Goal: Task Accomplishment & Management: Manage account settings

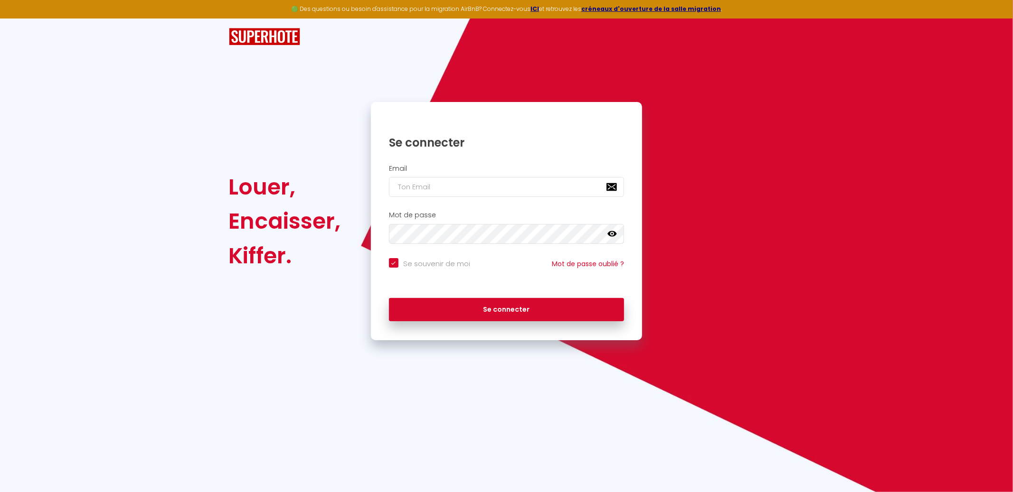
drag, startPoint x: 507, startPoint y: 198, endPoint x: 510, endPoint y: 189, distance: 9.8
click at [510, 189] on div "Email" at bounding box center [507, 183] width 272 height 47
click at [513, 186] on input "email" at bounding box center [507, 187] width 236 height 20
type input "[EMAIL_ADDRESS][DOMAIN_NAME]"
click at [389, 298] on button "Se connecter" at bounding box center [507, 310] width 236 height 24
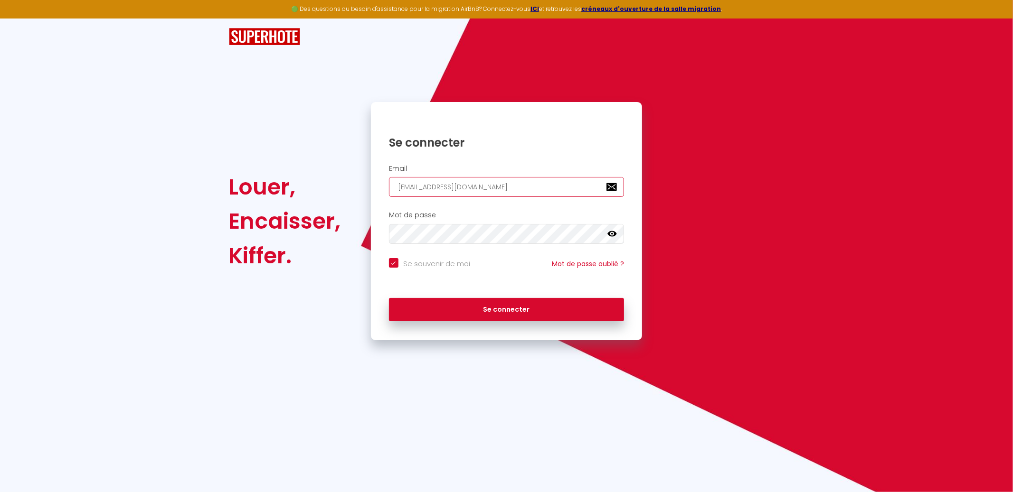
checkbox input "true"
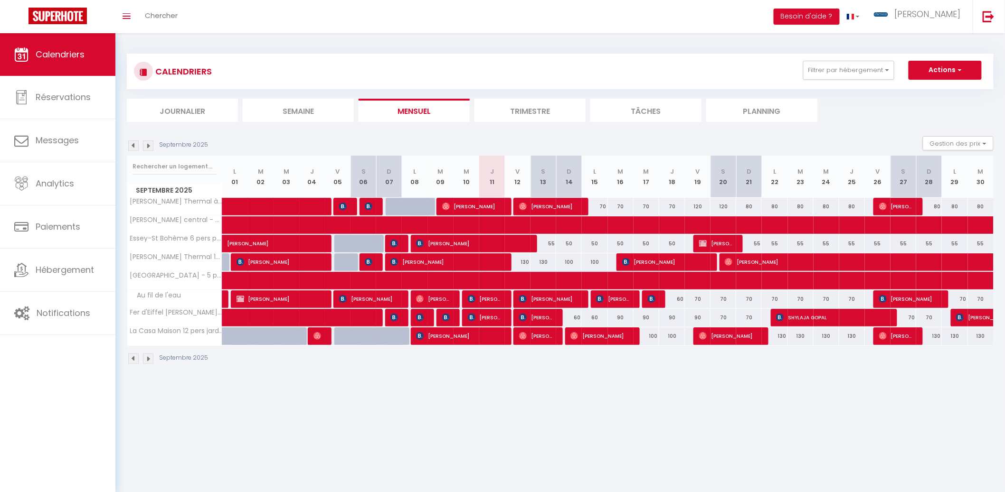
click at [972, 136] on div "Gestion des prix Nb Nuits minimum Règles Disponibilité" at bounding box center [955, 145] width 77 height 19
click at [972, 136] on button "Gestion des prix" at bounding box center [958, 143] width 71 height 14
click at [936, 174] on input "Nb Nuits minimum" at bounding box center [949, 172] width 85 height 9
checkbox input "true"
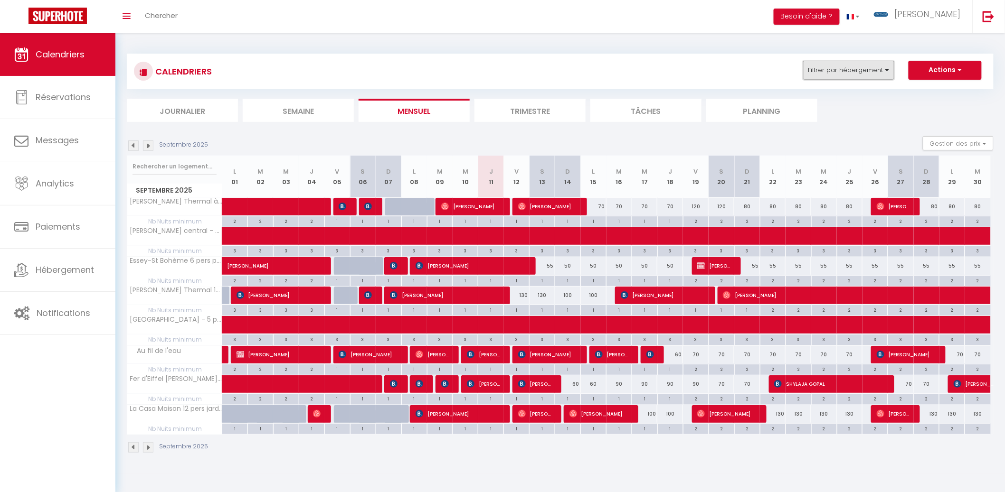
click at [831, 64] on button "Filtrer par hébergement" at bounding box center [848, 70] width 91 height 19
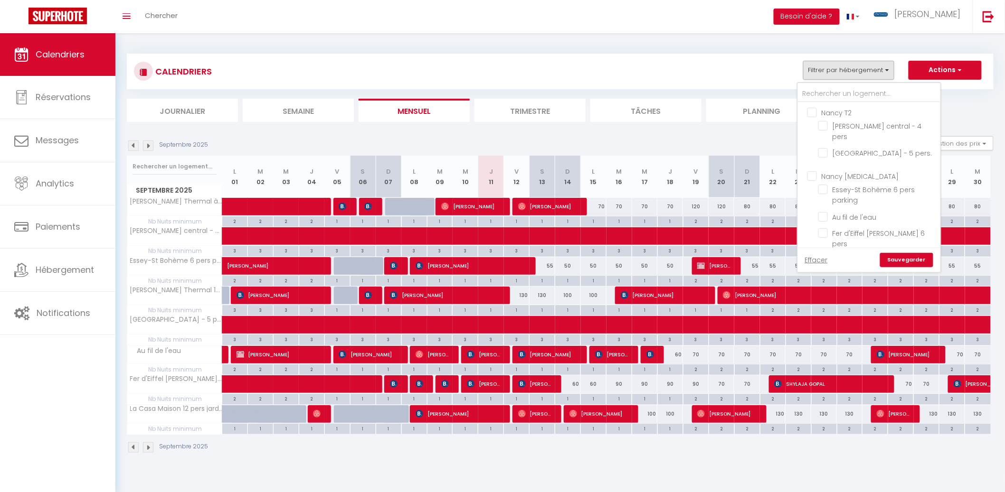
click at [857, 110] on input "Nancy T2" at bounding box center [878, 111] width 142 height 9
checkbox input "true"
checkbox input "false"
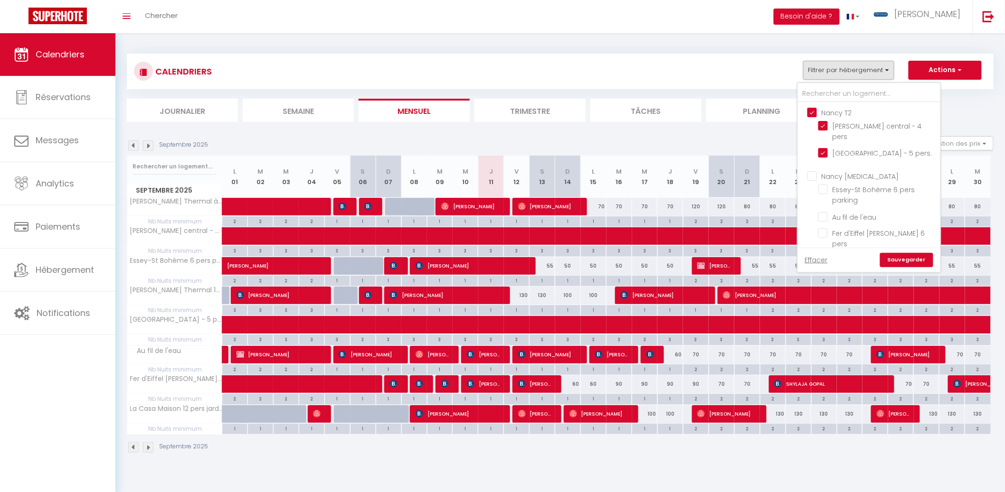
checkbox input "false"
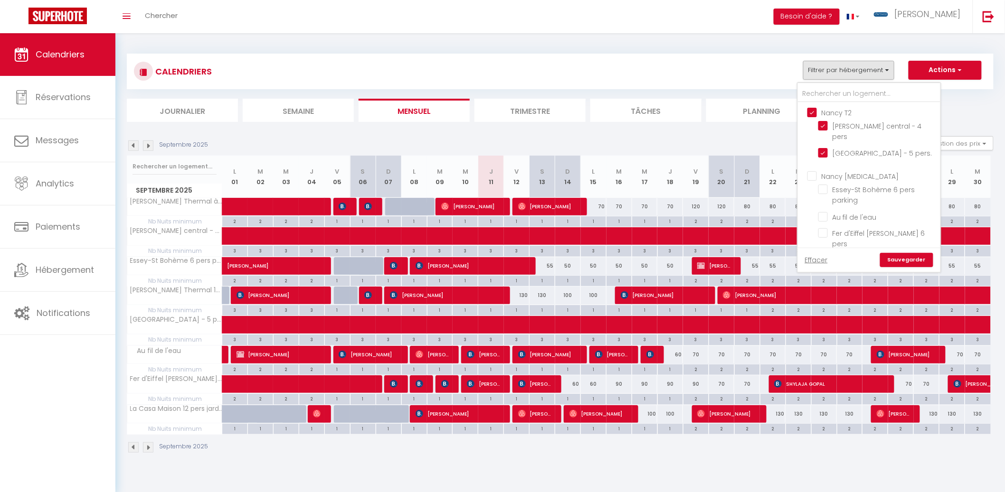
click at [839, 114] on input "Nancy T2" at bounding box center [878, 111] width 142 height 9
checkbox input "false"
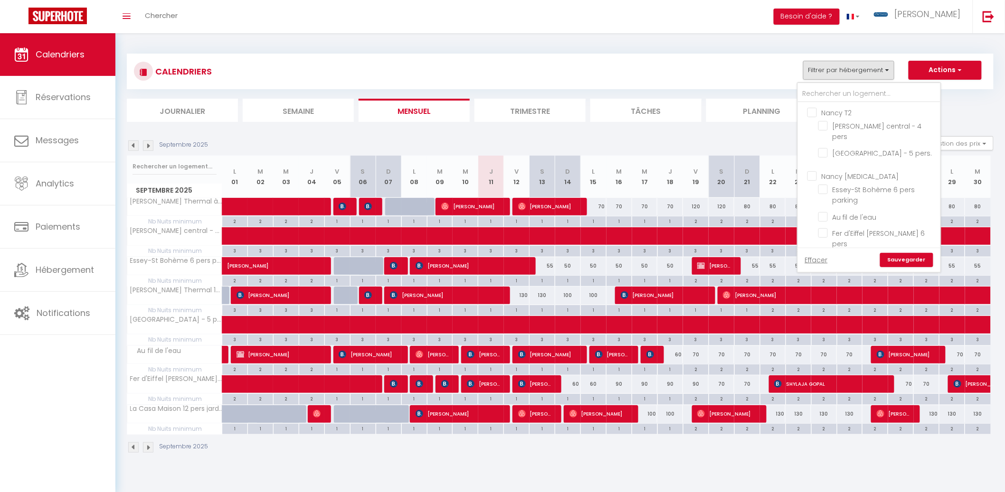
checkbox input "false"
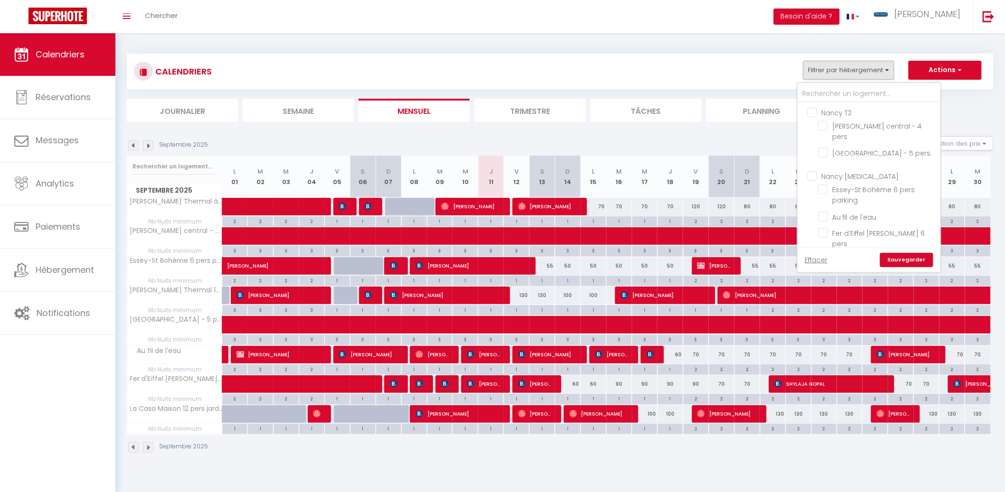
click at [841, 171] on input "Nancy [MEDICAL_DATA]" at bounding box center [878, 175] width 142 height 9
checkbox input "true"
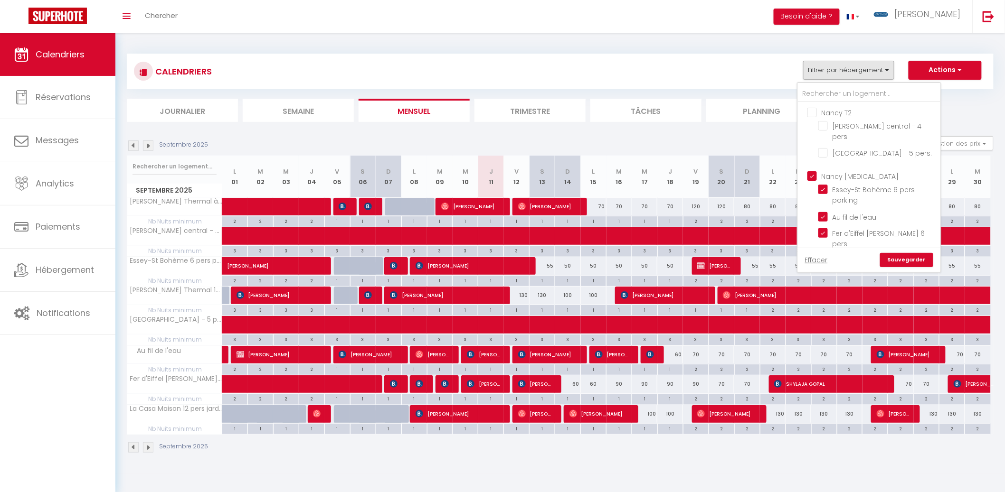
checkbox input "false"
click at [909, 257] on link "Sauvegarder" at bounding box center [906, 260] width 53 height 14
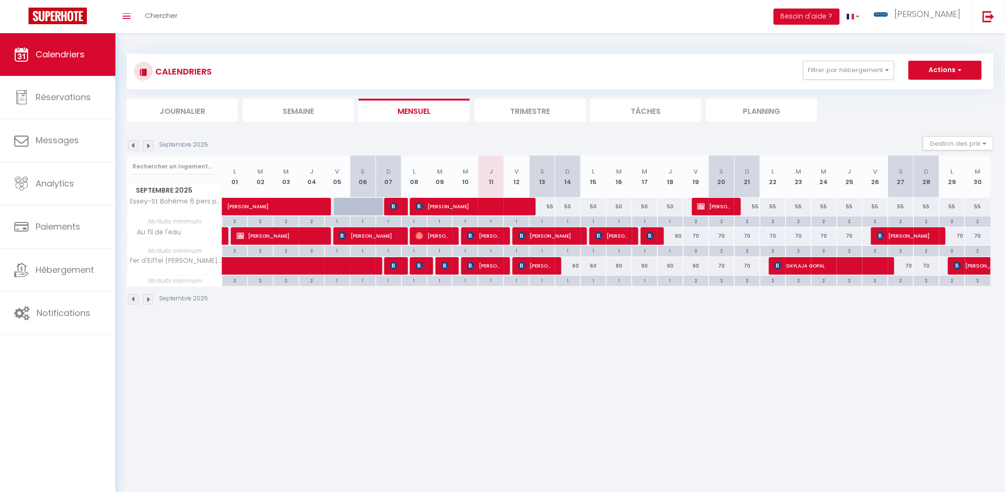
click at [546, 207] on div "55" at bounding box center [542, 207] width 26 height 18
type input "55"
type input "Sam 13 Septembre 2025"
type input "Dim 14 Septembre 2025"
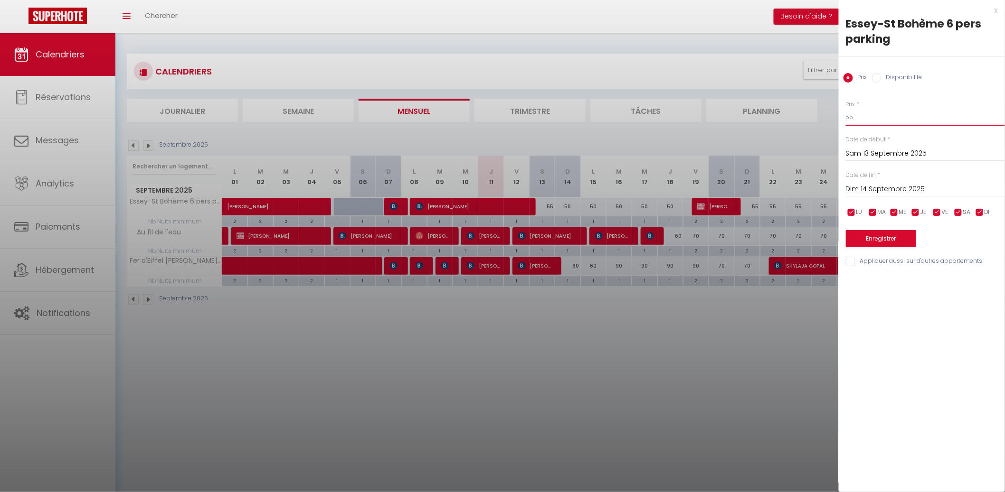
click at [884, 111] on input "55" at bounding box center [925, 117] width 159 height 17
type input "45"
click at [870, 185] on input "Dim 14 Septembre 2025" at bounding box center [925, 189] width 159 height 12
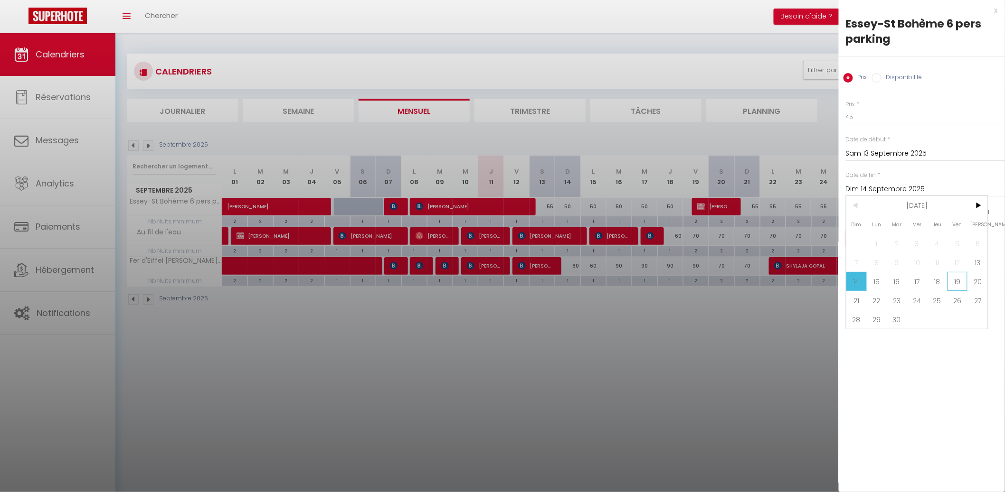
click at [964, 278] on span "19" at bounding box center [957, 281] width 20 height 19
type input "Ven 19 Septembre 2025"
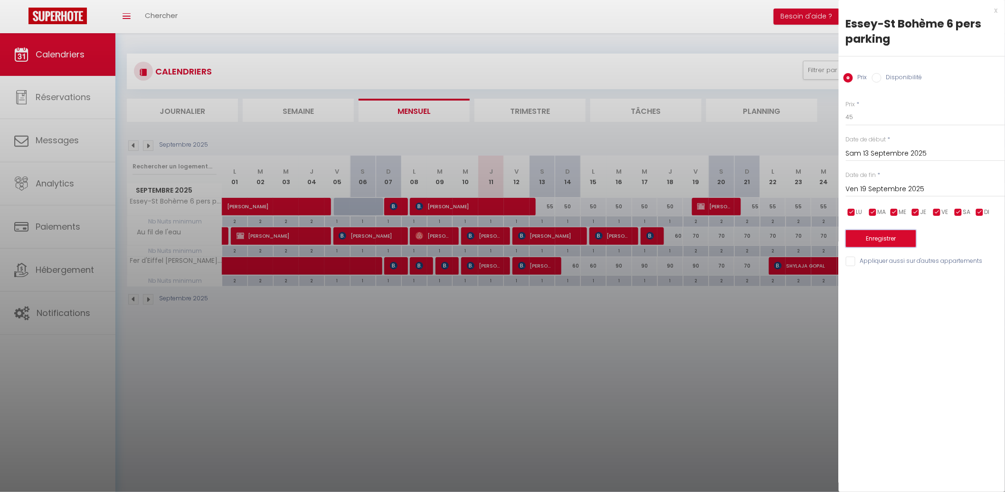
click at [891, 236] on button "Enregistrer" at bounding box center [881, 238] width 70 height 17
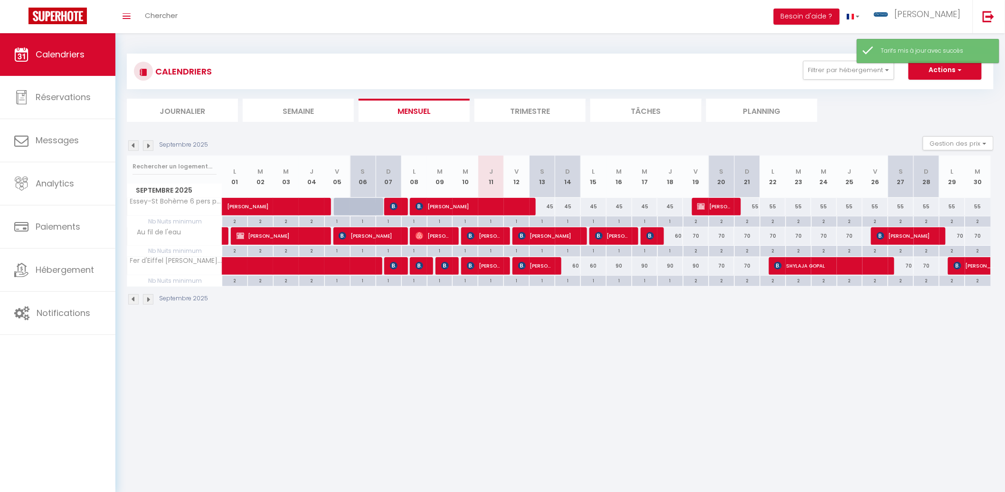
click at [758, 206] on div "55" at bounding box center [747, 207] width 26 height 18
type input "55"
type input "Dim 21 Septembre 2025"
type input "Lun 22 Septembre 2025"
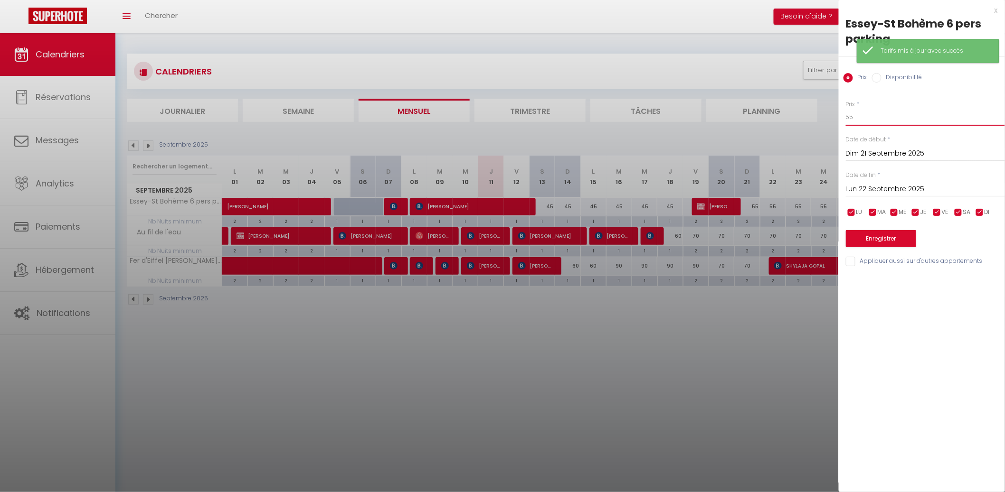
click at [914, 113] on input "55" at bounding box center [925, 117] width 159 height 17
type input "50"
click at [874, 191] on input "Lun 22 Septembre 2025" at bounding box center [925, 189] width 159 height 12
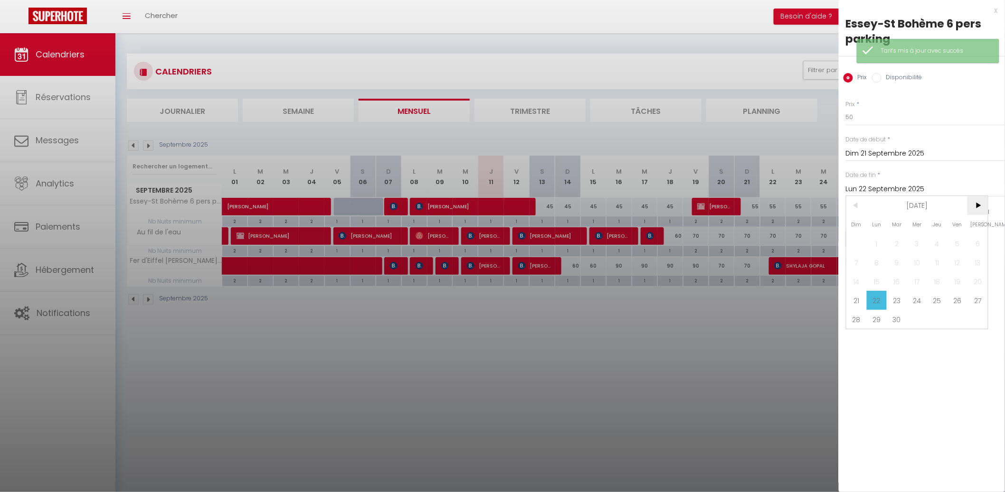
click at [982, 202] on span ">" at bounding box center [977, 205] width 20 height 19
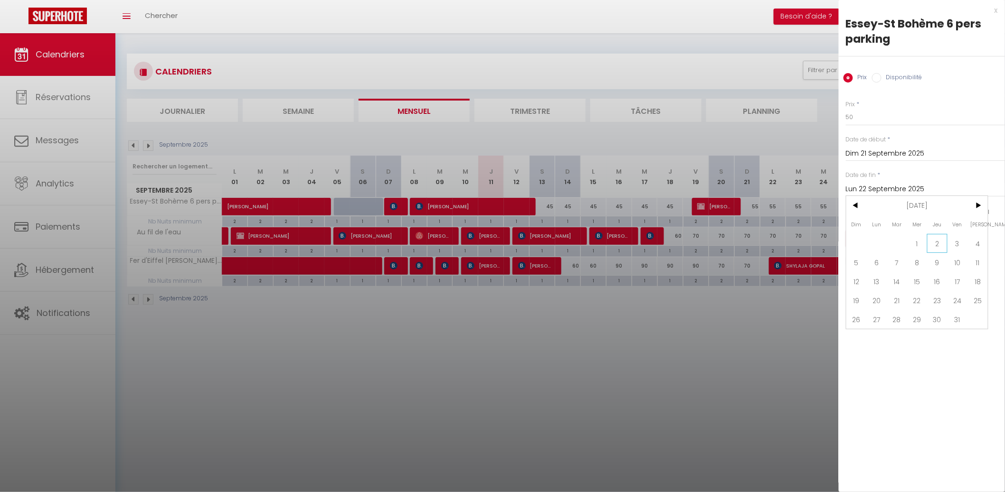
click at [934, 240] on span "2" at bounding box center [937, 243] width 20 height 19
type input "Jeu 02 Octobre 2025"
click at [960, 216] on input "checkbox" at bounding box center [958, 212] width 9 height 9
checkbox input "false"
click at [939, 214] on input "checkbox" at bounding box center [936, 212] width 9 height 9
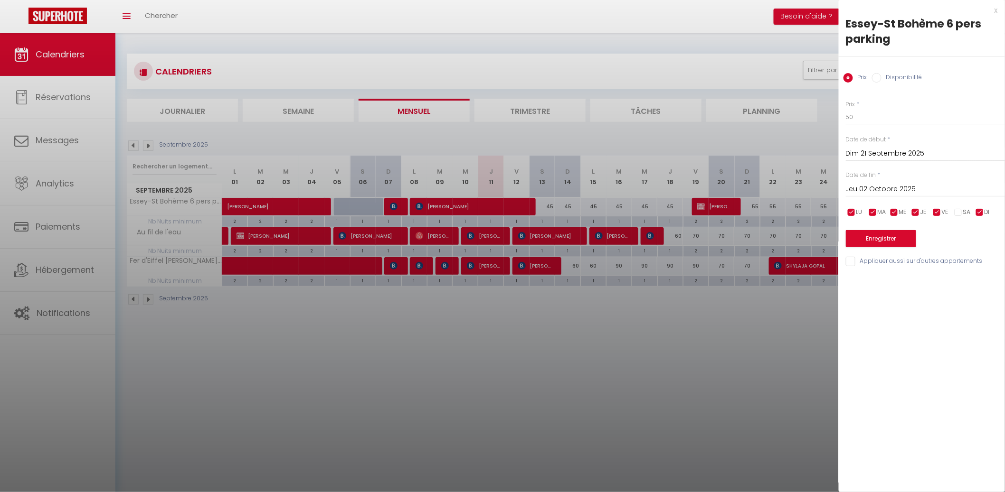
checkbox input "false"
click at [922, 231] on div "Enregistrer" at bounding box center [925, 232] width 159 height 29
click at [913, 234] on button "Enregistrer" at bounding box center [881, 238] width 70 height 17
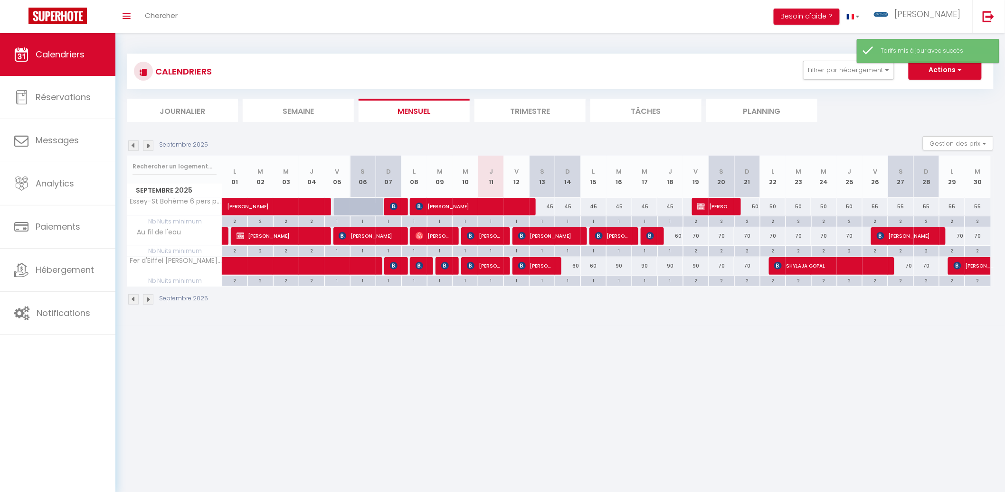
click at [929, 207] on div "55" at bounding box center [927, 207] width 26 height 18
type input "55"
type input "Dim 28 Septembre 2025"
type input "Lun 29 Septembre 2025"
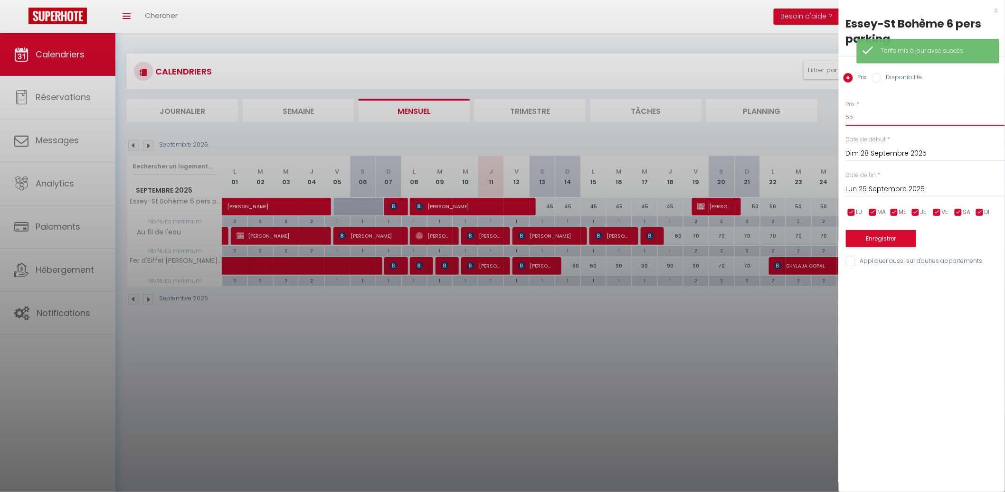
click at [907, 115] on input "55" at bounding box center [925, 117] width 159 height 17
type input "50"
click at [859, 192] on input "Lun 29 Septembre 2025" at bounding box center [925, 189] width 159 height 12
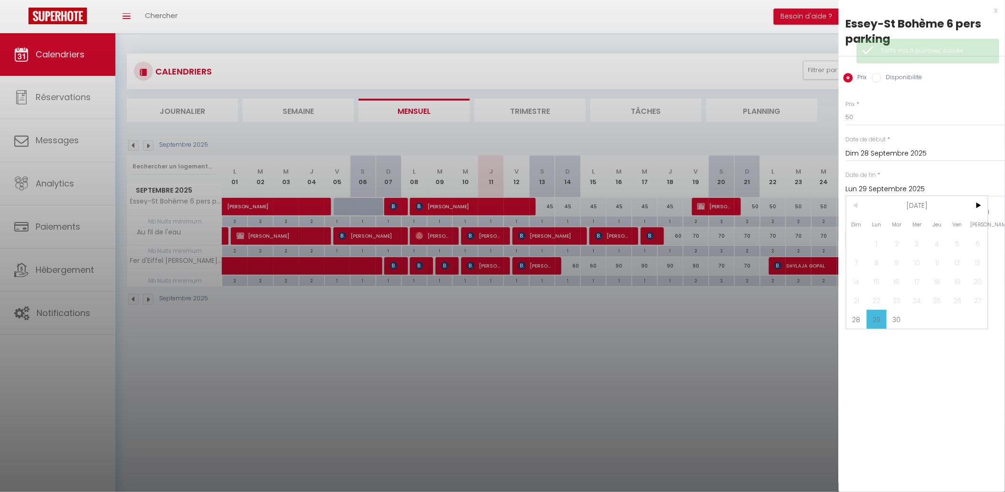
click at [995, 204] on div "Prix * 50 Statut * Disponible Indisponible Date de début * [DATE] < [DATE] > Di…" at bounding box center [922, 178] width 166 height 180
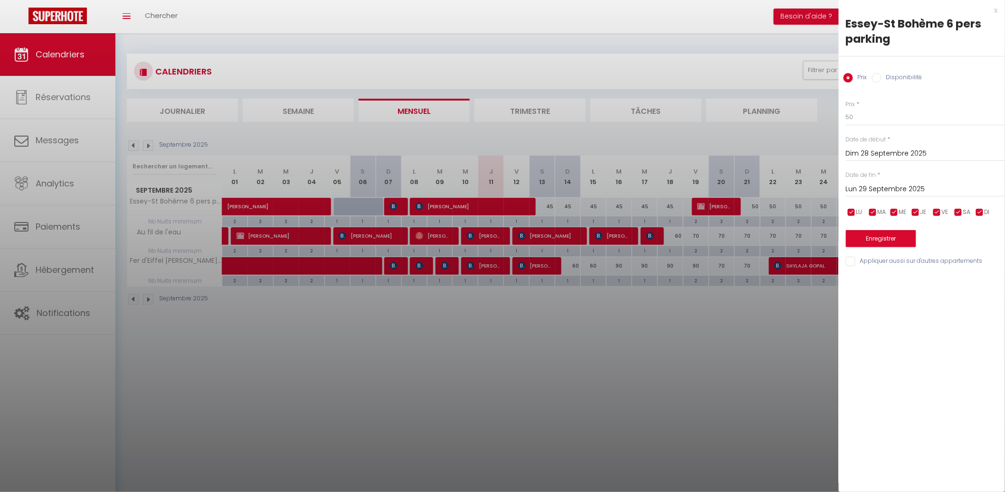
click at [975, 187] on input "Lun 29 Septembre 2025" at bounding box center [925, 189] width 159 height 12
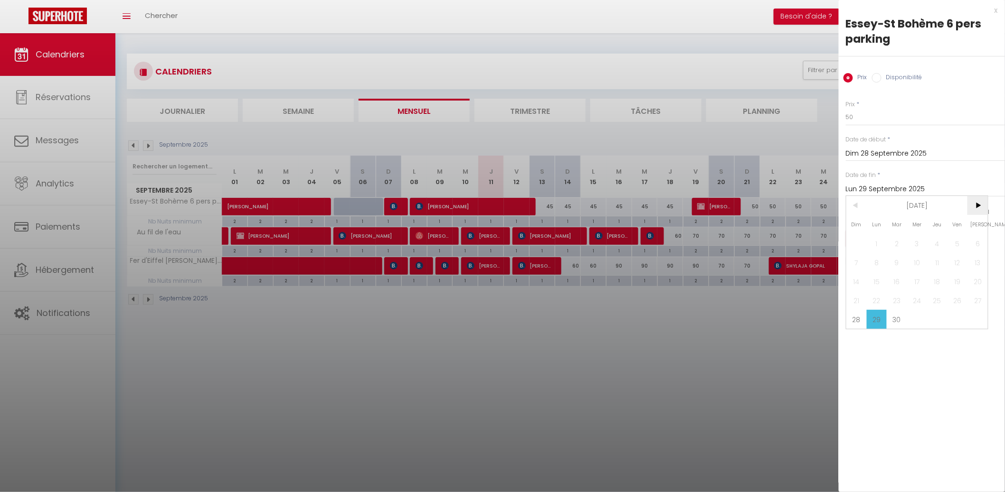
click at [974, 198] on span ">" at bounding box center [977, 205] width 20 height 19
click at [917, 244] on span "1" at bounding box center [917, 243] width 20 height 19
type input "Mer 01 Octobre 2025"
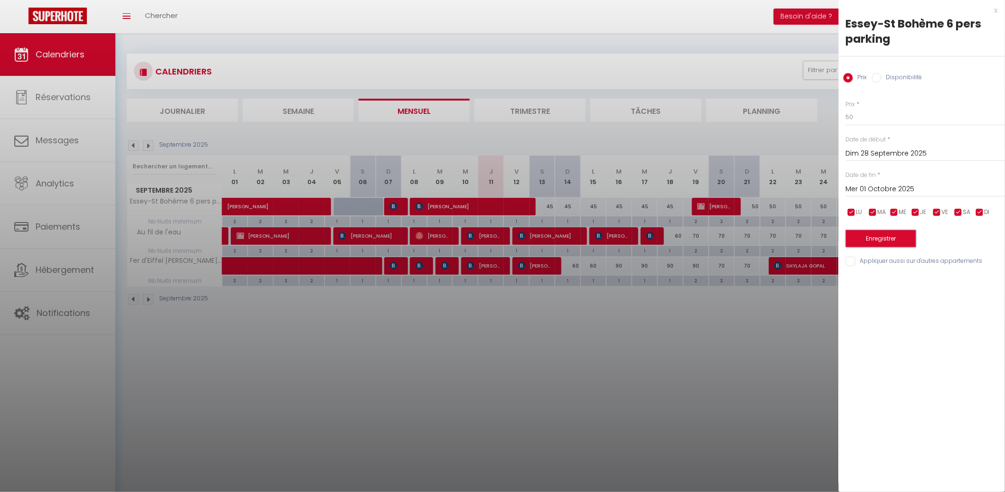
click at [908, 235] on button "Enregistrer" at bounding box center [881, 238] width 70 height 17
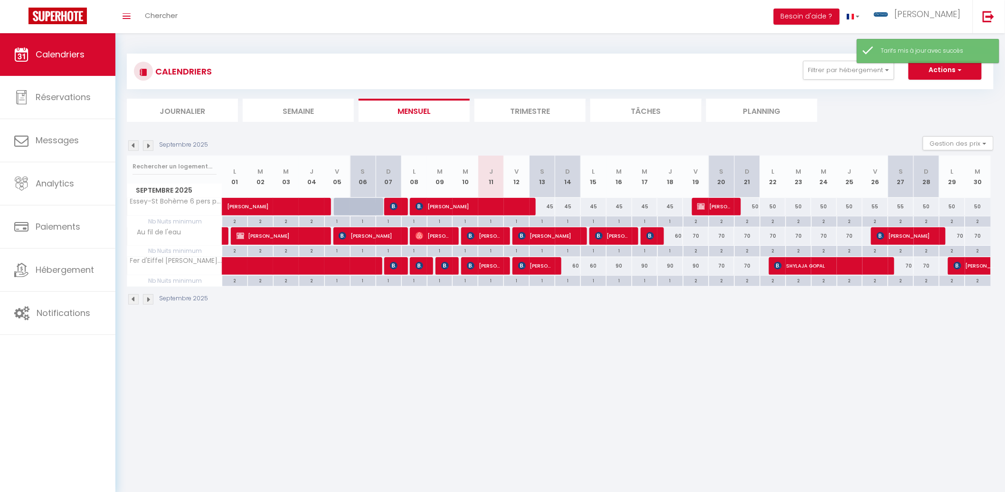
click at [154, 141] on div "Septembre 2025" at bounding box center [169, 146] width 84 height 10
click at [152, 141] on img at bounding box center [148, 146] width 10 height 10
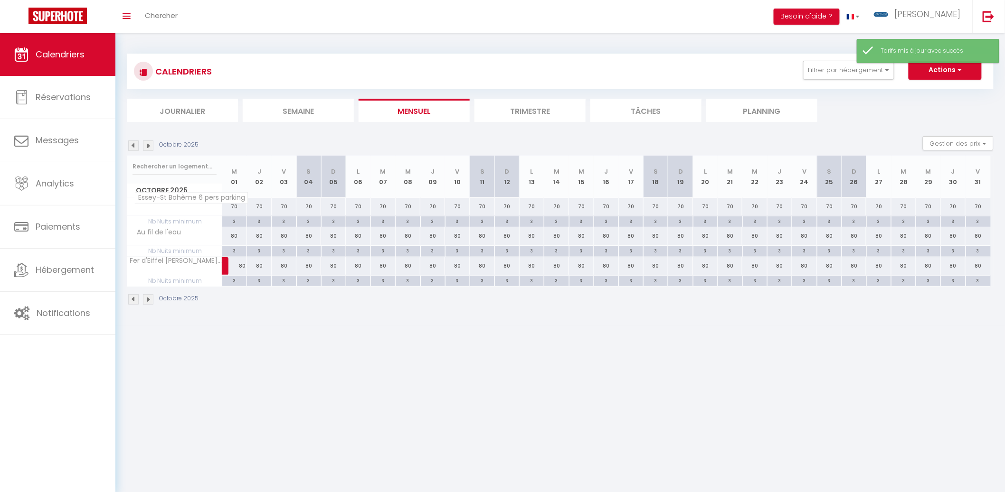
click at [234, 203] on span "Essey-St Bohème 6 pers parking" at bounding box center [190, 197] width 113 height 11
click at [236, 209] on div "70" at bounding box center [234, 207] width 25 height 18
type input "70"
type input "Mer 01 Octobre 2025"
type input "Jeu 02 Octobre 2025"
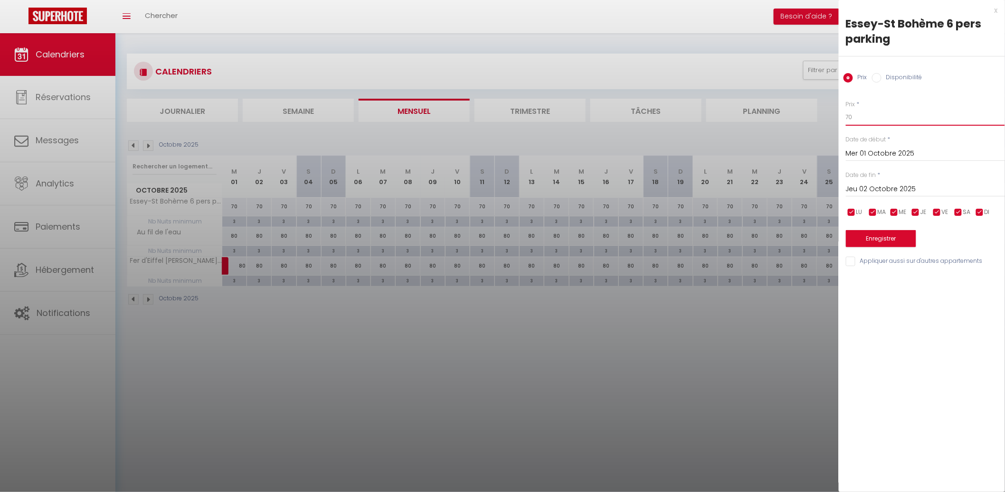
click at [919, 120] on input "70" at bounding box center [925, 117] width 159 height 17
type input "55"
drag, startPoint x: 898, startPoint y: 193, endPoint x: 901, endPoint y: 197, distance: 5.1
click at [898, 193] on input "Jeu 02 Octobre 2025" at bounding box center [925, 189] width 159 height 12
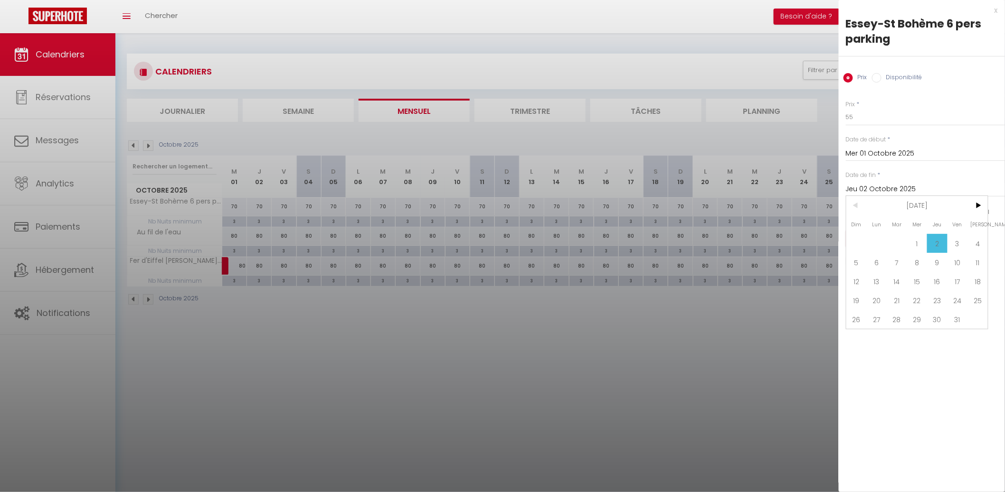
drag, startPoint x: 859, startPoint y: 265, endPoint x: 888, endPoint y: 248, distance: 33.0
click at [859, 264] on span "5" at bounding box center [856, 262] width 20 height 19
type input "Dim 05 Octobre 2025"
click at [954, 212] on input "checkbox" at bounding box center [958, 212] width 9 height 9
checkbox input "false"
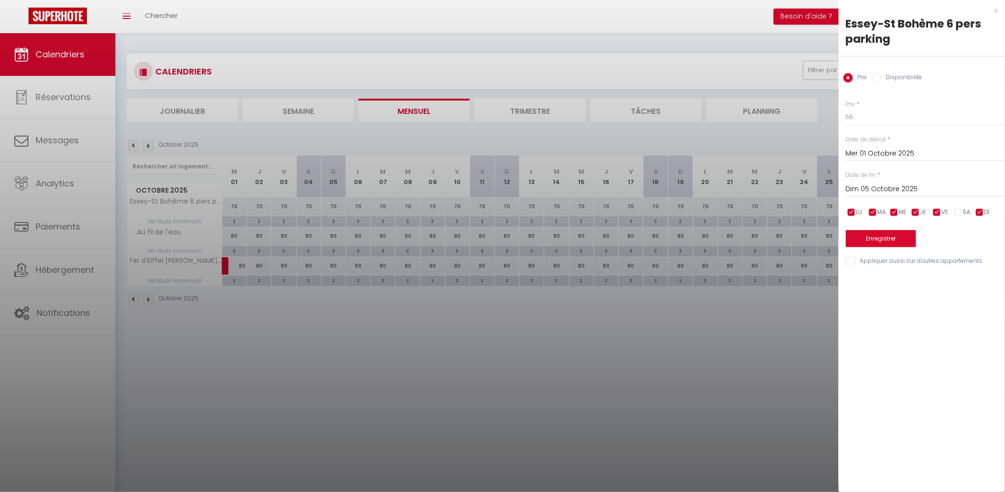
click at [941, 217] on input "checkbox" at bounding box center [936, 212] width 9 height 9
checkbox input "false"
click at [904, 234] on button "Enregistrer" at bounding box center [881, 238] width 70 height 17
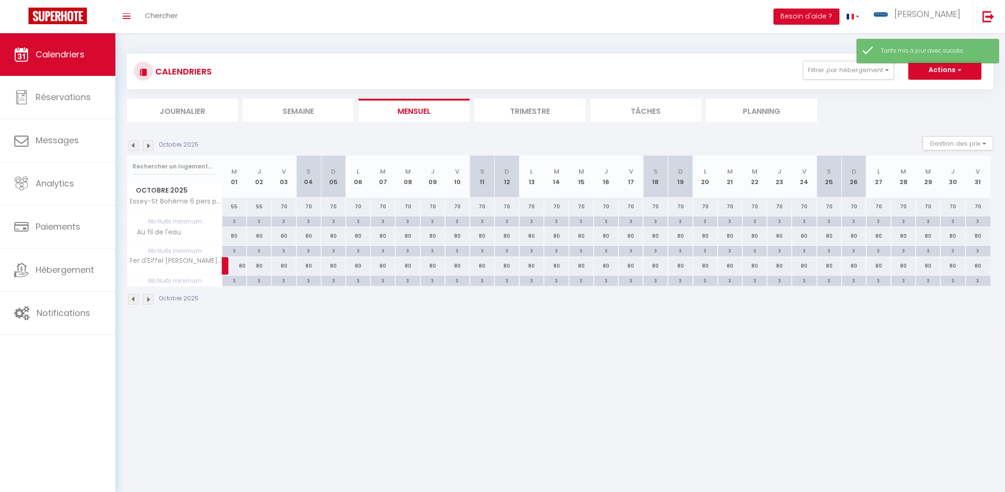
click at [233, 223] on div "3" at bounding box center [234, 221] width 24 height 9
type input "3"
type input "Mer 01 Octobre 2025"
type input "Jeu 02 Octobre 2025"
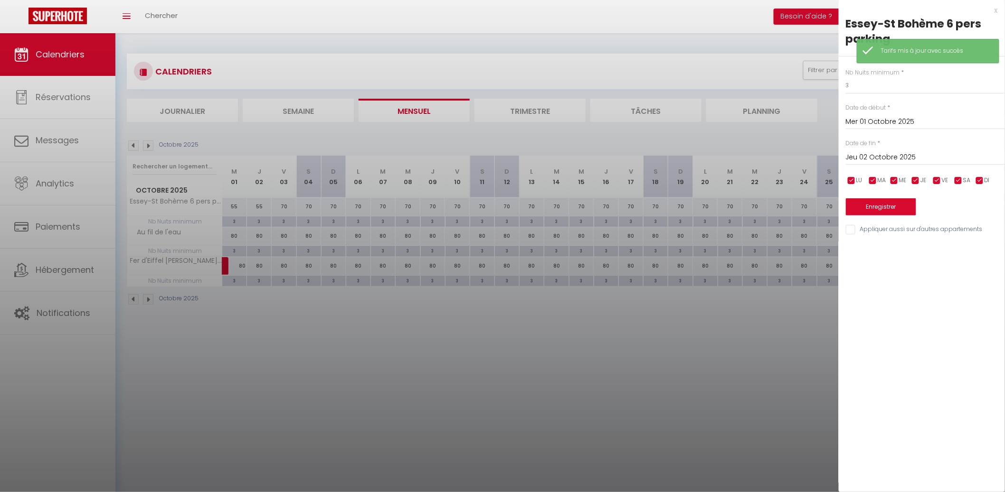
click at [844, 83] on div "Nb Nuits minimum * 3 Date de début * [DATE] < [DATE] > Dim Lun Mar Mer Jeu Ven …" at bounding box center [922, 147] width 166 height 180
drag, startPoint x: 866, startPoint y: 86, endPoint x: 753, endPoint y: 89, distance: 112.6
click at [753, 89] on body "🟢 Des questions ou besoin d'assistance pour la migration AirBnB? Connectez-vous…" at bounding box center [502, 279] width 1005 height 492
type input "2"
click at [887, 156] on input "Jeu 02 Octobre 2025" at bounding box center [925, 157] width 159 height 12
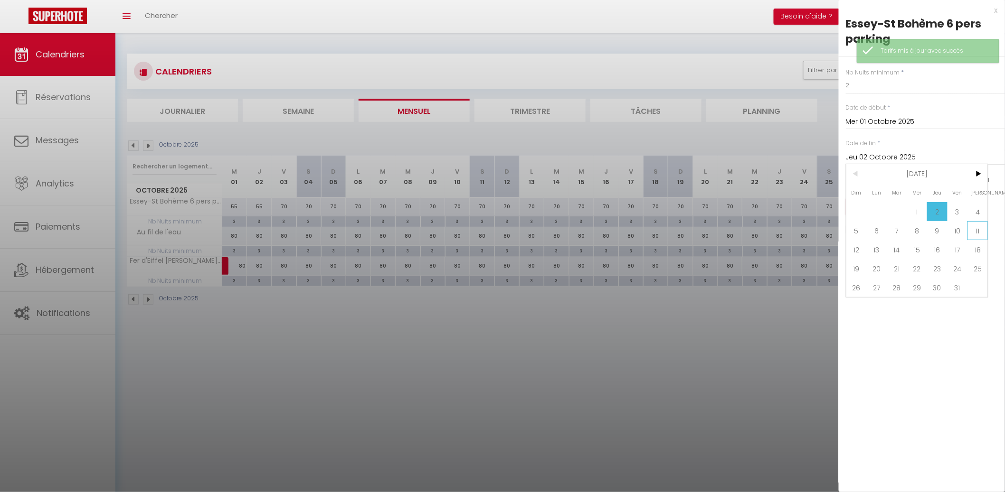
drag, startPoint x: 974, startPoint y: 229, endPoint x: 967, endPoint y: 228, distance: 6.8
click at [971, 229] on span "11" at bounding box center [977, 230] width 20 height 19
type input "[DATE]"
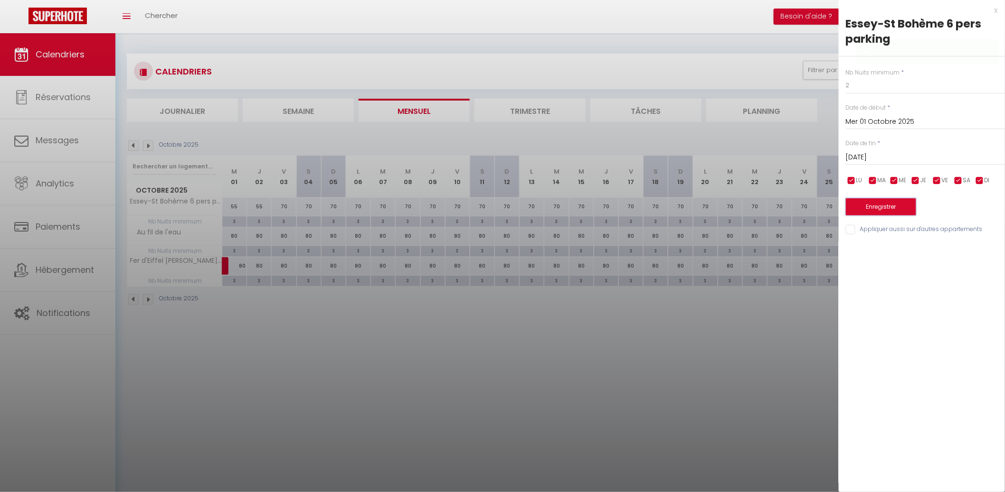
click at [905, 206] on button "Enregistrer" at bounding box center [881, 206] width 70 height 17
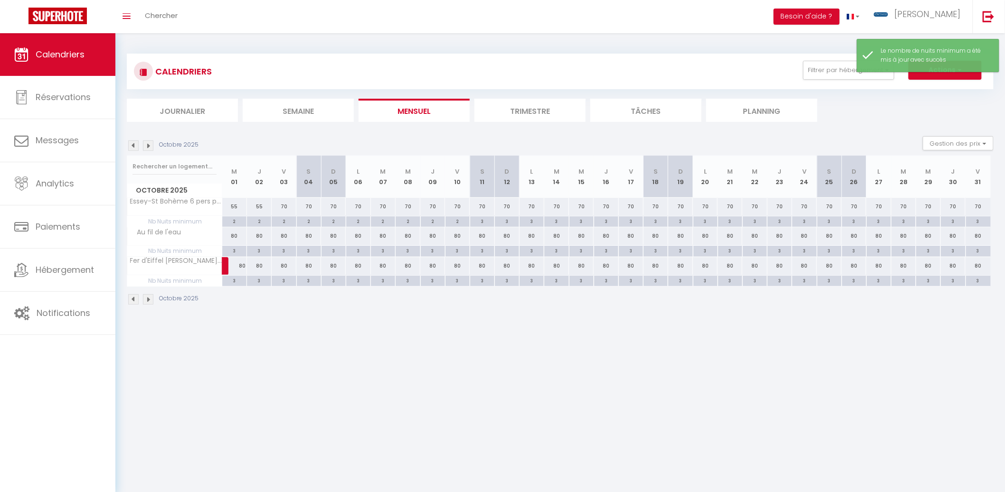
click at [236, 236] on div "80" at bounding box center [234, 236] width 25 height 18
type input "80"
type input "Mer 01 Octobre 2025"
type input "Jeu 02 Octobre 2025"
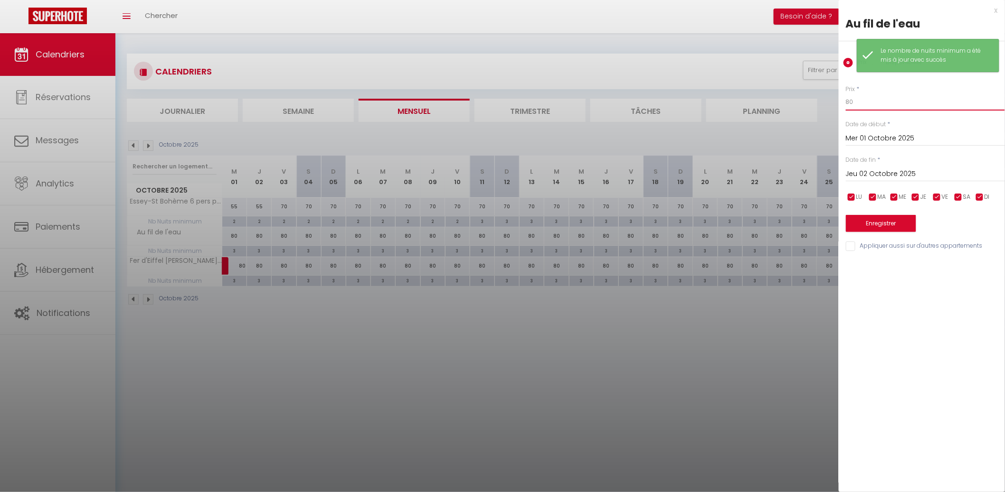
click at [858, 104] on input "80" at bounding box center [925, 102] width 159 height 17
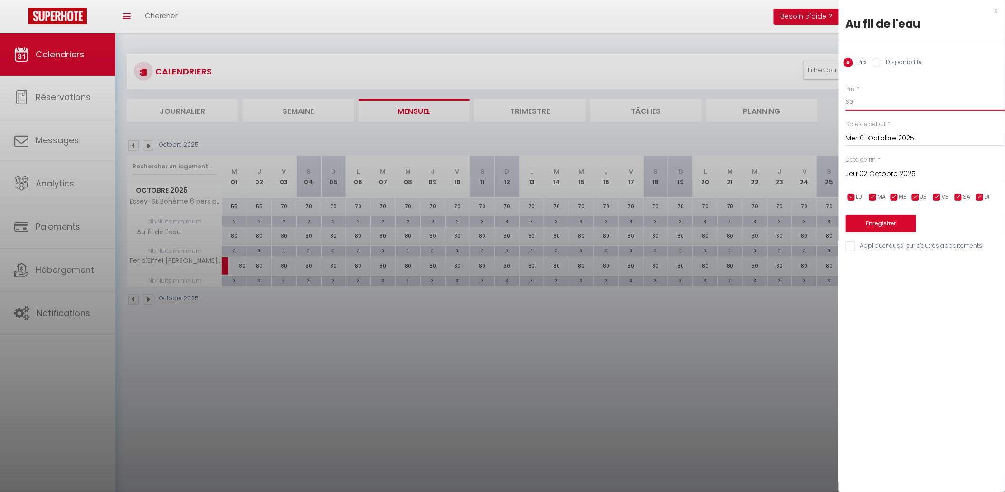
type input "60"
click at [856, 163] on label "Date de fin" at bounding box center [861, 160] width 30 height 9
click at [869, 171] on input "Jeu 02 Octobre 2025" at bounding box center [925, 174] width 159 height 12
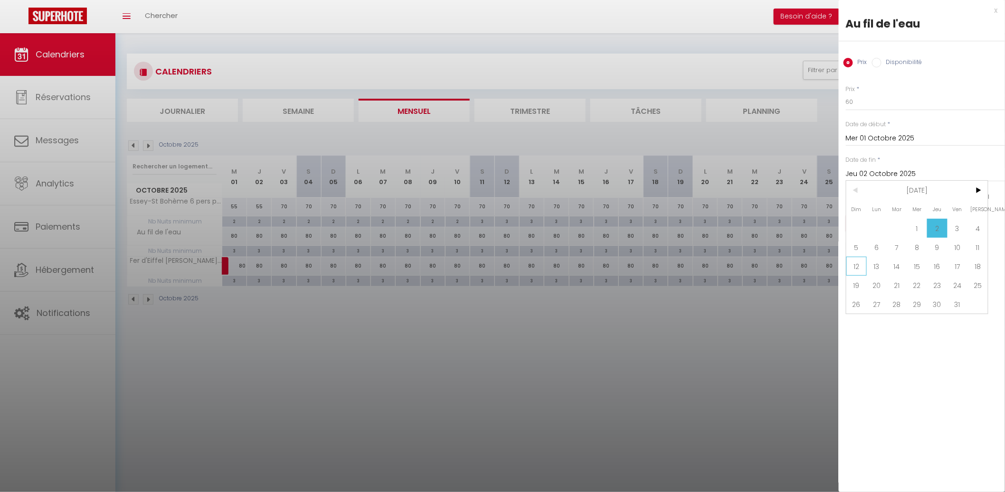
click at [858, 268] on span "12" at bounding box center [856, 266] width 20 height 19
type input "Dim 12 Octobre 2025"
click at [955, 193] on input "checkbox" at bounding box center [958, 197] width 9 height 9
checkbox input "false"
click at [935, 197] on input "checkbox" at bounding box center [936, 197] width 9 height 9
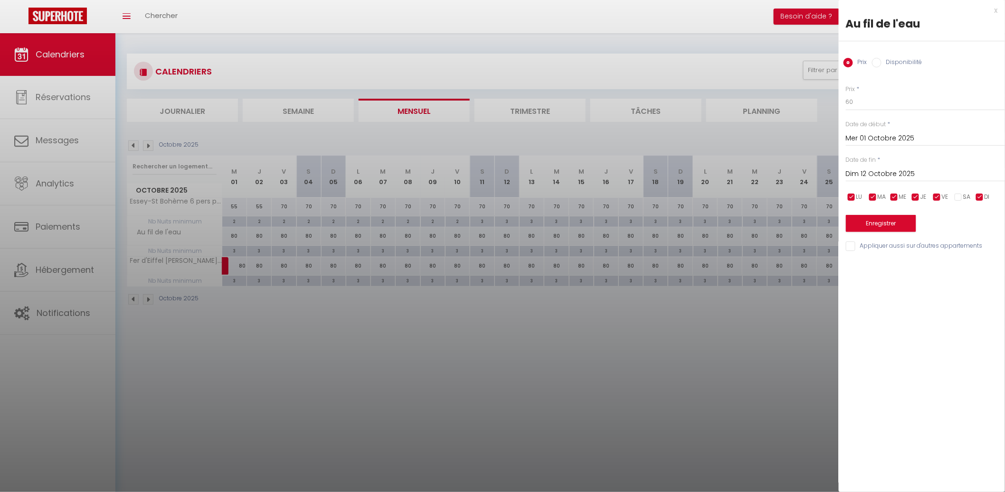
checkbox input "false"
drag, startPoint x: 913, startPoint y: 248, endPoint x: 904, endPoint y: 241, distance: 11.6
click at [913, 248] on input "Appliquer aussi sur d'autres appartements" at bounding box center [925, 246] width 159 height 9
checkbox input "true"
drag, startPoint x: 892, startPoint y: 222, endPoint x: 888, endPoint y: 219, distance: 4.9
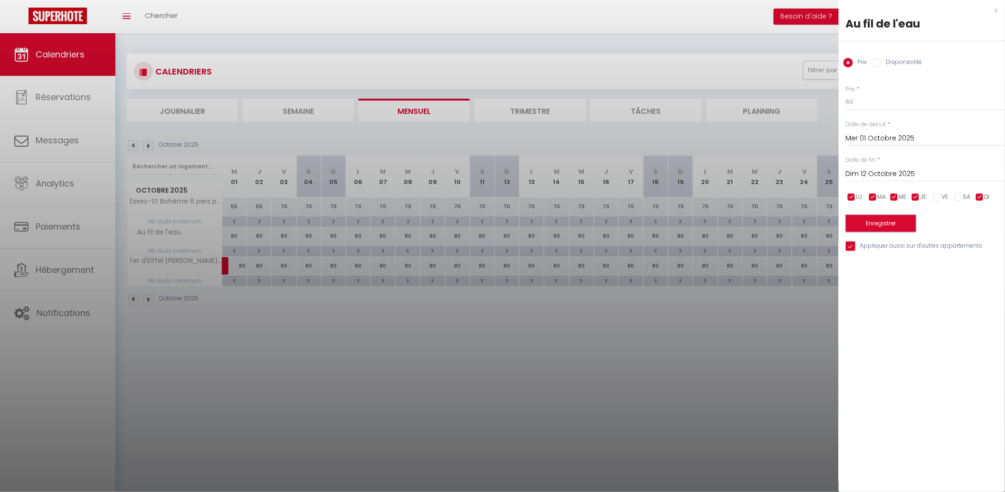
click at [891, 220] on button "Enregistrer" at bounding box center [881, 223] width 70 height 17
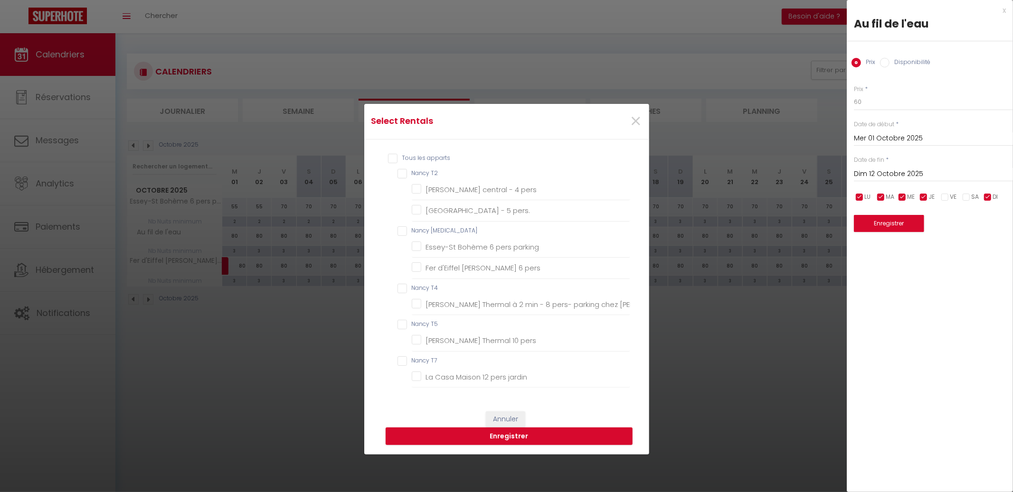
click at [421, 228] on T3 "Nancy [MEDICAL_DATA]" at bounding box center [513, 231] width 233 height 9
checkbox T3 "true"
checkbox T2 "false"
checkbox pers "false"
checkbox pers\ "false"
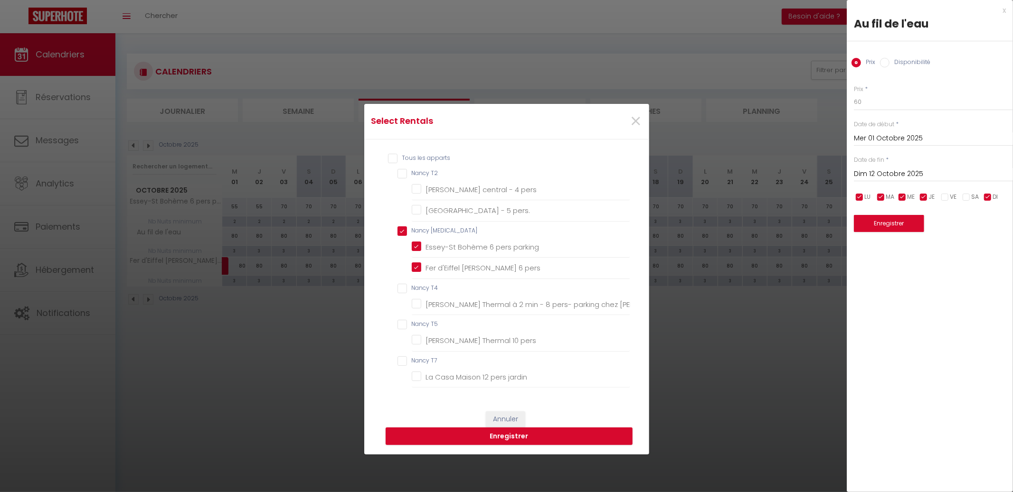
checkbox parking "true"
checkbox pers "true"
checkbox T4 "false"
checkbox Julie "false"
checkbox T5 "false"
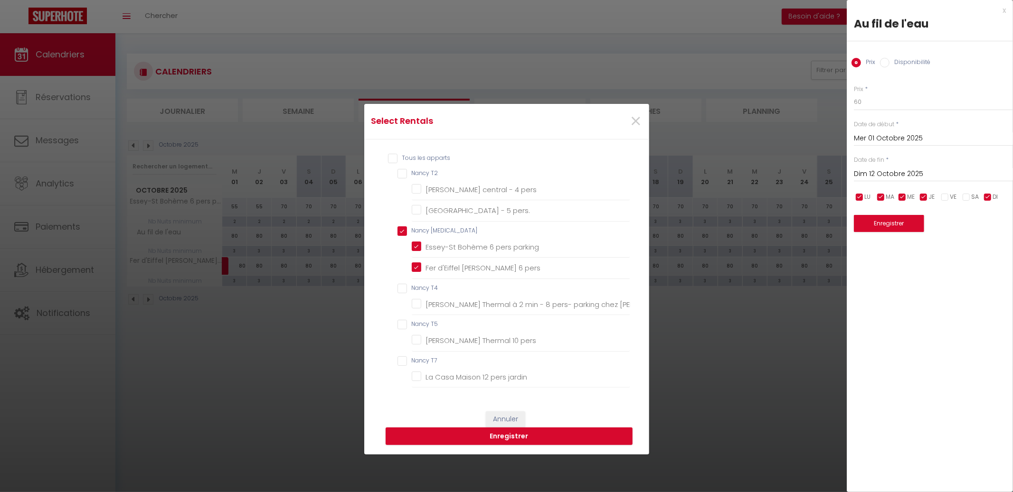
checkbox pers "false"
checkbox T7 "false"
checkbox jardin "false"
drag, startPoint x: 457, startPoint y: 246, endPoint x: 462, endPoint y: 254, distance: 9.4
click at [457, 245] on parking "Essey-St Bohème 6 pers parking" at bounding box center [521, 246] width 218 height 9
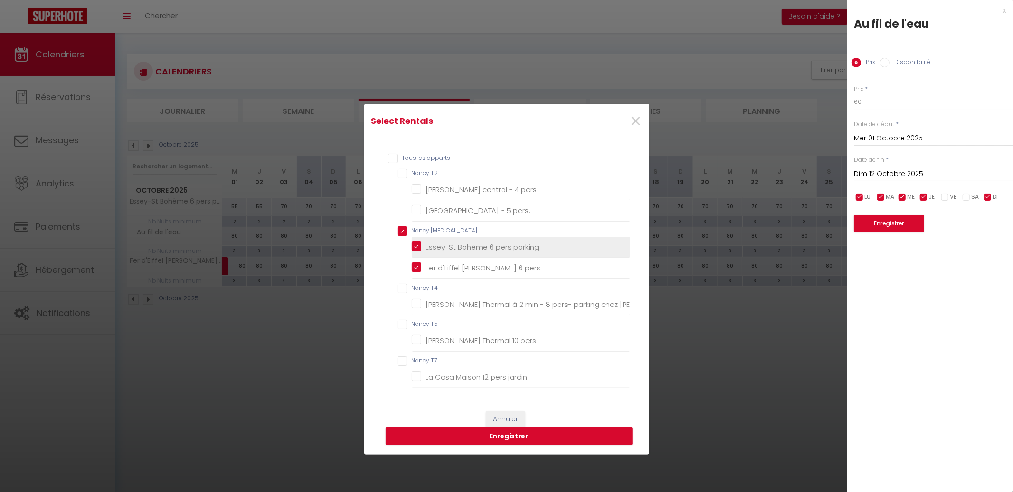
checkbox parking "false"
checkbox pers "false"
checkbox pers\ "false"
checkbox T3 "false"
checkbox Julie "false"
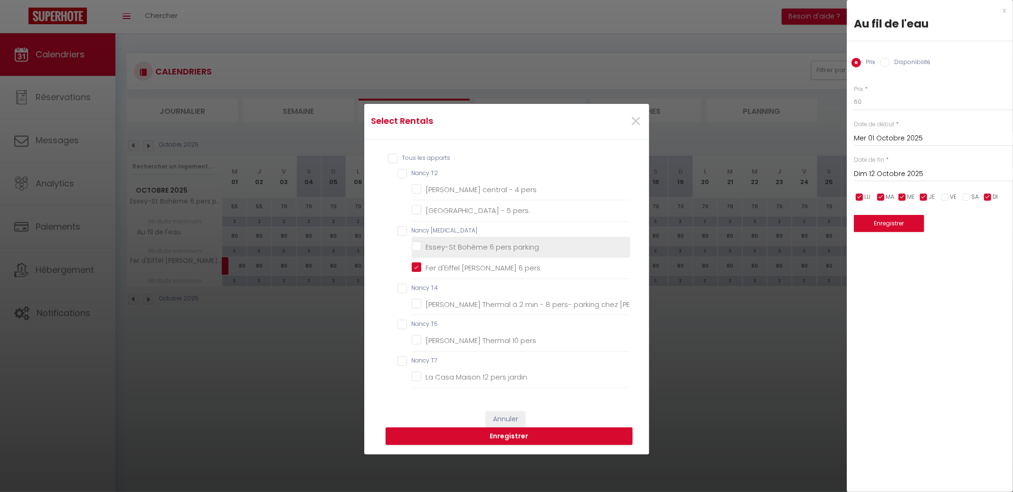
checkbox pers "false"
checkbox jardin "false"
click at [530, 432] on button "Enregistrer" at bounding box center [509, 437] width 247 height 18
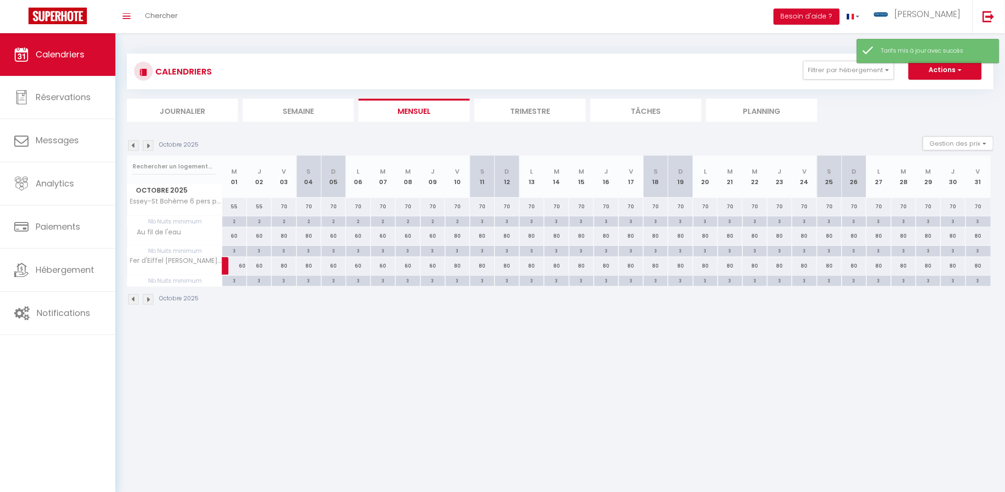
click at [511, 265] on div "80" at bounding box center [507, 266] width 25 height 18
type input "80"
type input "Dim 12 Octobre 2025"
type input "Lun 13 Octobre 2025"
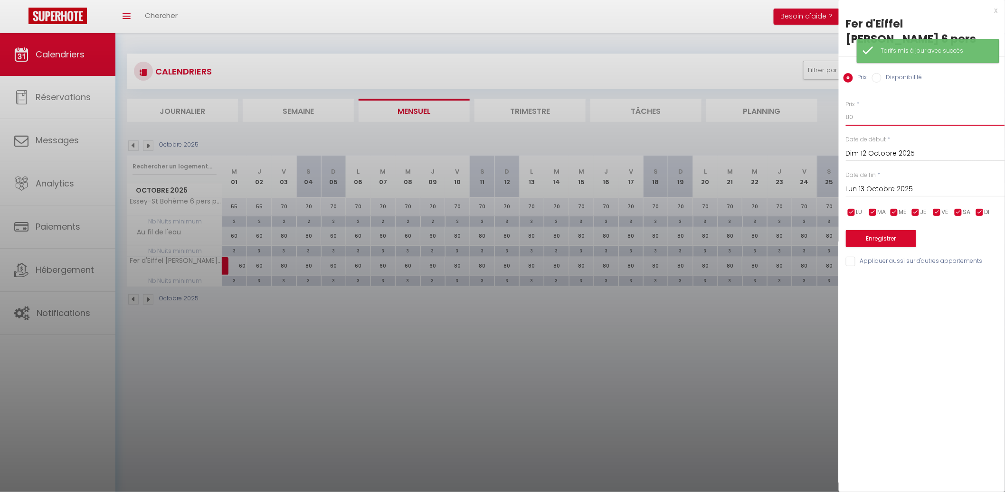
click at [874, 113] on input "80" at bounding box center [925, 117] width 159 height 17
type input "60"
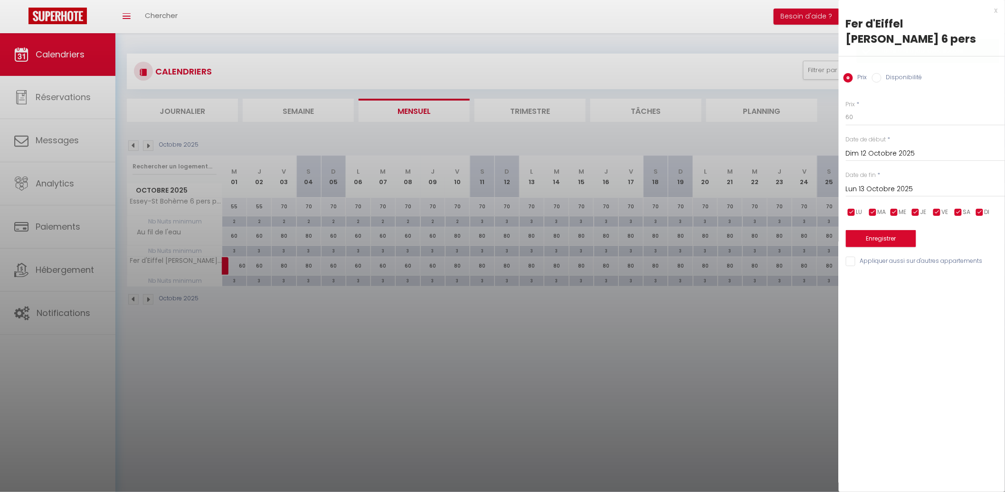
click at [888, 191] on input "Lun 13 Octobre 2025" at bounding box center [925, 189] width 159 height 12
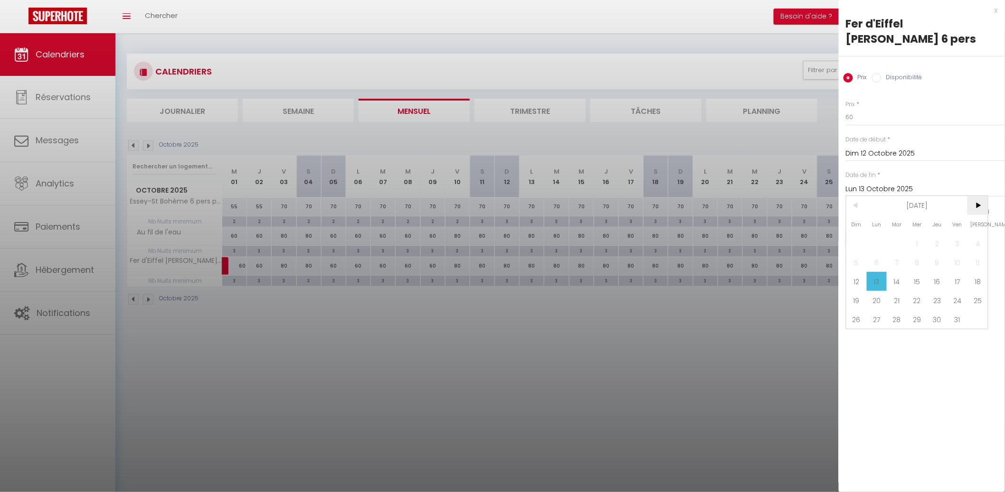
click at [974, 202] on span ">" at bounding box center [977, 205] width 20 height 19
drag, startPoint x: 862, startPoint y: 261, endPoint x: 963, endPoint y: 244, distance: 101.7
click at [950, 246] on div "Dim Lun Mar Mer Jeu Ven Sam 1 2 3 4 5 6 7 8 9 10 11 12 13 14 15 16 17 18 19 20 …" at bounding box center [917, 272] width 142 height 152
click at [972, 240] on span "1" at bounding box center [977, 243] width 20 height 19
type input "[DATE]"
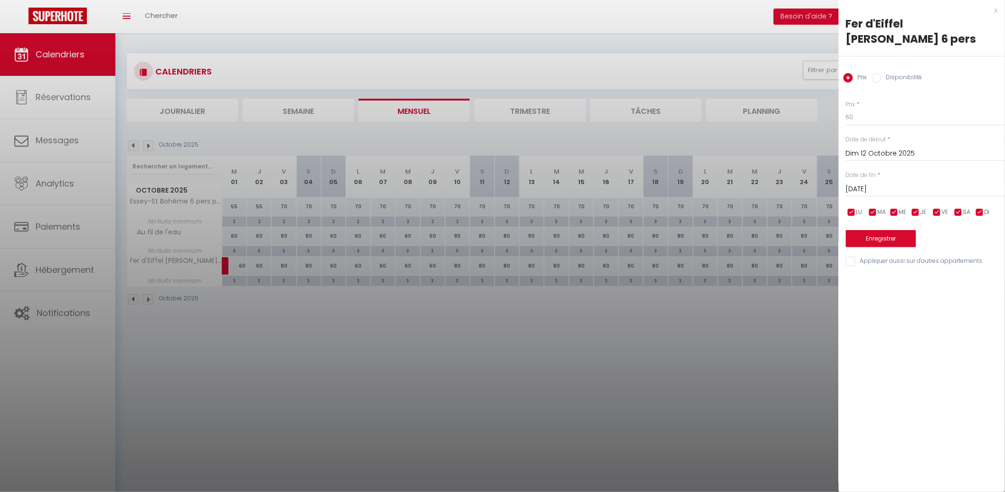
click at [956, 210] on input "checkbox" at bounding box center [958, 212] width 9 height 9
checkbox input "false"
click at [944, 212] on span "VE" at bounding box center [945, 212] width 7 height 9
checkbox input "false"
drag, startPoint x: 957, startPoint y: 257, endPoint x: 919, endPoint y: 257, distance: 38.0
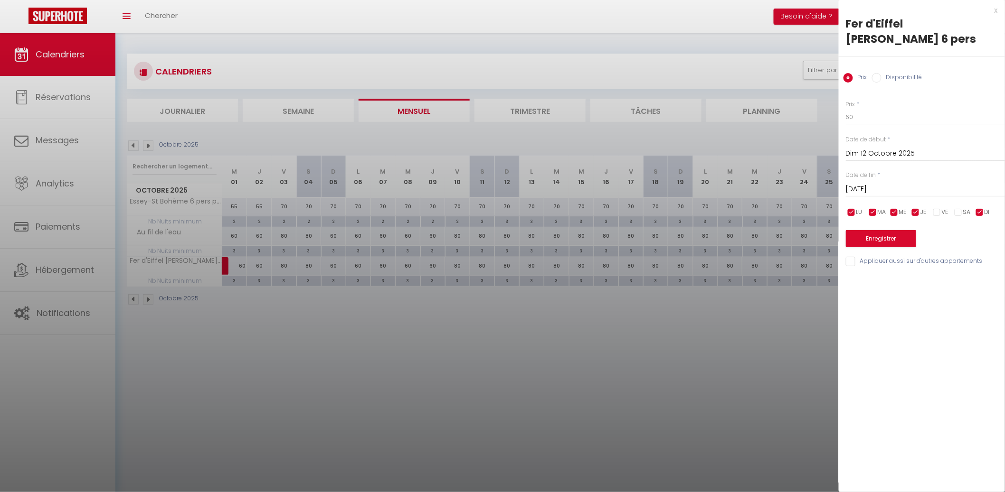
click at [952, 257] on input "Appliquer aussi sur d'autres appartements" at bounding box center [925, 261] width 159 height 9
checkbox input "true"
click at [871, 239] on button "Enregistrer" at bounding box center [881, 238] width 70 height 17
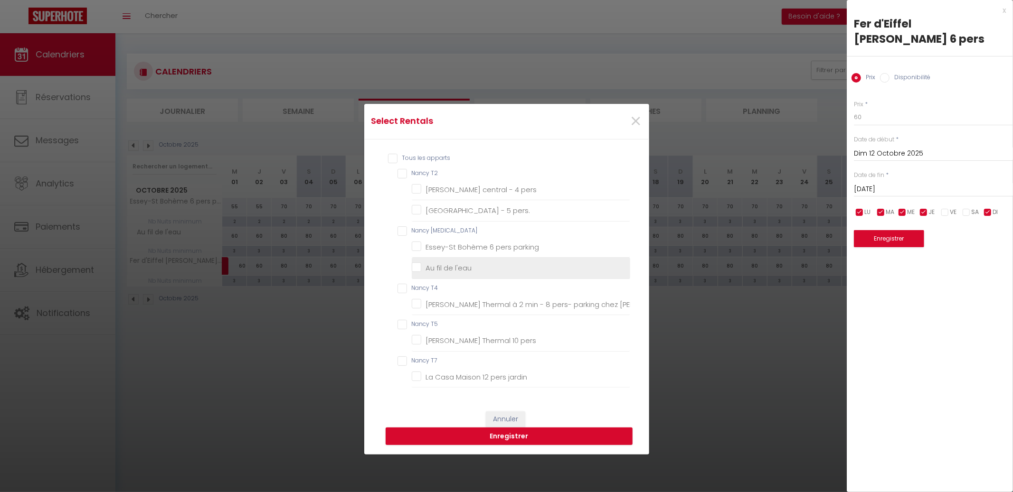
click at [452, 265] on l\'eau "Au fil de l'eau" at bounding box center [521, 268] width 218 height 9
checkbox l\'eau "true"
checkbox pers "false"
checkbox pers\ "false"
checkbox parking "false"
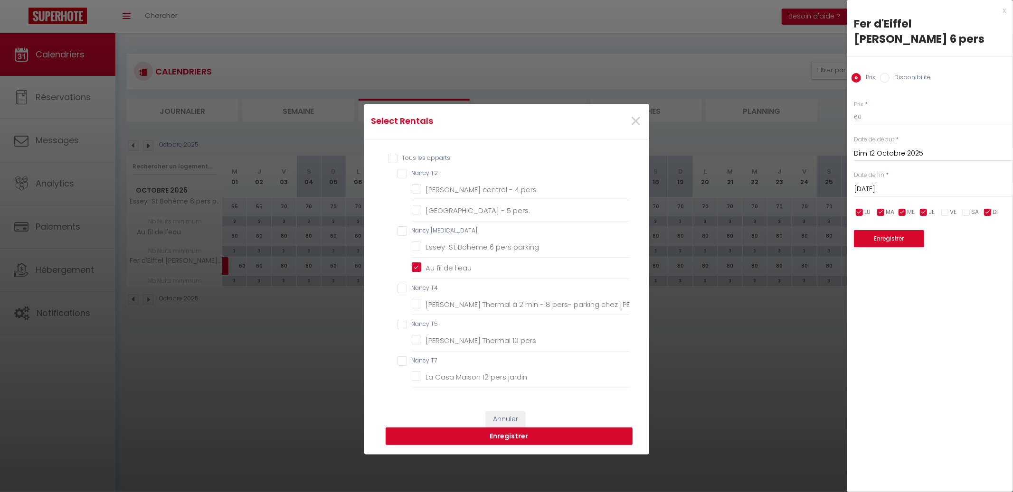
checkbox Julie "false"
checkbox pers "false"
checkbox jardin "false"
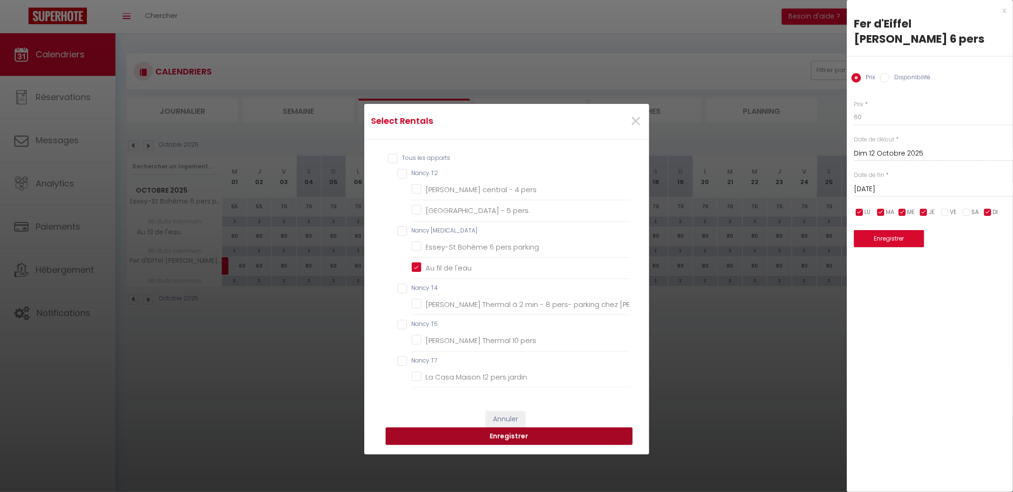
click at [518, 431] on button "Enregistrer" at bounding box center [509, 437] width 247 height 18
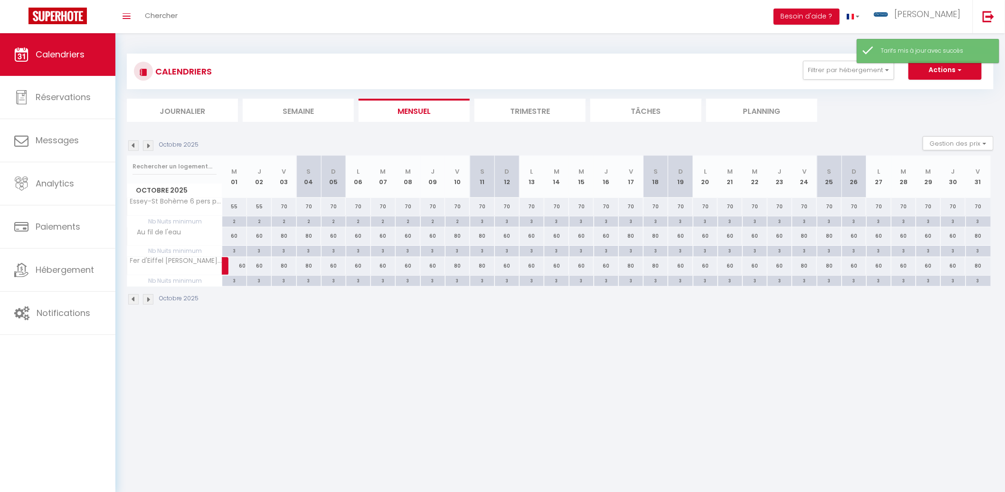
click at [288, 265] on div "80" at bounding box center [284, 266] width 25 height 18
type input "80"
type input "Ven 03 Octobre 2025"
type input "[DATE]"
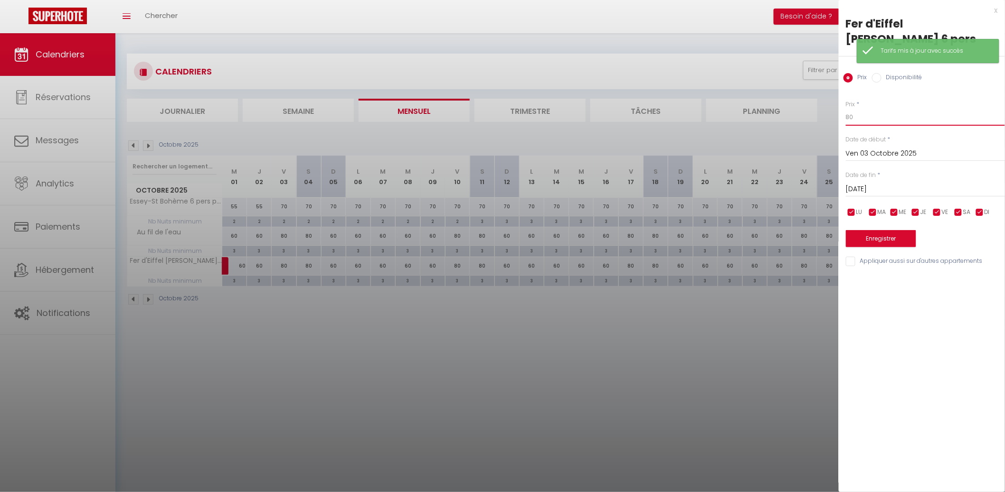
click at [854, 120] on input "80" at bounding box center [925, 117] width 159 height 17
type input "70"
click at [909, 201] on div "Prix * 70 Statut * Disponible Indisponible Date de début * [DATE] < [DATE] > Di…" at bounding box center [922, 178] width 166 height 180
click at [948, 189] on input "[DATE]" at bounding box center [925, 189] width 159 height 12
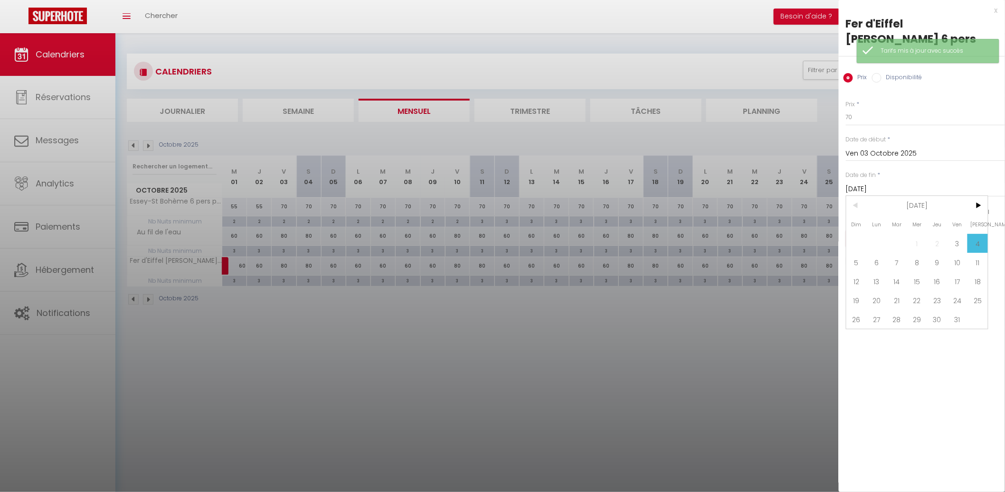
drag, startPoint x: 972, startPoint y: 200, endPoint x: 946, endPoint y: 223, distance: 34.3
click at [972, 201] on span ">" at bounding box center [977, 205] width 20 height 19
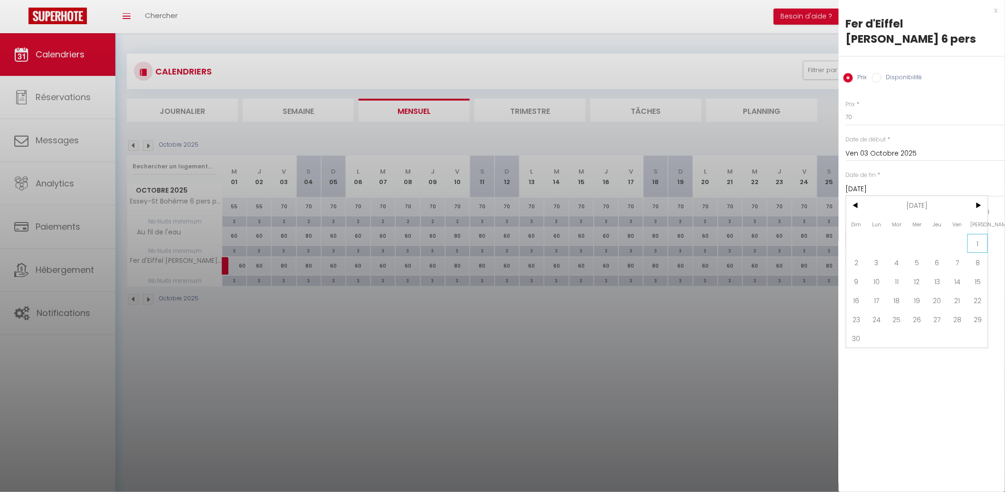
click at [970, 235] on span "1" at bounding box center [977, 243] width 20 height 19
type input "[DATE]"
click at [961, 212] on input "checkbox" at bounding box center [958, 212] width 9 height 9
checkbox input "false"
click at [942, 212] on span "VE" at bounding box center [945, 212] width 7 height 9
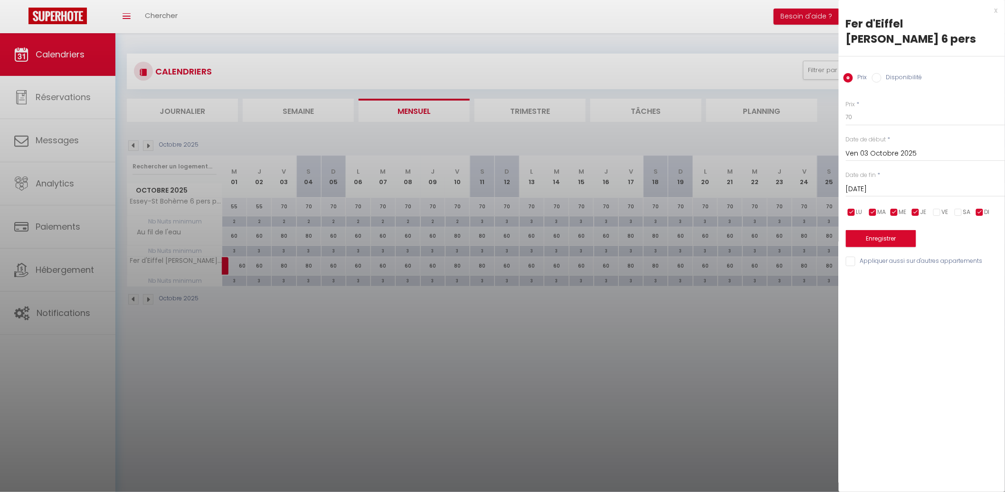
click at [933, 250] on div "Prix * 70 Statut * Disponible Indisponible Date de début * [DATE] < [DATE] > Di…" at bounding box center [922, 178] width 166 height 180
click at [940, 211] on input "checkbox" at bounding box center [936, 212] width 9 height 9
checkbox input "true"
drag, startPoint x: 953, startPoint y: 210, endPoint x: 958, endPoint y: 210, distance: 5.7
click at [954, 210] on div "LU MA ME JE VE SA DI" at bounding box center [925, 213] width 171 height 12
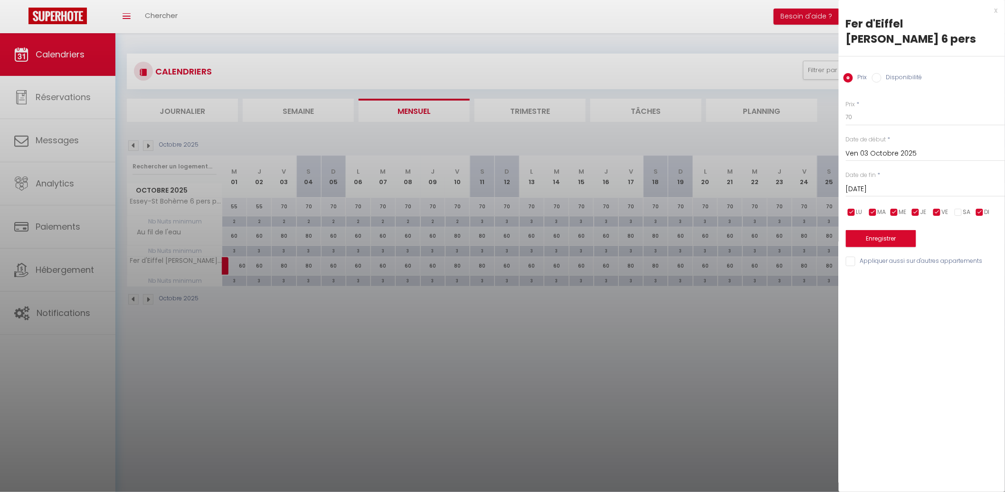
click at [962, 211] on input "checkbox" at bounding box center [958, 212] width 9 height 9
checkbox input "true"
click at [977, 210] on input "checkbox" at bounding box center [979, 212] width 9 height 9
checkbox input "false"
drag, startPoint x: 914, startPoint y: 209, endPoint x: 902, endPoint y: 209, distance: 12.3
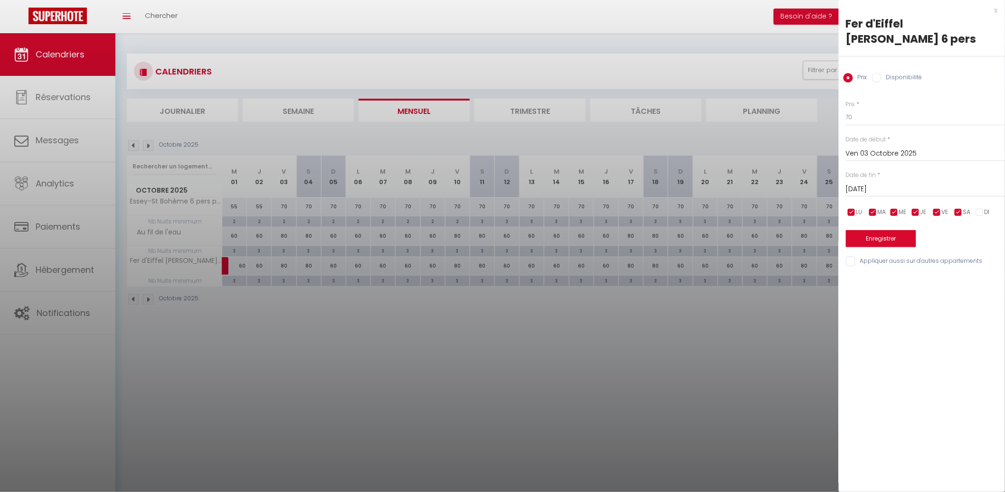
click at [913, 209] on input "checkbox" at bounding box center [915, 212] width 9 height 9
checkbox input "false"
drag, startPoint x: 898, startPoint y: 209, endPoint x: 893, endPoint y: 209, distance: 5.2
click at [897, 209] on input "checkbox" at bounding box center [893, 212] width 9 height 9
checkbox input "false"
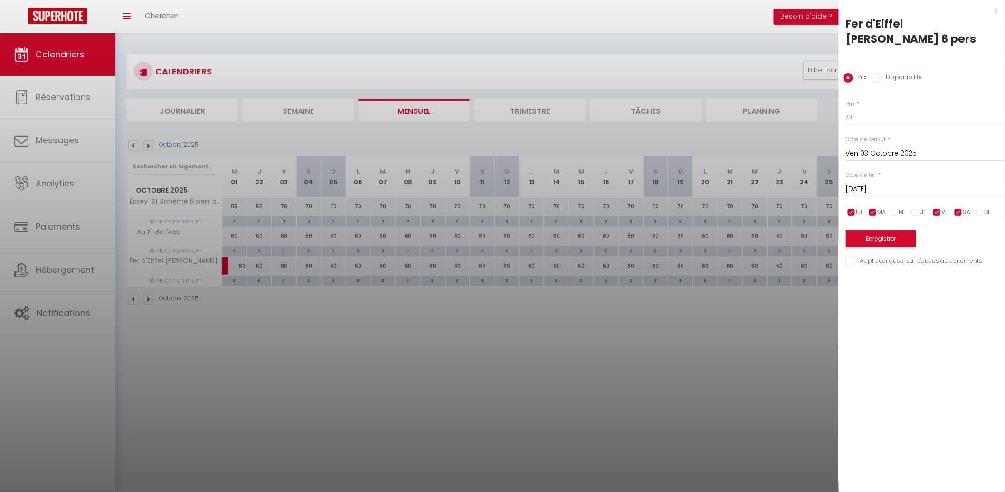
click at [875, 211] on input "checkbox" at bounding box center [872, 212] width 9 height 9
checkbox input "false"
click at [862, 213] on span "LU" at bounding box center [859, 212] width 6 height 9
checkbox input "false"
click at [933, 254] on div "Prix * 70 Statut * Disponible Indisponible Date de début * [DATE] < [DATE] > Di…" at bounding box center [922, 178] width 166 height 180
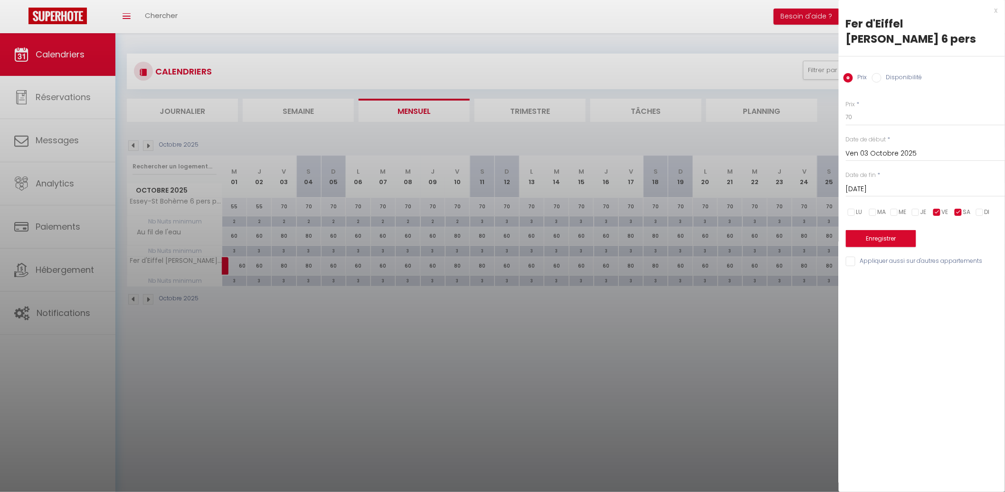
click at [927, 259] on input "Appliquer aussi sur d'autres appartements" at bounding box center [925, 261] width 159 height 9
checkbox input "true"
click at [896, 242] on button "Enregistrer" at bounding box center [881, 238] width 70 height 17
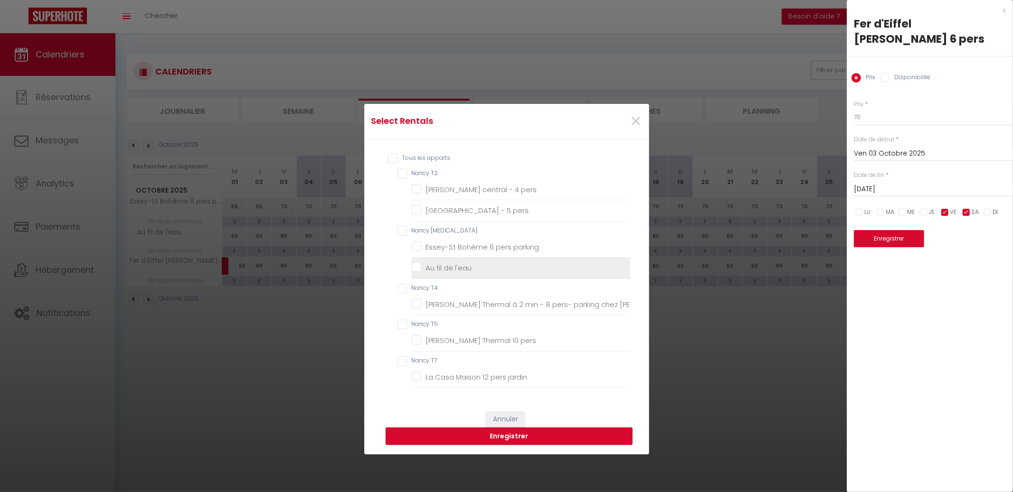
click at [435, 267] on l\'eau "Au fil de l'eau" at bounding box center [521, 268] width 218 height 9
checkbox l\'eau "true"
checkbox pers "false"
checkbox pers\ "false"
checkbox parking "false"
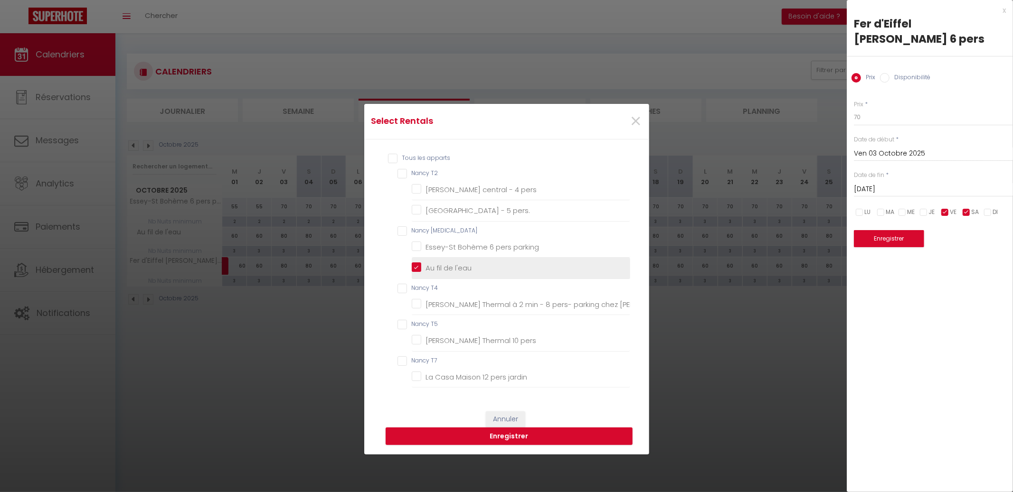
checkbox Julie "false"
checkbox pers "false"
checkbox jardin "false"
click at [515, 437] on button "Enregistrer" at bounding box center [509, 437] width 247 height 18
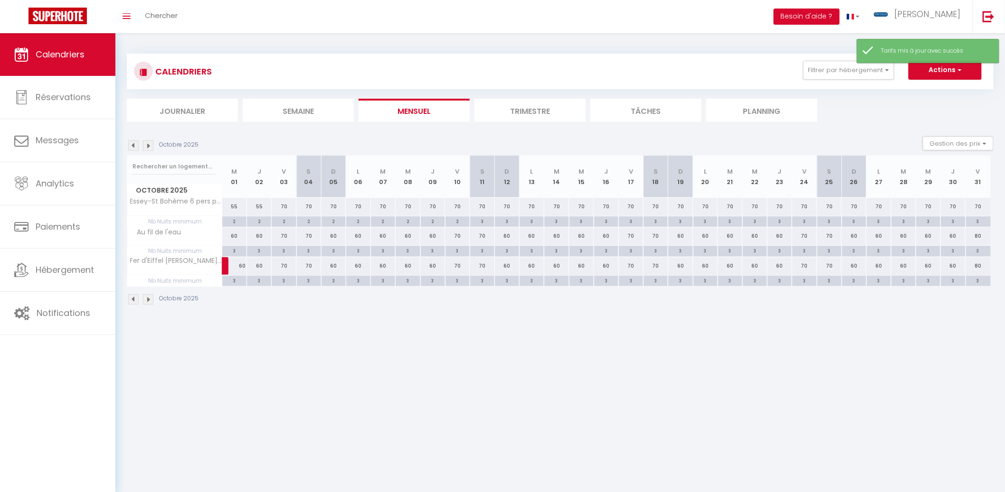
click at [338, 207] on div "70" at bounding box center [333, 207] width 25 height 18
type input "70"
type input "Dim 05 Octobre 2025"
type input "Lun 06 Octobre 2025"
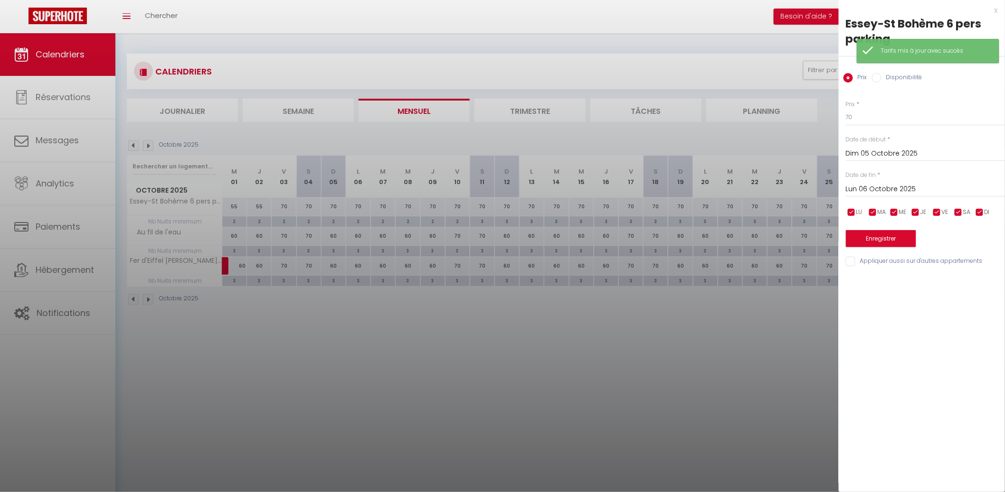
drag, startPoint x: 245, startPoint y: 256, endPoint x: 203, endPoint y: 245, distance: 43.3
click at [243, 256] on div at bounding box center [502, 246] width 1005 height 492
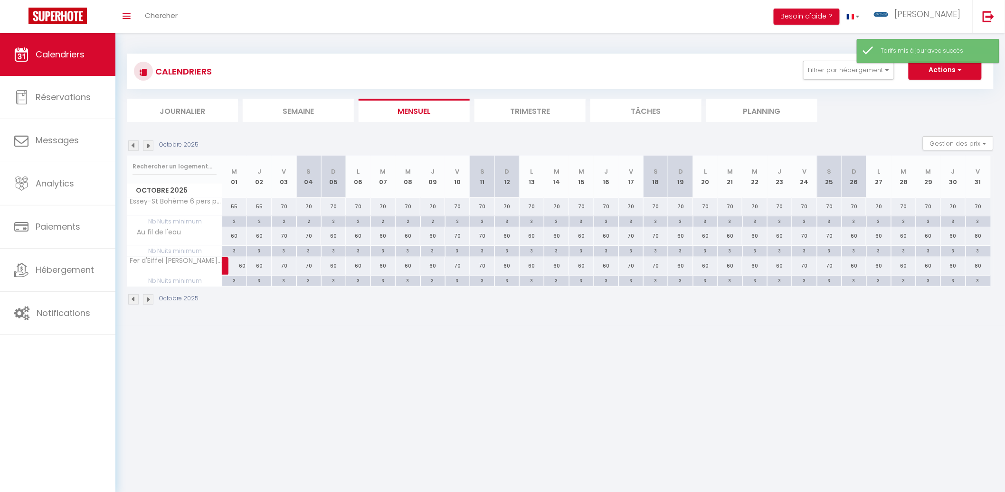
drag, startPoint x: 246, startPoint y: 204, endPoint x: 307, endPoint y: 201, distance: 61.8
click at [246, 204] on div "55" at bounding box center [258, 207] width 25 height 18
type input "55"
type input "Jeu 02 Octobre 2025"
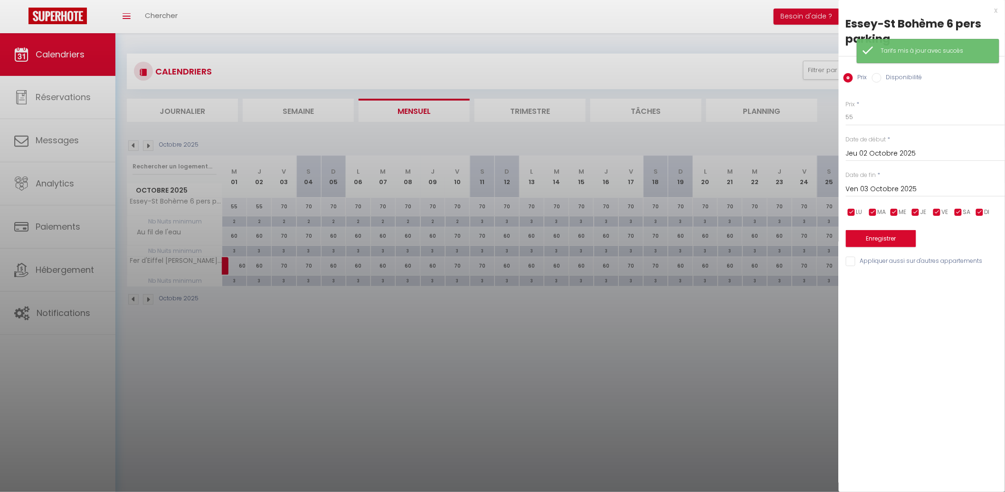
drag, startPoint x: 905, startPoint y: 192, endPoint x: 933, endPoint y: 191, distance: 28.1
click at [907, 192] on input "Ven 03 Octobre 2025" at bounding box center [925, 189] width 159 height 12
click at [976, 200] on span ">" at bounding box center [977, 205] width 20 height 19
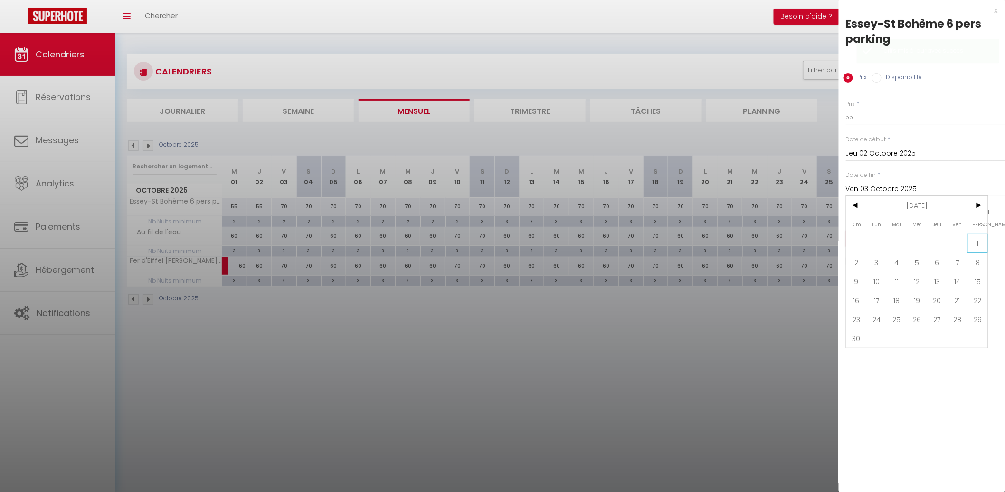
drag, startPoint x: 965, startPoint y: 242, endPoint x: 971, endPoint y: 241, distance: 6.2
click at [967, 242] on span at bounding box center [957, 243] width 20 height 19
click at [975, 240] on span "1" at bounding box center [977, 243] width 20 height 19
type input "[DATE]"
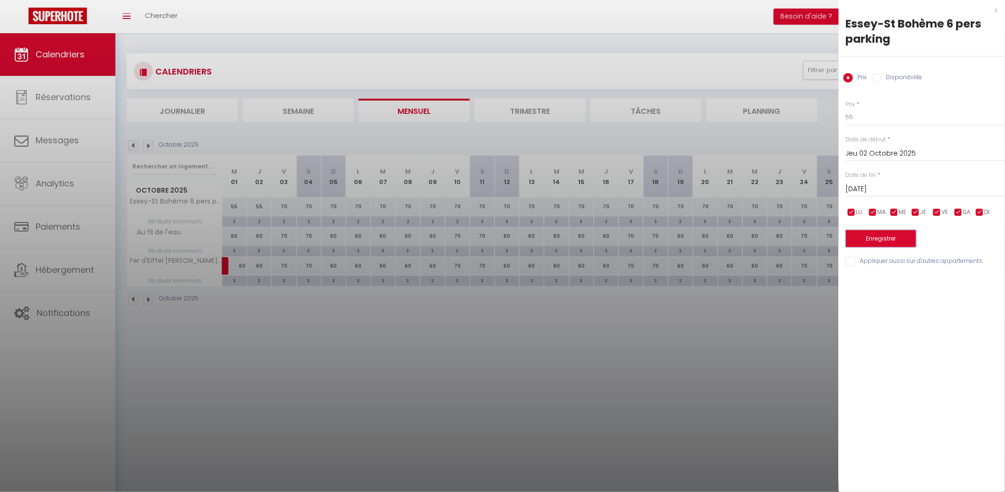
click at [867, 242] on button "Enregistrer" at bounding box center [881, 238] width 70 height 17
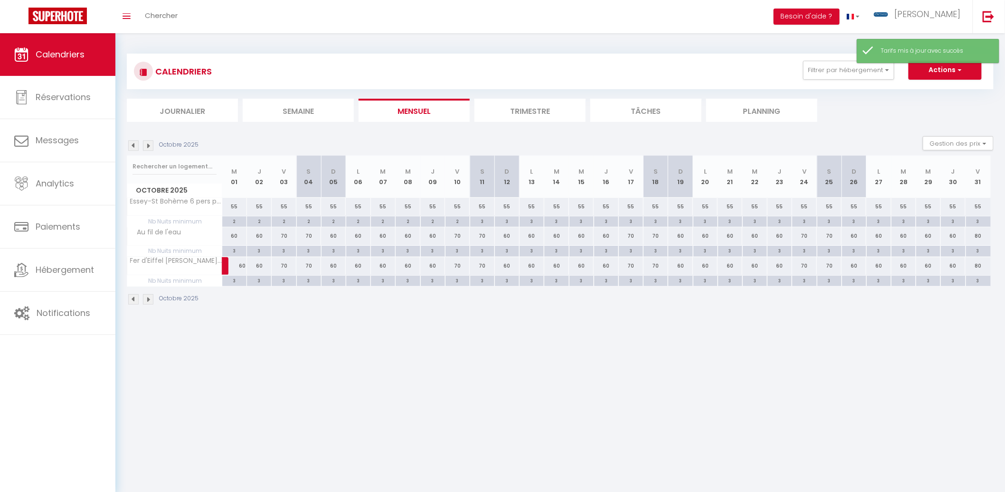
click at [286, 209] on div "55" at bounding box center [284, 207] width 25 height 18
type input "55"
type input "Ven 03 Octobre 2025"
type input "[DATE]"
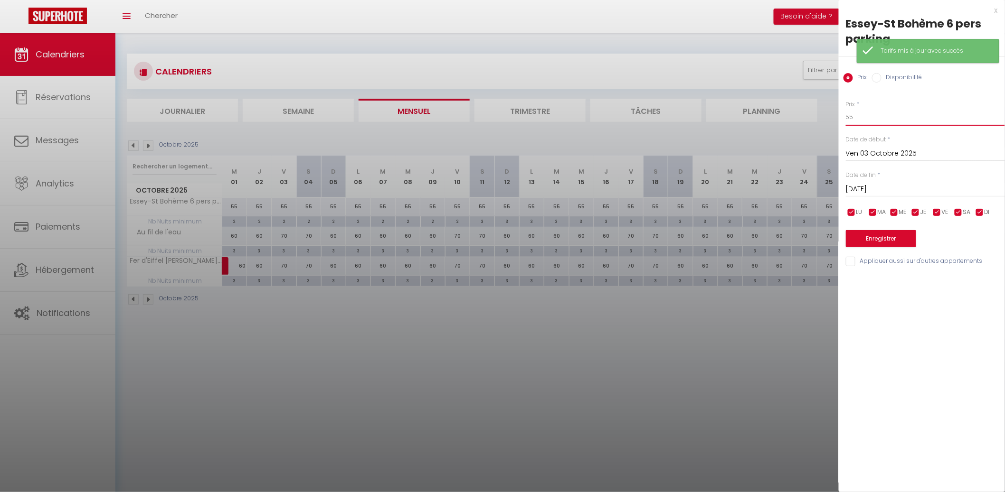
click at [914, 125] on input "55" at bounding box center [925, 117] width 159 height 17
type input "60"
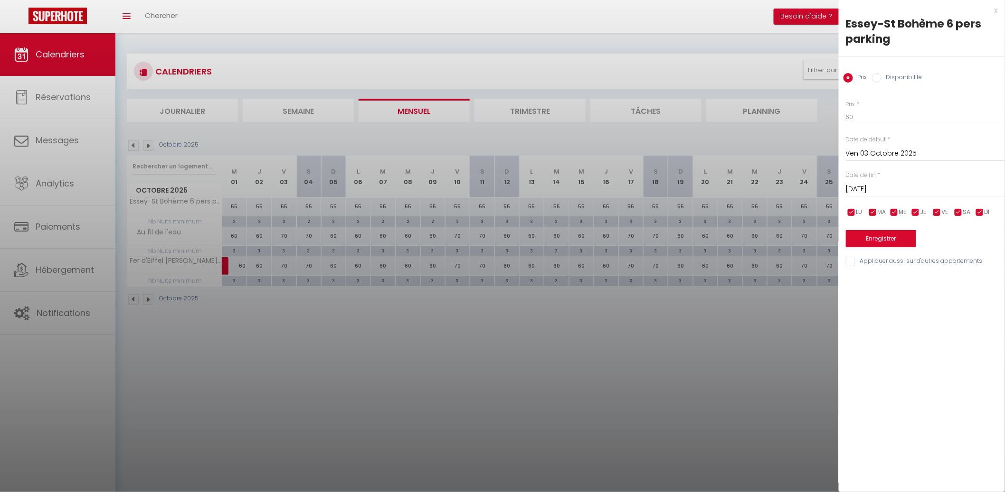
click at [904, 185] on input "[DATE]" at bounding box center [925, 189] width 159 height 12
click at [978, 206] on span ">" at bounding box center [977, 205] width 20 height 19
click at [975, 242] on span "1" at bounding box center [977, 243] width 20 height 19
type input "[DATE]"
drag, startPoint x: 935, startPoint y: 214, endPoint x: 927, endPoint y: 213, distance: 7.7
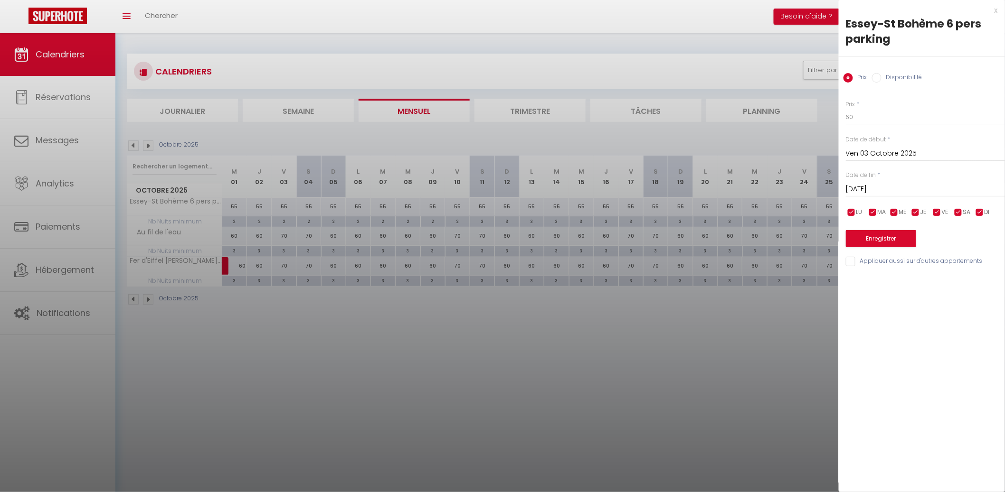
click at [934, 214] on input "checkbox" at bounding box center [936, 212] width 9 height 9
checkbox input "false"
click at [920, 212] on li "JE" at bounding box center [920, 213] width 9 height 10
checkbox input "false"
click at [898, 212] on li "ME" at bounding box center [898, 213] width 9 height 10
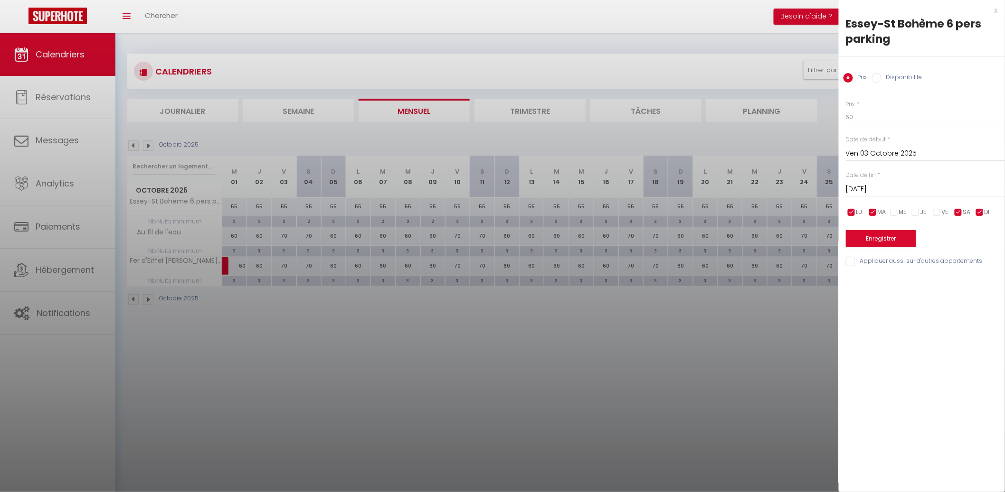
checkbox input "false"
drag, startPoint x: 879, startPoint y: 212, endPoint x: 867, endPoint y: 211, distance: 11.4
click at [874, 212] on li "MA" at bounding box center [877, 213] width 9 height 10
checkbox input "false"
click at [852, 211] on input "checkbox" at bounding box center [851, 212] width 9 height 9
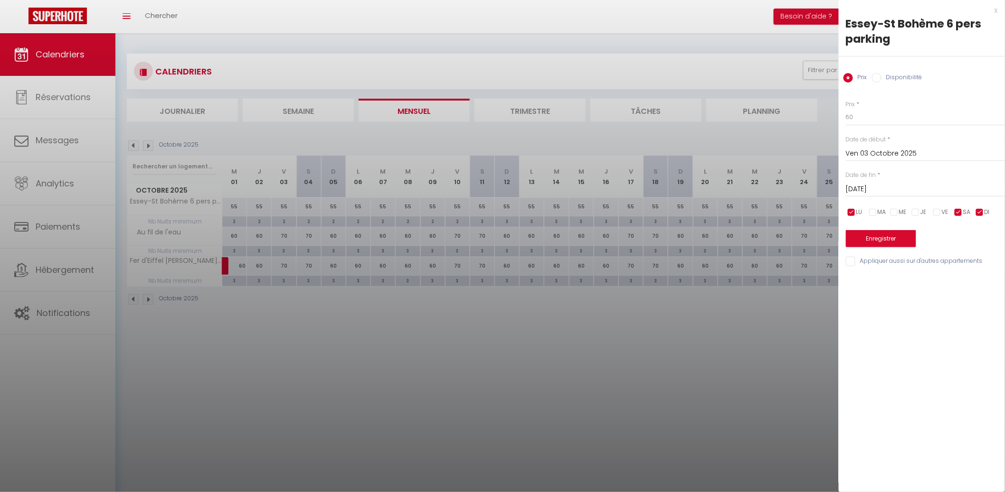
checkbox input "false"
click at [945, 214] on span "VE" at bounding box center [945, 212] width 7 height 9
checkbox input "true"
click at [901, 234] on button "Enregistrer" at bounding box center [881, 238] width 70 height 17
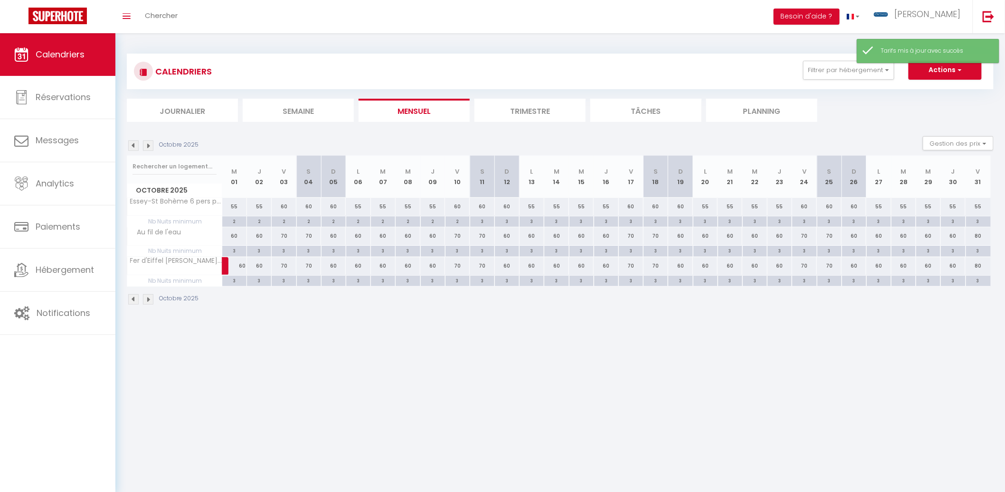
click at [411, 112] on li "Mensuel" at bounding box center [414, 110] width 111 height 23
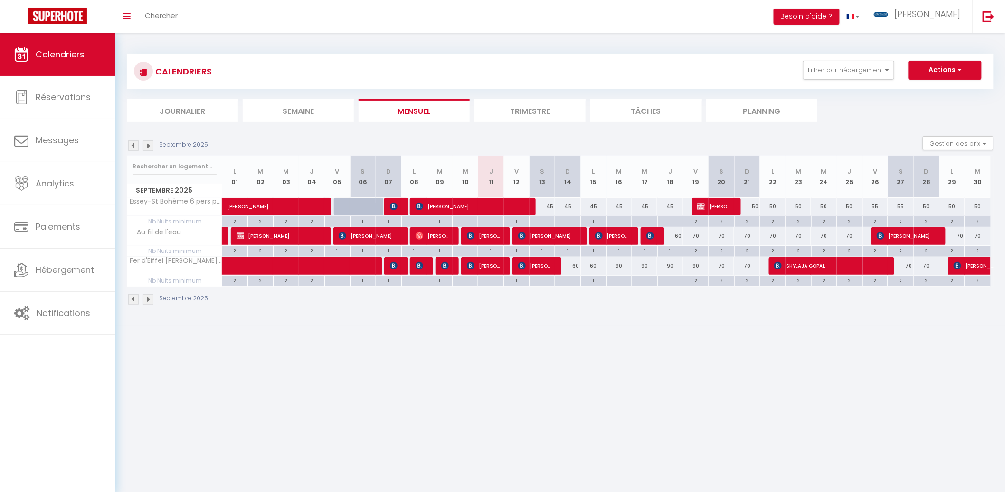
click at [151, 149] on img at bounding box center [148, 146] width 10 height 10
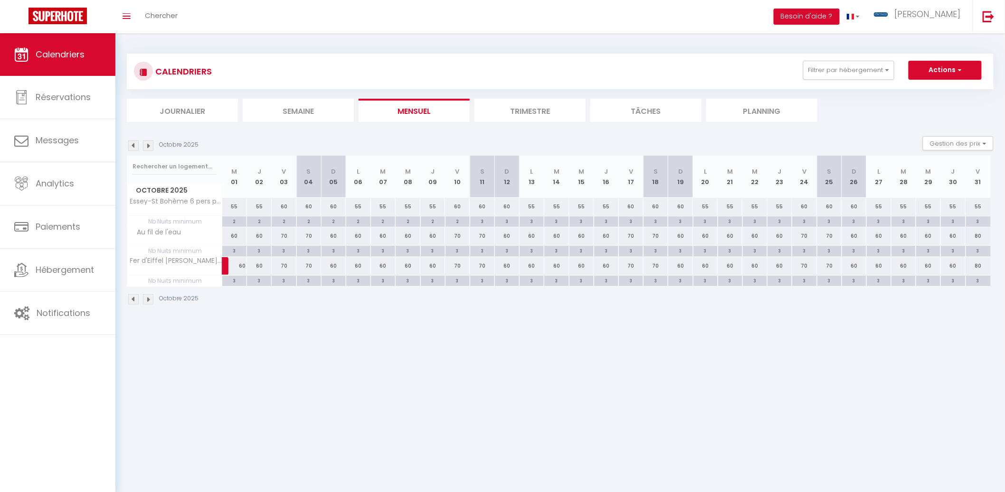
click at [240, 281] on div "3" at bounding box center [234, 280] width 24 height 9
type input "3"
type input "Mer 01 Octobre 2025"
type input "Jeu 02 Octobre 2025"
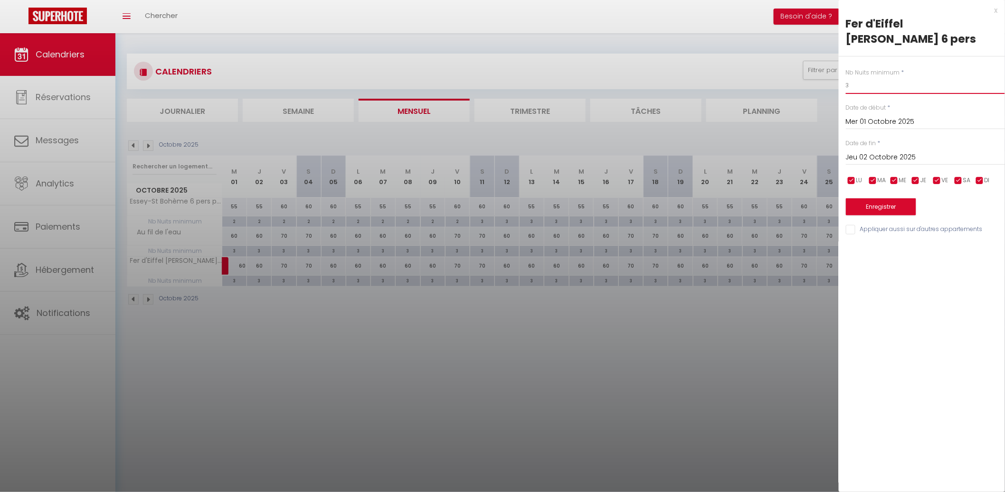
click at [869, 89] on input "3" at bounding box center [925, 85] width 159 height 17
type input "2"
drag, startPoint x: 913, startPoint y: 159, endPoint x: 917, endPoint y: 166, distance: 7.9
click at [913, 158] on input "Jeu 02 Octobre 2025" at bounding box center [925, 157] width 159 height 12
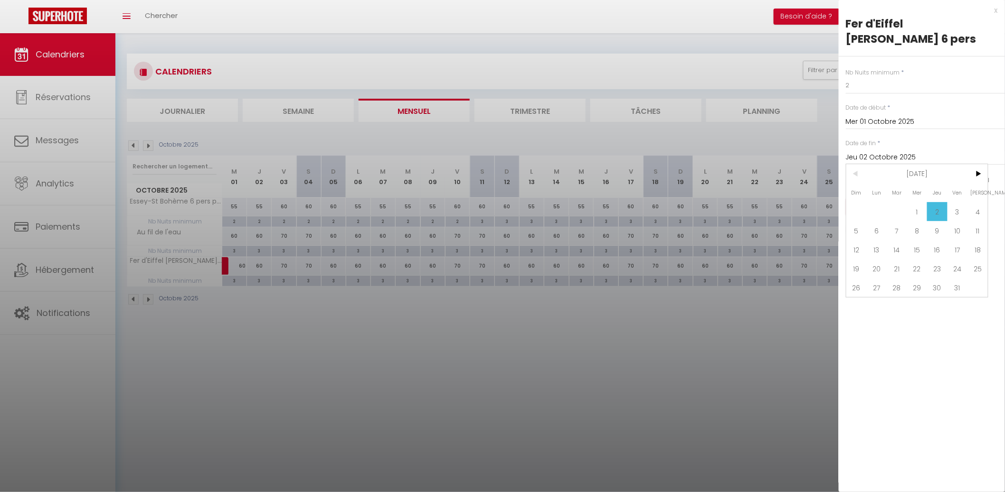
click at [856, 263] on span "19" at bounding box center [856, 268] width 20 height 19
type input "Dim 19 Octobre 2025"
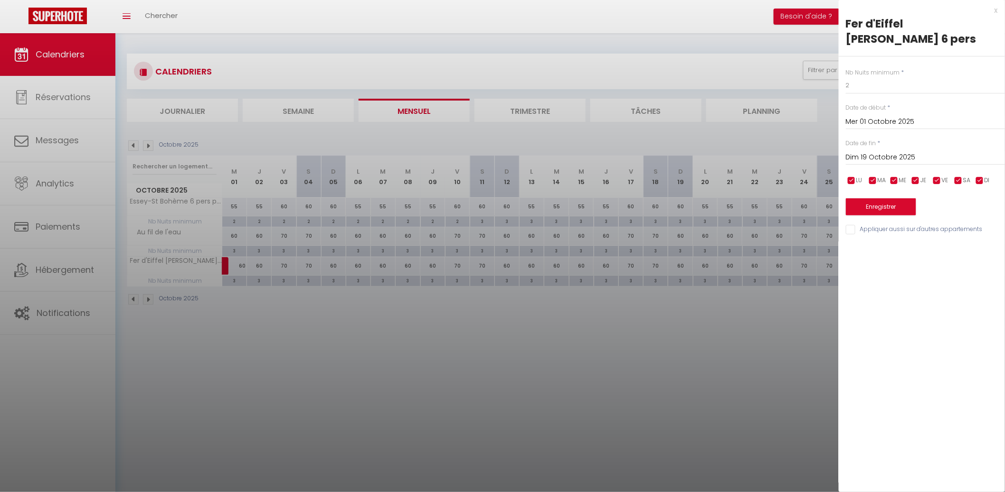
drag, startPoint x: 952, startPoint y: 218, endPoint x: 948, endPoint y: 228, distance: 10.5
click at [952, 219] on div "Nb Nuits minimum * 2 Date de début * [DATE] < [DATE] > Dim Lun Mar Mer Jeu Ven …" at bounding box center [922, 147] width 166 height 180
drag, startPoint x: 945, startPoint y: 230, endPoint x: 932, endPoint y: 225, distance: 14.1
click at [945, 229] on input "Appliquer aussi sur d'autres appartements" at bounding box center [925, 229] width 159 height 9
checkbox input "true"
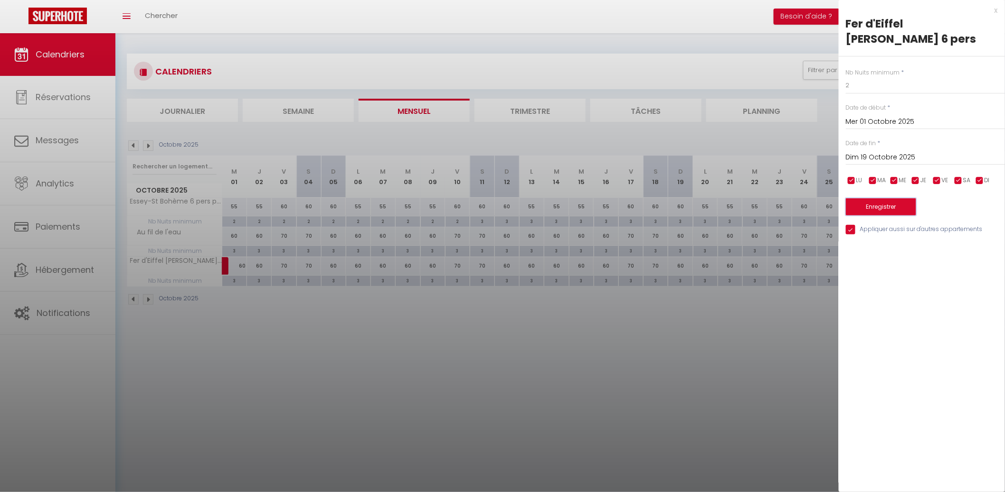
click at [904, 205] on button "Enregistrer" at bounding box center [881, 206] width 70 height 17
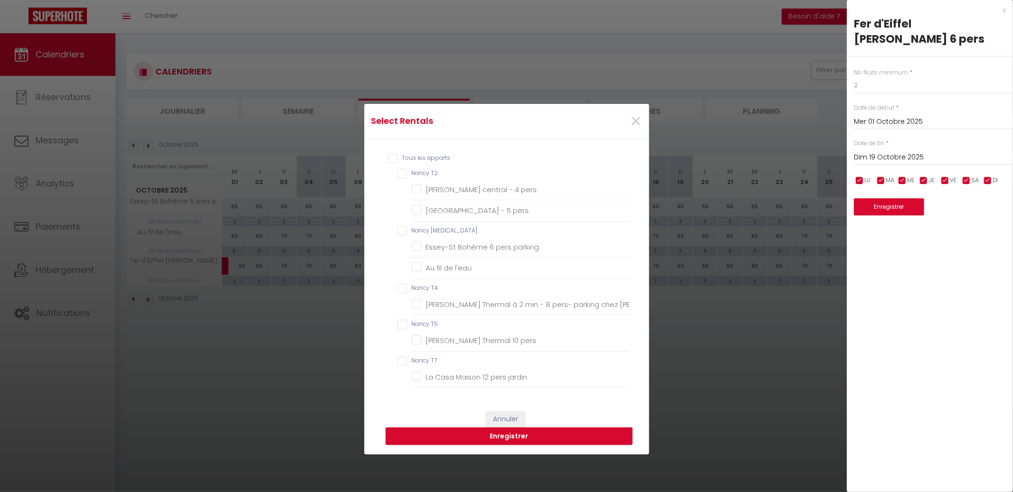
click at [423, 227] on T3 "Nancy [MEDICAL_DATA]" at bounding box center [513, 231] width 233 height 9
checkbox T3 "true"
checkbox T2 "false"
checkbox pers "false"
checkbox pers\ "false"
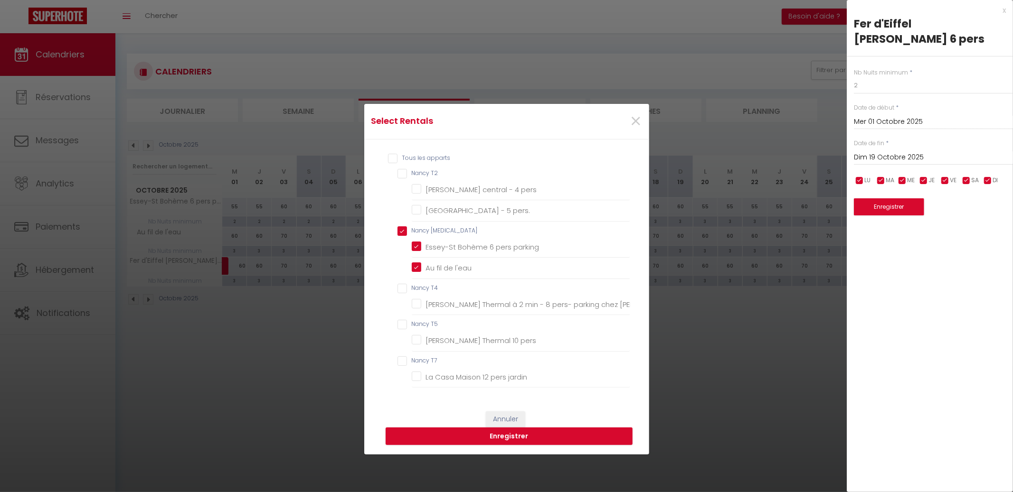
checkbox parking "true"
checkbox l\'eau "true"
checkbox T4 "false"
checkbox Julie "false"
checkbox T5 "false"
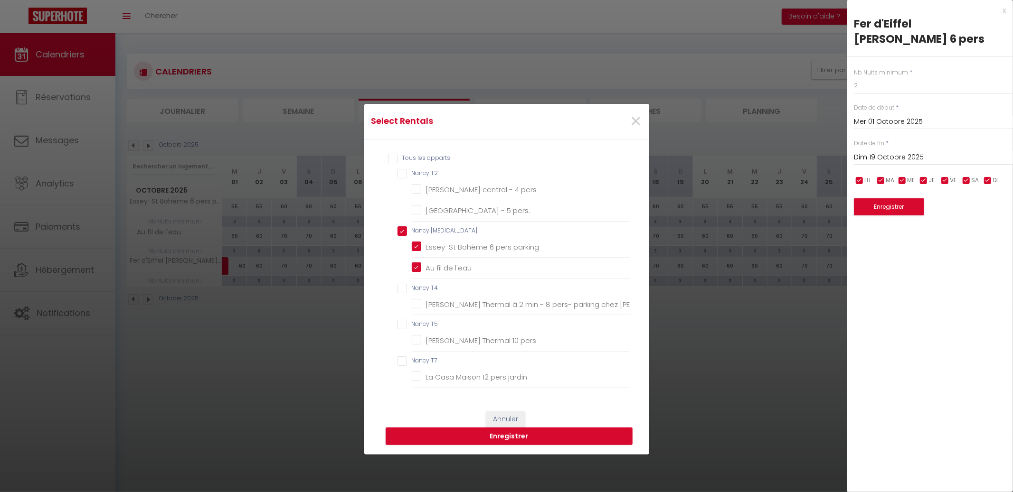
checkbox pers "false"
checkbox T7 "false"
checkbox jardin "false"
click at [509, 432] on button "Enregistrer" at bounding box center [509, 437] width 247 height 18
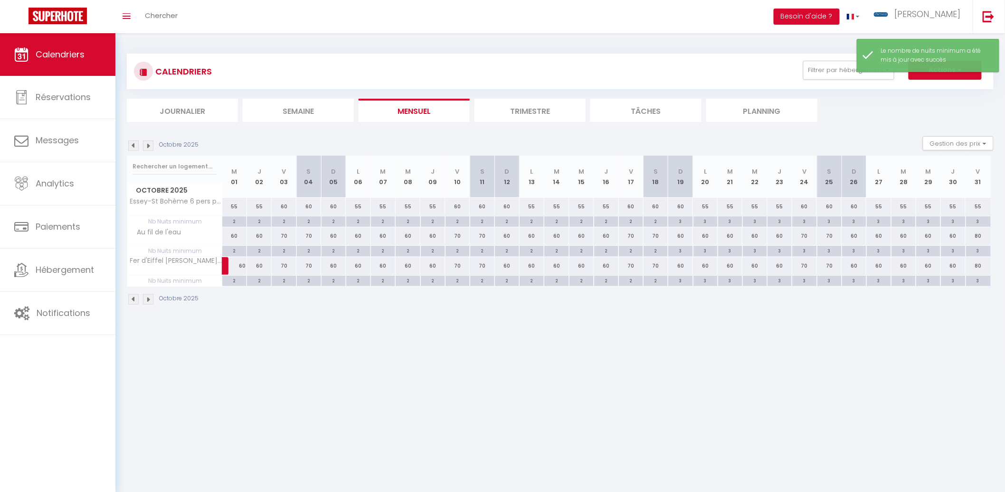
click at [406, 112] on li "Mensuel" at bounding box center [414, 110] width 111 height 23
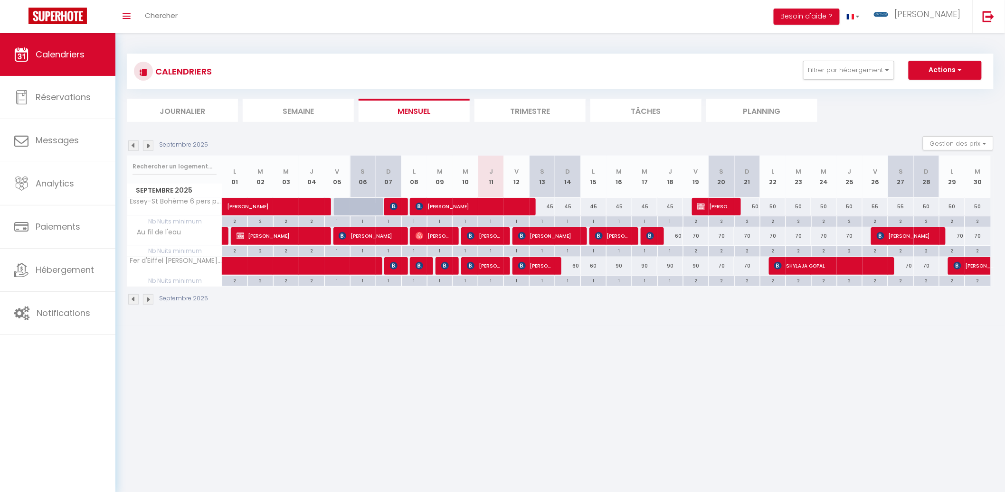
click at [575, 265] on div "60" at bounding box center [568, 266] width 26 height 18
type input "60"
type input "Dim 14 Septembre 2025"
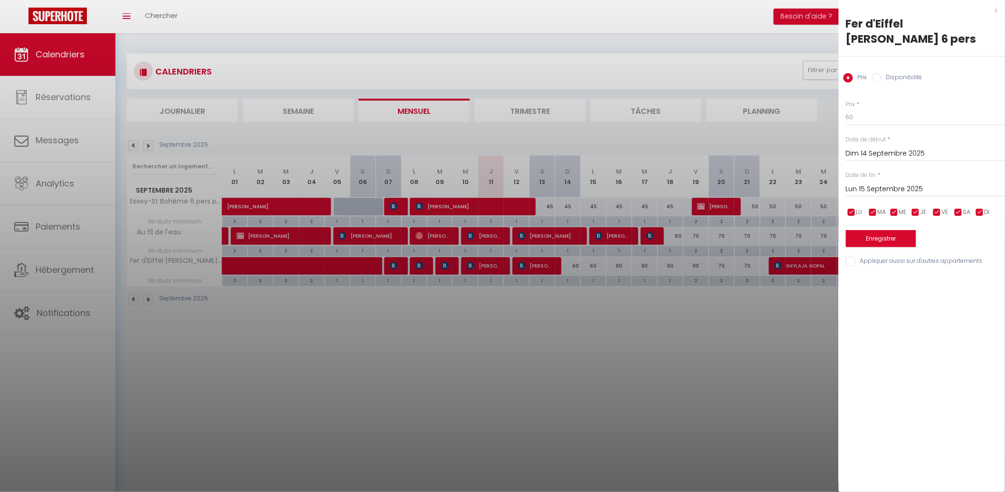
click at [886, 183] on input "Lun 15 Septembre 2025" at bounding box center [925, 189] width 159 height 12
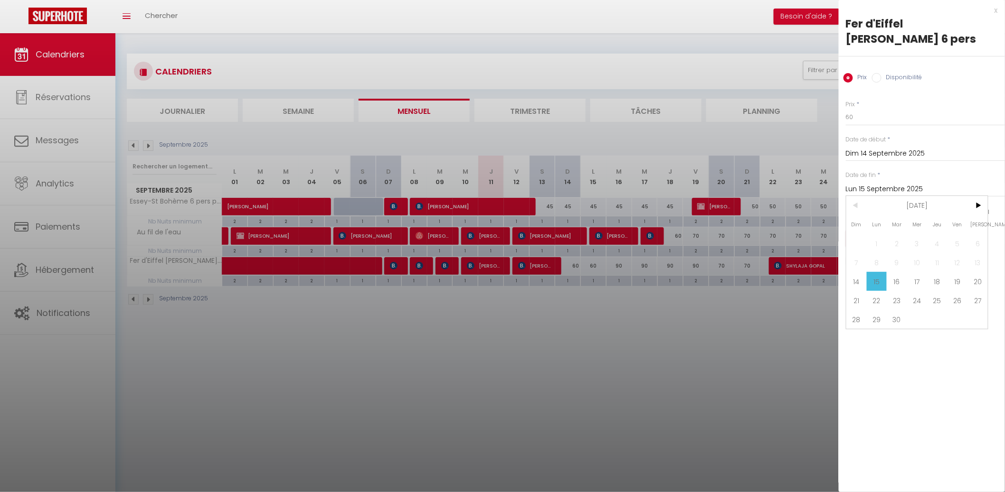
click at [864, 297] on span "21" at bounding box center [856, 300] width 20 height 19
type input "Dim 21 Septembre 2025"
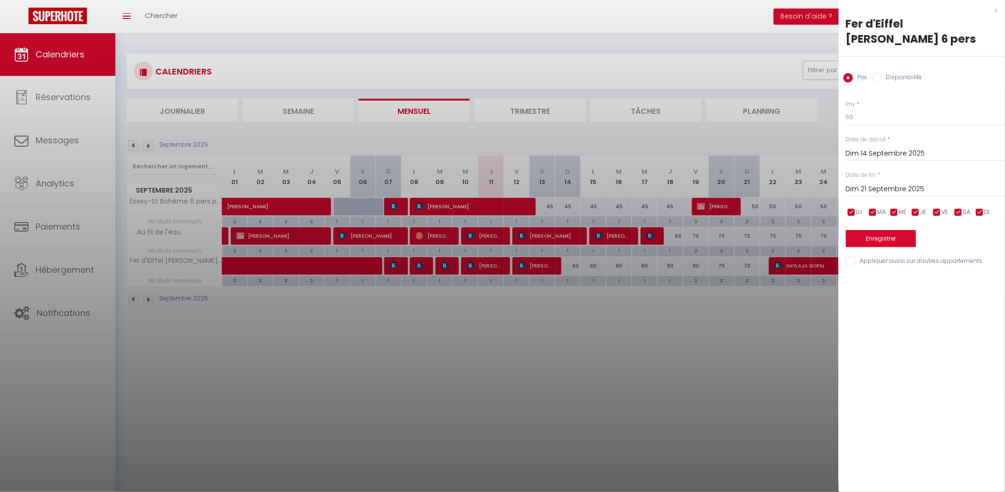
click at [881, 249] on div "Prix * 60 Statut * Disponible Indisponible Date de début * [DATE] < [DATE] > Di…" at bounding box center [922, 178] width 166 height 180
click at [882, 243] on button "Enregistrer" at bounding box center [881, 238] width 70 height 17
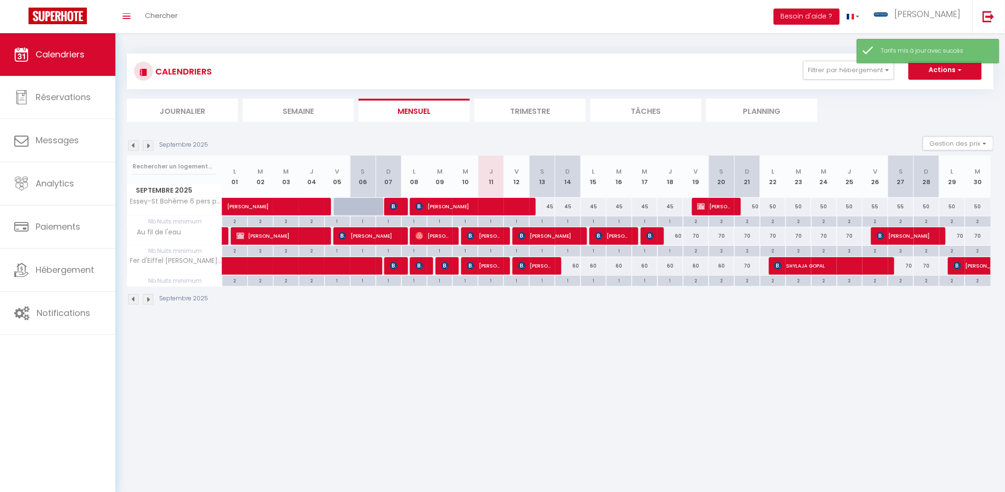
click at [573, 267] on div "60" at bounding box center [568, 266] width 26 height 18
type input "60"
type input "Dim 14 Septembre 2025"
type input "Lun 15 Septembre 2025"
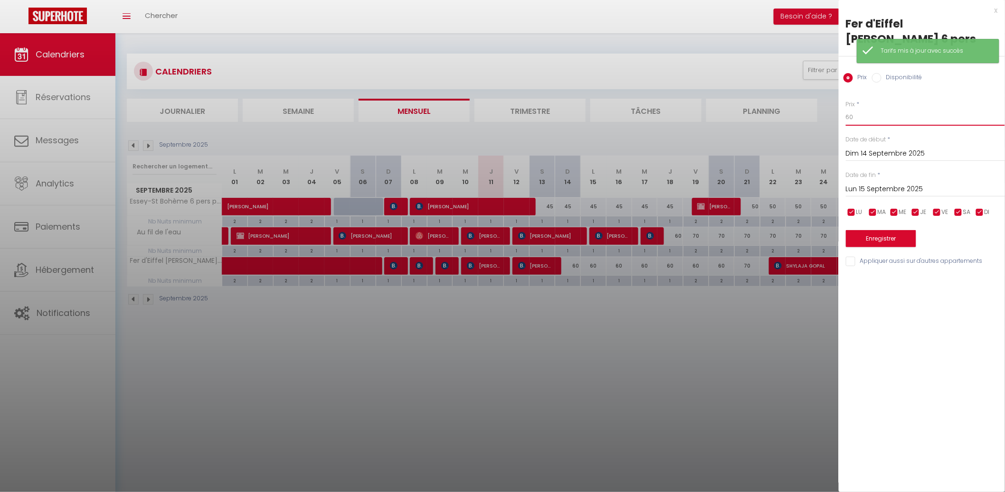
click at [884, 118] on input "60" at bounding box center [925, 117] width 159 height 17
click at [883, 118] on input "60" at bounding box center [925, 117] width 159 height 17
type input "50"
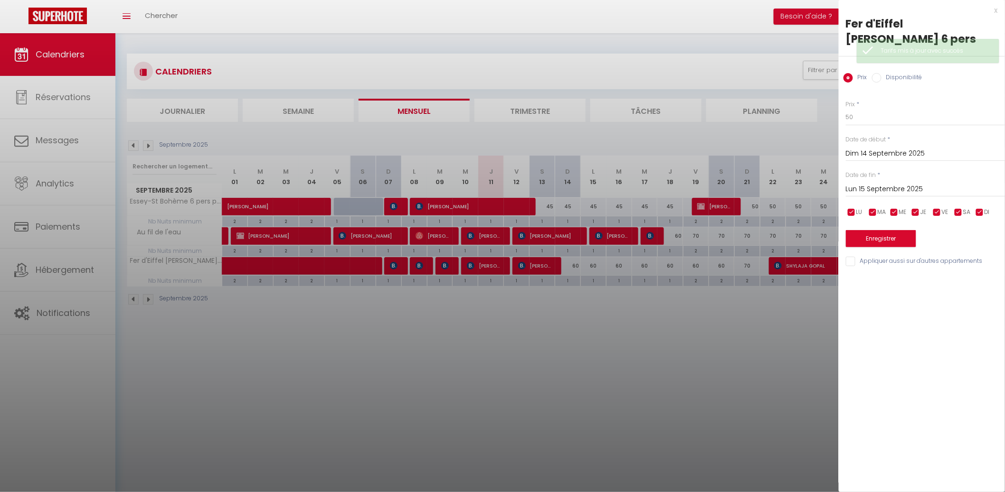
click at [859, 184] on input "Lun 15 Septembre 2025" at bounding box center [925, 189] width 159 height 12
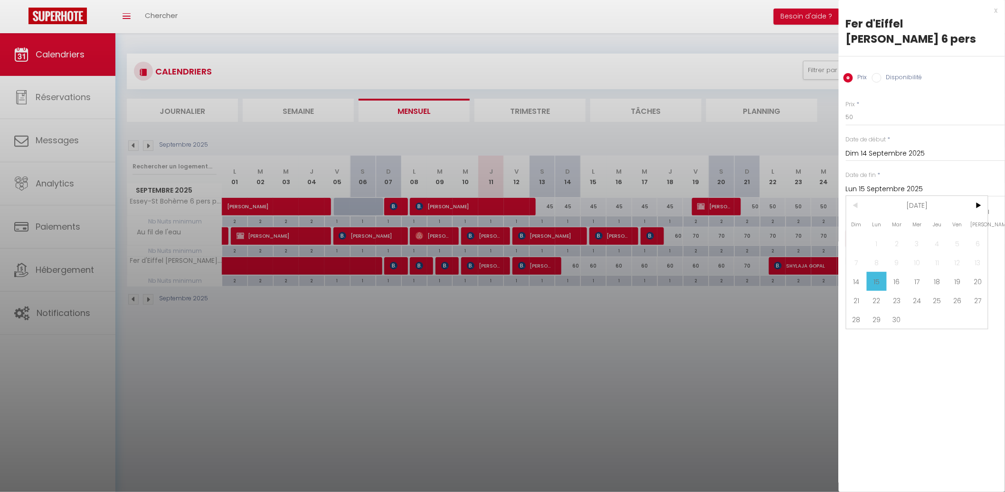
drag, startPoint x: 923, startPoint y: 278, endPoint x: 913, endPoint y: 259, distance: 21.5
click at [922, 278] on span "17" at bounding box center [917, 281] width 20 height 19
type input "Mer 17 Septembre 2025"
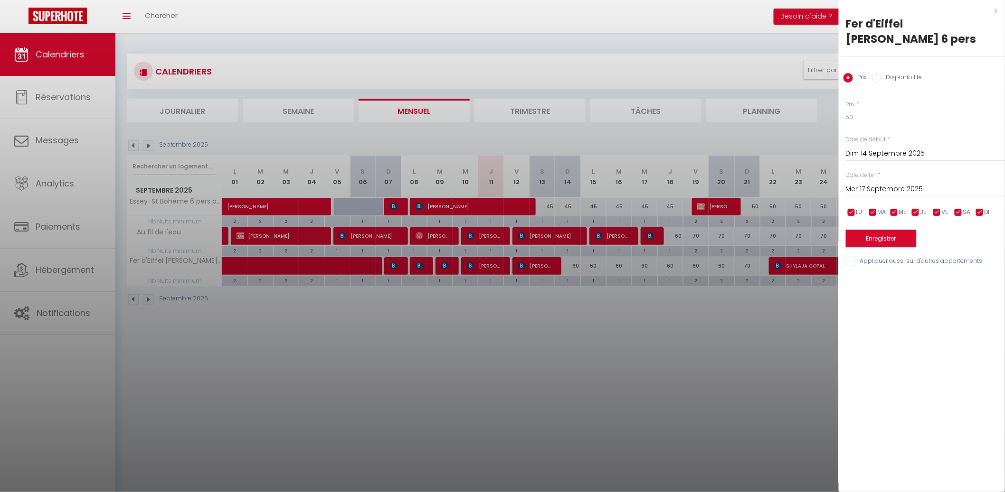
click at [900, 240] on button "Enregistrer" at bounding box center [881, 238] width 70 height 17
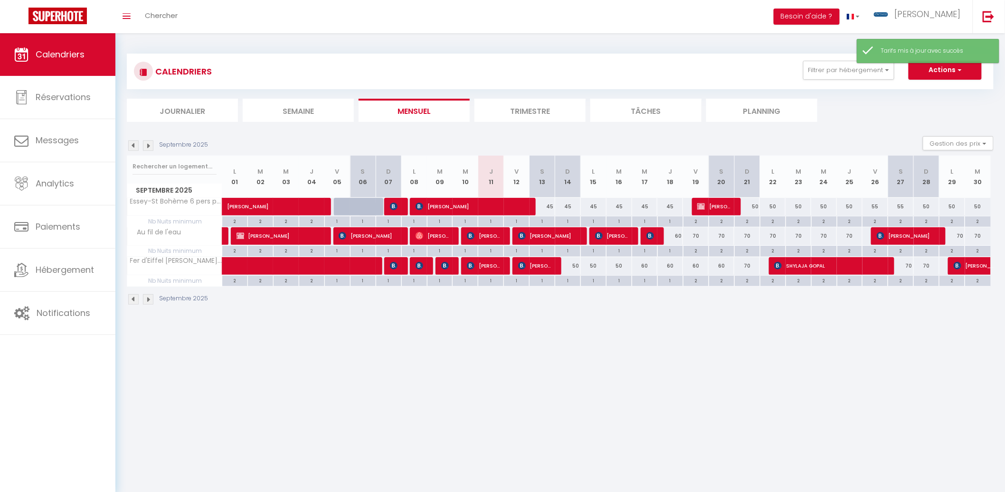
click at [680, 238] on div "60" at bounding box center [670, 236] width 26 height 18
type input "60"
type input "Jeu 18 Septembre 2025"
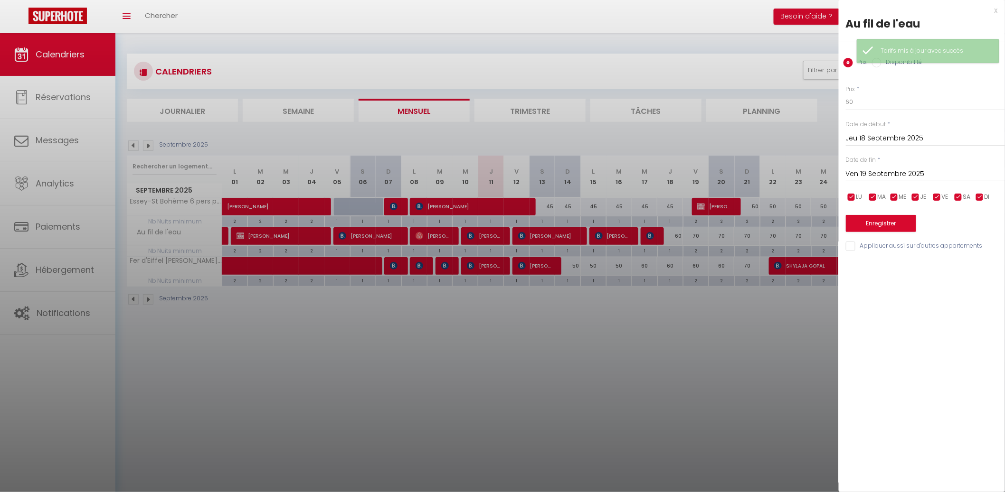
drag, startPoint x: 923, startPoint y: 174, endPoint x: 926, endPoint y: 184, distance: 10.3
click at [924, 173] on input "Ven 19 Septembre 2025" at bounding box center [925, 174] width 159 height 12
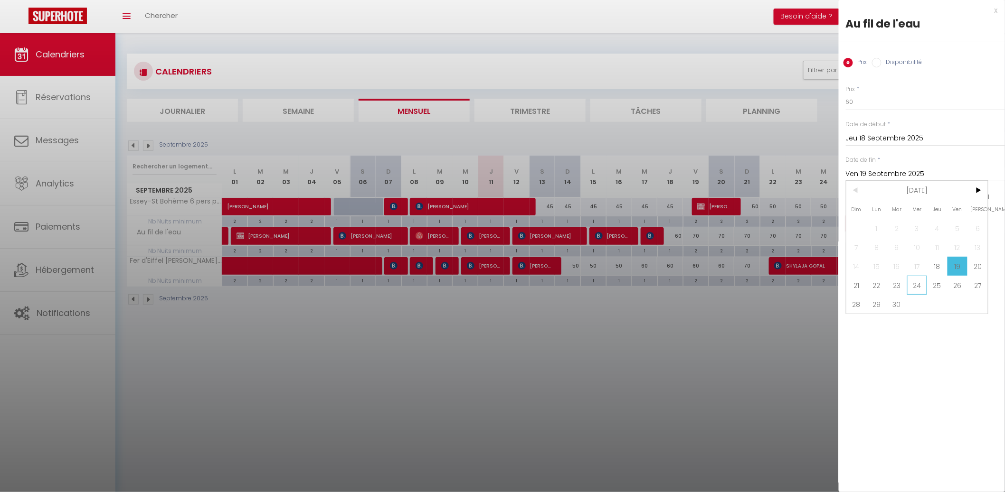
click at [924, 286] on span "24" at bounding box center [917, 285] width 20 height 19
type input "Mer 24 Septembre 2025"
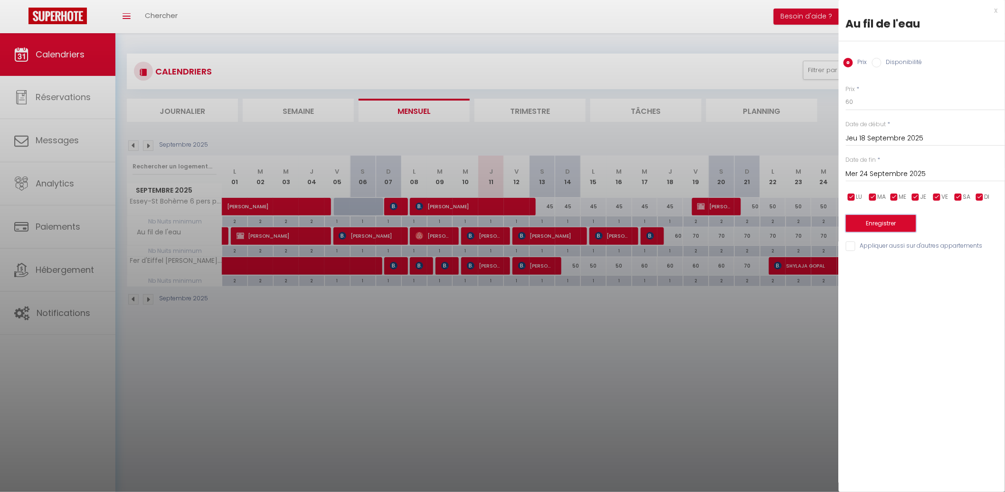
click at [909, 229] on button "Enregistrer" at bounding box center [881, 223] width 70 height 17
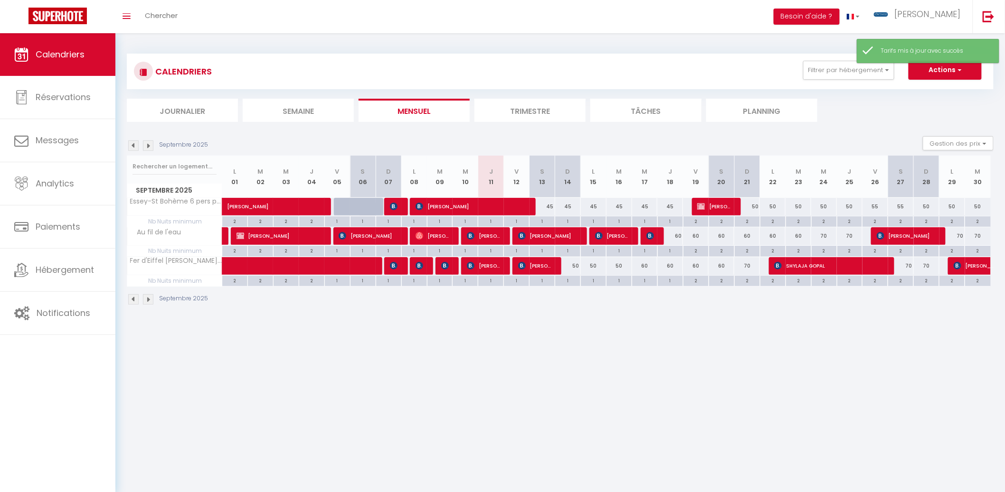
click at [799, 236] on div "60" at bounding box center [798, 236] width 26 height 18
type input "60"
type input "[DATE]"
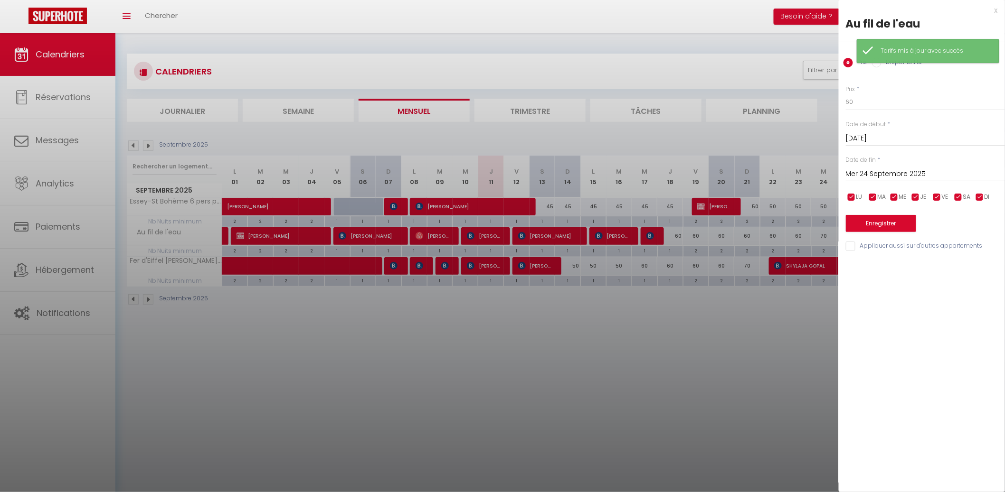
click at [904, 175] on input "Mer 24 Septembre 2025" at bounding box center [925, 174] width 159 height 12
drag, startPoint x: 953, startPoint y: 288, endPoint x: 934, endPoint y: 266, distance: 28.6
click at [953, 284] on span "26" at bounding box center [957, 285] width 20 height 19
type input "Ven 26 Septembre 2025"
click at [896, 221] on button "Enregistrer" at bounding box center [881, 223] width 70 height 17
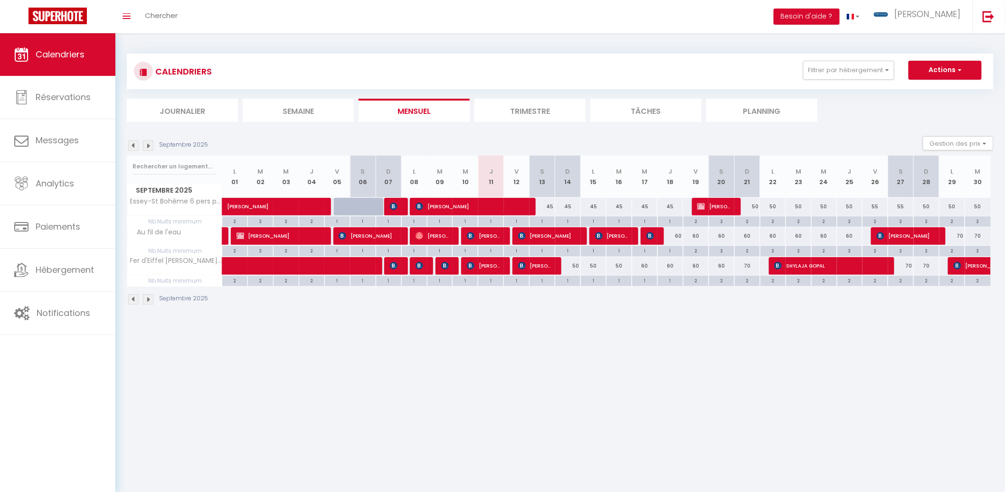
click at [710, 266] on div "60" at bounding box center [722, 266] width 26 height 18
type input "60"
type input "Sam 20 Septembre 2025"
type input "Dim 21 Septembre 2025"
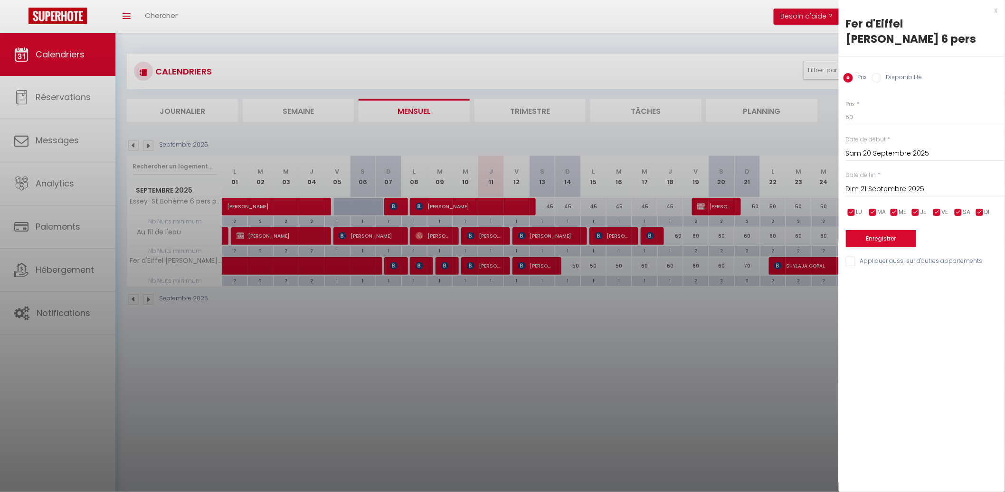
click at [724, 281] on div at bounding box center [502, 246] width 1005 height 492
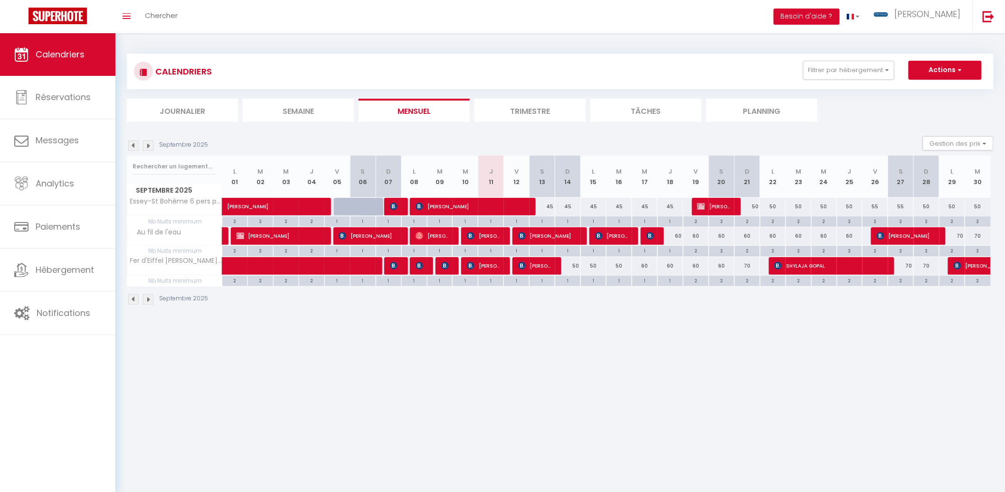
click at [700, 264] on div "60" at bounding box center [696, 266] width 26 height 18
type input "60"
type input "Ven 19 Septembre 2025"
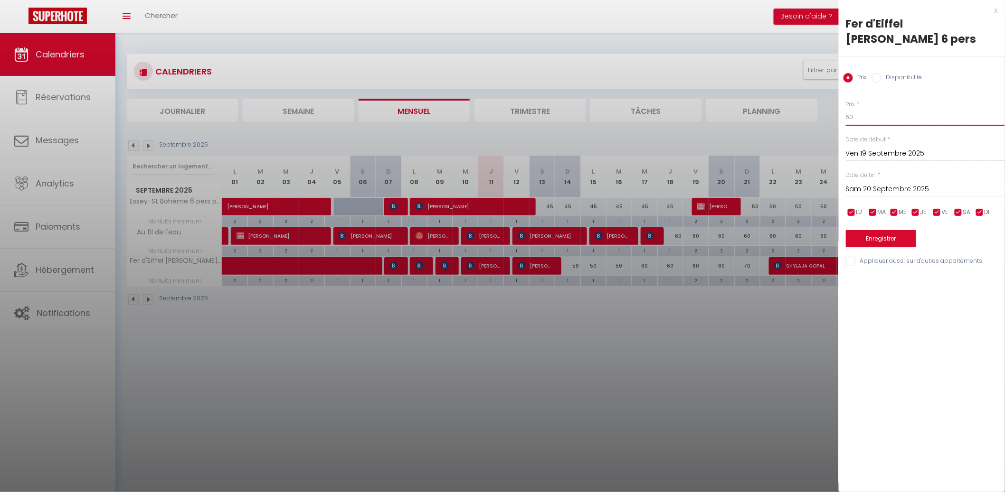
click at [868, 117] on input "60" at bounding box center [925, 117] width 159 height 17
click at [873, 192] on input "Sam 20 Septembre 2025" at bounding box center [925, 189] width 159 height 12
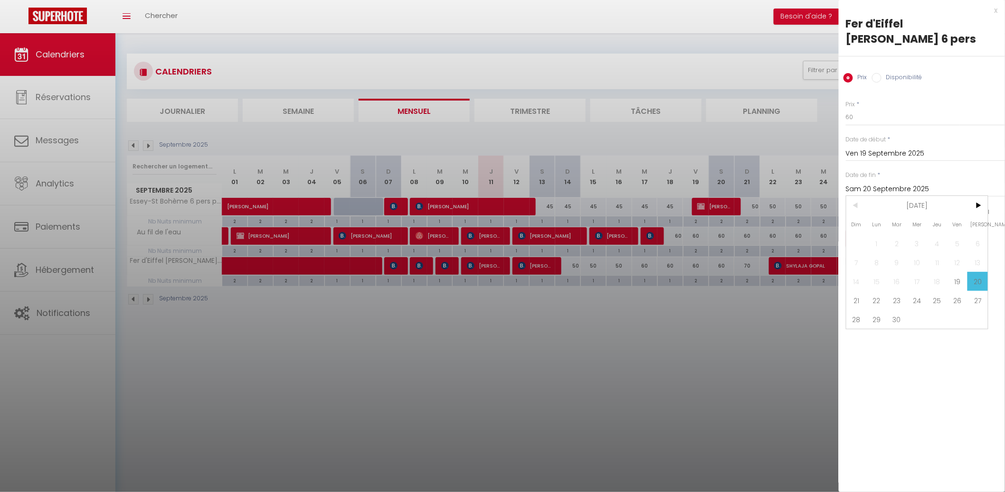
drag, startPoint x: 857, startPoint y: 296, endPoint x: 858, endPoint y: 292, distance: 4.8
click at [857, 297] on span "21" at bounding box center [856, 300] width 20 height 19
type input "Dim 21 Septembre 2025"
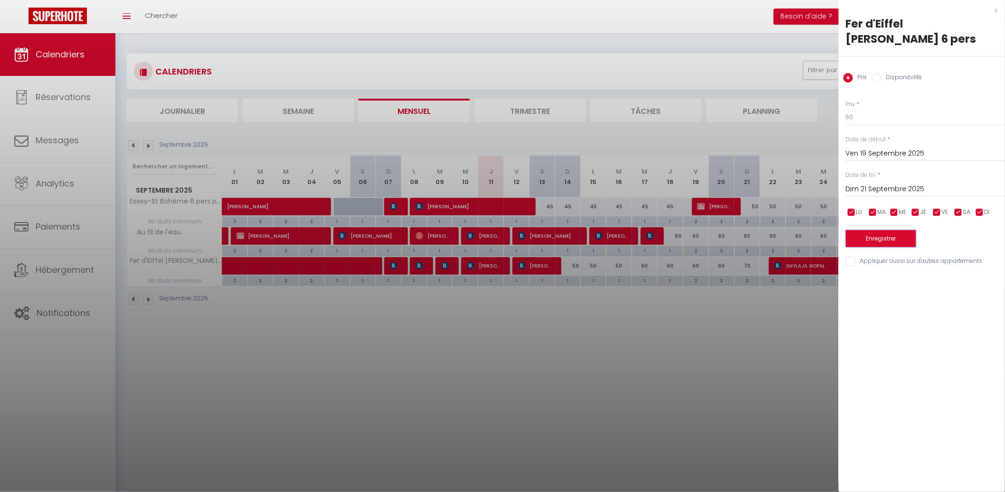
click at [876, 236] on button "Enregistrer" at bounding box center [881, 238] width 70 height 17
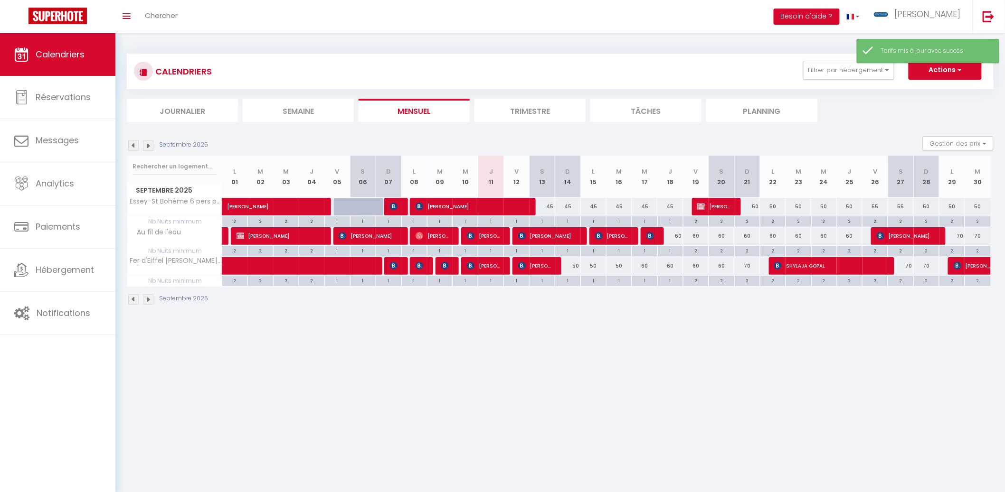
drag, startPoint x: 757, startPoint y: 266, endPoint x: 751, endPoint y: 264, distance: 6.5
click at [757, 265] on div "70" at bounding box center [747, 266] width 26 height 18
type input "70"
type input "Dim 21 Septembre 2025"
type input "Lun 22 Septembre 2025"
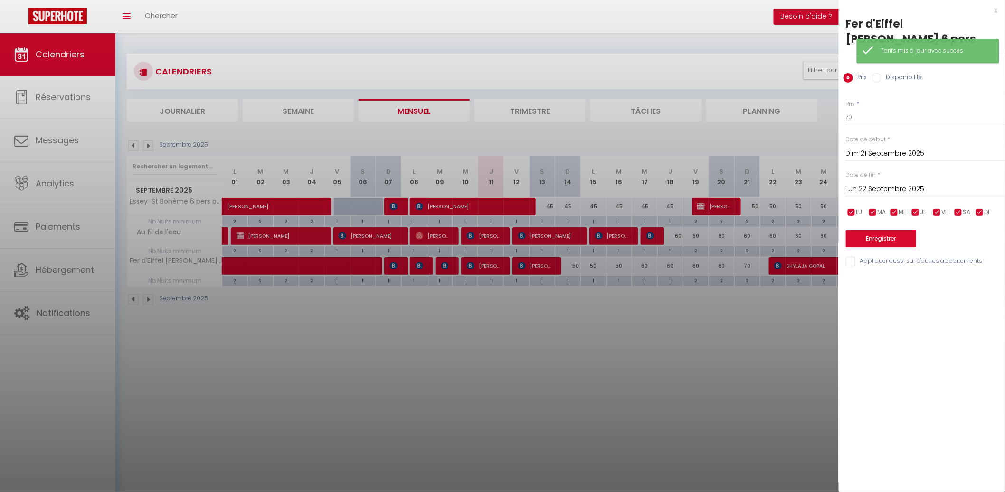
click at [866, 123] on div "Prix * 70 Statut * Disponible Indisponible Date de début * [DATE] < [DATE] > Di…" at bounding box center [922, 178] width 166 height 180
click at [869, 117] on input "70" at bounding box center [925, 117] width 159 height 17
type input "60"
click at [887, 238] on button "Enregistrer" at bounding box center [881, 238] width 70 height 17
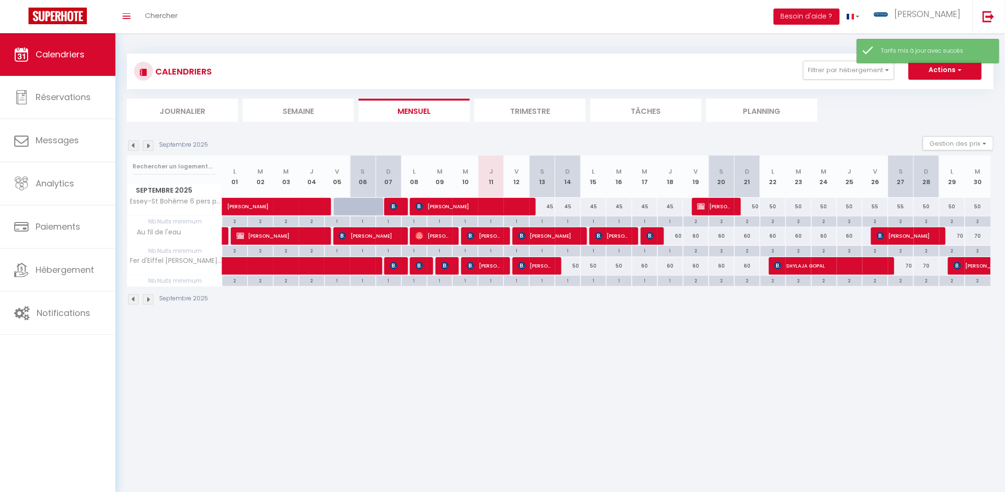
click at [151, 147] on img at bounding box center [148, 146] width 10 height 10
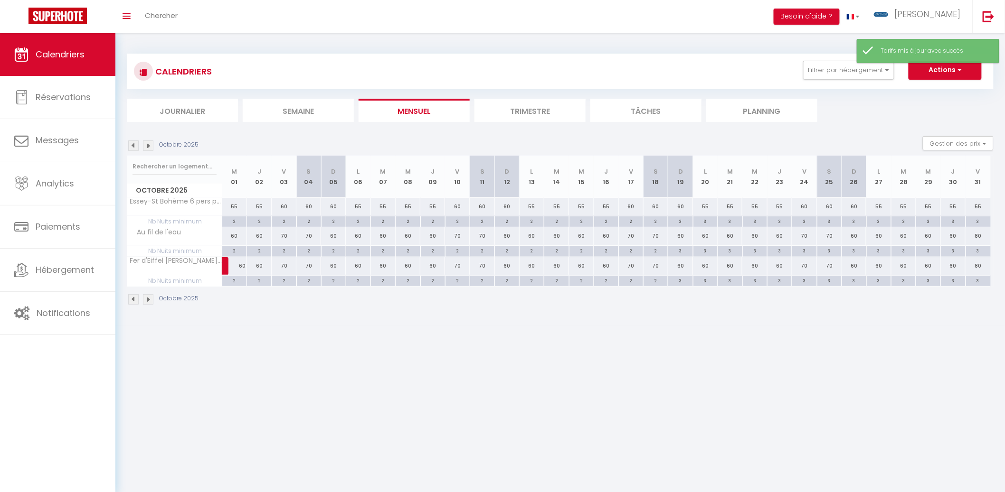
click at [139, 148] on div "Octobre 2025" at bounding box center [164, 146] width 75 height 10
click at [136, 144] on img at bounding box center [133, 146] width 10 height 10
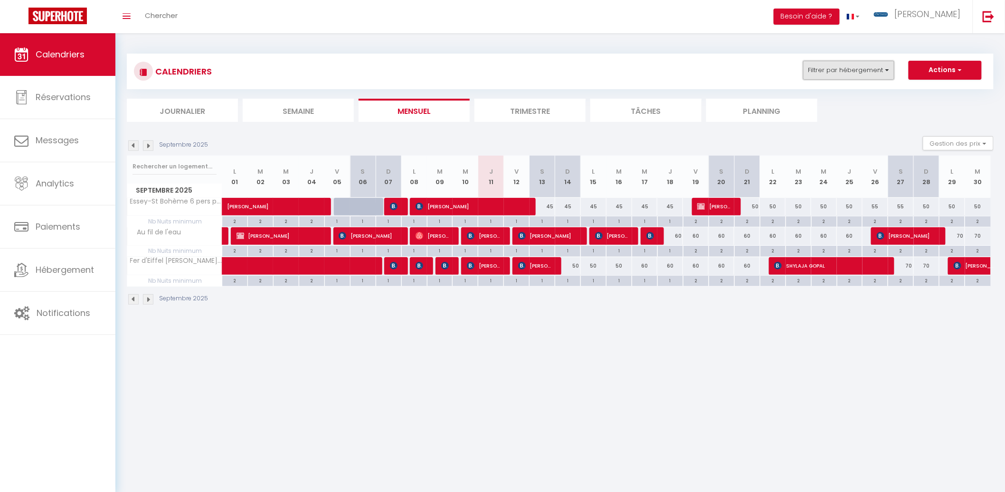
click at [860, 76] on button "Filtrer par hébergement" at bounding box center [848, 70] width 91 height 19
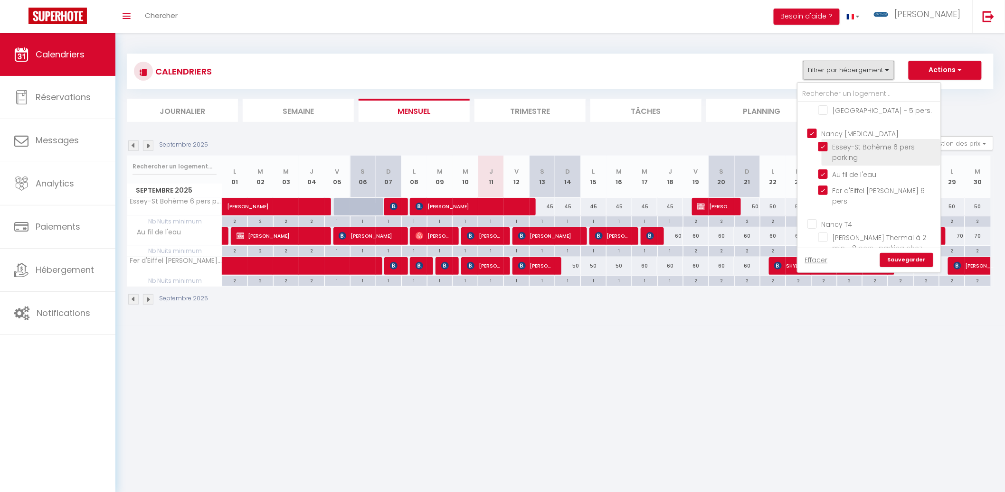
scroll to position [46, 0]
click at [808, 124] on ul "Nancy [MEDICAL_DATA] Essey-St Bohème 6 pers parking Au fil de l'eau Fer d'Eiffe…" at bounding box center [869, 166] width 142 height 90
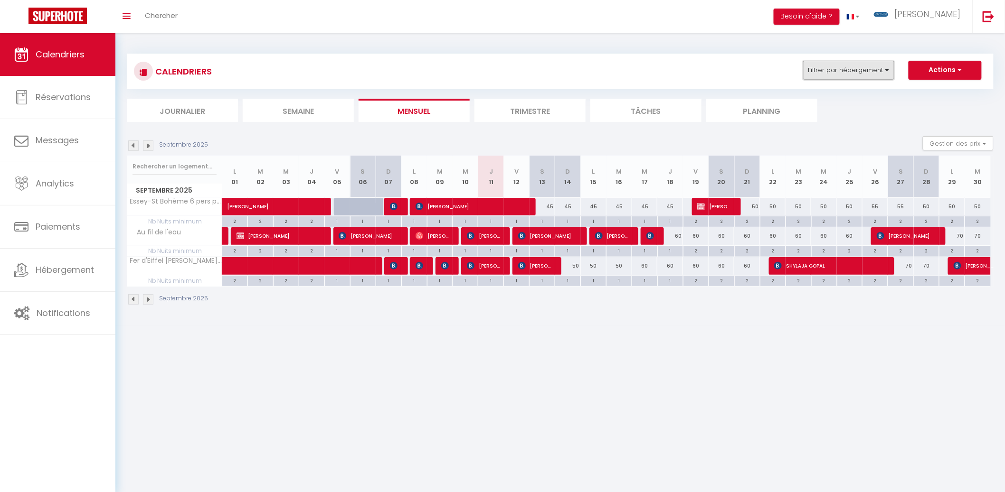
click at [849, 73] on button "Filtrer par hébergement" at bounding box center [848, 70] width 91 height 19
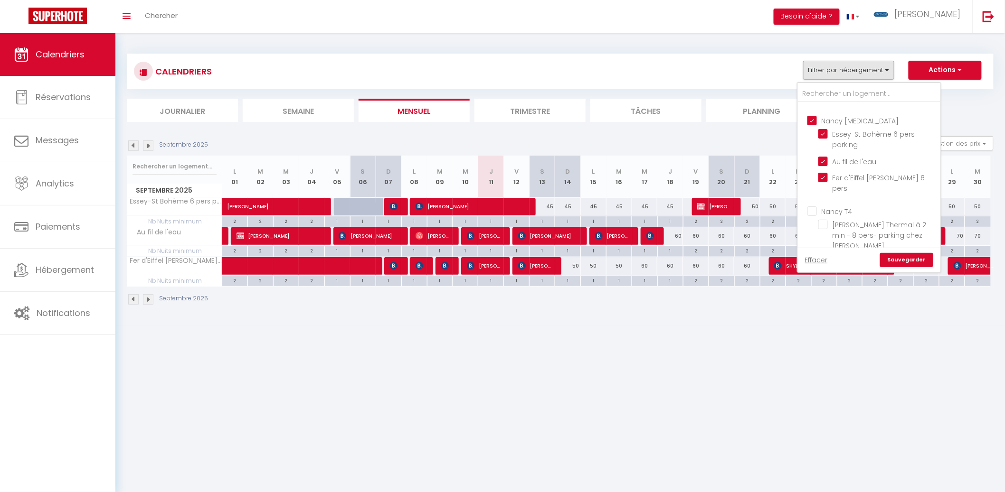
click at [815, 120] on input "Nancy [MEDICAL_DATA]" at bounding box center [878, 119] width 142 height 9
checkbox input "false"
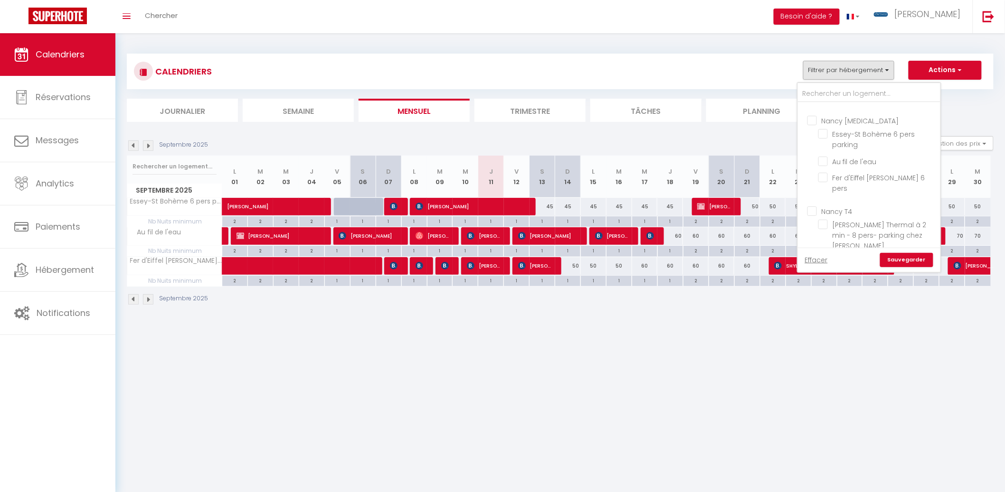
checkbox input "false"
click at [816, 212] on input "Nancy T4" at bounding box center [878, 210] width 142 height 9
checkbox input "true"
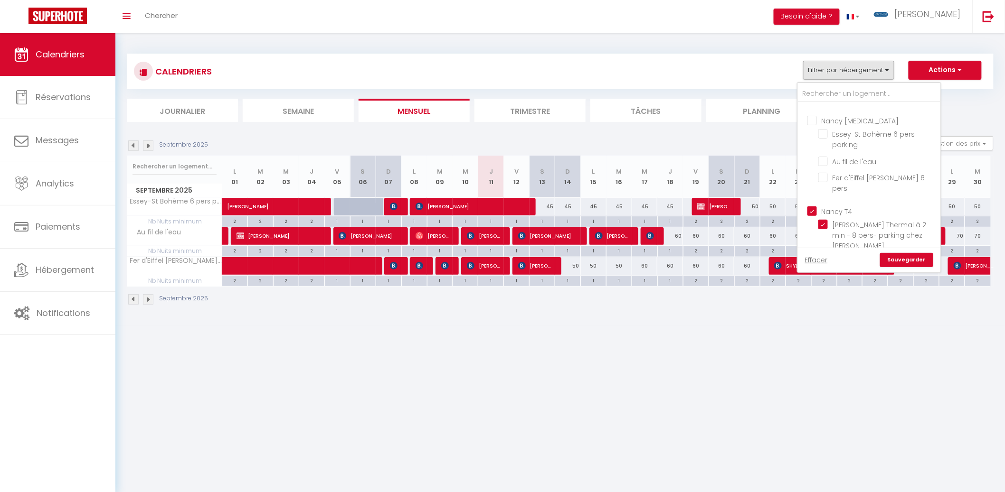
checkbox input "true"
checkbox input "false"
click at [898, 260] on link "Sauvegarder" at bounding box center [906, 260] width 53 height 14
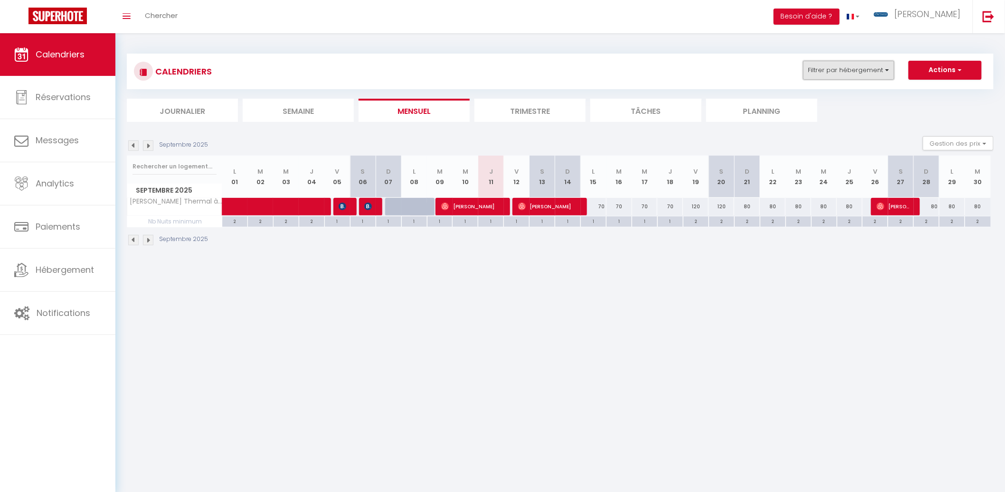
click at [856, 77] on button "Filtrer par hébergement" at bounding box center [848, 70] width 91 height 19
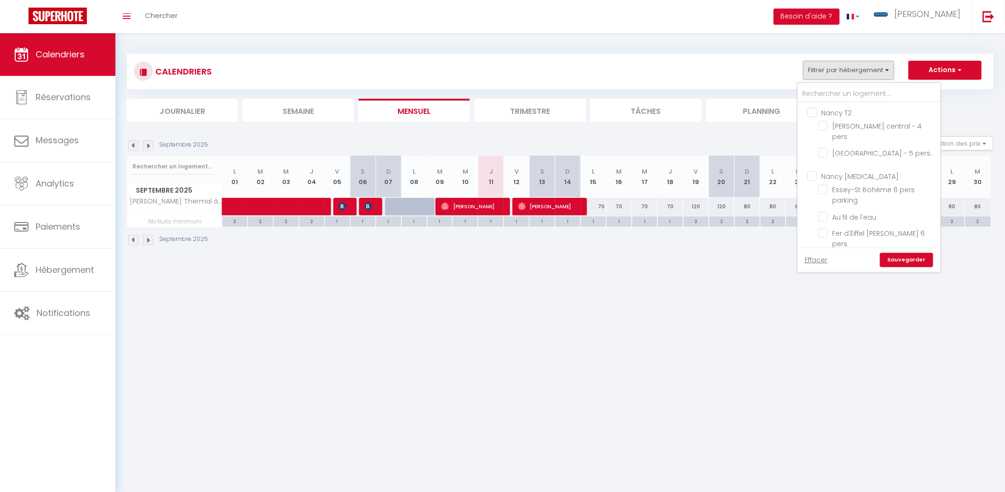
click at [834, 178] on input "Nancy [MEDICAL_DATA]" at bounding box center [878, 175] width 142 height 9
checkbox input "true"
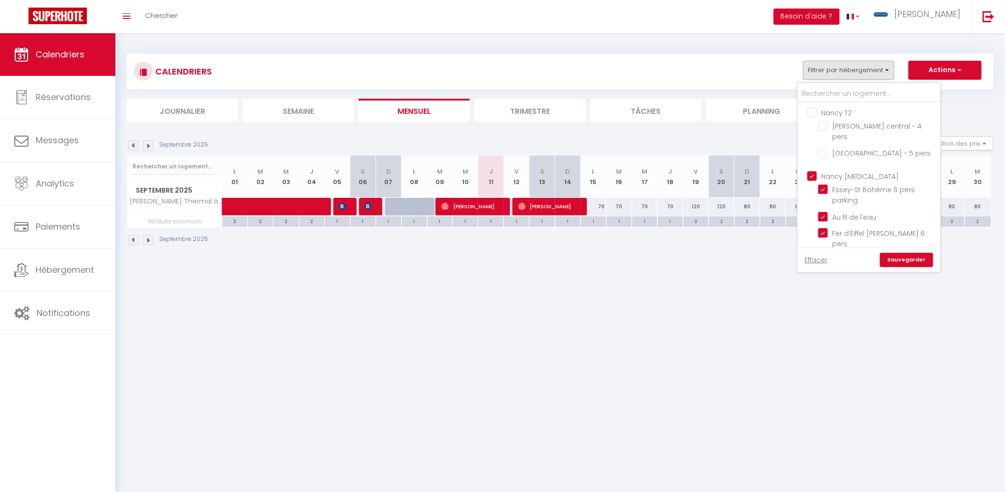
checkbox input "false"
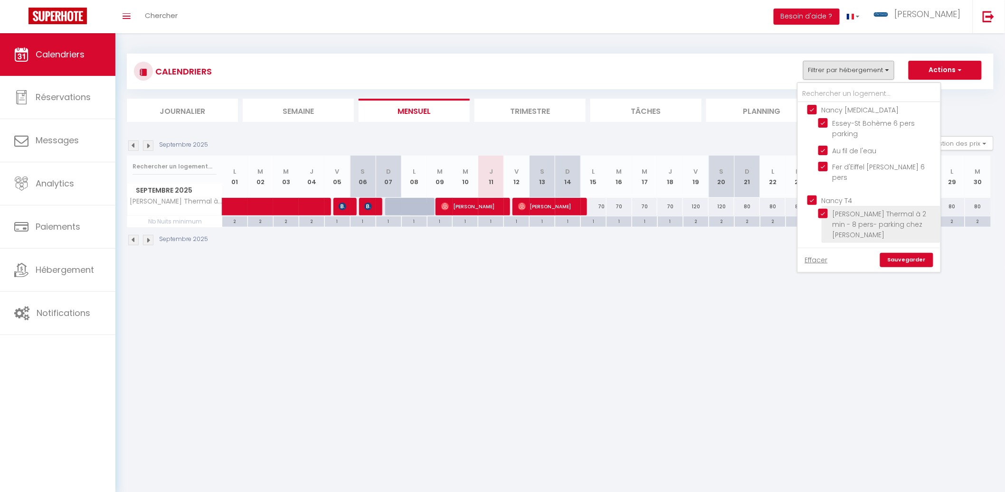
scroll to position [75, 0]
click at [834, 192] on input "Nancy T4" at bounding box center [878, 191] width 142 height 9
checkbox input "false"
click at [907, 259] on link "Sauvegarder" at bounding box center [906, 260] width 53 height 14
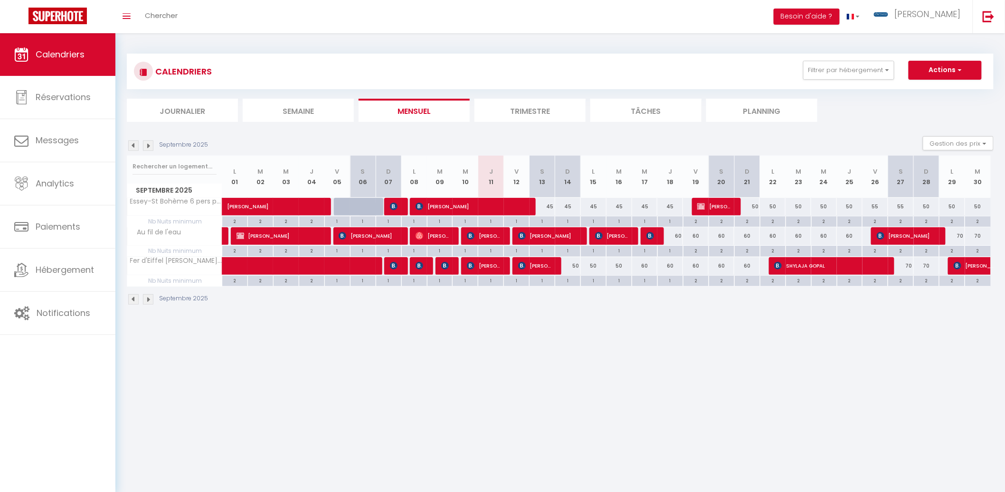
click at [155, 145] on div "Septembre 2025" at bounding box center [169, 146] width 84 height 10
click at [153, 145] on img at bounding box center [148, 146] width 10 height 10
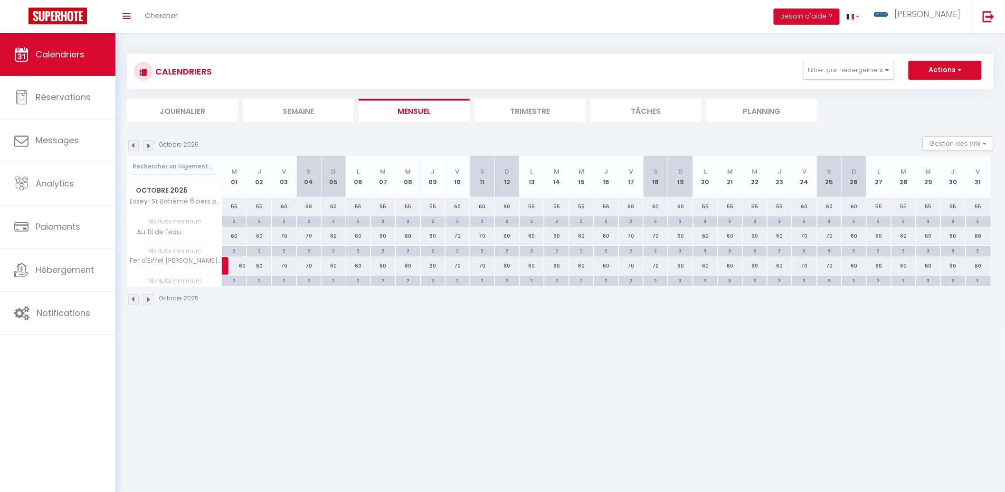
click at [153, 145] on img at bounding box center [148, 146] width 10 height 10
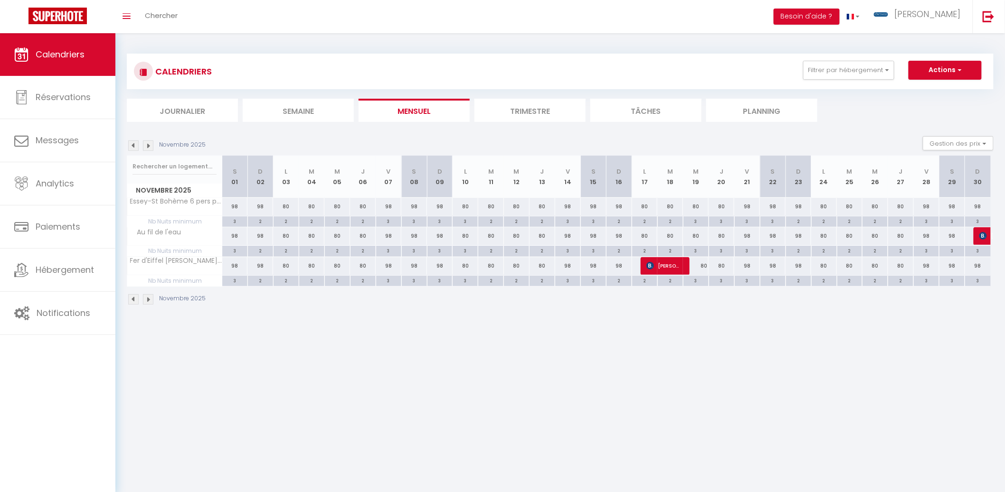
click at [152, 145] on img at bounding box center [148, 146] width 10 height 10
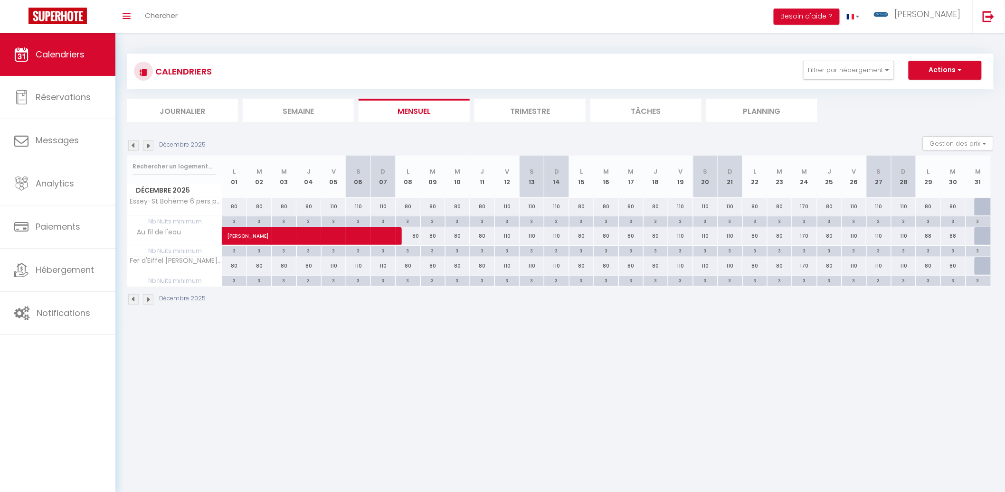
drag, startPoint x: 126, startPoint y: 145, endPoint x: 132, endPoint y: 144, distance: 5.4
click at [130, 144] on div "Décembre 2025" at bounding box center [168, 146] width 82 height 10
click at [132, 144] on img at bounding box center [133, 146] width 10 height 10
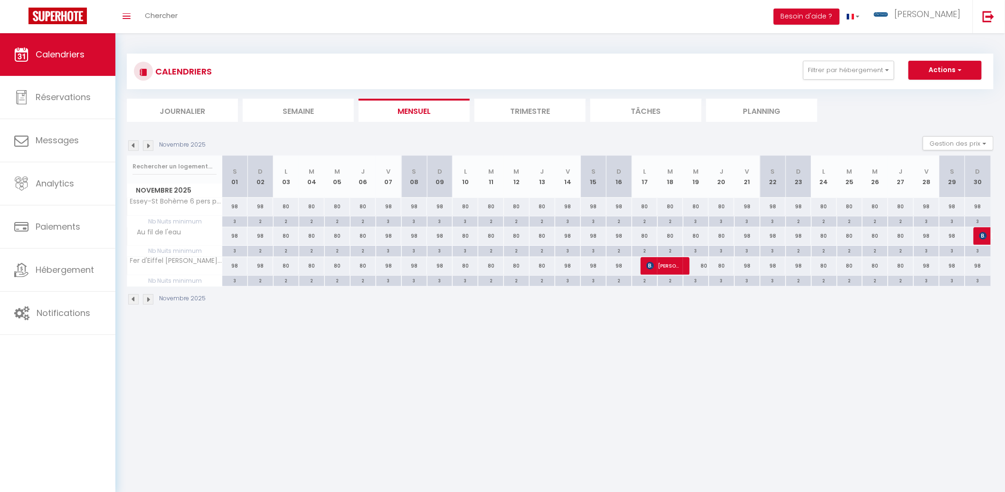
click at [151, 147] on img at bounding box center [148, 146] width 10 height 10
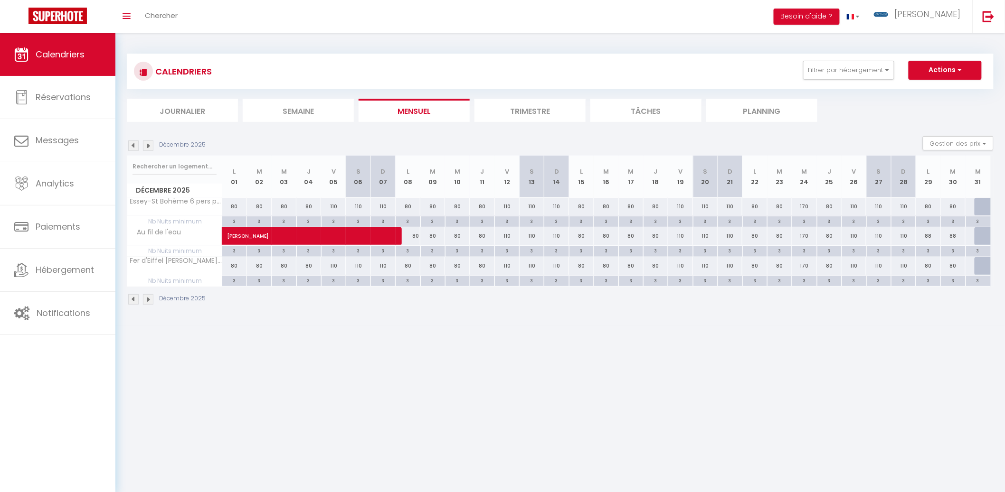
click at [418, 235] on div "80" at bounding box center [408, 236] width 25 height 18
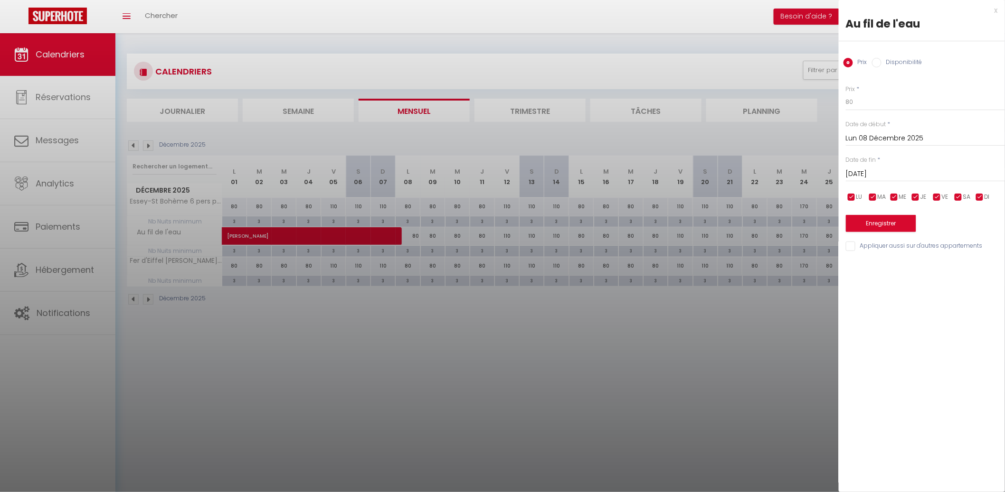
drag, startPoint x: 306, startPoint y: 278, endPoint x: 299, endPoint y: 275, distance: 8.1
click at [305, 278] on div at bounding box center [502, 246] width 1005 height 492
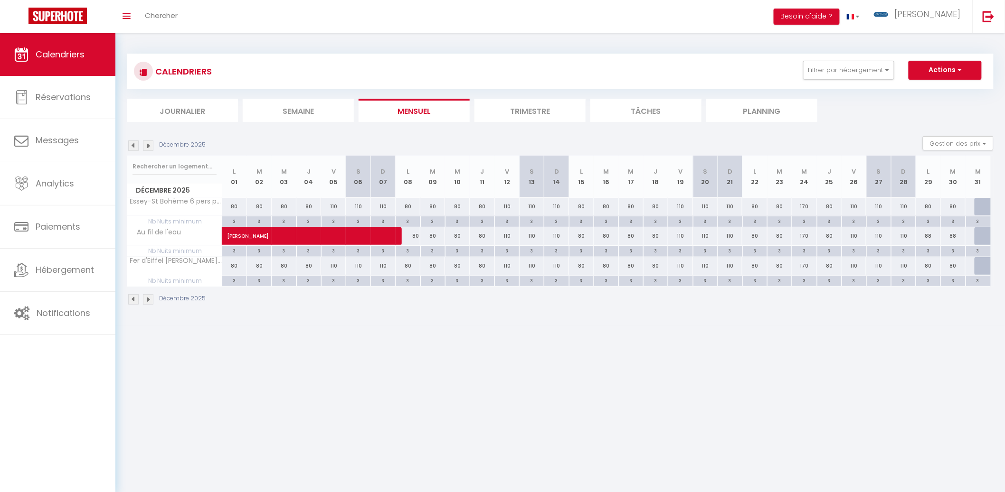
click at [411, 236] on div "80" at bounding box center [408, 236] width 25 height 18
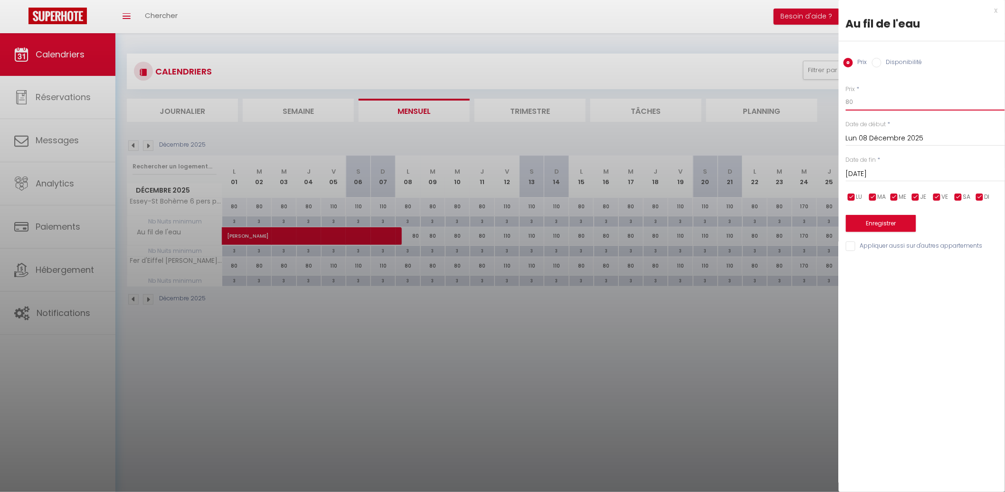
click at [880, 107] on input "80" at bounding box center [925, 102] width 159 height 17
click at [895, 174] on input "[DATE]" at bounding box center [925, 174] width 159 height 12
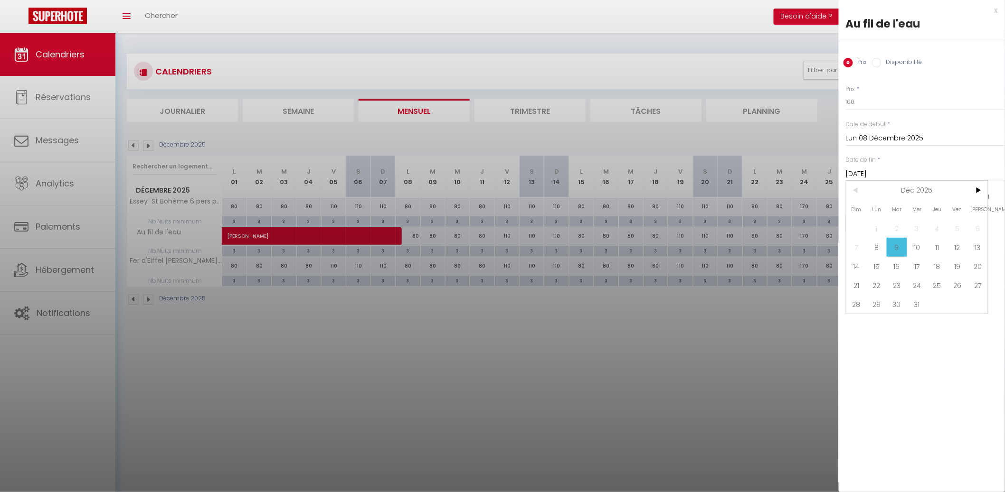
drag, startPoint x: 952, startPoint y: 262, endPoint x: 953, endPoint y: 254, distance: 7.6
click at [953, 260] on span "19" at bounding box center [957, 266] width 20 height 19
drag, startPoint x: 961, startPoint y: 198, endPoint x: 950, endPoint y: 199, distance: 11.0
click at [960, 198] on input "checkbox" at bounding box center [958, 197] width 9 height 9
drag, startPoint x: 941, startPoint y: 201, endPoint x: 935, endPoint y: 201, distance: 5.7
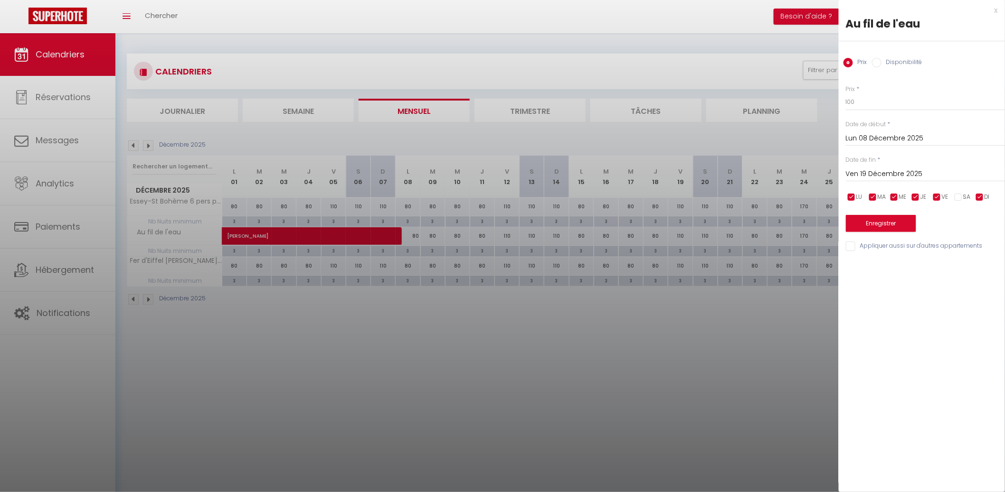
click at [939, 201] on input "checkbox" at bounding box center [936, 197] width 9 height 9
click at [908, 217] on button "Enregistrer" at bounding box center [881, 223] width 70 height 17
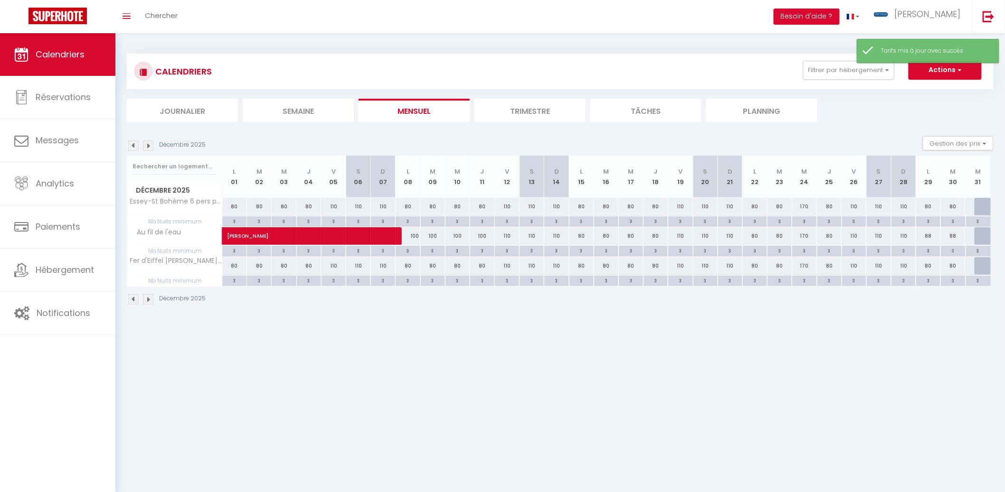
click at [575, 234] on div "80" at bounding box center [581, 236] width 25 height 18
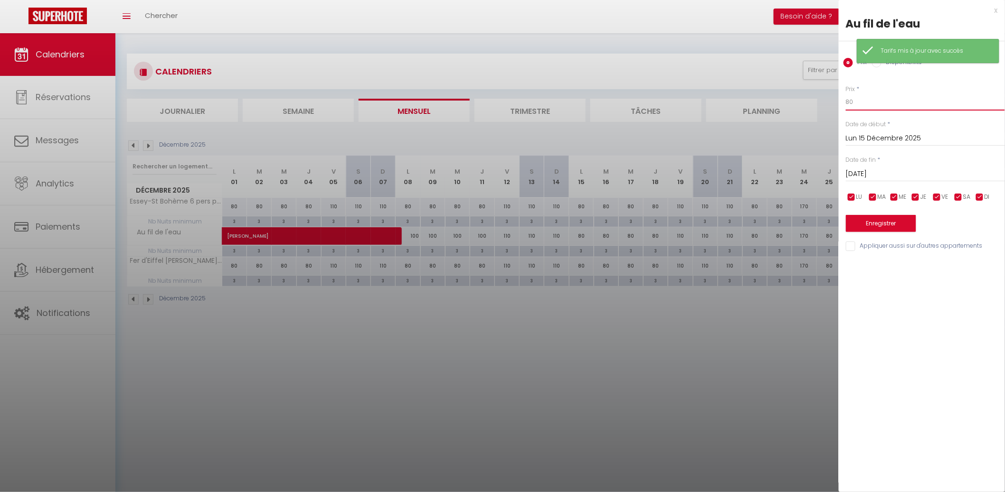
click at [914, 95] on input "80" at bounding box center [925, 102] width 159 height 17
drag, startPoint x: 900, startPoint y: 161, endPoint x: 901, endPoint y: 166, distance: 4.8
click at [900, 161] on div "Date de fin * [DATE] < [DATE] > Dim Lun Mar Mer Jeu Ven Sam 1 2 3 4 5 6 7 8 9 1…" at bounding box center [925, 169] width 159 height 26
click at [901, 167] on div "[DATE] < [DATE] > Dim Lun Mar Mer Jeu Ven Sam 1 2 3 4 5 6 7 8 9 10 11 12 13 14 …" at bounding box center [925, 173] width 159 height 17
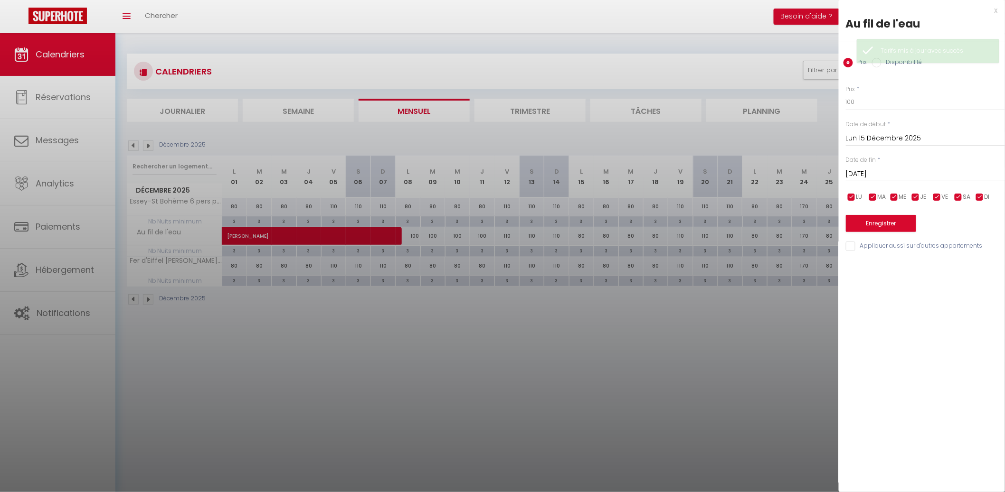
drag, startPoint x: 903, startPoint y: 175, endPoint x: 910, endPoint y: 184, distance: 11.5
click at [903, 175] on input "[DATE]" at bounding box center [925, 174] width 159 height 12
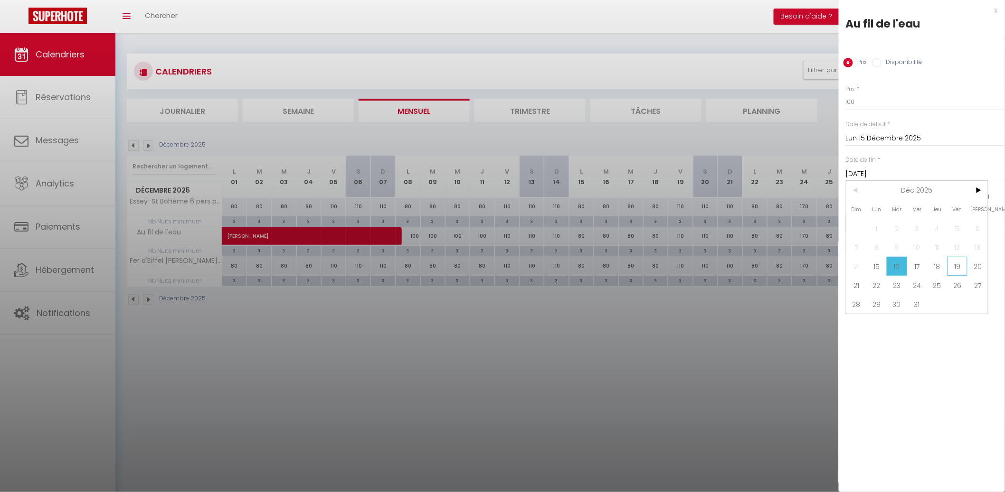
click at [963, 269] on span "19" at bounding box center [957, 266] width 20 height 19
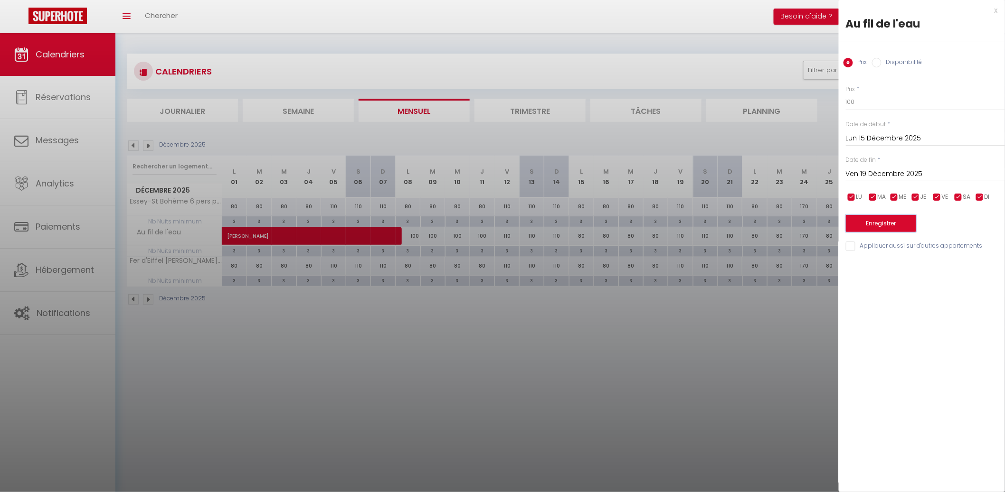
click at [900, 219] on button "Enregistrer" at bounding box center [881, 223] width 70 height 17
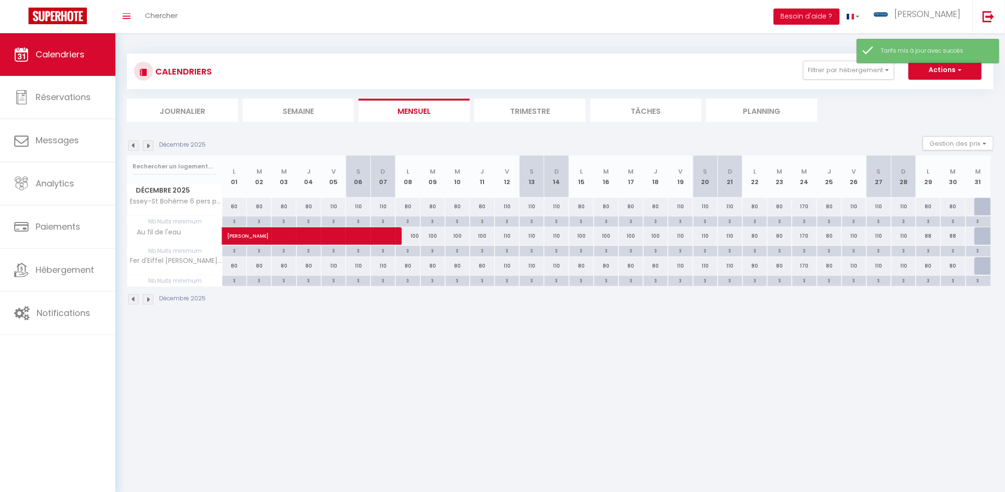
click at [733, 236] on div "110" at bounding box center [730, 236] width 25 height 18
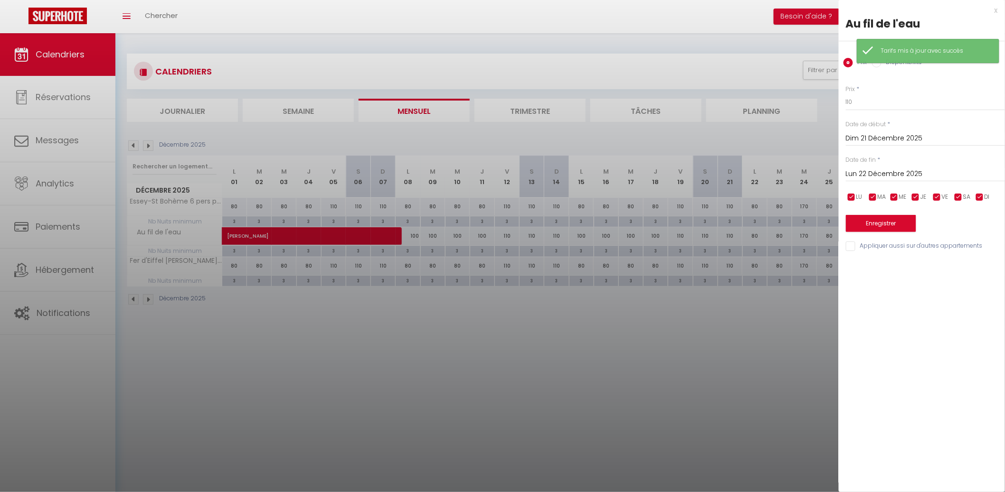
drag, startPoint x: 907, startPoint y: 176, endPoint x: 910, endPoint y: 180, distance: 5.1
click at [907, 175] on input "Lun 22 Décembre 2025" at bounding box center [925, 174] width 159 height 12
drag, startPoint x: 923, startPoint y: 280, endPoint x: 919, endPoint y: 256, distance: 24.1
click at [923, 279] on span "24" at bounding box center [917, 285] width 20 height 19
click at [895, 222] on button "Enregistrer" at bounding box center [881, 223] width 70 height 17
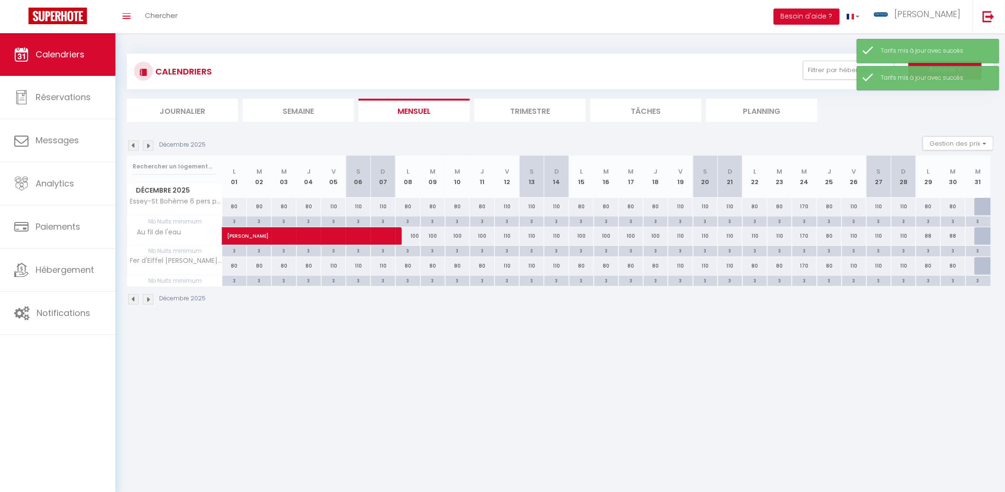
click at [828, 237] on div "80" at bounding box center [829, 236] width 25 height 18
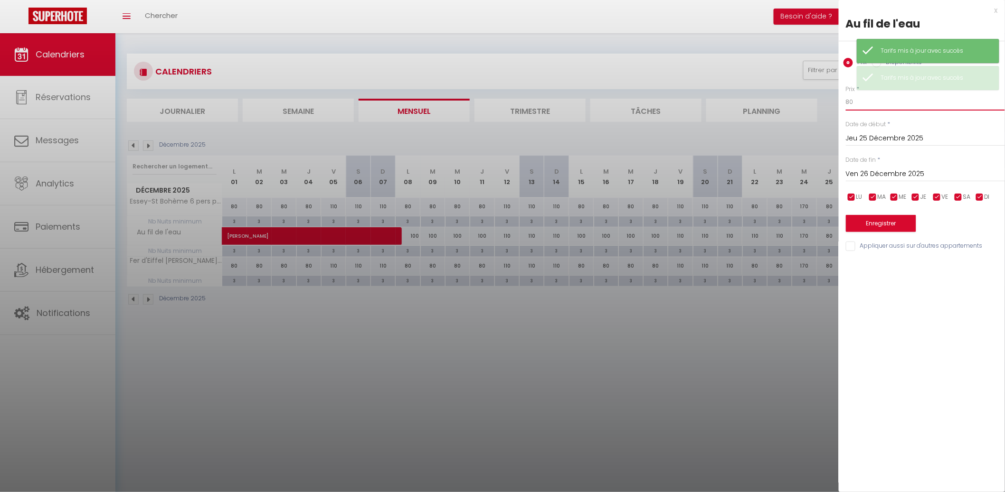
click at [879, 103] on input "80" at bounding box center [925, 102] width 159 height 17
click at [877, 106] on input "801" at bounding box center [925, 102] width 159 height 17
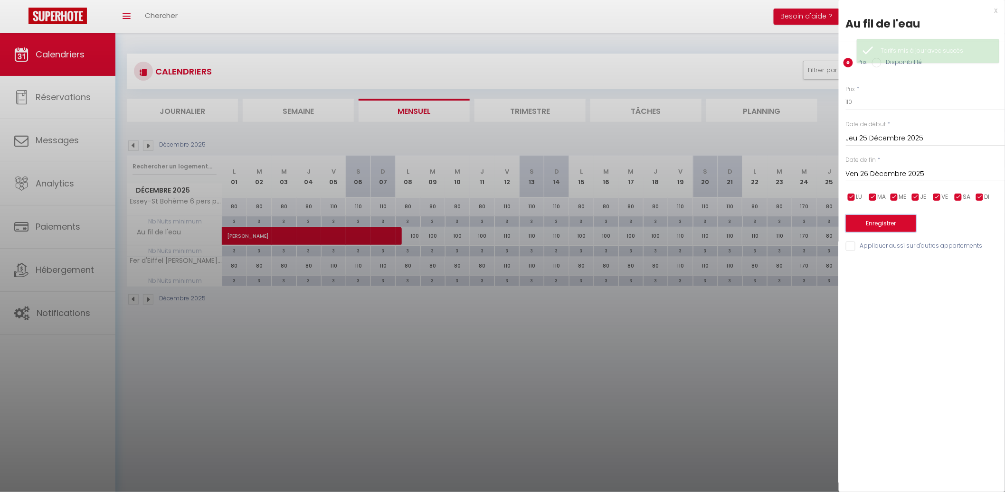
drag, startPoint x: 898, startPoint y: 225, endPoint x: 702, endPoint y: 240, distance: 196.7
click at [898, 225] on button "Enregistrer" at bounding box center [881, 223] width 70 height 17
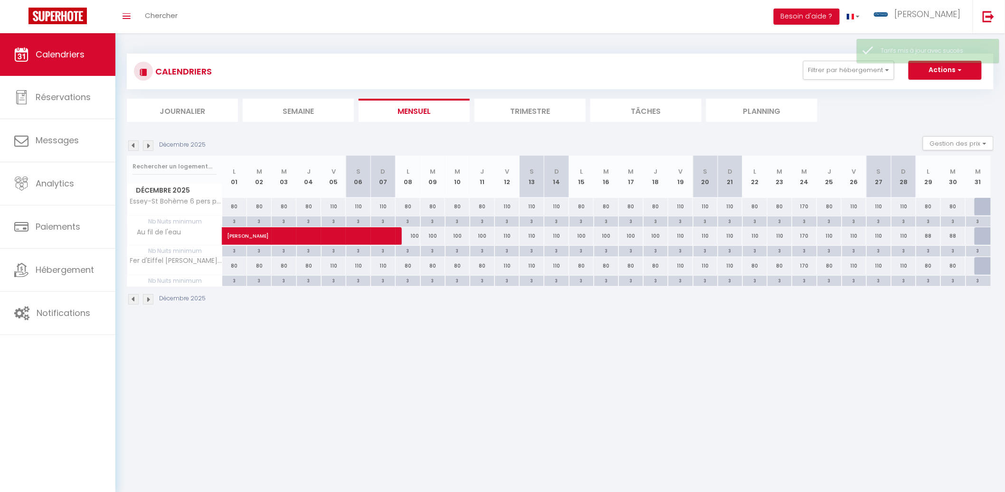
click at [908, 202] on div "110" at bounding box center [903, 207] width 25 height 18
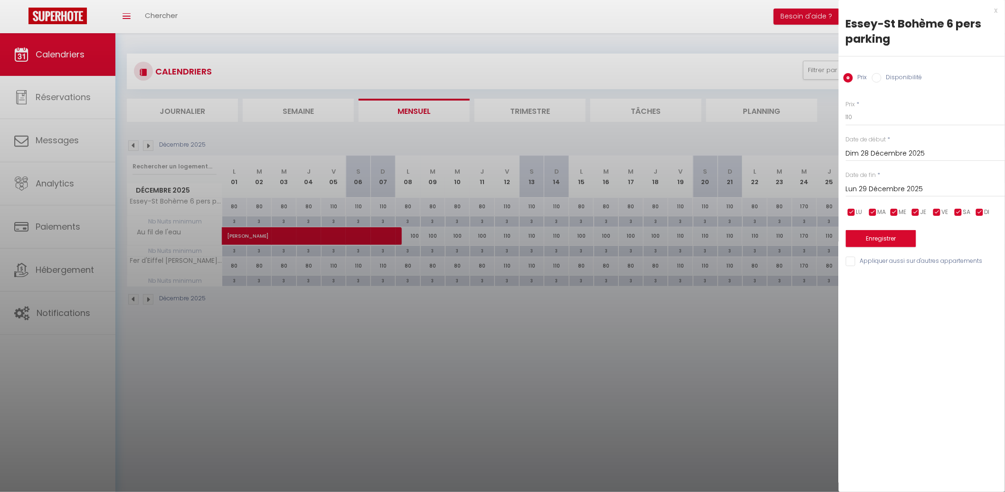
click at [911, 177] on div "Date de fin * [DATE] < [DATE] > Dim Lun Mar Mer Jeu Ven Sam 1 2 3 4 5 6 7 8 9 1…" at bounding box center [925, 184] width 159 height 26
click at [913, 184] on input "Lun 29 Décembre 2025" at bounding box center [925, 189] width 159 height 12
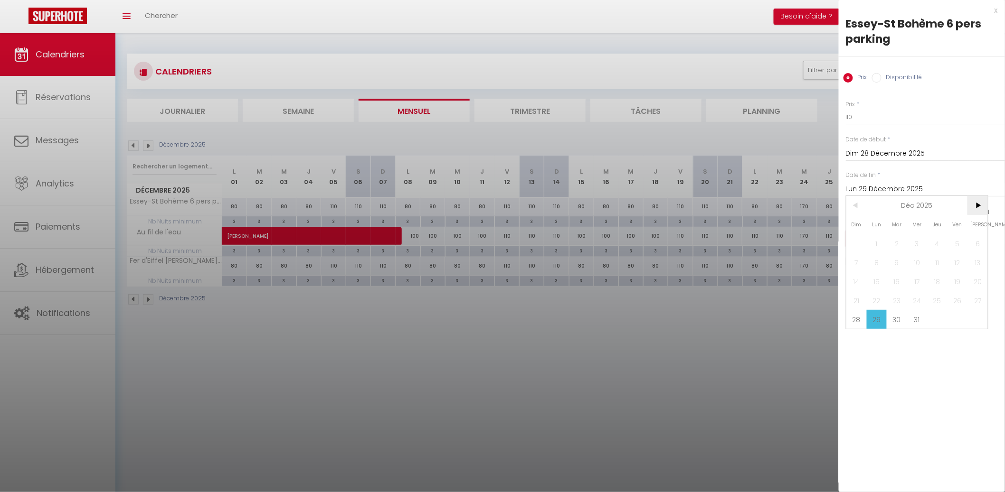
click at [978, 202] on span ">" at bounding box center [977, 205] width 20 height 19
drag, startPoint x: 936, startPoint y: 239, endPoint x: 867, endPoint y: 210, distance: 75.1
click at [881, 216] on div "Dim Lun Mar Mer Jeu Ven Sam 1 2 3 4 5 6 7 8 9 10 11 12 13 14 15 16 17 18 19 20 …" at bounding box center [917, 262] width 142 height 133
drag, startPoint x: 859, startPoint y: 207, endPoint x: 869, endPoint y: 226, distance: 21.3
click at [860, 207] on span "<" at bounding box center [856, 205] width 20 height 19
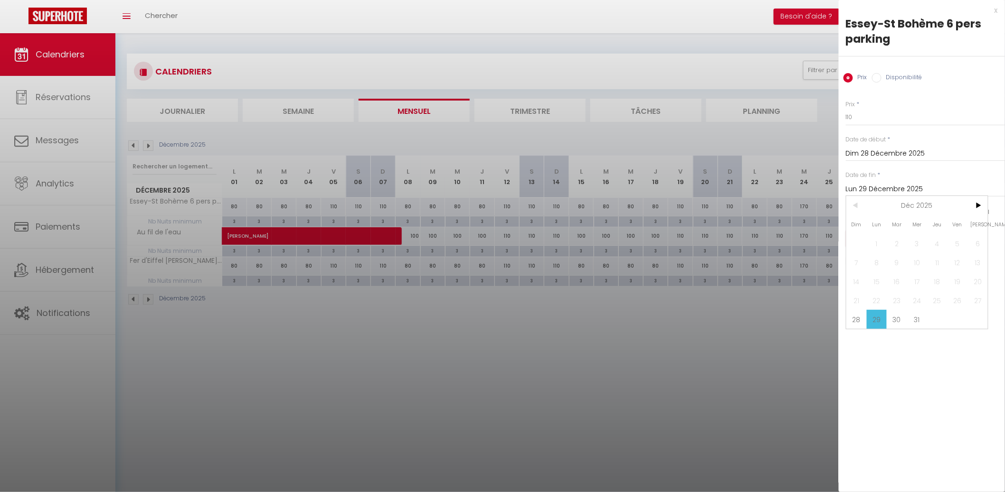
drag, startPoint x: 917, startPoint y: 318, endPoint x: 917, endPoint y: 308, distance: 10.5
click at [917, 317] on span "31" at bounding box center [917, 319] width 20 height 19
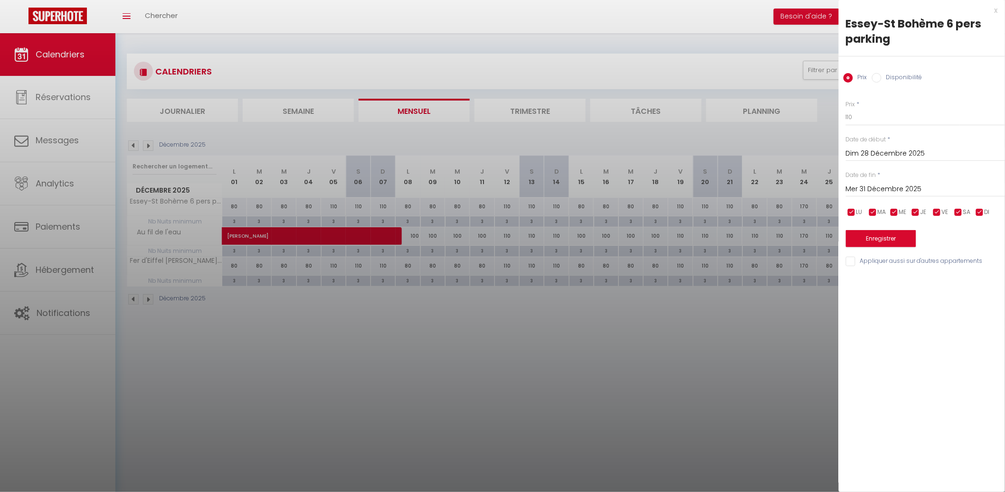
drag, startPoint x: 918, startPoint y: 261, endPoint x: 915, endPoint y: 254, distance: 7.9
click at [918, 258] on input "Appliquer aussi sur d'autres appartements" at bounding box center [925, 261] width 159 height 9
click at [898, 242] on button "Enregistrer" at bounding box center [881, 238] width 70 height 17
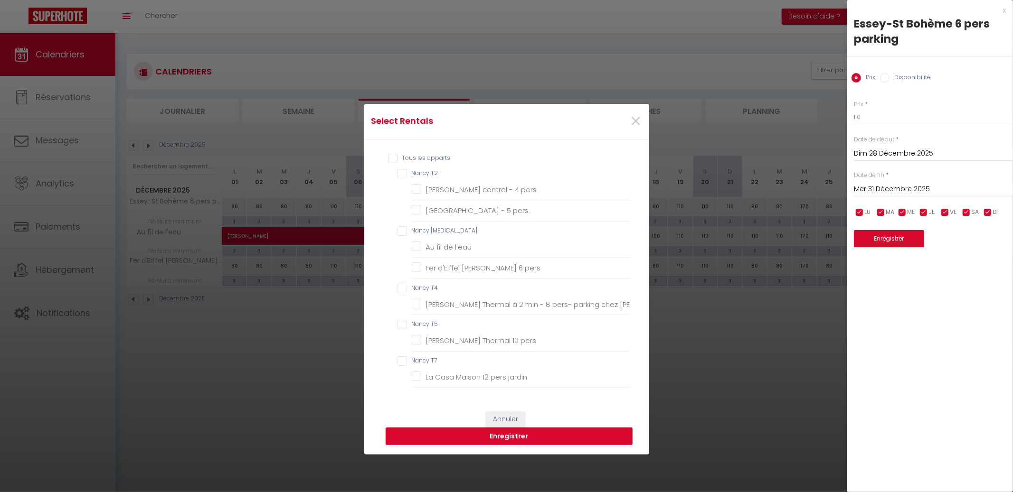
click at [432, 231] on T3 "Nancy [MEDICAL_DATA]" at bounding box center [513, 231] width 233 height 9
click at [484, 432] on button "Enregistrer" at bounding box center [509, 437] width 247 height 18
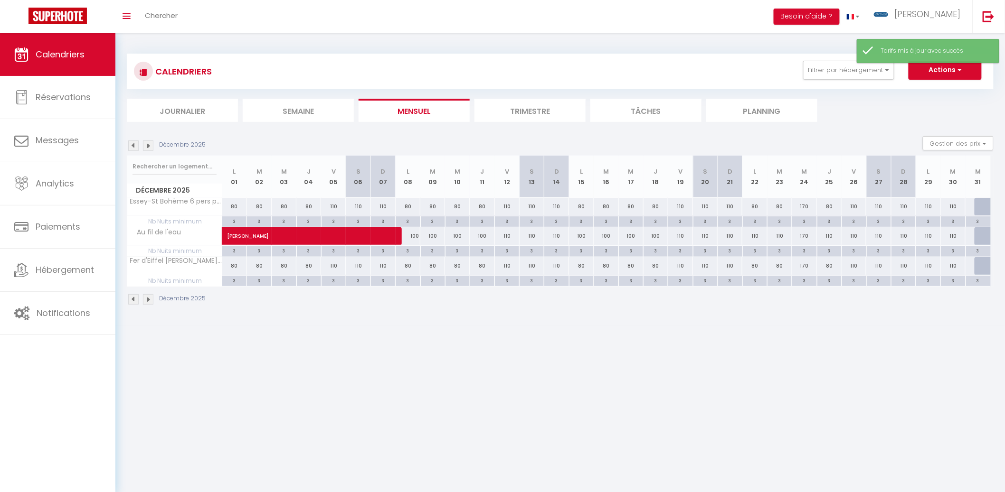
click at [149, 145] on img at bounding box center [148, 146] width 10 height 10
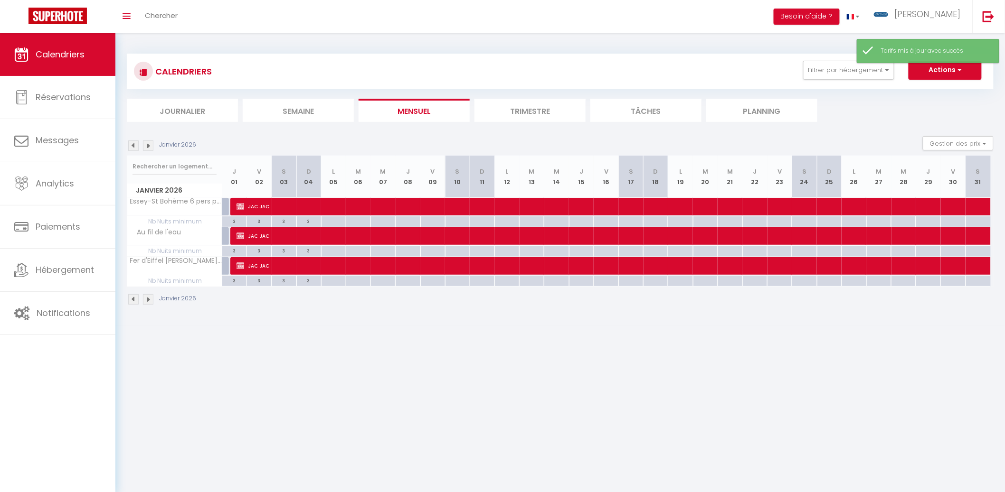
click at [431, 107] on li "Mensuel" at bounding box center [414, 110] width 111 height 23
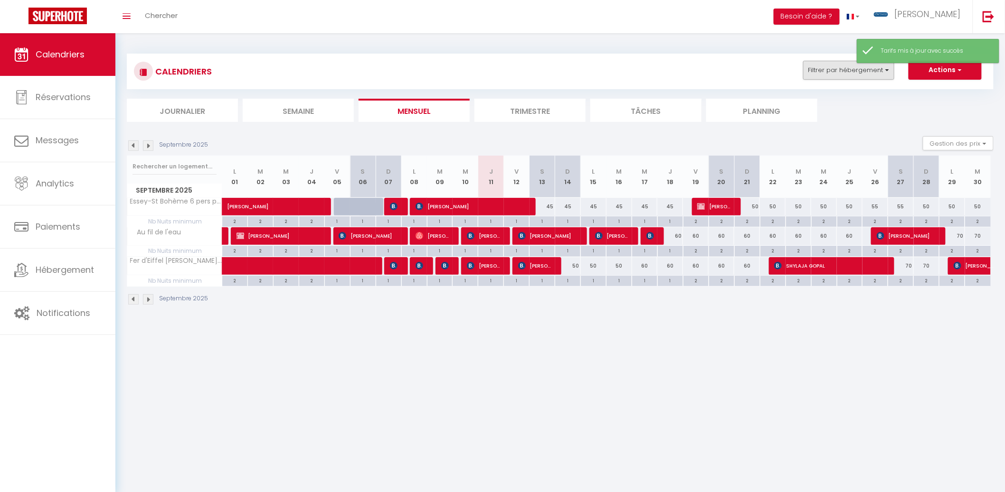
drag, startPoint x: 828, startPoint y: 81, endPoint x: 831, endPoint y: 76, distance: 6.0
click at [830, 77] on div "CALENDRIERS Filtrer par hébergement Nancy T2 [PERSON_NAME] central - 4 pers La …" at bounding box center [560, 71] width 852 height 21
click at [832, 74] on button "Filtrer par hébergement" at bounding box center [848, 70] width 91 height 19
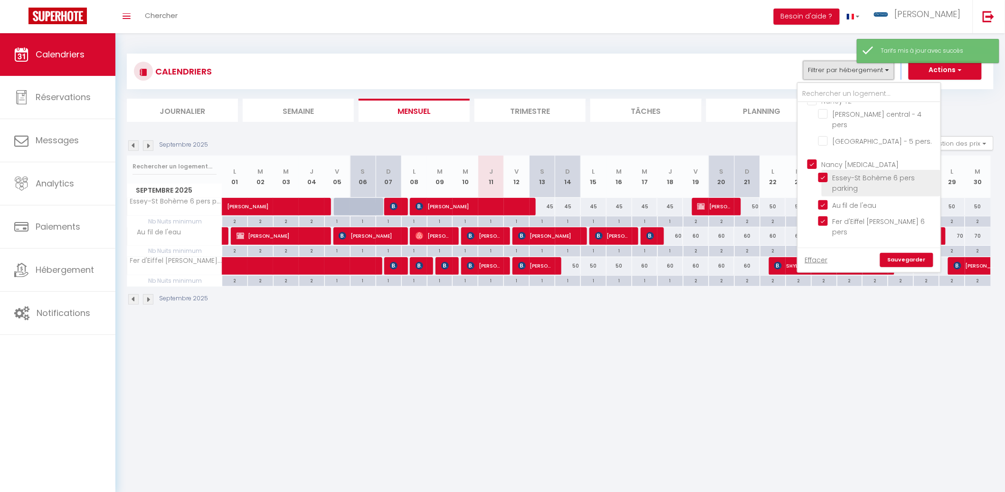
scroll to position [17, 0]
click at [818, 162] on ul "Nancy [MEDICAL_DATA] Essey-St Bohème 6 pers parking Au fil de l'eau Fer d'Eiffe…" at bounding box center [869, 195] width 142 height 90
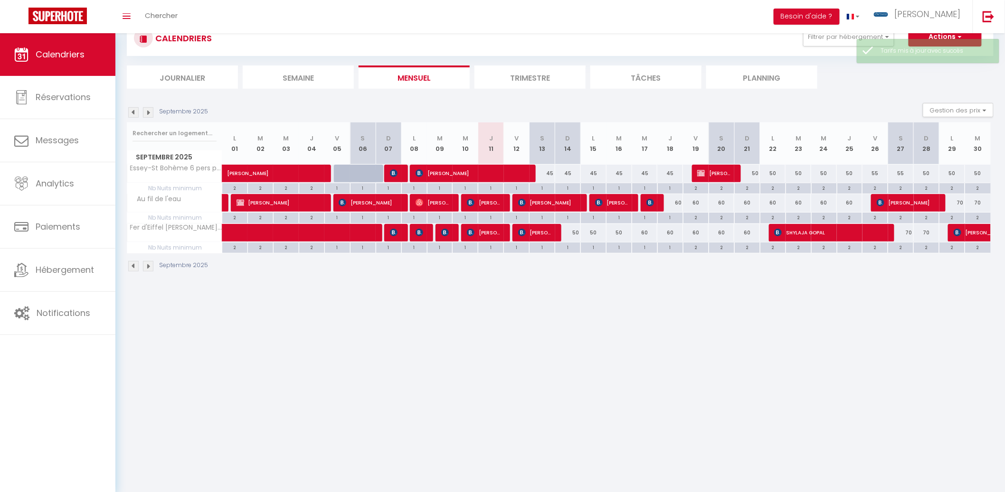
scroll to position [33, 0]
click at [831, 46] on div "CALENDRIERS Filtrer par hébergement Nancy T2 [PERSON_NAME] central - 4 pers La …" at bounding box center [560, 38] width 852 height 21
click at [835, 41] on button "Filtrer par hébergement" at bounding box center [848, 37] width 91 height 19
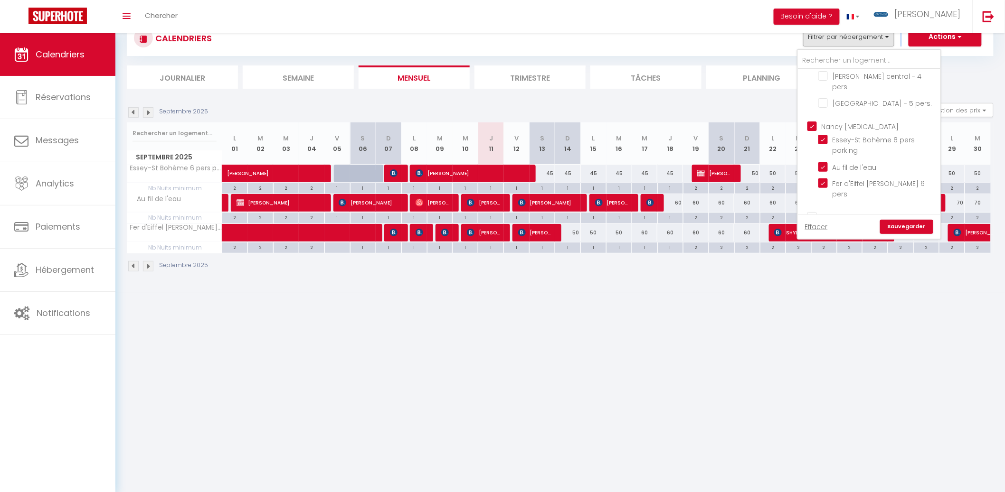
click at [816, 126] on input "Nancy [MEDICAL_DATA]" at bounding box center [878, 125] width 142 height 9
click at [814, 161] on input "Nancy T4" at bounding box center [878, 162] width 142 height 9
click at [896, 222] on link "Sauvegarder" at bounding box center [906, 227] width 53 height 14
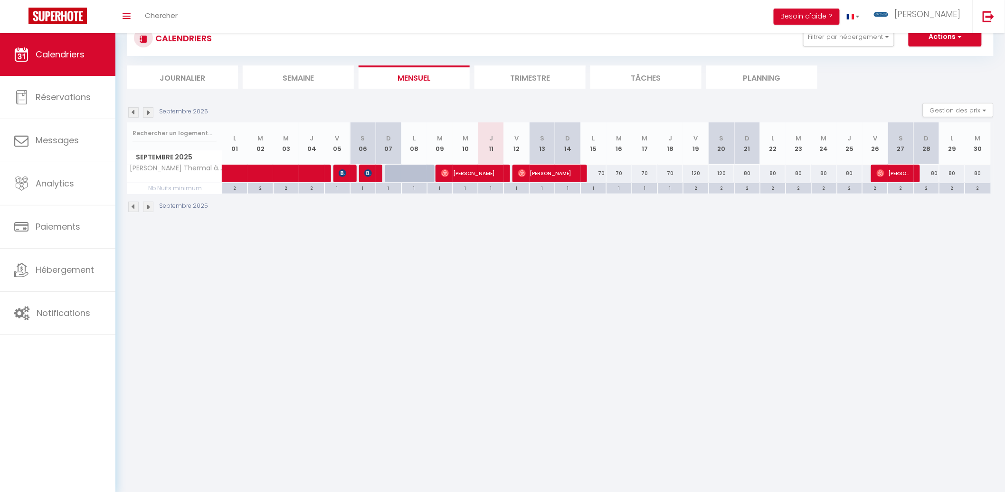
drag, startPoint x: 597, startPoint y: 175, endPoint x: 654, endPoint y: 168, distance: 57.9
click at [597, 174] on div "70" at bounding box center [594, 174] width 26 height 18
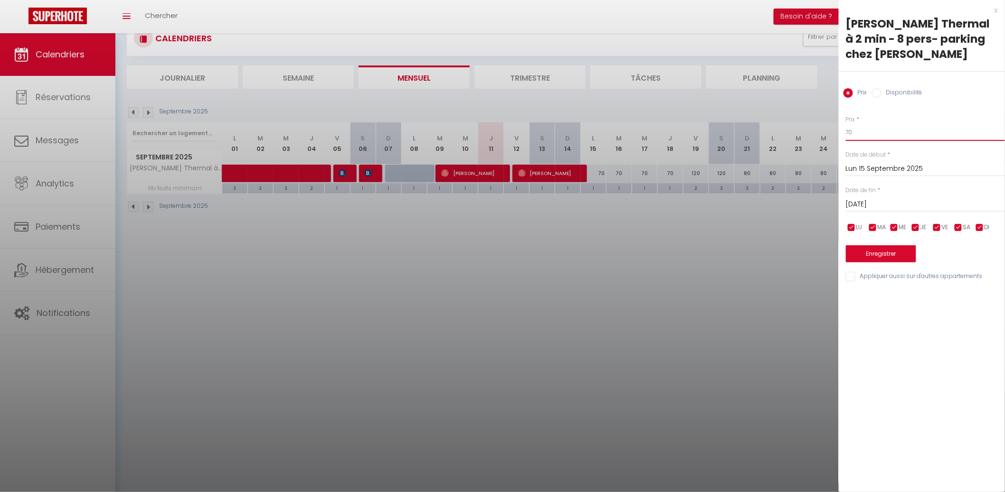
click at [868, 124] on input "70" at bounding box center [925, 132] width 159 height 17
click at [880, 198] on input "[DATE]" at bounding box center [925, 204] width 159 height 12
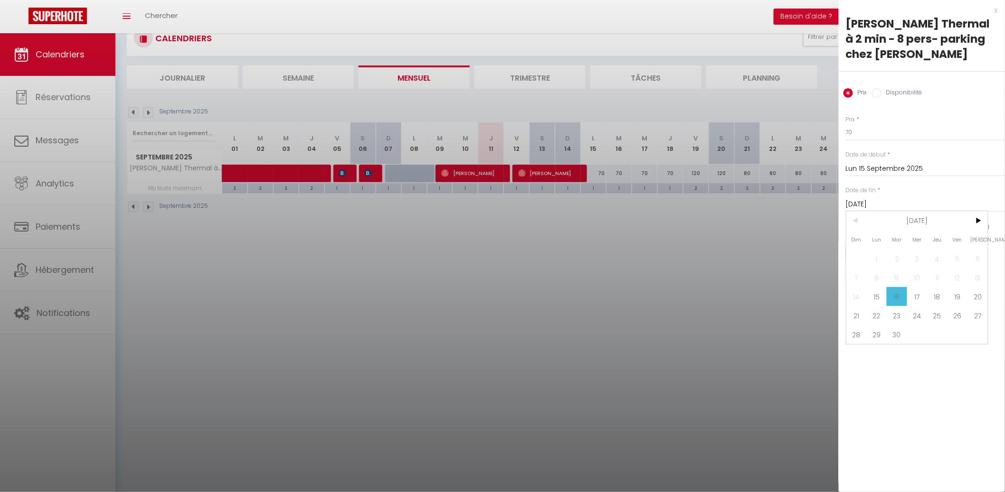
drag, startPoint x: 748, startPoint y: 295, endPoint x: 746, endPoint y: 284, distance: 11.6
click at [747, 294] on div at bounding box center [502, 246] width 1005 height 492
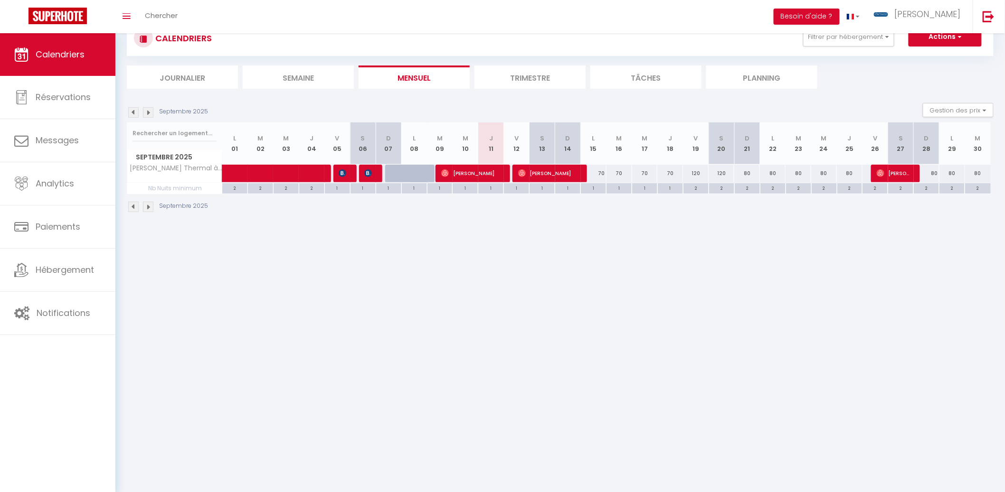
click at [596, 172] on div "70" at bounding box center [594, 174] width 26 height 18
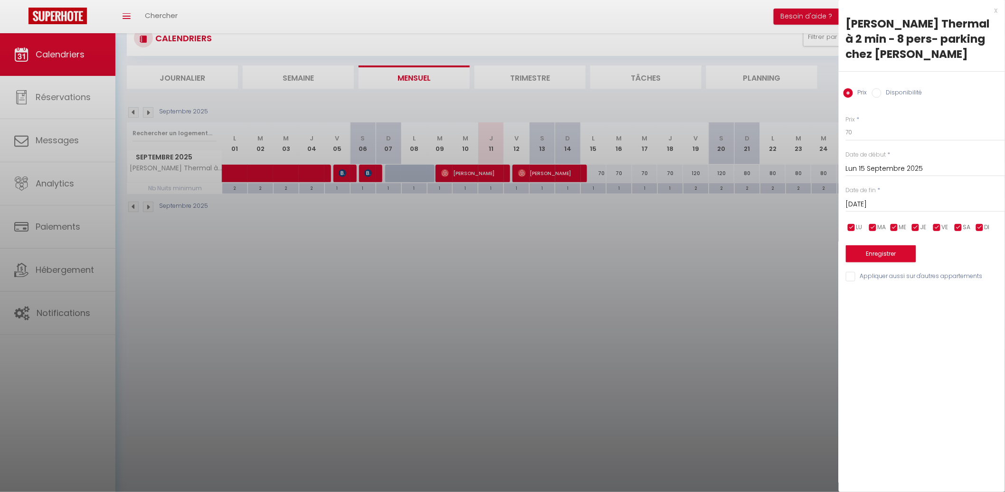
click at [821, 115] on div at bounding box center [502, 246] width 1005 height 492
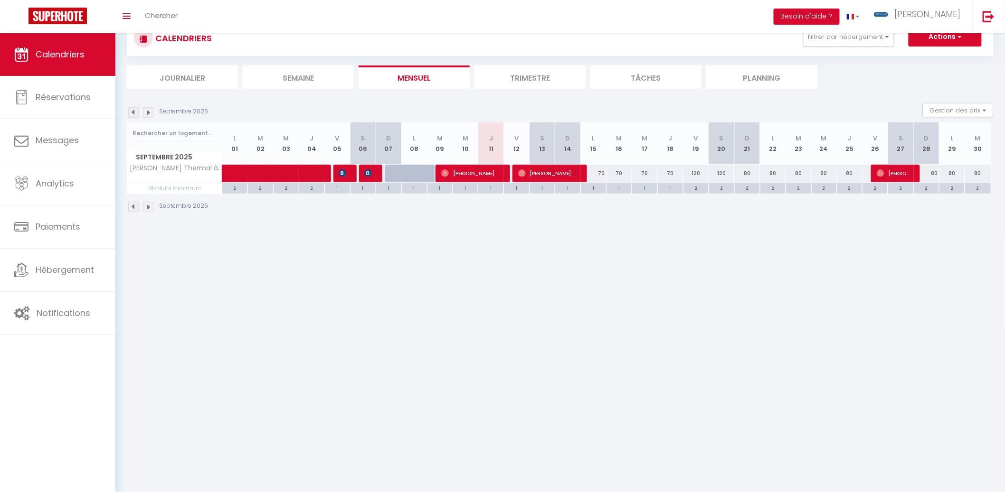
click at [606, 173] on div "70" at bounding box center [619, 174] width 26 height 18
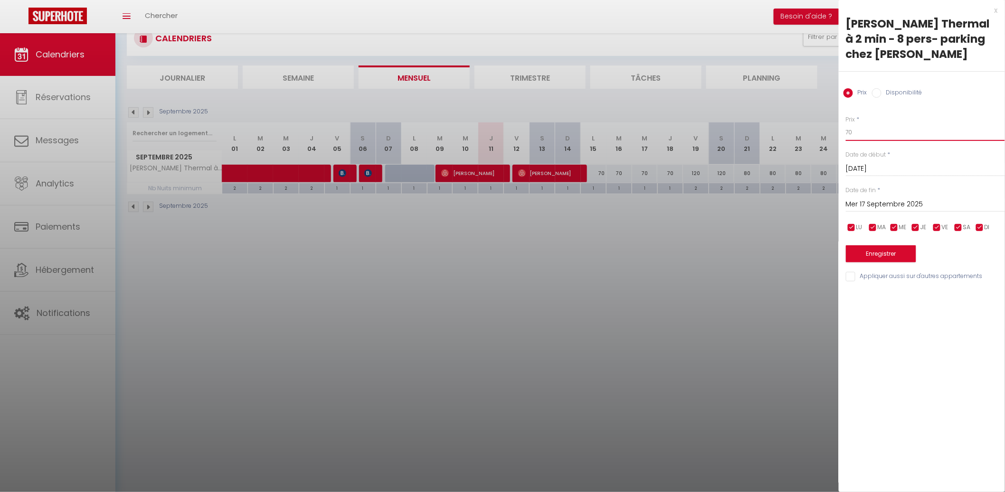
click at [867, 124] on input "70" at bounding box center [925, 132] width 159 height 17
click at [890, 198] on input "Mer 17 Septembre 2025" at bounding box center [925, 204] width 159 height 12
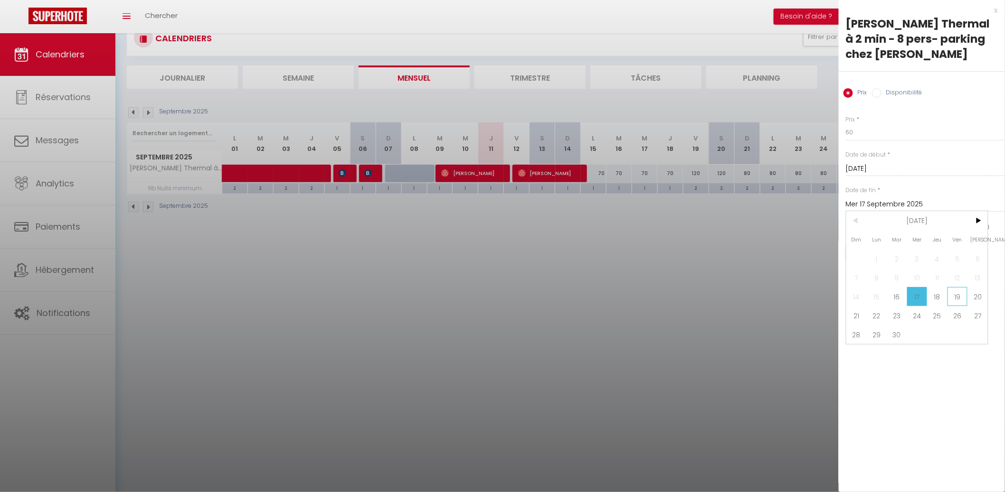
click at [947, 287] on span "19" at bounding box center [957, 296] width 20 height 19
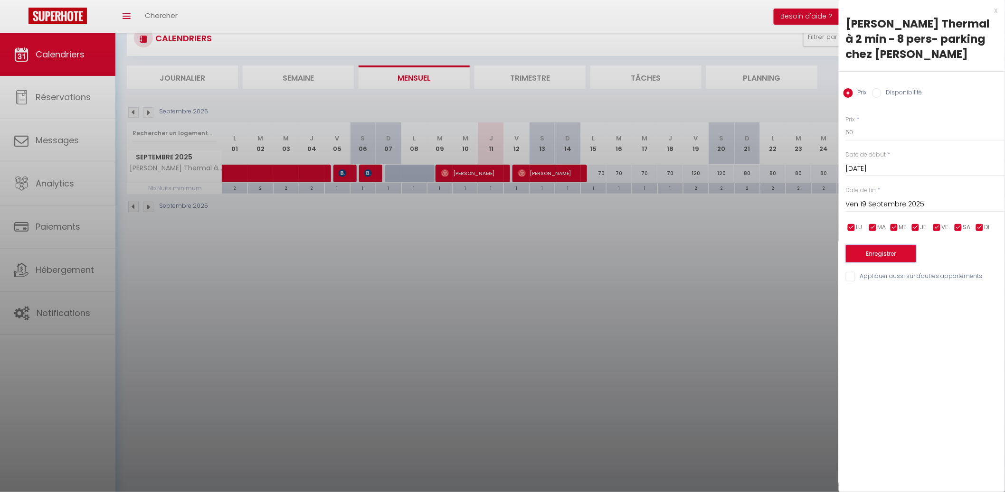
drag, startPoint x: 891, startPoint y: 236, endPoint x: 827, endPoint y: 223, distance: 65.8
click at [889, 246] on button "Enregistrer" at bounding box center [881, 254] width 70 height 17
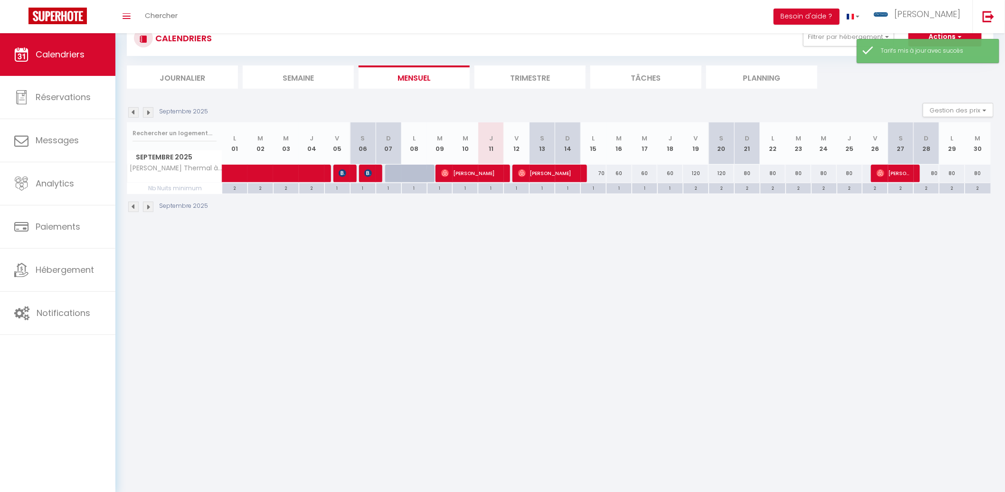
click at [696, 170] on div "120" at bounding box center [696, 174] width 26 height 18
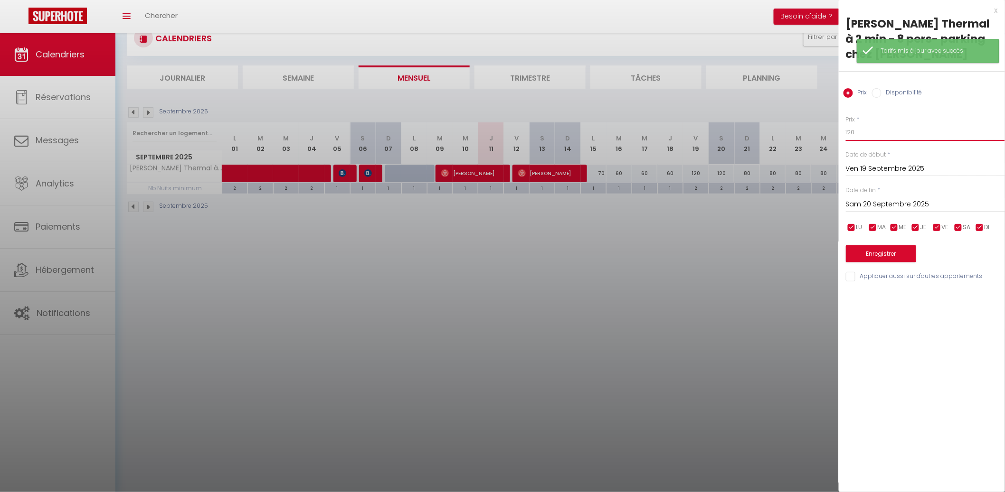
click at [867, 124] on input "120" at bounding box center [925, 132] width 159 height 17
click at [863, 200] on div "Prix * 90 Statut * Disponible Indisponible Date de début * [DATE] < [DATE] > Di…" at bounding box center [922, 194] width 166 height 180
click at [871, 195] on div "[DATE] < [DATE] > Dim Lun Mar Mer Jeu Ven Sam 1 2 3 4 5 6 7 8 9 10 11 12 13 14 …" at bounding box center [925, 203] width 159 height 17
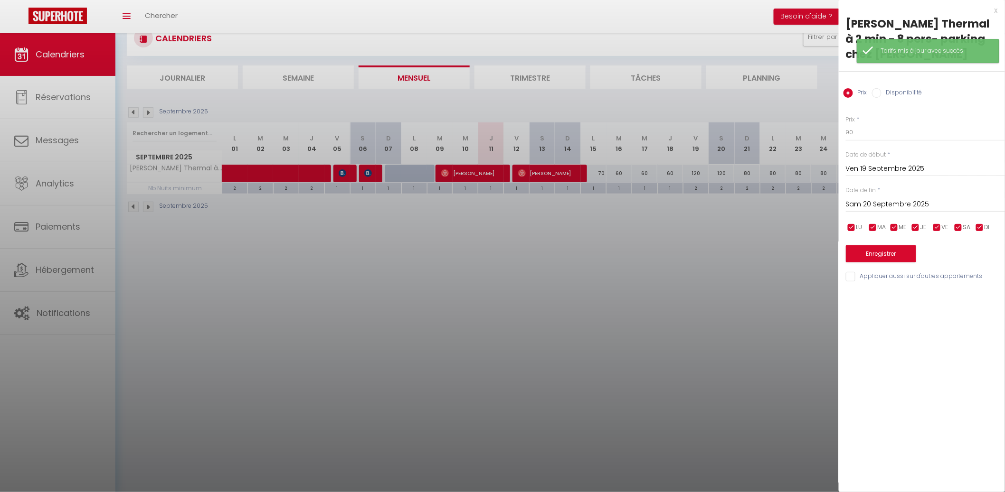
drag, startPoint x: 874, startPoint y: 193, endPoint x: 875, endPoint y: 198, distance: 5.8
click at [874, 198] on input "Sam 20 Septembre 2025" at bounding box center [925, 204] width 159 height 12
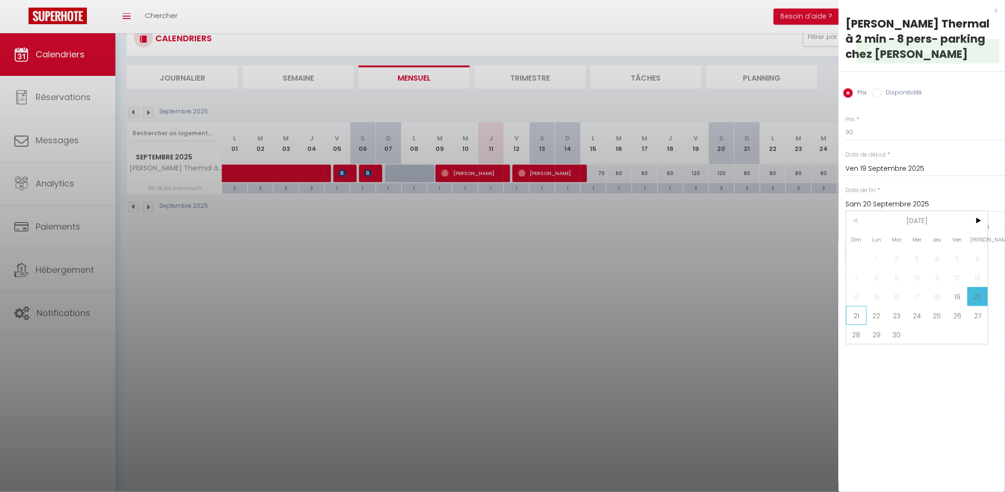
click at [860, 306] on span "21" at bounding box center [856, 315] width 20 height 19
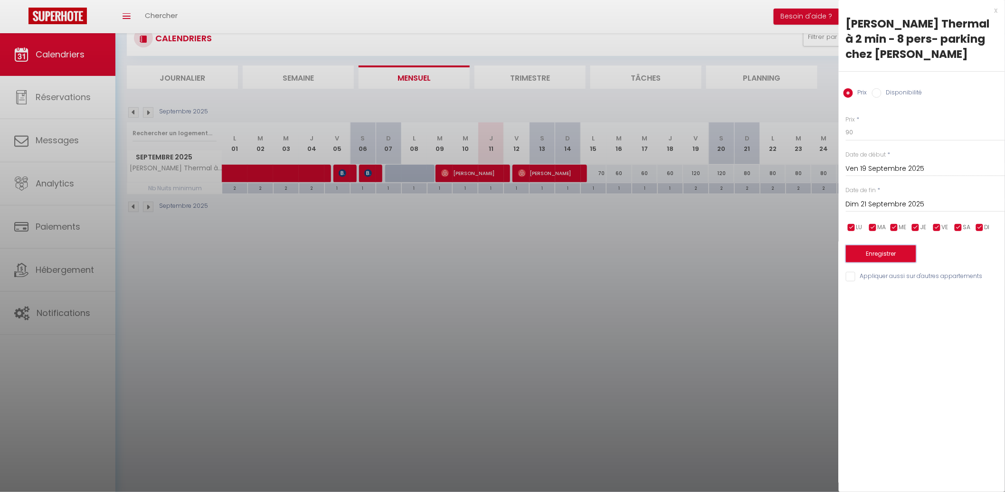
click at [874, 246] on button "Enregistrer" at bounding box center [881, 254] width 70 height 17
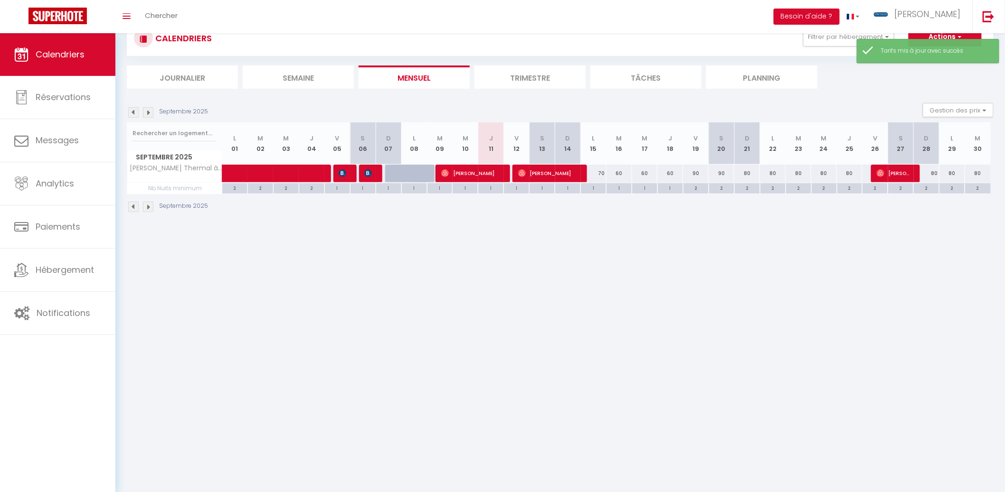
drag, startPoint x: 746, startPoint y: 170, endPoint x: 754, endPoint y: 165, distance: 9.2
click at [747, 170] on div "80" at bounding box center [747, 174] width 26 height 18
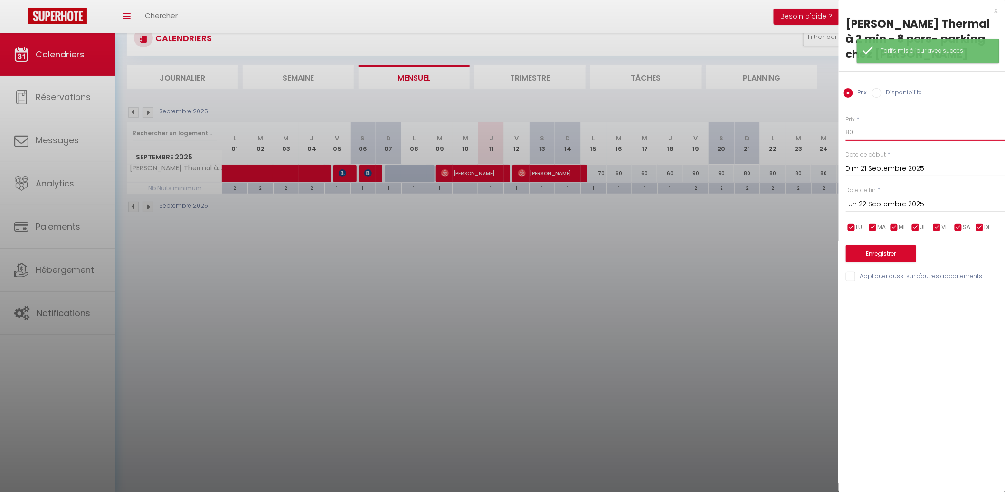
click at [863, 124] on input "80" at bounding box center [925, 132] width 159 height 17
click at [891, 198] on input "Lun 22 Septembre 2025" at bounding box center [925, 204] width 159 height 12
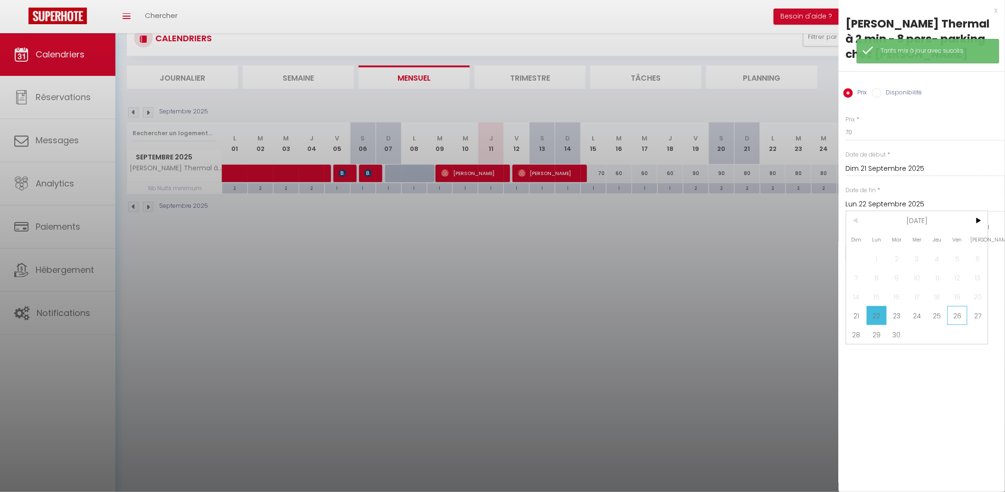
click at [956, 306] on span "26" at bounding box center [957, 315] width 20 height 19
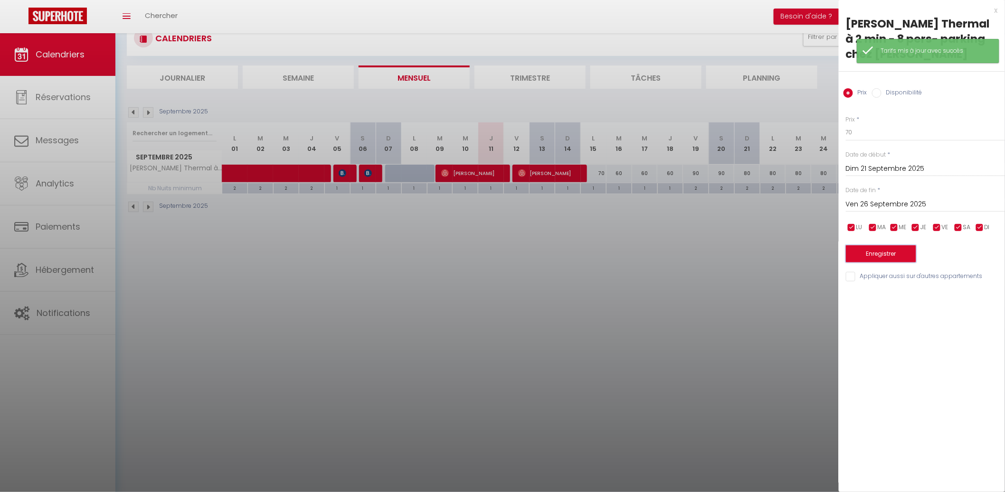
click at [903, 246] on button "Enregistrer" at bounding box center [881, 254] width 70 height 17
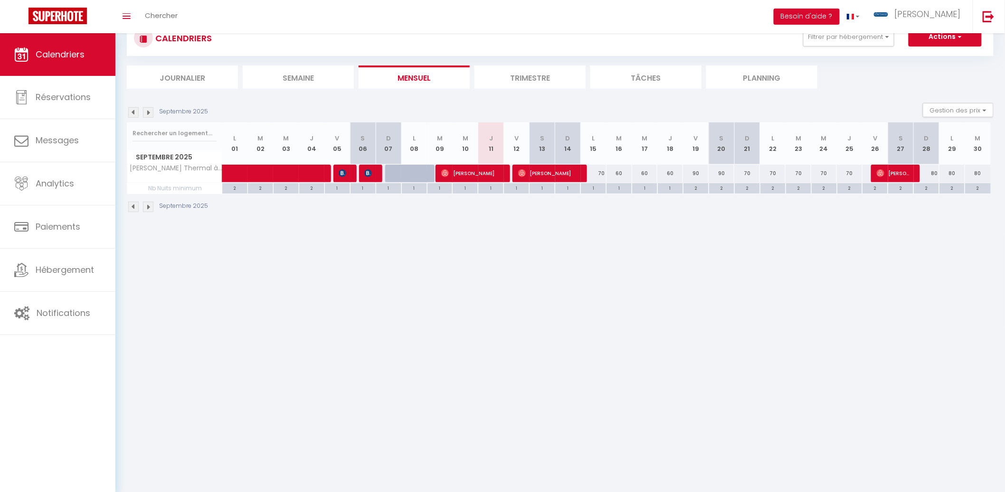
click at [601, 189] on div "1" at bounding box center [593, 187] width 25 height 9
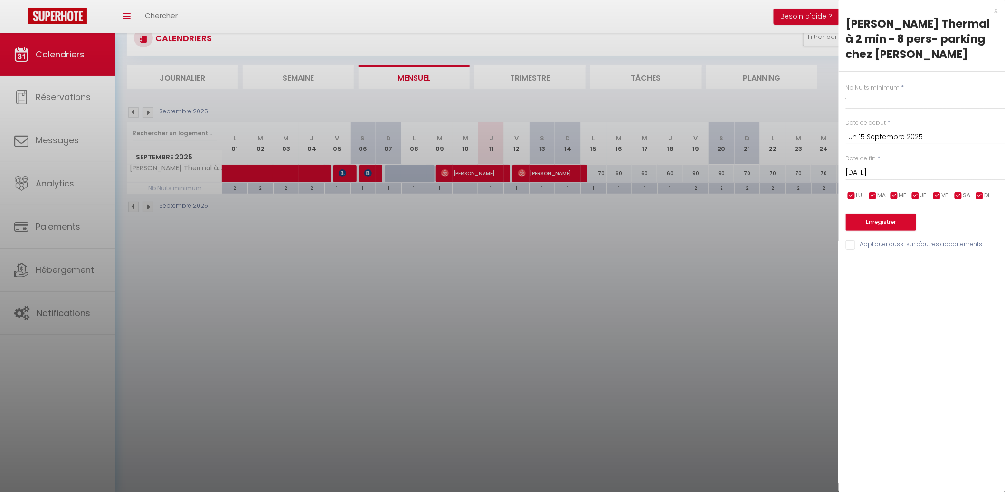
click at [919, 167] on input "[DATE]" at bounding box center [925, 173] width 159 height 12
click at [970, 180] on span ">" at bounding box center [977, 189] width 20 height 19
drag, startPoint x: 922, startPoint y: 210, endPoint x: 896, endPoint y: 207, distance: 26.4
click at [922, 217] on span "1" at bounding box center [917, 226] width 20 height 19
click at [791, 206] on div at bounding box center [502, 246] width 1005 height 492
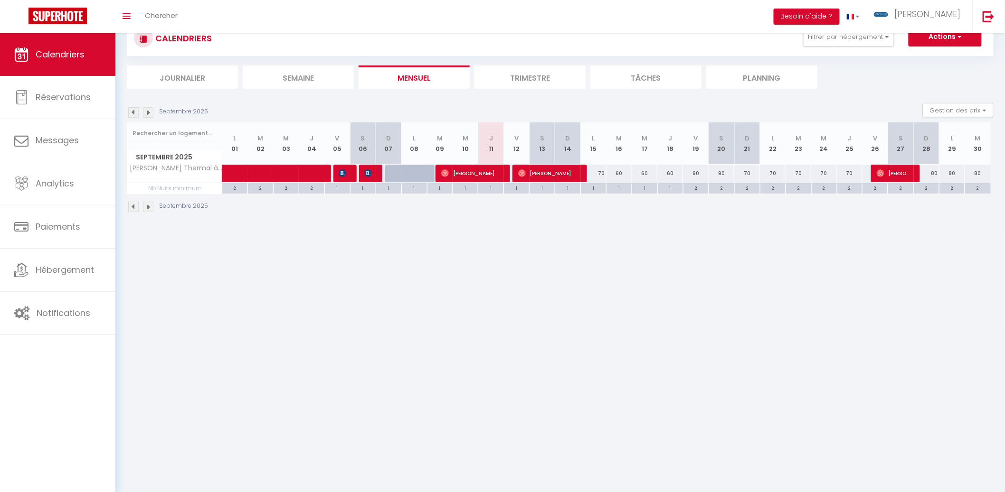
click at [747, 189] on div "2" at bounding box center [747, 187] width 25 height 9
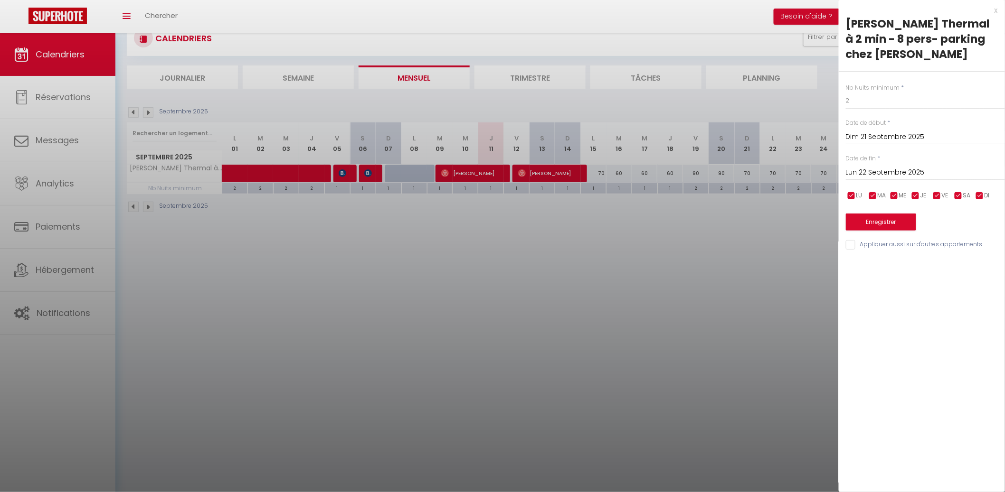
click at [854, 95] on div "Nb Nuits minimum * 2 Date de début * [DATE] < [DATE] > Dim Lun Mar Mer Jeu Ven …" at bounding box center [922, 162] width 166 height 180
click at [858, 92] on input "2" at bounding box center [925, 100] width 159 height 17
click at [890, 167] on input "Lun 22 Septembre 2025" at bounding box center [925, 173] width 159 height 12
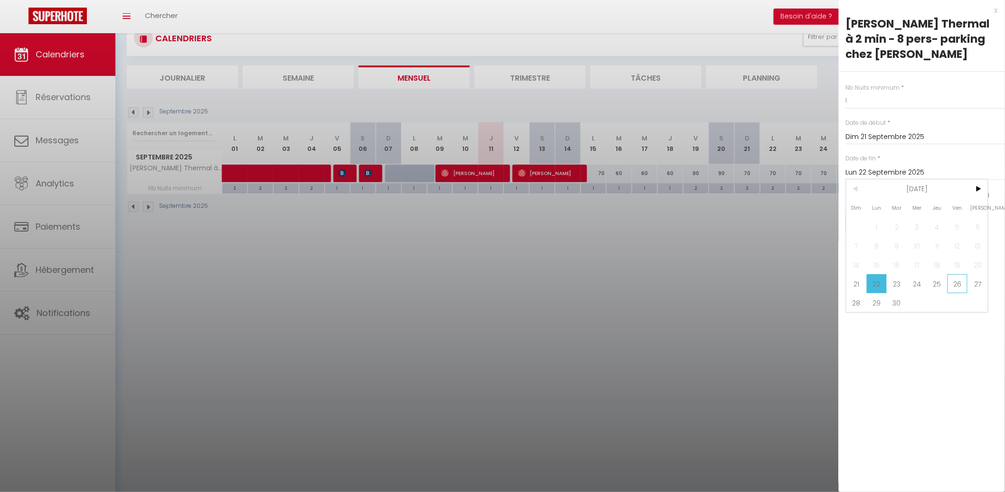
click at [963, 274] on span "26" at bounding box center [957, 283] width 20 height 19
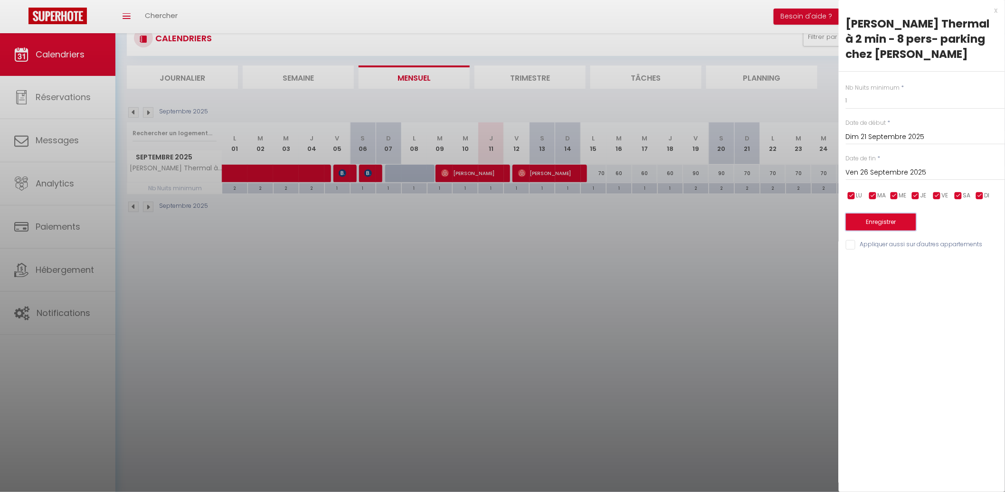
click at [897, 214] on button "Enregistrer" at bounding box center [881, 222] width 70 height 17
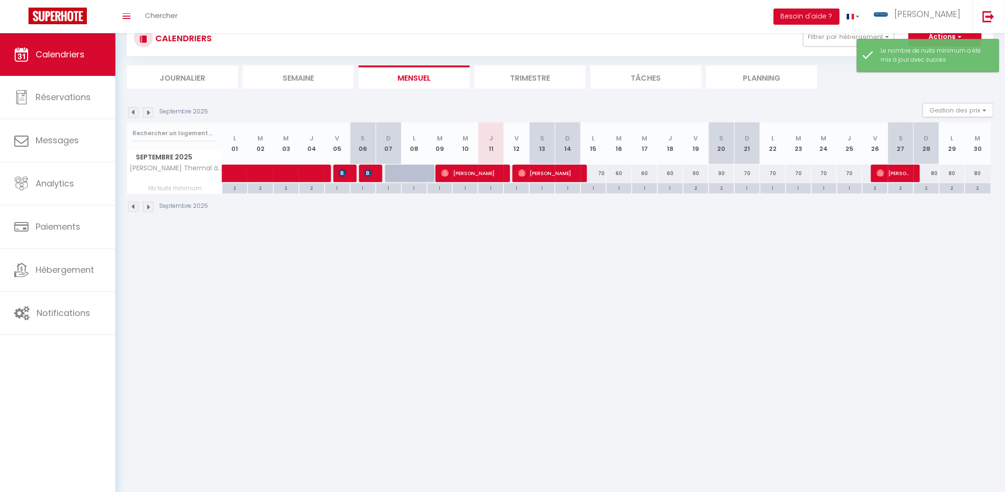
click at [152, 113] on img at bounding box center [148, 112] width 10 height 10
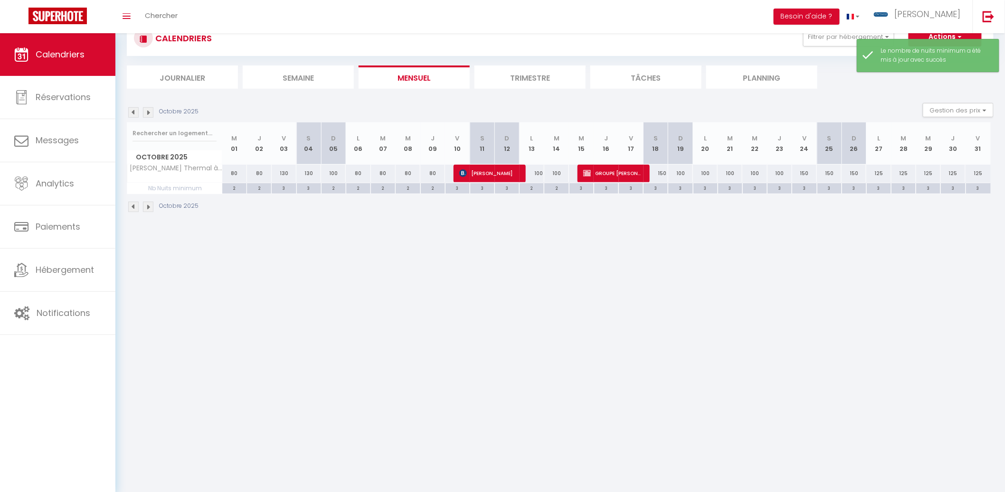
click at [232, 172] on div "80" at bounding box center [234, 174] width 25 height 18
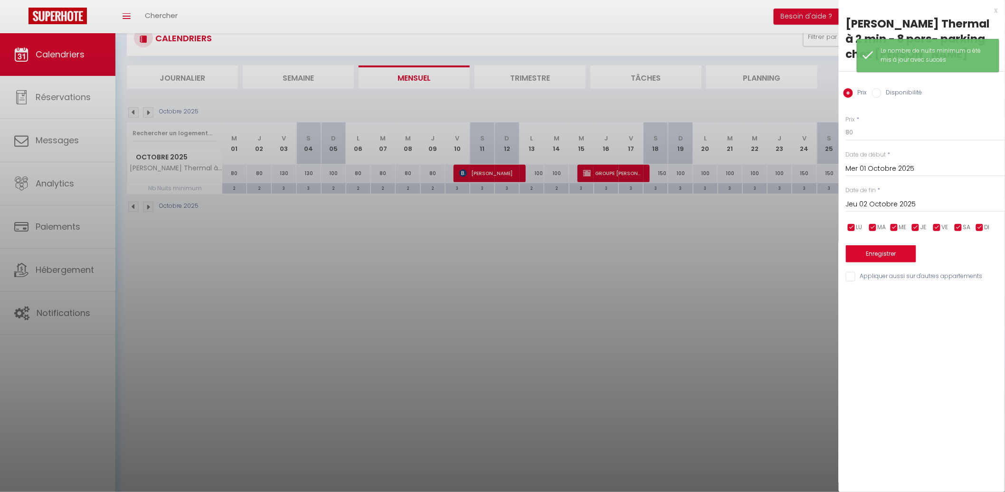
click at [490, 211] on div at bounding box center [502, 246] width 1005 height 492
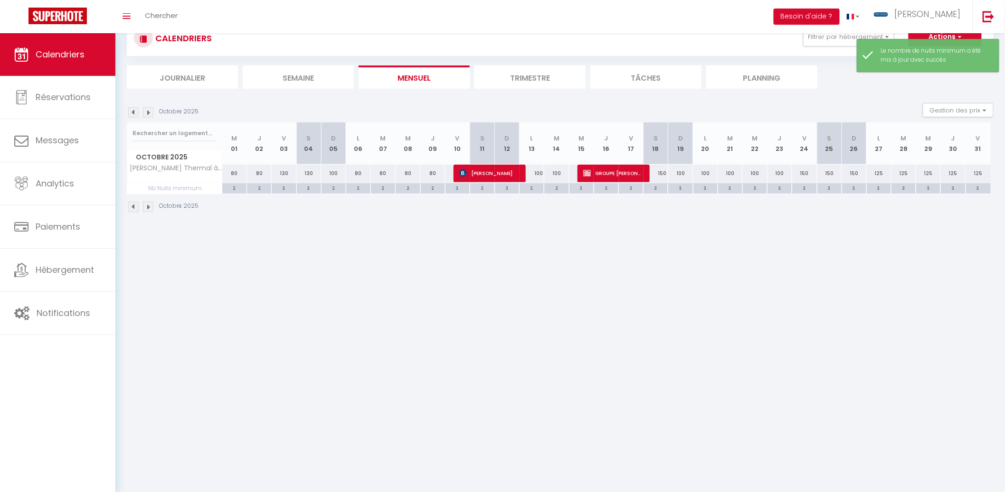
click at [284, 176] on div "130" at bounding box center [284, 174] width 25 height 18
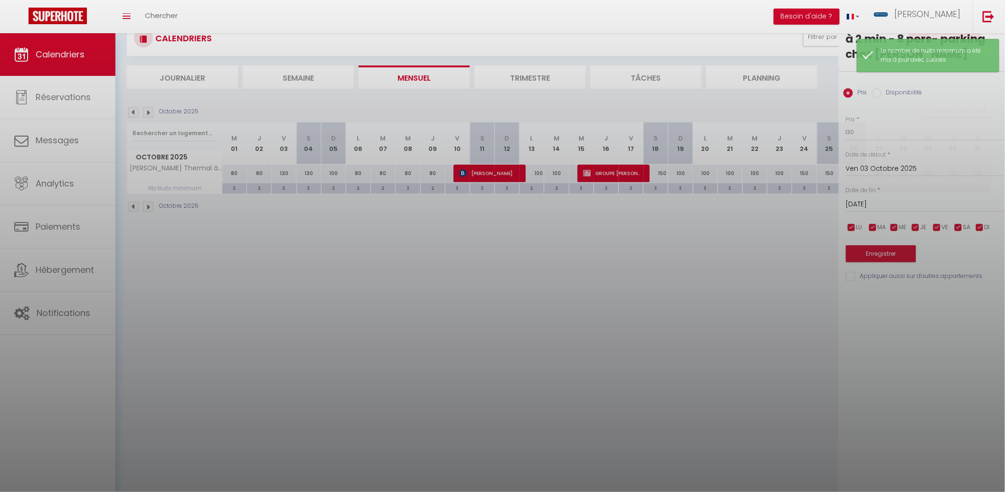
click at [252, 212] on div at bounding box center [502, 246] width 1005 height 492
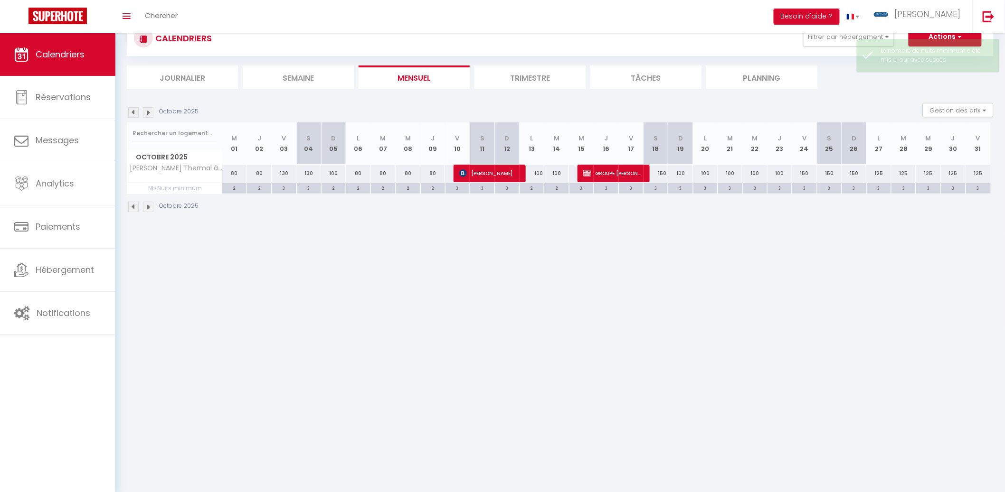
click at [250, 189] on div "2" at bounding box center [259, 187] width 24 height 9
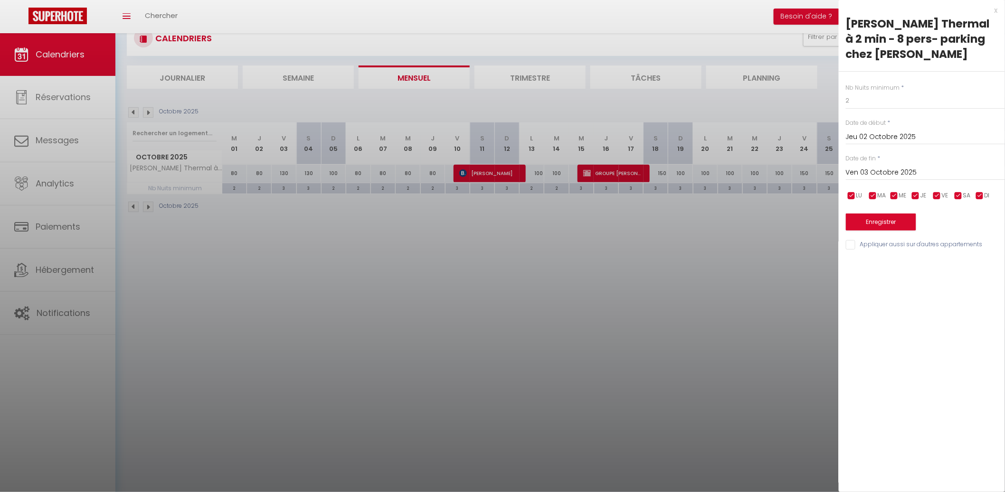
click at [971, 167] on input "Ven 03 Octobre 2025" at bounding box center [925, 173] width 159 height 12
click at [978, 255] on span "18" at bounding box center [977, 264] width 20 height 19
click at [906, 214] on button "Enregistrer" at bounding box center [881, 222] width 70 height 17
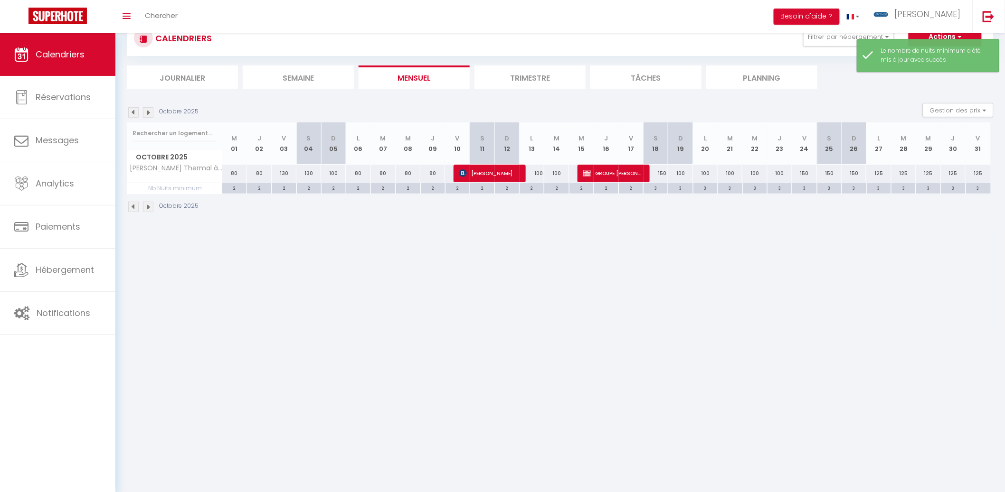
drag, startPoint x: 339, startPoint y: 175, endPoint x: 427, endPoint y: 165, distance: 88.8
click at [339, 174] on div "100" at bounding box center [333, 174] width 25 height 18
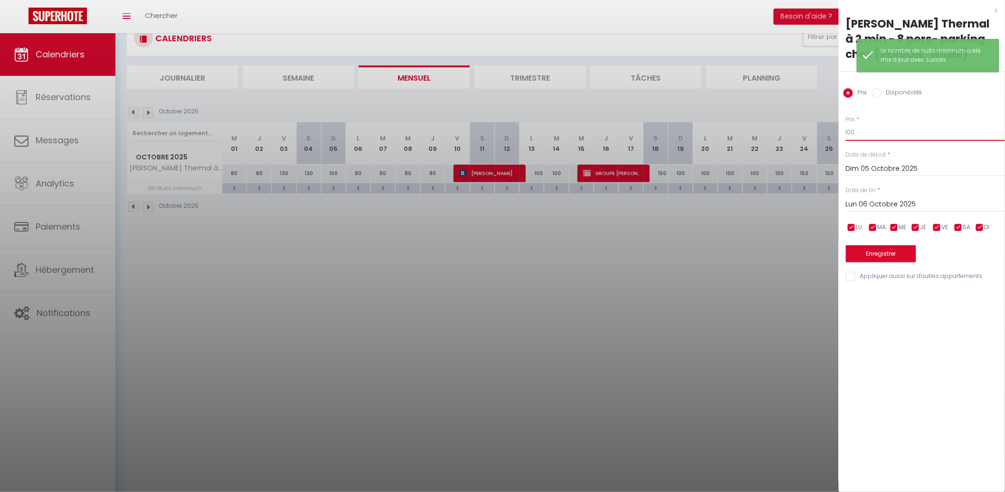
click at [899, 124] on input "100" at bounding box center [925, 132] width 159 height 17
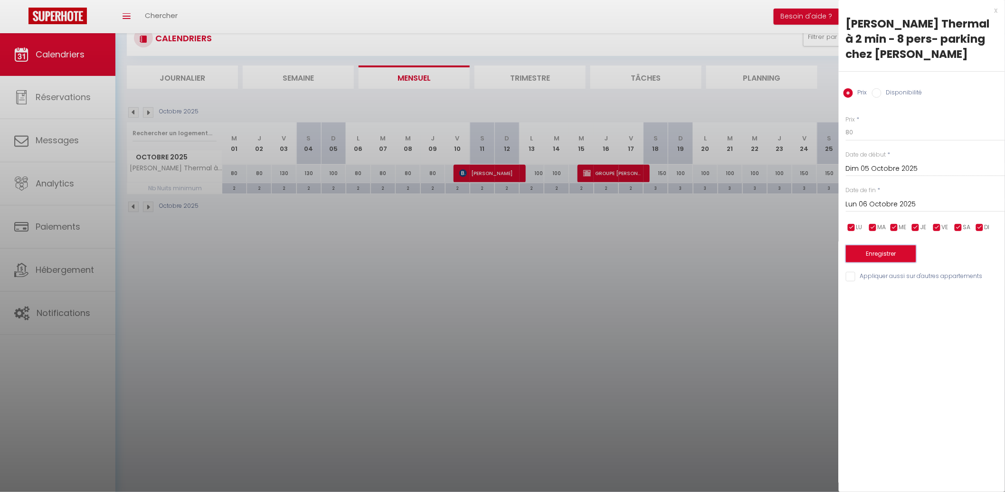
click at [893, 246] on button "Enregistrer" at bounding box center [881, 254] width 70 height 17
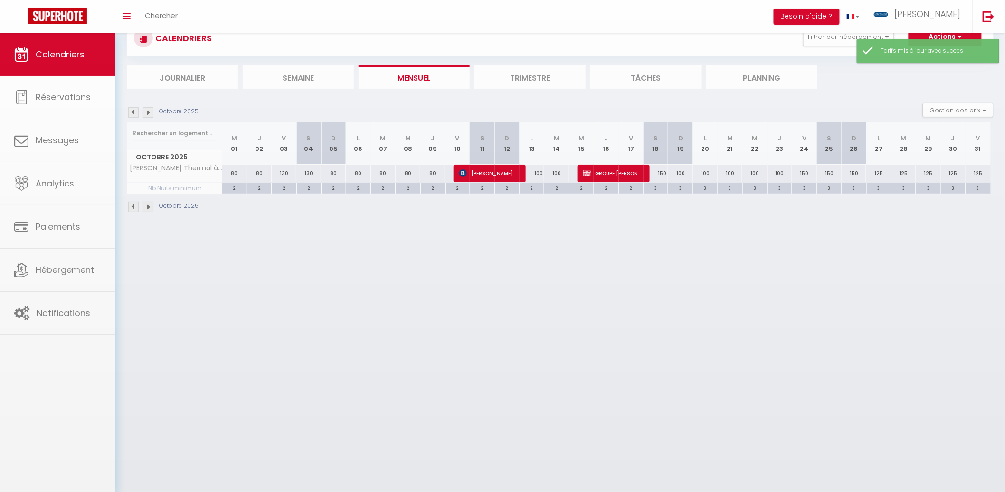
click at [235, 172] on body "🟢 Des questions ou besoin d'assistance pour la migration AirBnB? Connectez-vous…" at bounding box center [502, 246] width 1005 height 492
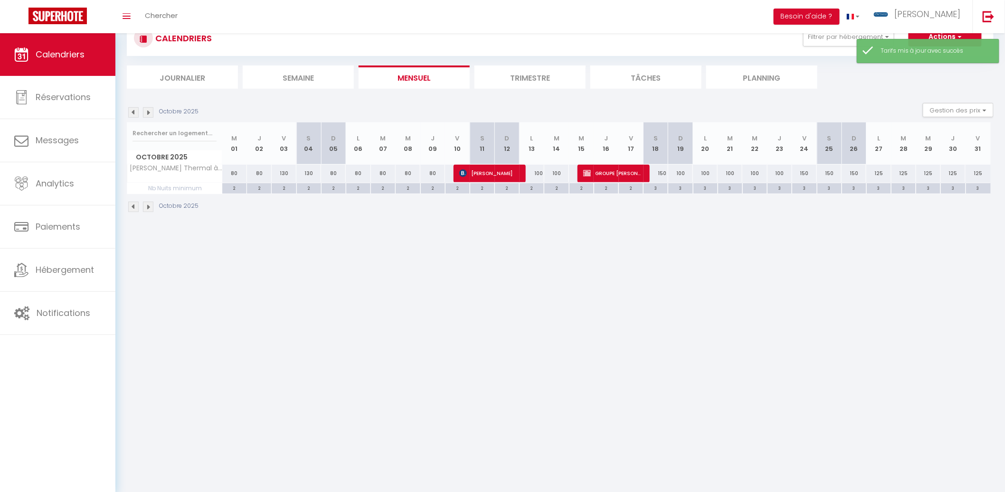
click at [245, 171] on div "80" at bounding box center [234, 174] width 25 height 18
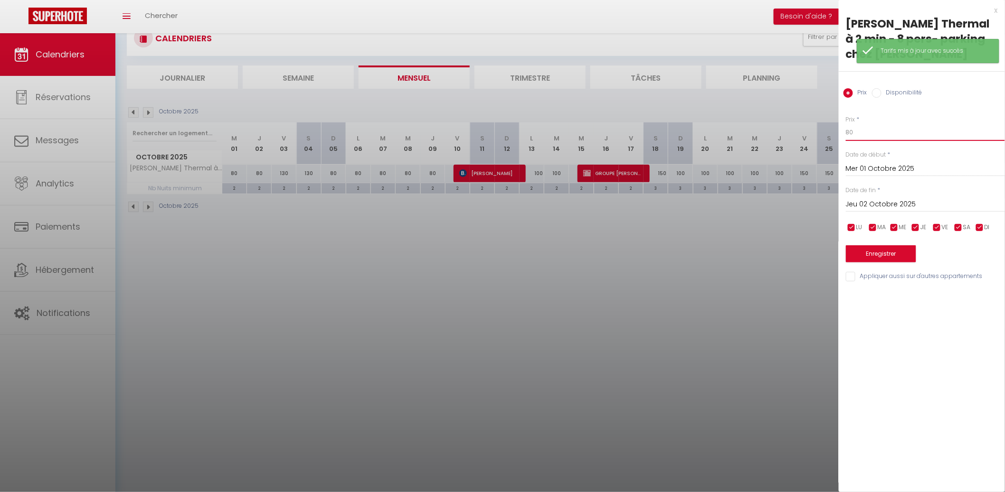
click at [902, 124] on input "80" at bounding box center [925, 132] width 159 height 17
click at [911, 195] on div "[DATE] < [DATE] > Dim Lun Mar Mer Jeu Ven Sam 1 2 3 4 5 6 7 8 9 10 11 12 13 14 …" at bounding box center [925, 203] width 159 height 17
click at [909, 198] on input "Jeu 02 Octobre 2025" at bounding box center [925, 204] width 159 height 12
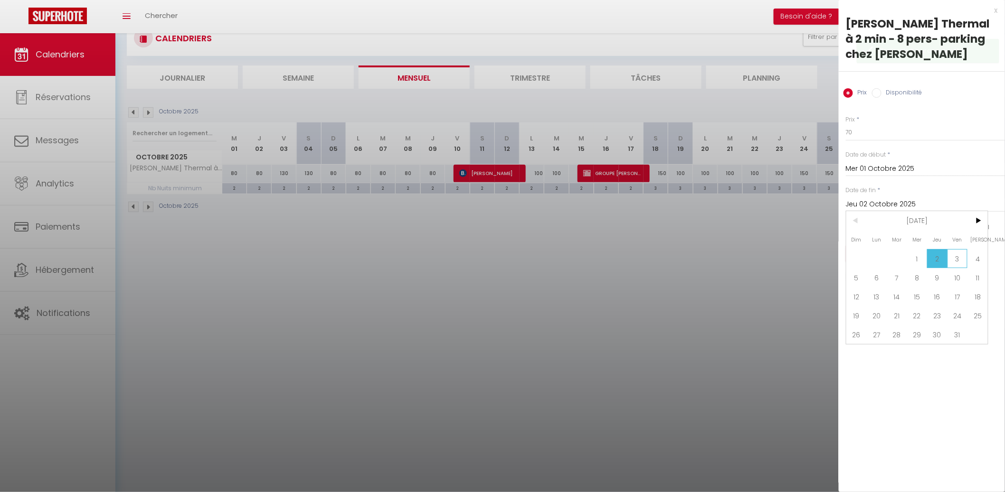
click at [964, 249] on span "3" at bounding box center [957, 258] width 20 height 19
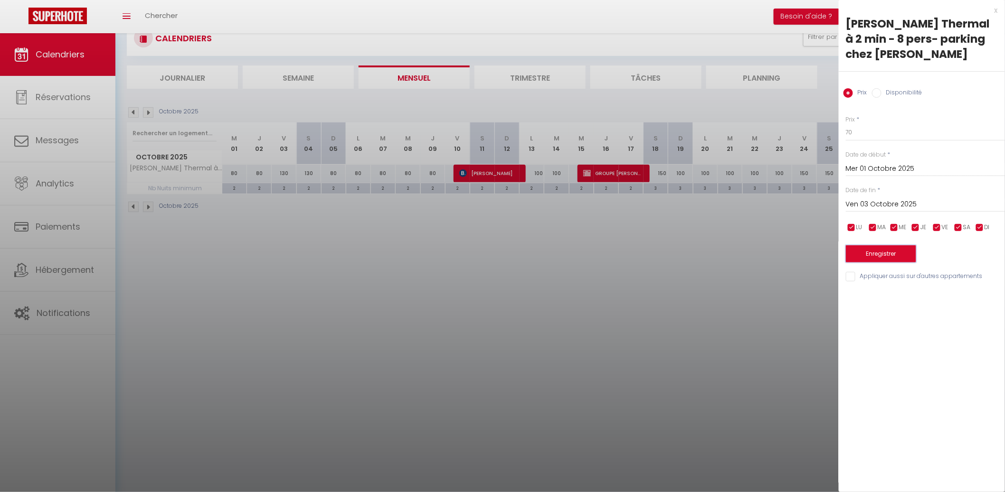
click at [899, 246] on button "Enregistrer" at bounding box center [881, 254] width 70 height 17
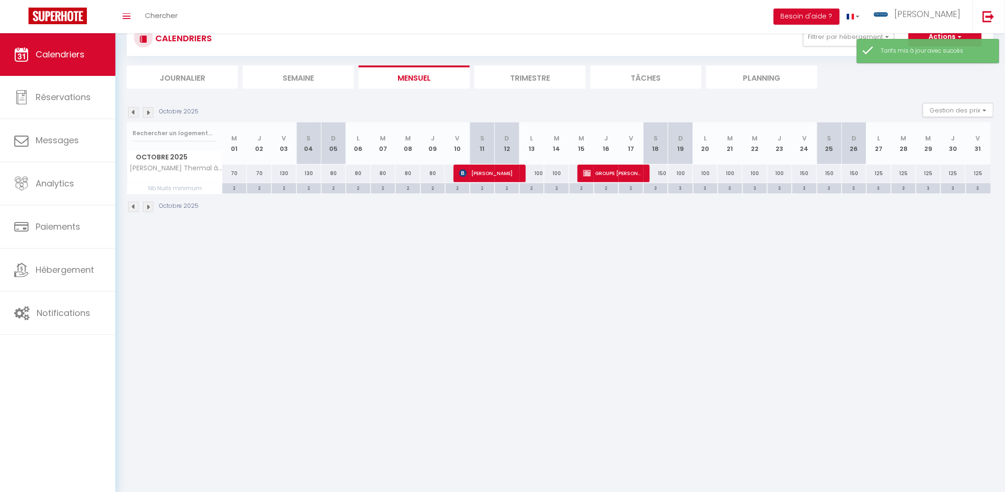
click at [683, 173] on div "100" at bounding box center [680, 174] width 25 height 18
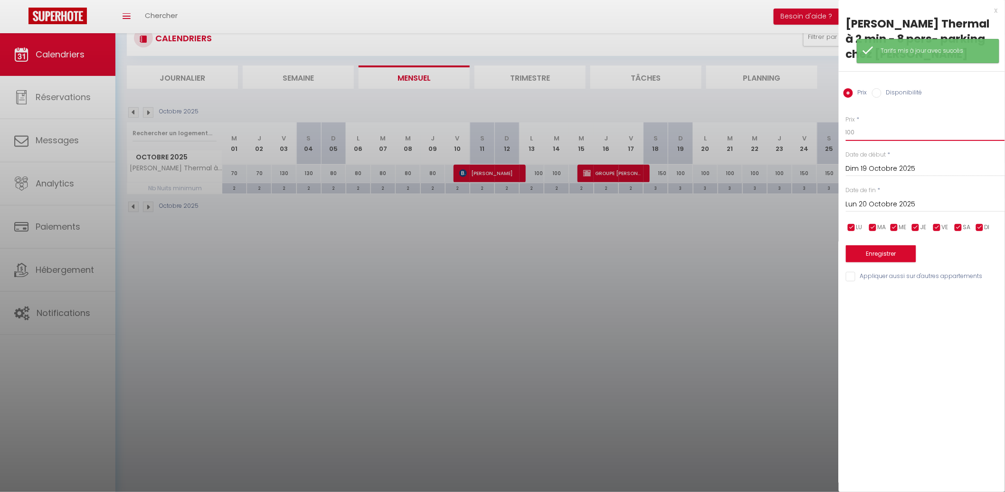
click at [859, 124] on input "100" at bounding box center [925, 132] width 159 height 17
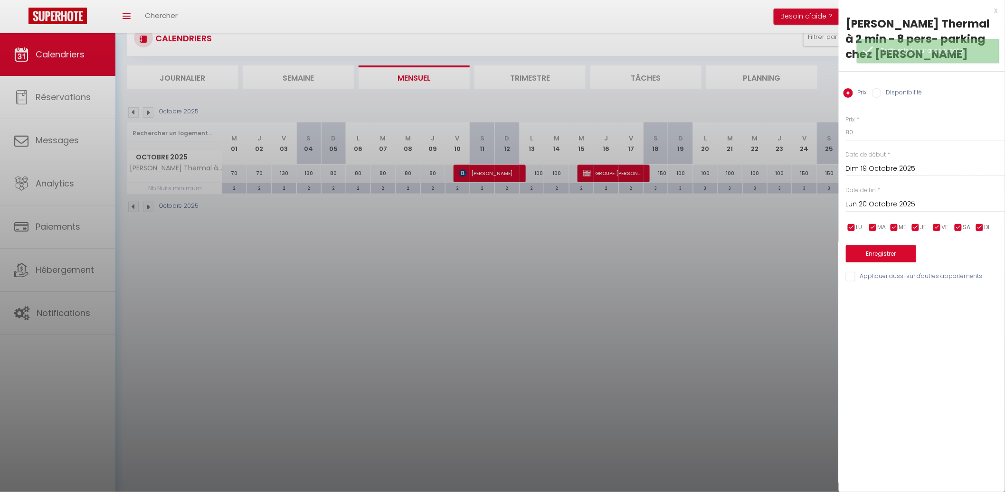
click at [868, 198] on input "Lun 20 Octobre 2025" at bounding box center [925, 204] width 159 height 12
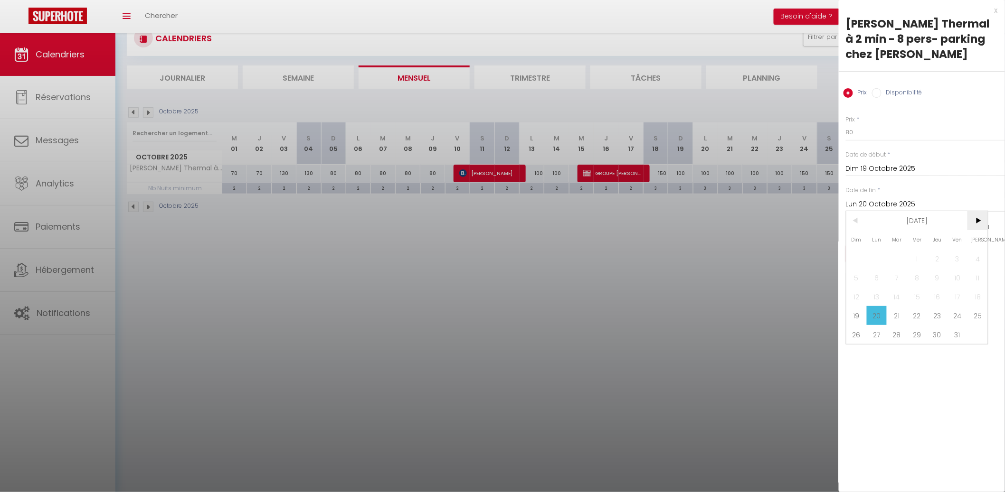
click at [983, 211] on span ">" at bounding box center [977, 220] width 20 height 19
click at [971, 249] on span "1" at bounding box center [977, 258] width 20 height 19
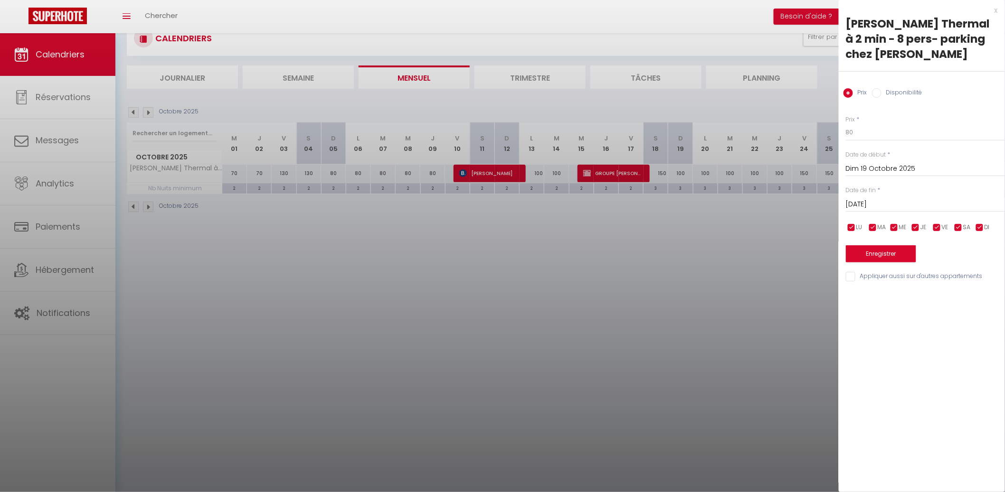
click at [963, 223] on li "SA" at bounding box center [962, 228] width 9 height 10
click at [943, 223] on span "VE" at bounding box center [945, 227] width 7 height 9
click at [907, 246] on button "Enregistrer" at bounding box center [881, 254] width 70 height 17
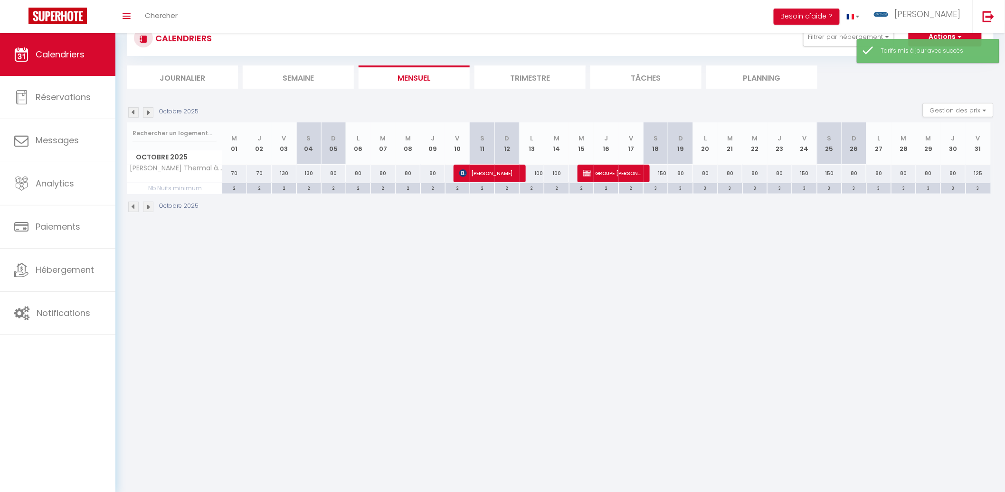
click at [146, 113] on img at bounding box center [148, 112] width 10 height 10
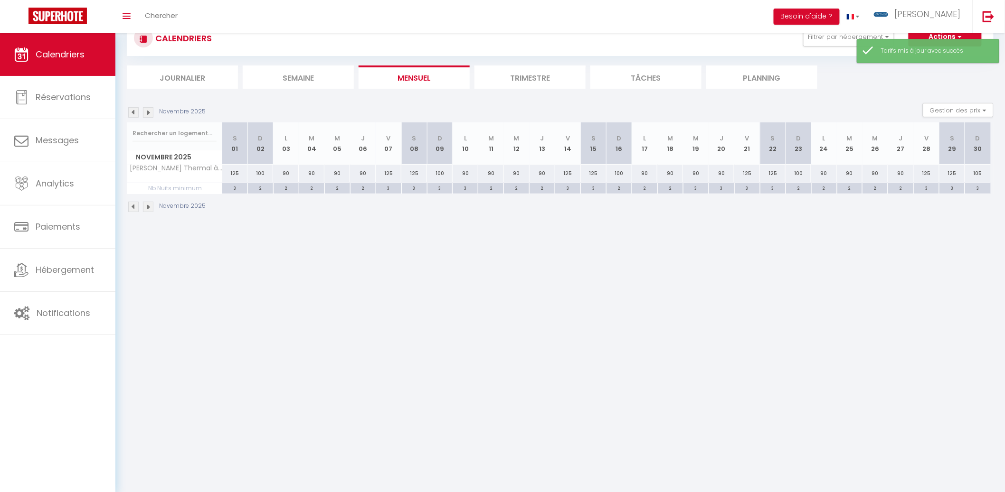
click at [146, 113] on img at bounding box center [148, 112] width 10 height 10
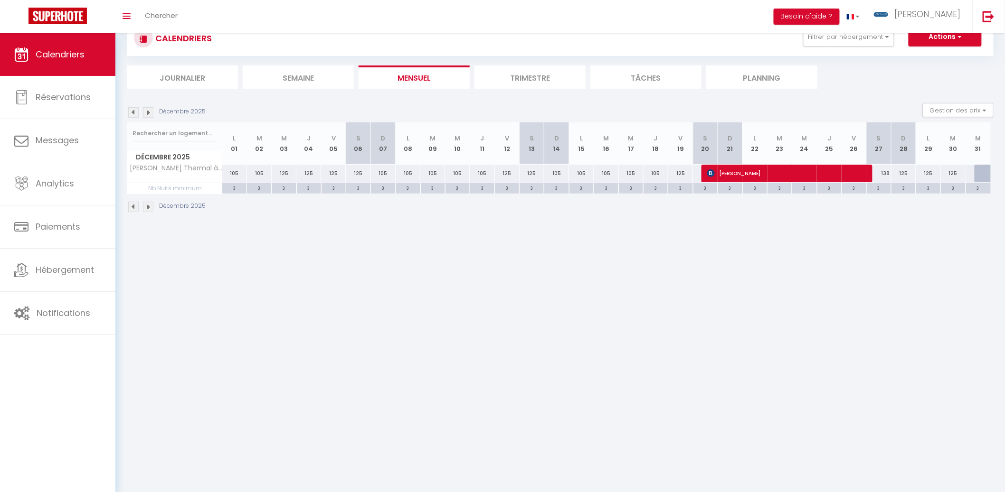
click at [880, 174] on div "138" at bounding box center [878, 174] width 25 height 18
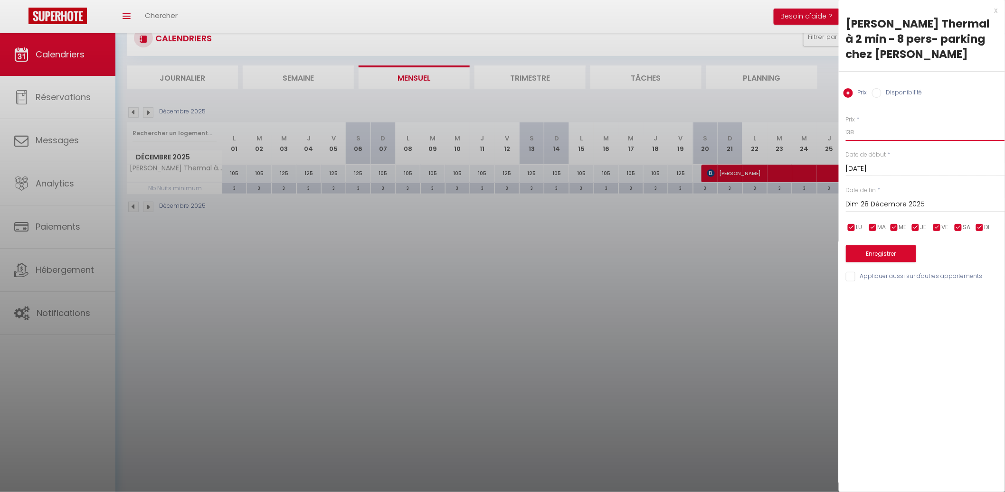
click at [893, 124] on input "138" at bounding box center [925, 132] width 159 height 17
click at [892, 124] on input "138" at bounding box center [925, 132] width 159 height 17
click at [919, 198] on input "Dim 28 Décembre 2025" at bounding box center [925, 204] width 159 height 12
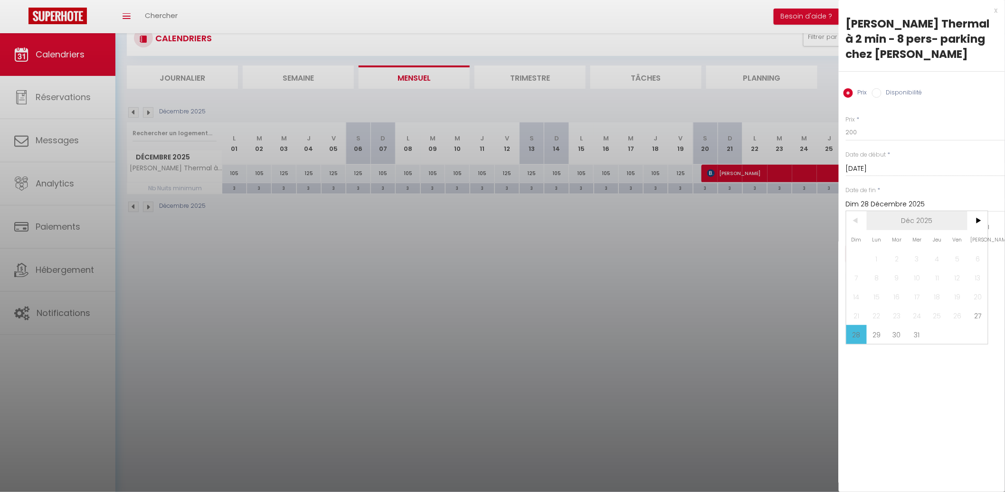
drag, startPoint x: 978, startPoint y: 207, endPoint x: 965, endPoint y: 214, distance: 14.7
click at [978, 211] on span ">" at bounding box center [977, 220] width 20 height 19
click at [937, 249] on span "1" at bounding box center [937, 258] width 20 height 19
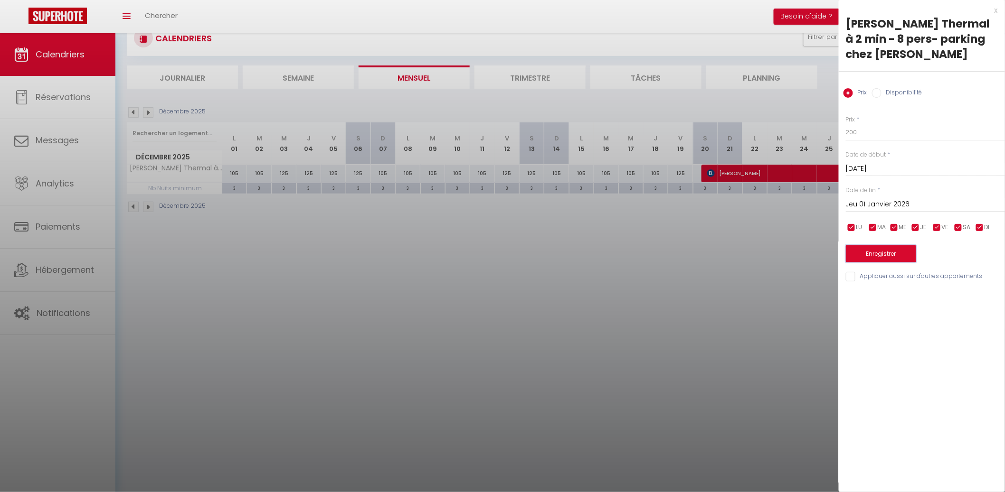
click at [905, 246] on button "Enregistrer" at bounding box center [881, 254] width 70 height 17
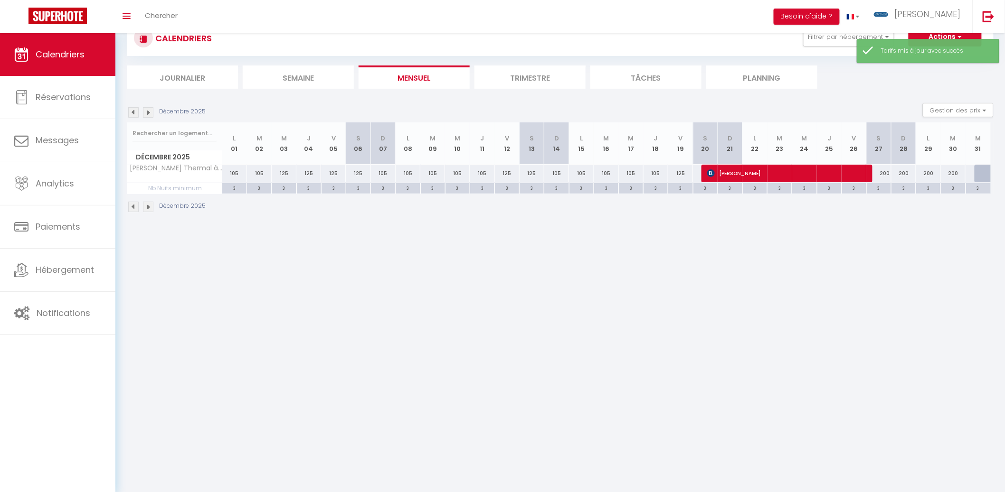
click at [904, 172] on div "200" at bounding box center [903, 174] width 25 height 18
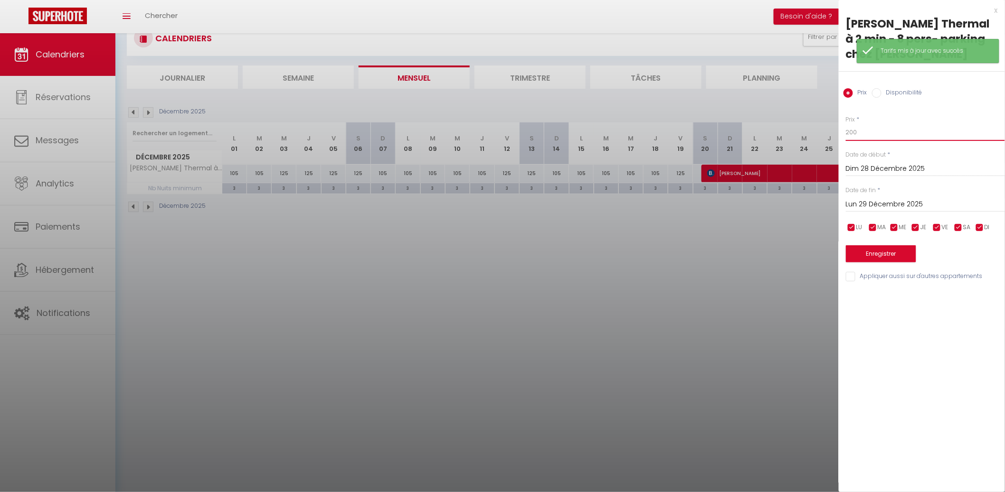
click at [891, 124] on input "200" at bounding box center [925, 132] width 159 height 17
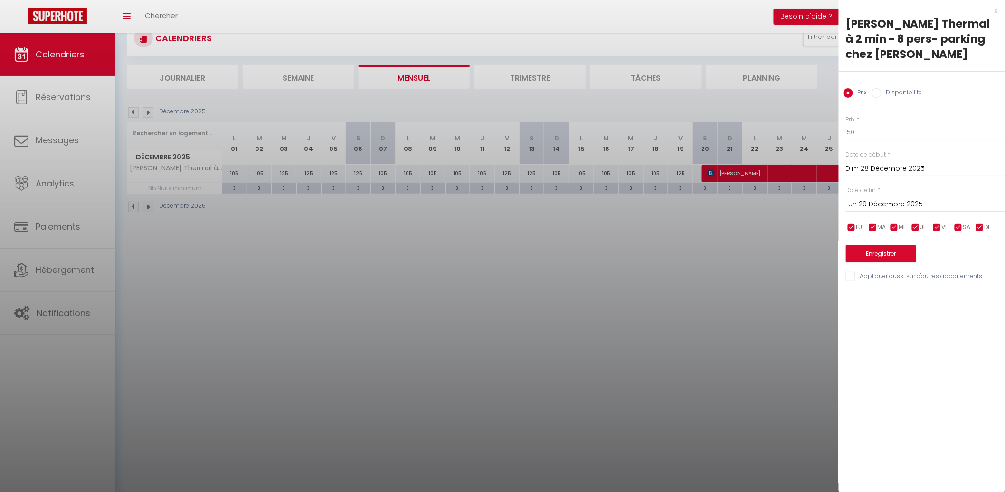
drag, startPoint x: 944, startPoint y: 188, endPoint x: 947, endPoint y: 212, distance: 24.0
click at [944, 198] on input "Lun 29 Décembre 2025" at bounding box center [925, 204] width 159 height 12
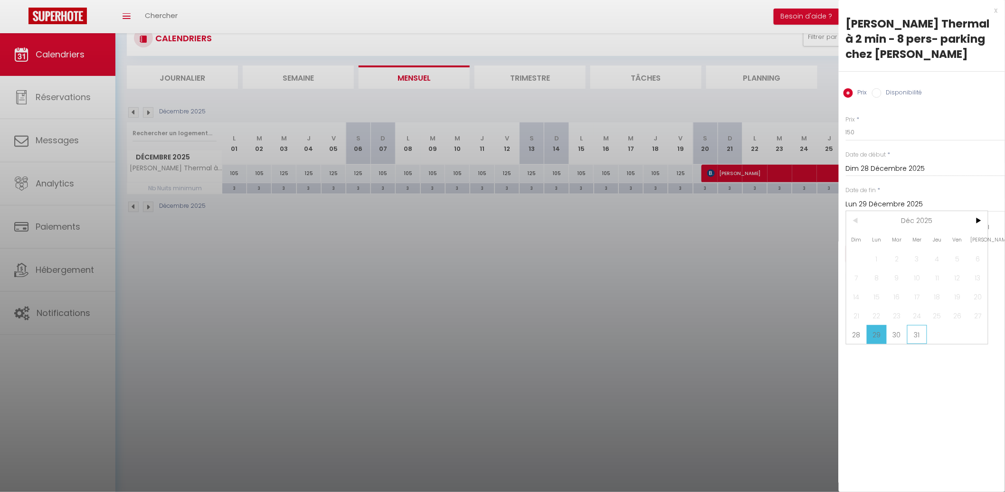
click at [908, 325] on span "31" at bounding box center [917, 334] width 20 height 19
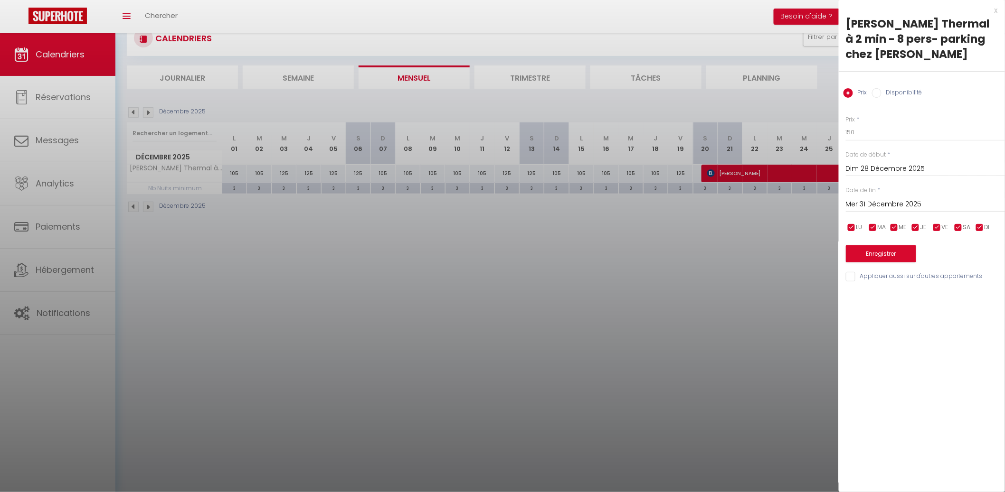
click at [884, 244] on div "Prix * 150 Statut * Disponible Indisponible Date de début * [DATE] < [DATE] > D…" at bounding box center [922, 194] width 166 height 180
click at [885, 246] on button "Enregistrer" at bounding box center [881, 254] width 70 height 17
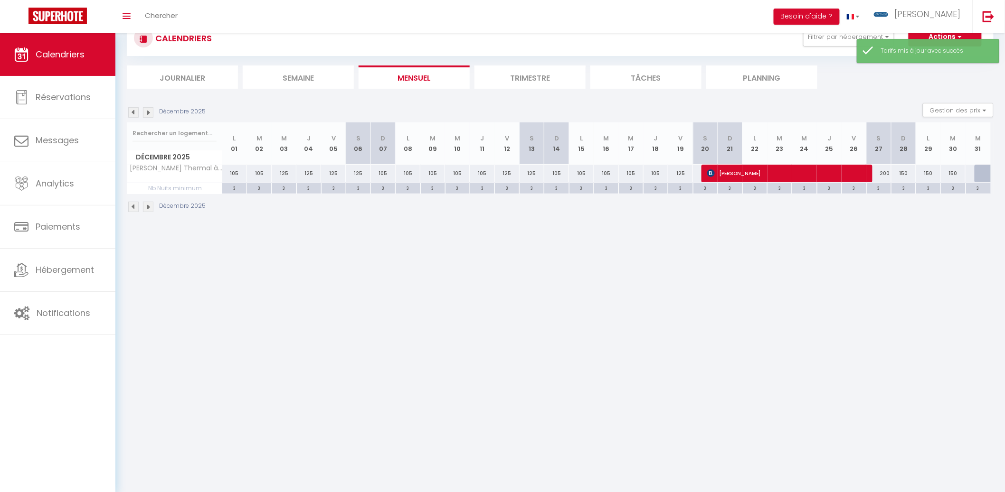
drag, startPoint x: 238, startPoint y: 173, endPoint x: 296, endPoint y: 164, distance: 59.1
click at [238, 172] on div "105" at bounding box center [234, 174] width 25 height 18
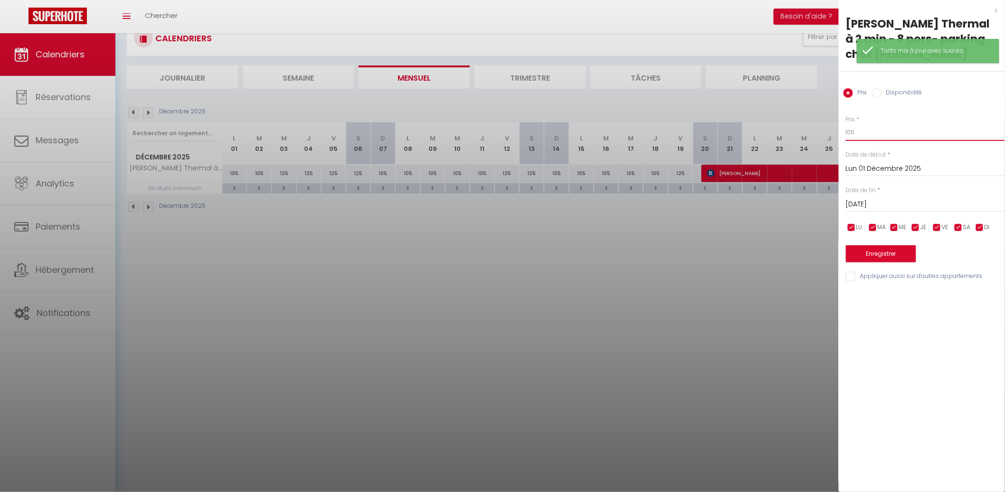
click at [896, 124] on input "105" at bounding box center [925, 132] width 159 height 17
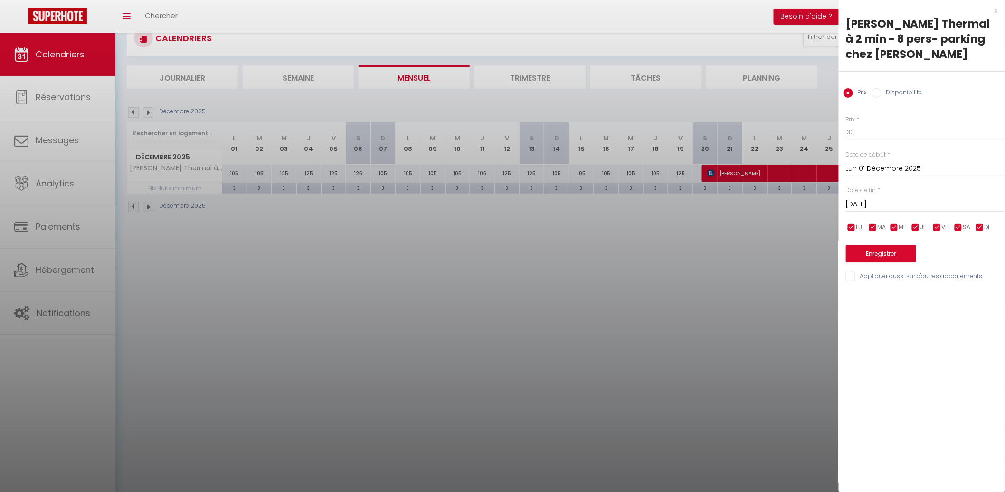
click at [916, 198] on input "[DATE]" at bounding box center [925, 204] width 159 height 12
drag, startPoint x: 857, startPoint y: 302, endPoint x: 859, endPoint y: 294, distance: 8.2
click at [857, 306] on span "21" at bounding box center [856, 315] width 20 height 19
click at [880, 246] on button "Enregistrer" at bounding box center [881, 254] width 70 height 17
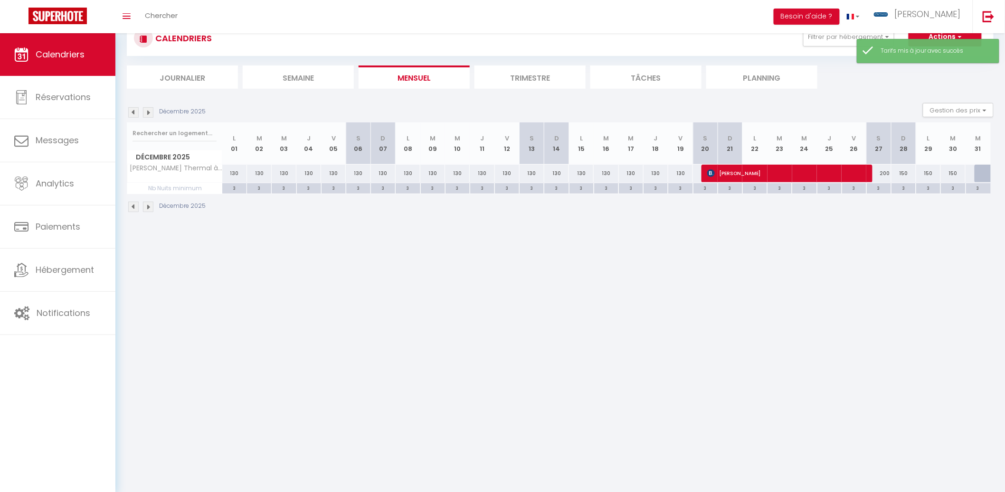
click at [389, 80] on li "Mensuel" at bounding box center [414, 77] width 111 height 23
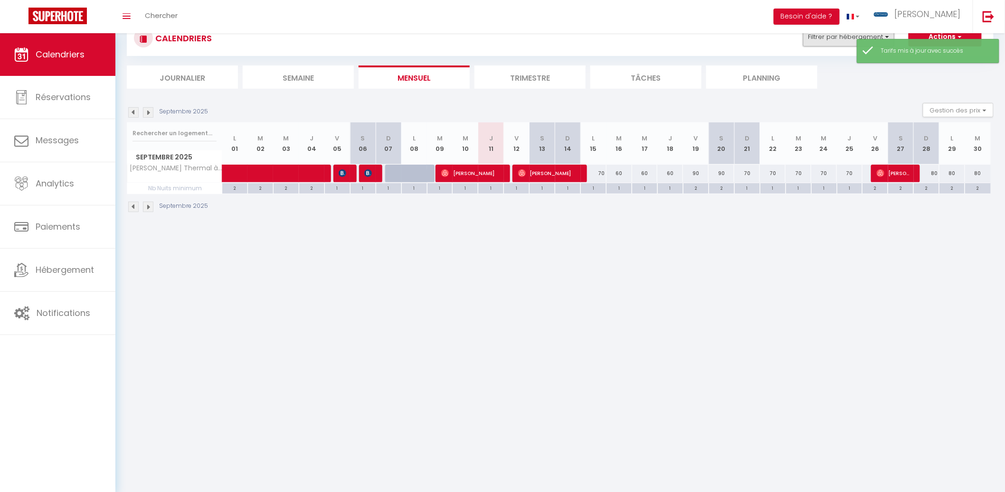
click at [833, 43] on button "Filtrer par hébergement" at bounding box center [848, 37] width 91 height 19
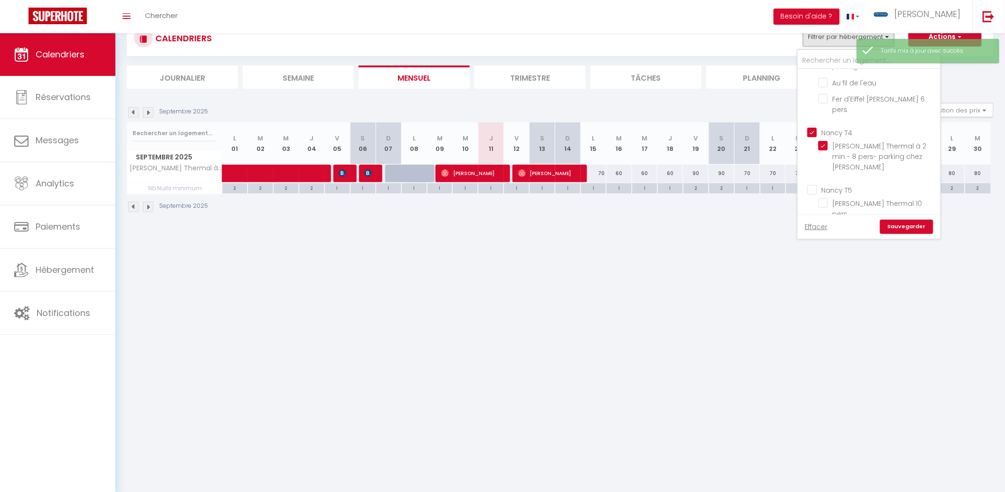
scroll to position [103, 0]
click at [813, 131] on input "Nancy T4" at bounding box center [878, 130] width 142 height 9
click at [815, 183] on input "Nancy T5" at bounding box center [878, 187] width 142 height 9
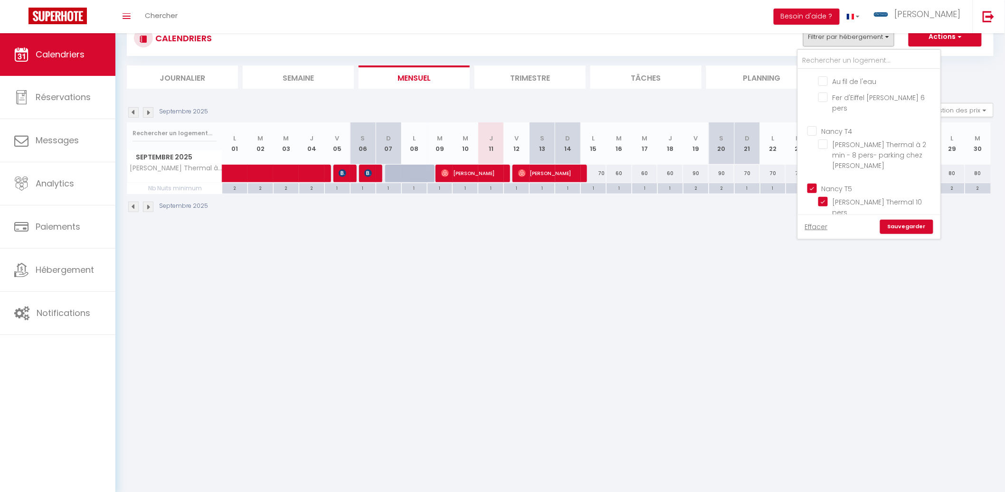
click at [895, 223] on link "Sauvegarder" at bounding box center [906, 227] width 53 height 14
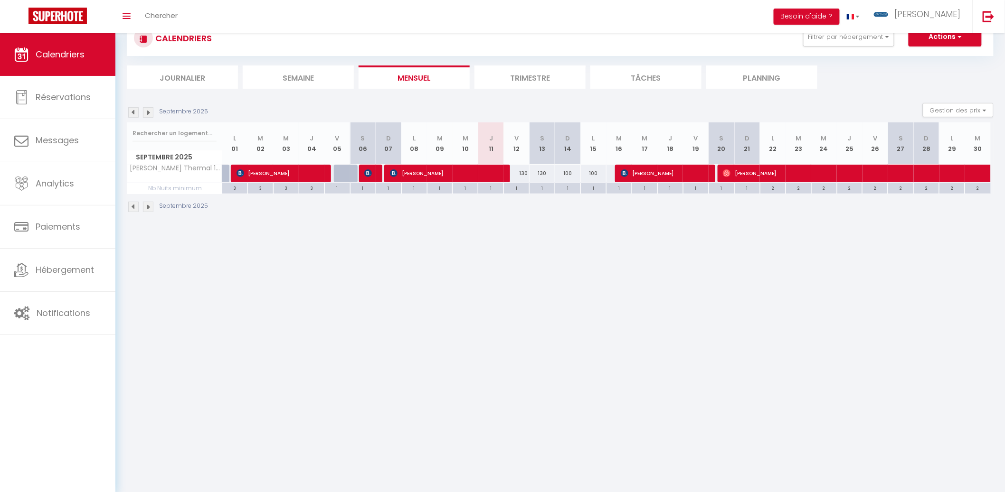
click at [518, 173] on div "130" at bounding box center [517, 174] width 26 height 18
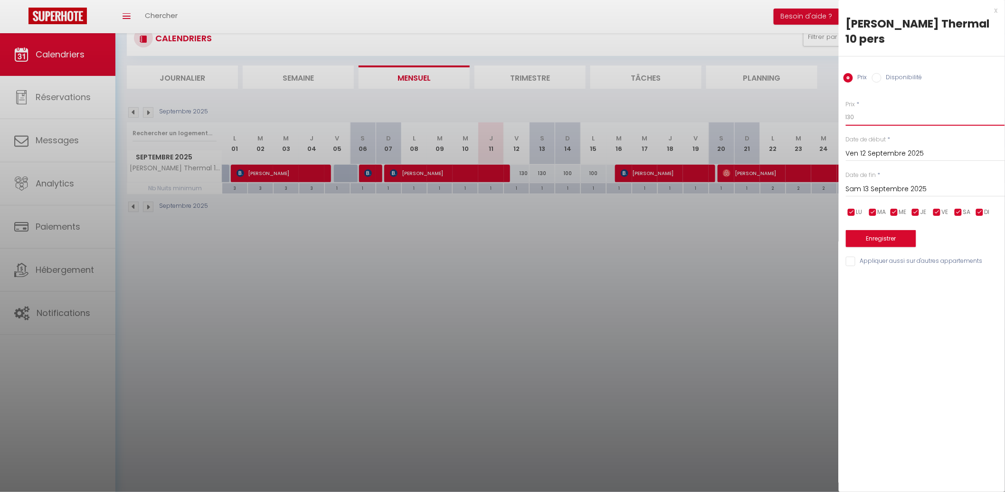
click at [862, 119] on input "130" at bounding box center [925, 117] width 159 height 17
click at [860, 190] on input "Sam 13 Septembre 2025" at bounding box center [925, 189] width 159 height 12
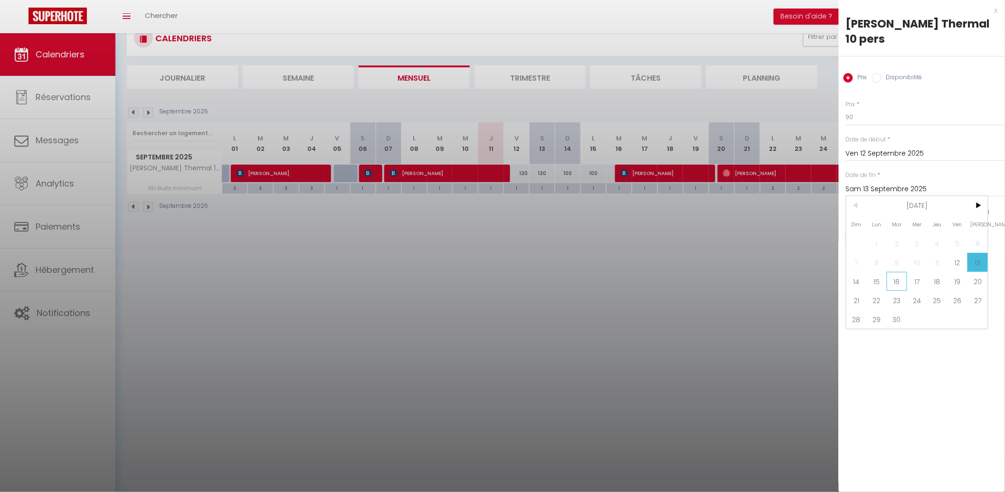
click at [898, 279] on span "16" at bounding box center [897, 281] width 20 height 19
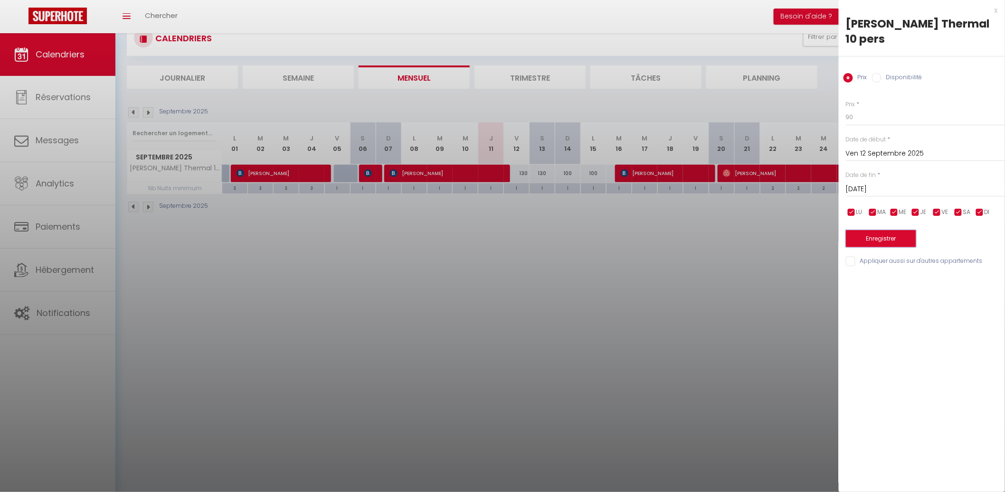
drag, startPoint x: 881, startPoint y: 234, endPoint x: 772, endPoint y: 232, distance: 109.7
click at [881, 233] on button "Enregistrer" at bounding box center [881, 238] width 70 height 17
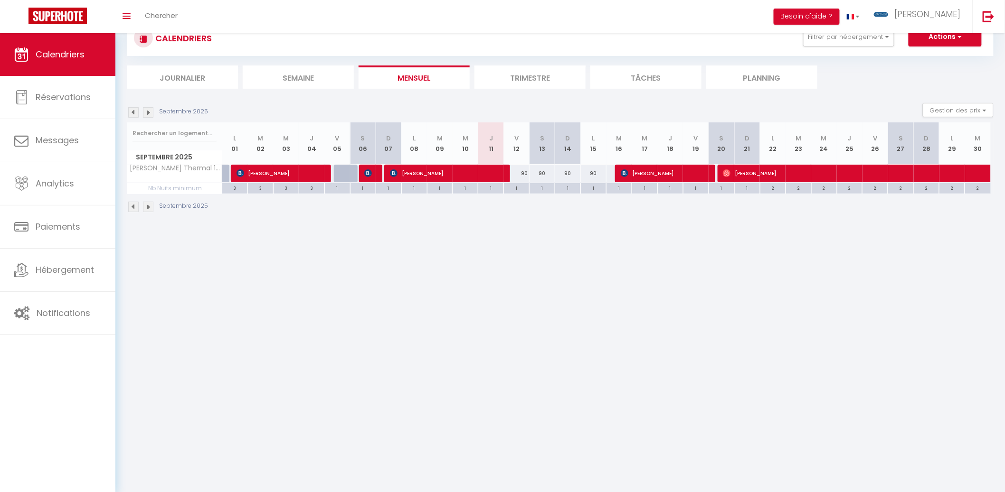
click at [538, 170] on div "90" at bounding box center [542, 174] width 26 height 18
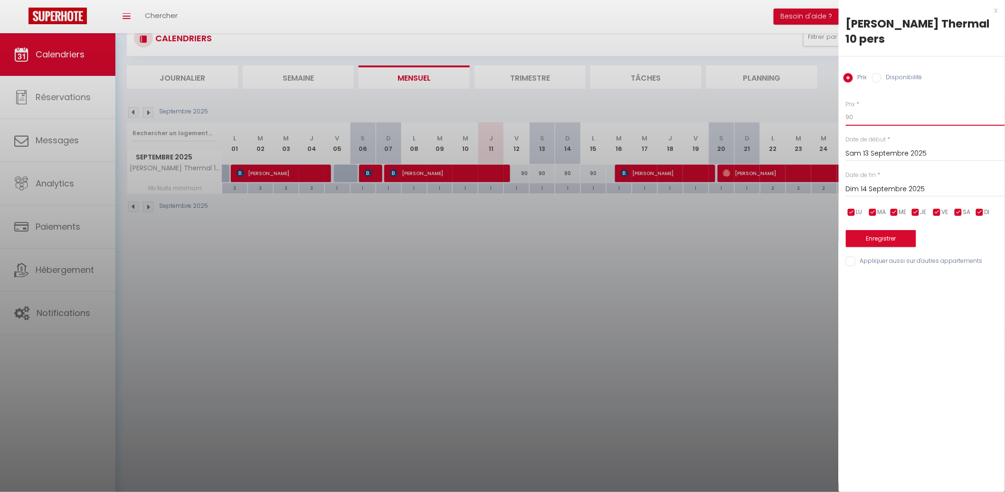
click at [904, 120] on input "90" at bounding box center [925, 117] width 159 height 17
click at [945, 189] on input "Dim 14 Septembre 2025" at bounding box center [925, 189] width 159 height 12
click at [764, 245] on div at bounding box center [502, 246] width 1005 height 492
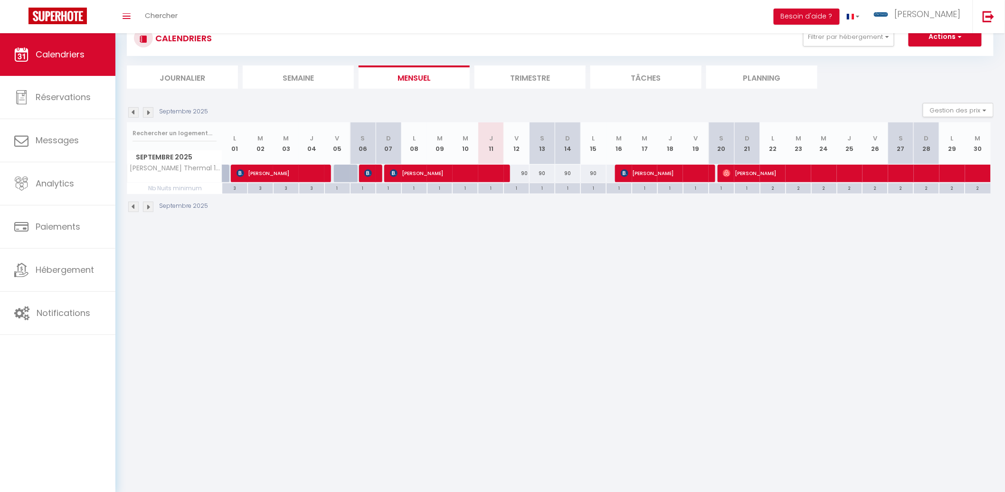
click at [148, 113] on img at bounding box center [148, 112] width 10 height 10
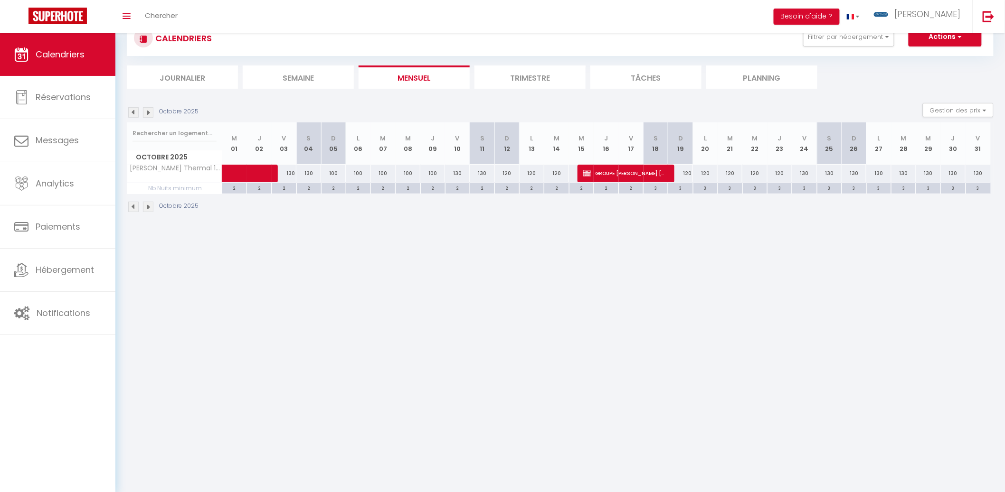
click at [292, 174] on div "130" at bounding box center [284, 174] width 25 height 18
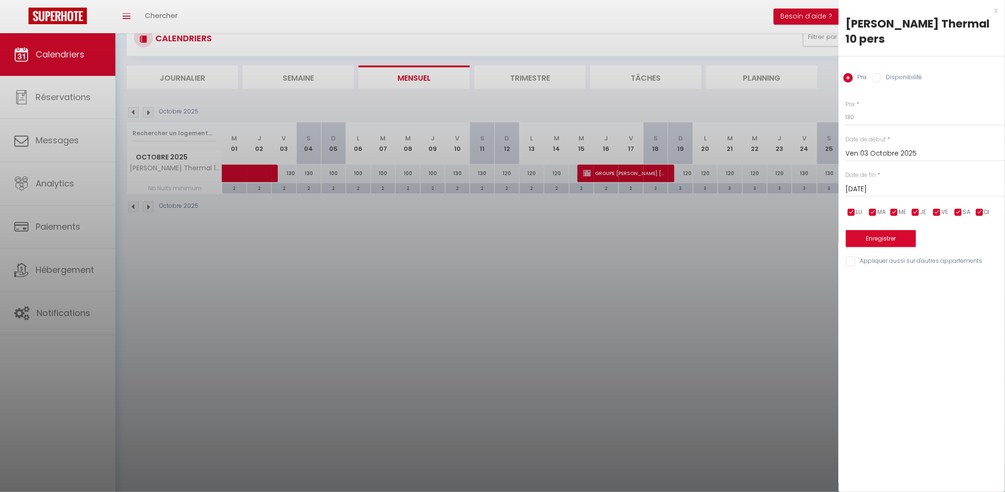
click at [479, 202] on div at bounding box center [502, 246] width 1005 height 492
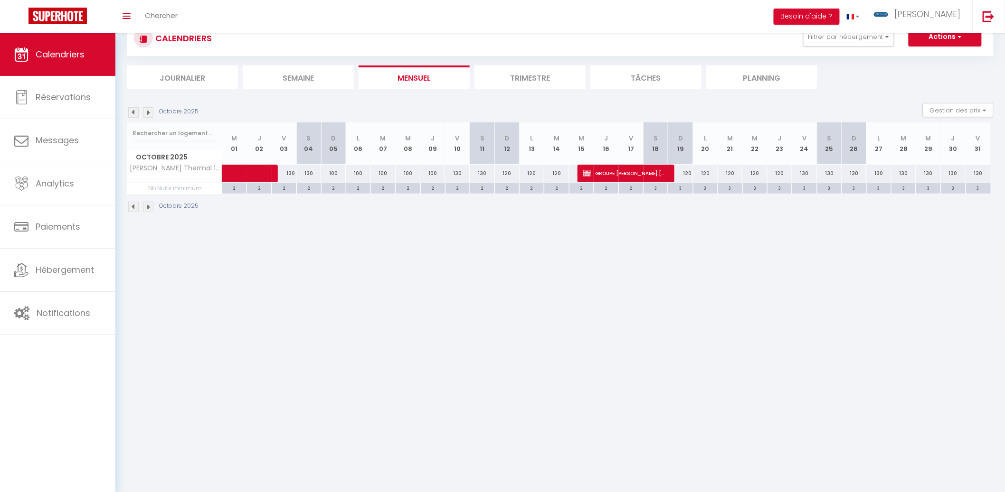
click at [149, 113] on img at bounding box center [148, 112] width 10 height 10
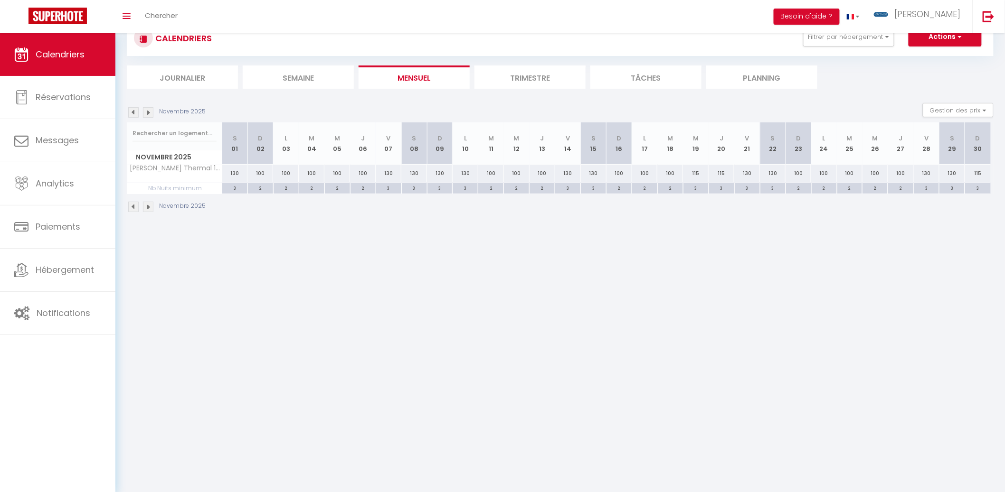
click at [149, 113] on img at bounding box center [148, 112] width 10 height 10
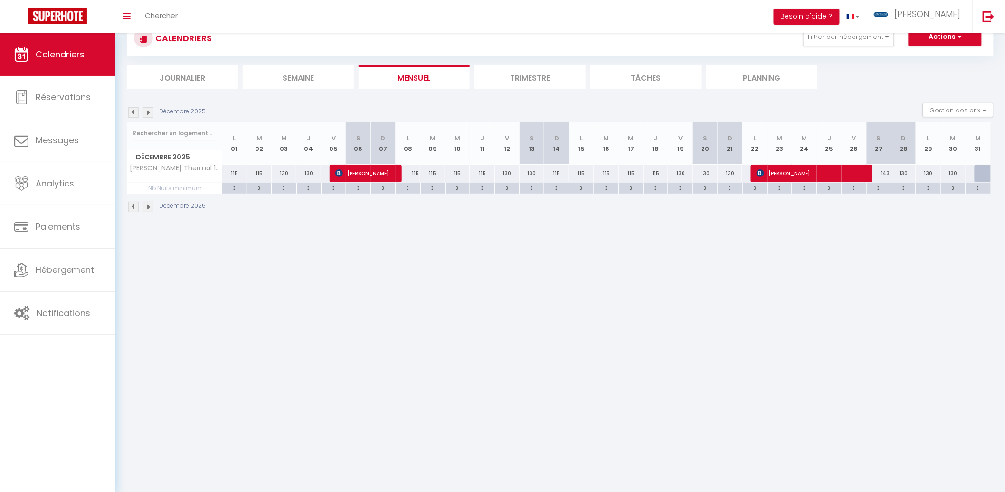
drag, startPoint x: 232, startPoint y: 171, endPoint x: 284, endPoint y: 163, distance: 51.9
click at [232, 171] on div "115" at bounding box center [234, 174] width 25 height 18
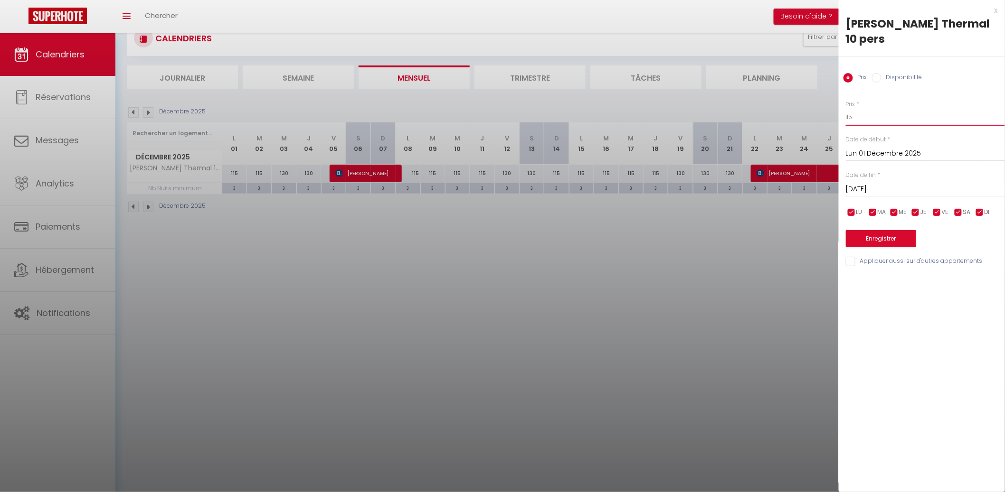
click at [872, 117] on input "115" at bounding box center [925, 117] width 159 height 17
click at [912, 183] on div "[DATE] < [DATE] > Dim Lun Mar Mer Jeu Ven Sam 1 2 3 4 5 6 7 8 9 10 11 12 13 14 …" at bounding box center [925, 188] width 159 height 17
click at [911, 188] on input "[DATE]" at bounding box center [925, 189] width 159 height 12
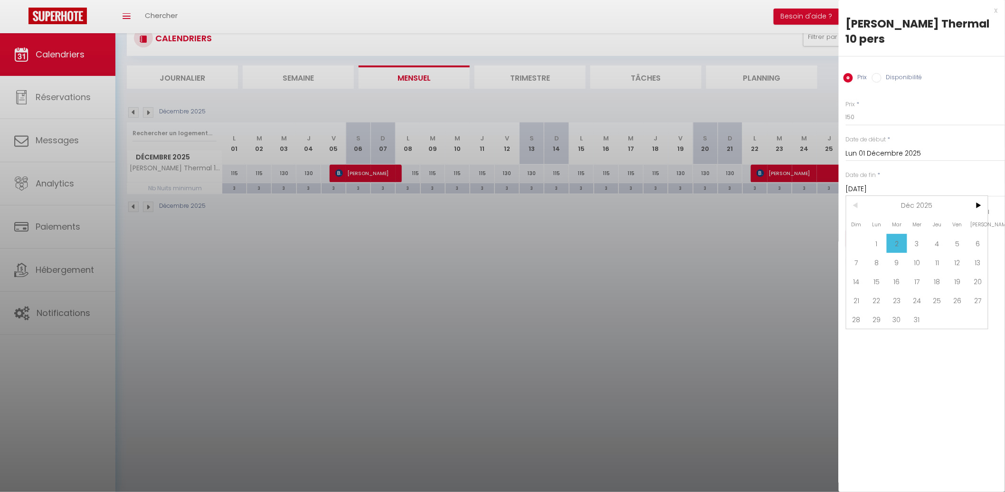
drag, startPoint x: 863, startPoint y: 301, endPoint x: 863, endPoint y: 292, distance: 8.5
click at [863, 299] on span "21" at bounding box center [856, 300] width 20 height 19
click at [876, 236] on button "Enregistrer" at bounding box center [881, 238] width 70 height 17
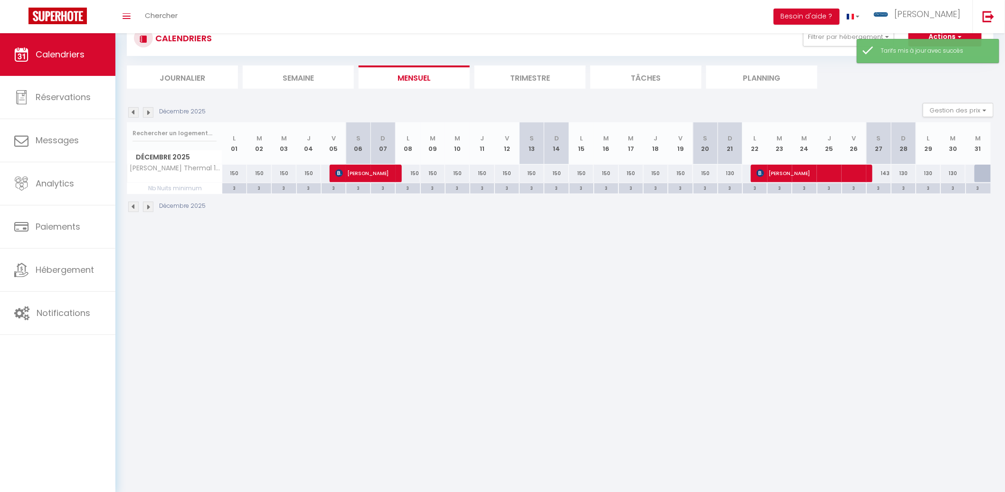
click at [883, 173] on div "143" at bounding box center [878, 174] width 25 height 18
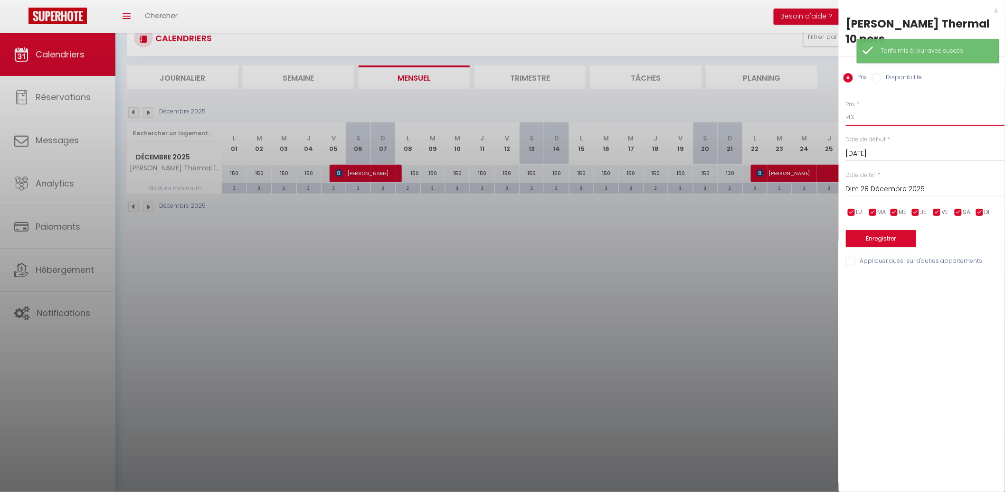
click at [893, 117] on input "143" at bounding box center [925, 117] width 159 height 17
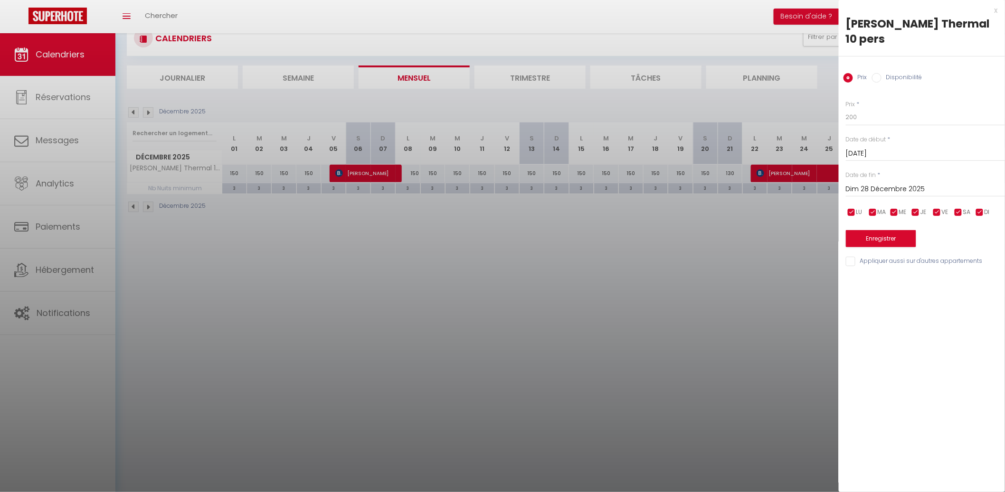
click at [914, 178] on div "Date de fin * [DATE] < [DATE] > Dim Lun Mar Mer Jeu Ven Sam 1 2 3 4 5 6 7 8 9 1…" at bounding box center [925, 184] width 159 height 26
click at [915, 181] on div "[DATE] < [DATE] > Dim Lun Mar Mer Jeu Ven Sam 1 2 3 4 5 6 7 8 9 10 11 12 13 14 …" at bounding box center [925, 188] width 159 height 17
drag, startPoint x: 918, startPoint y: 184, endPoint x: 931, endPoint y: 188, distance: 13.8
click at [918, 184] on input "Dim 28 Décembre 2025" at bounding box center [925, 189] width 159 height 12
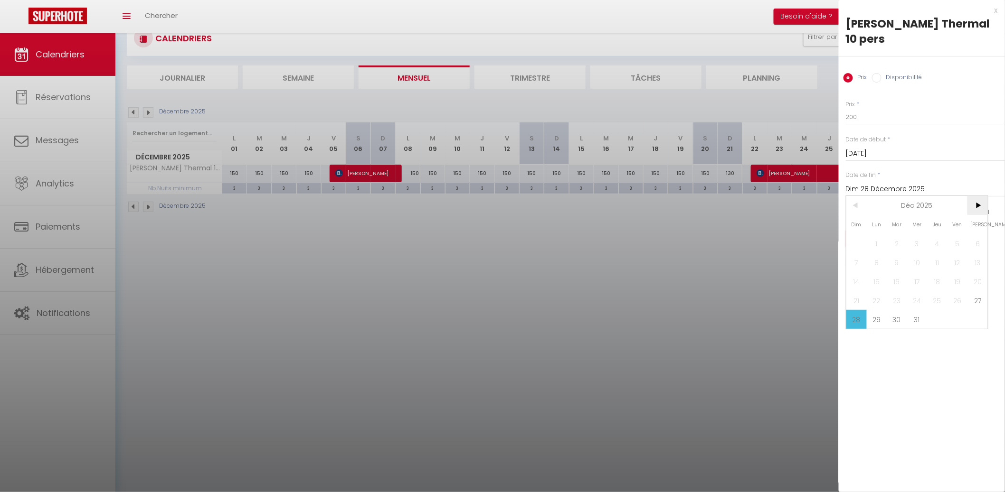
drag, startPoint x: 983, startPoint y: 202, endPoint x: 976, endPoint y: 205, distance: 7.7
click at [983, 203] on span ">" at bounding box center [977, 205] width 20 height 19
drag, startPoint x: 935, startPoint y: 239, endPoint x: 915, endPoint y: 238, distance: 20.0
click at [934, 239] on span "1" at bounding box center [937, 243] width 20 height 19
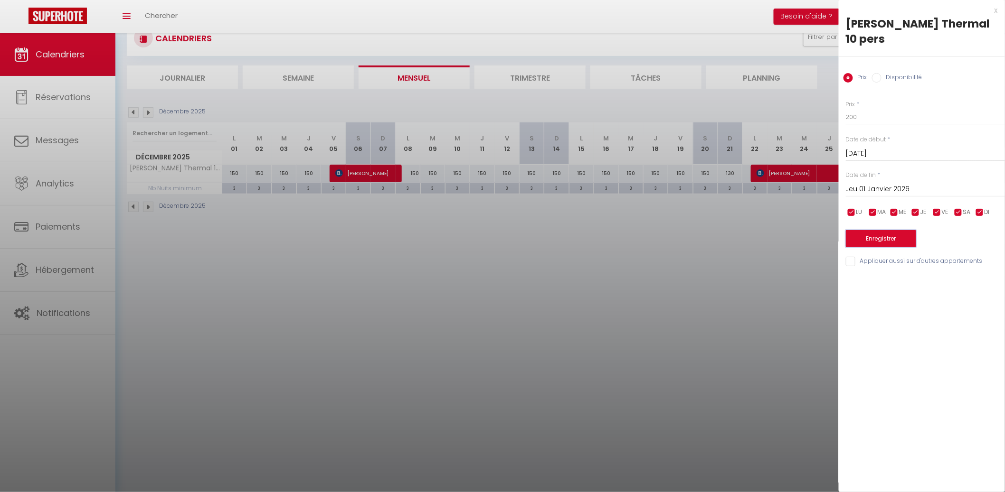
click at [899, 237] on button "Enregistrer" at bounding box center [881, 238] width 70 height 17
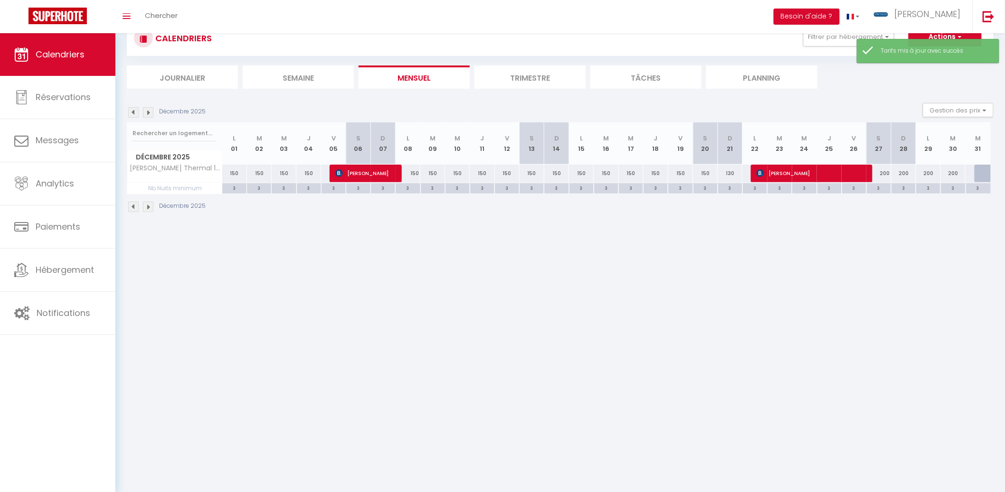
click at [423, 77] on li "Mensuel" at bounding box center [414, 77] width 111 height 23
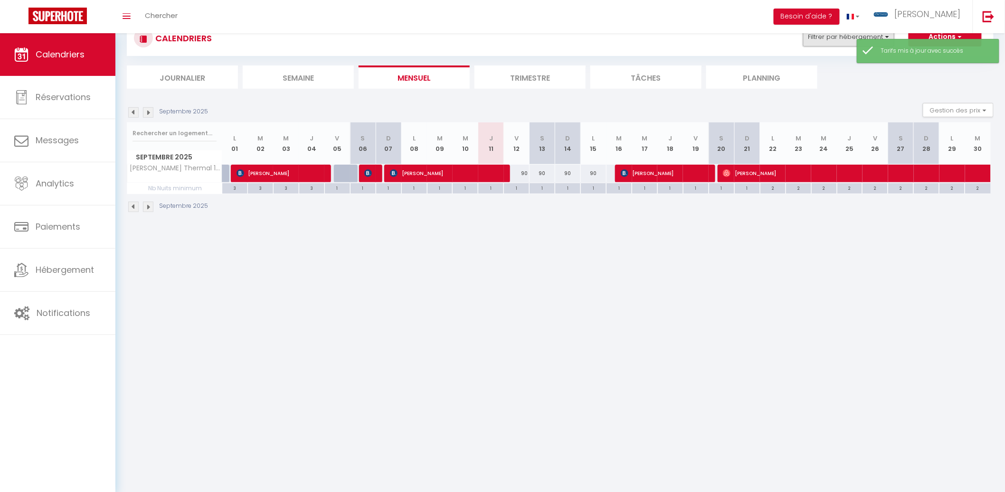
click at [839, 43] on button "Filtrer par hébergement" at bounding box center [848, 37] width 91 height 19
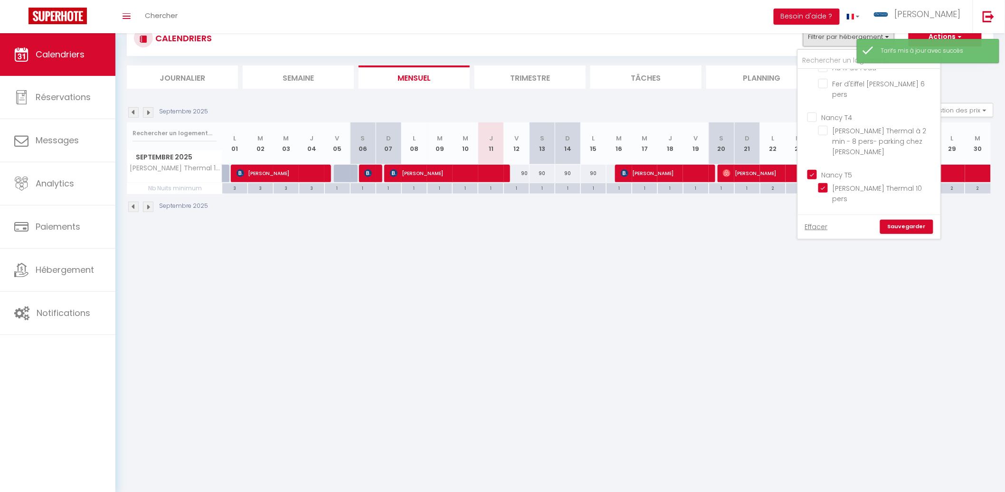
scroll to position [124, 0]
click at [818, 161] on input "Nancy T5" at bounding box center [878, 165] width 142 height 9
click at [814, 208] on input "Nancy T7" at bounding box center [878, 212] width 142 height 9
click at [903, 222] on link "Sauvegarder" at bounding box center [906, 227] width 53 height 14
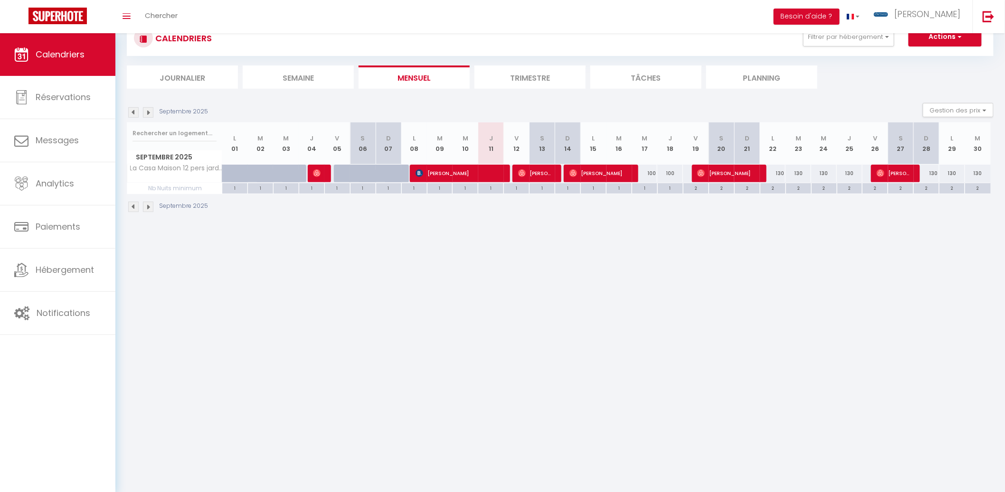
click at [651, 175] on div "100" at bounding box center [645, 174] width 26 height 18
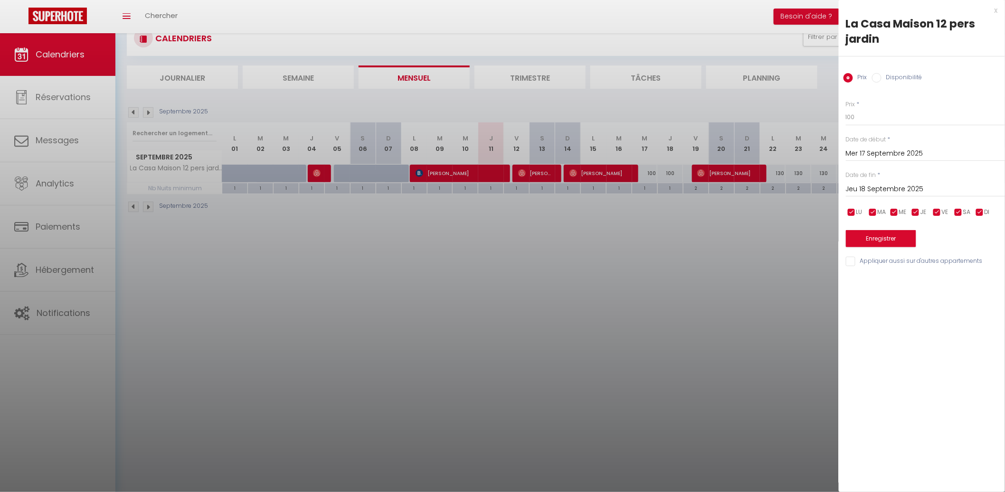
click at [708, 225] on div at bounding box center [502, 246] width 1005 height 492
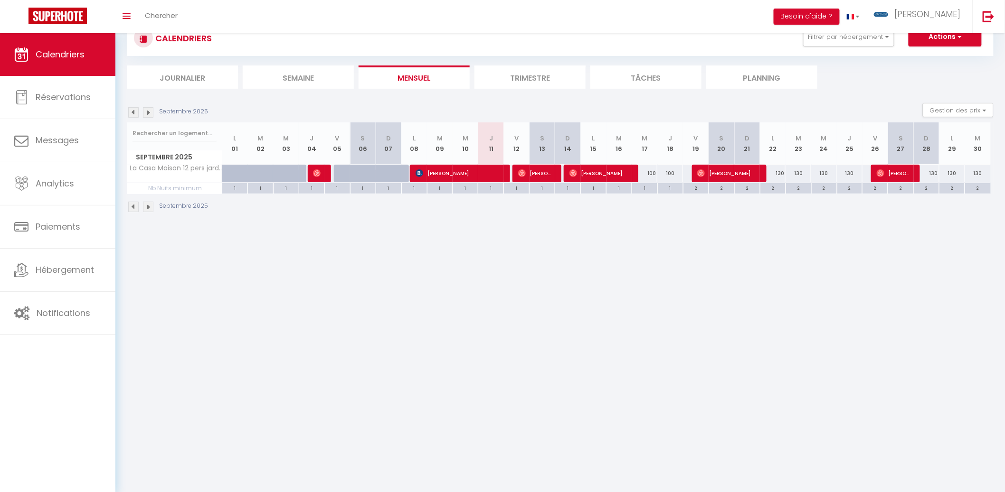
click at [775, 175] on div "130" at bounding box center [773, 174] width 26 height 18
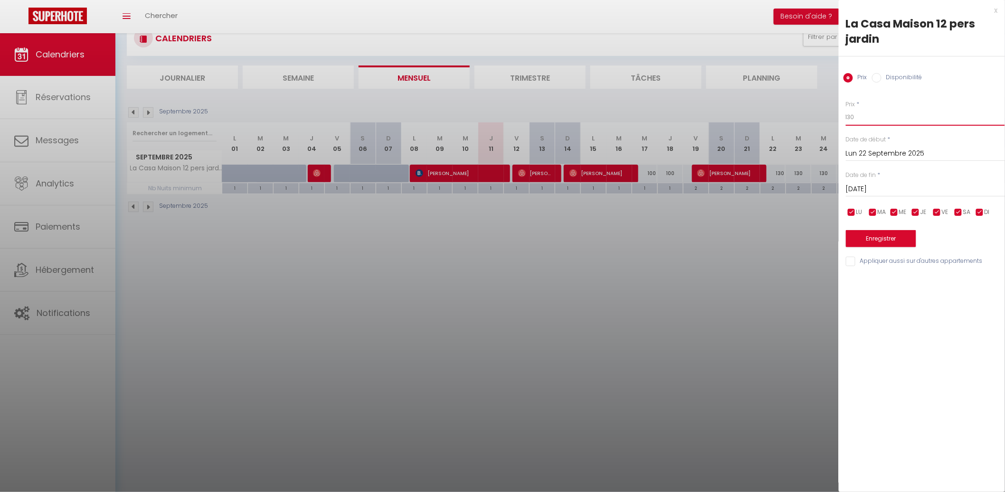
click at [871, 116] on input "130" at bounding box center [925, 117] width 159 height 17
click at [956, 191] on input "[DATE]" at bounding box center [925, 189] width 159 height 12
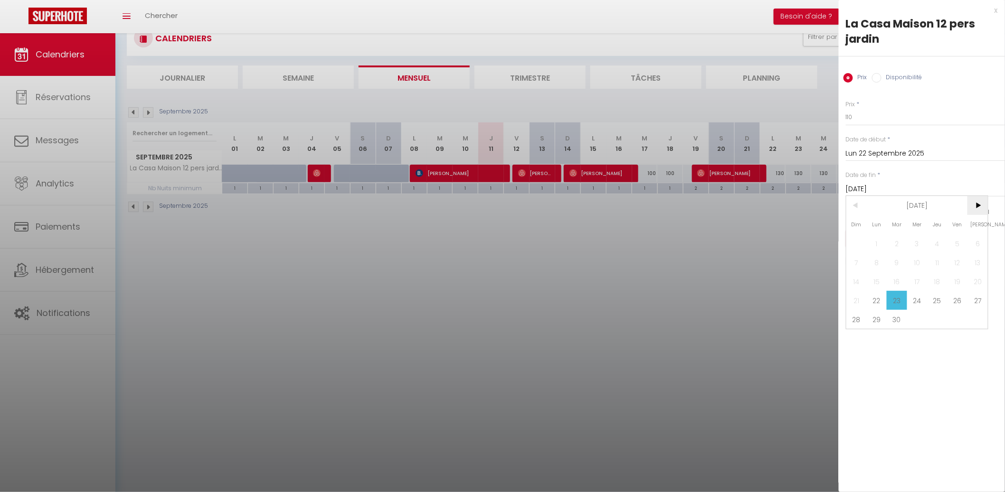
click at [981, 207] on span ">" at bounding box center [977, 205] width 20 height 19
click at [926, 243] on span "1" at bounding box center [917, 243] width 20 height 19
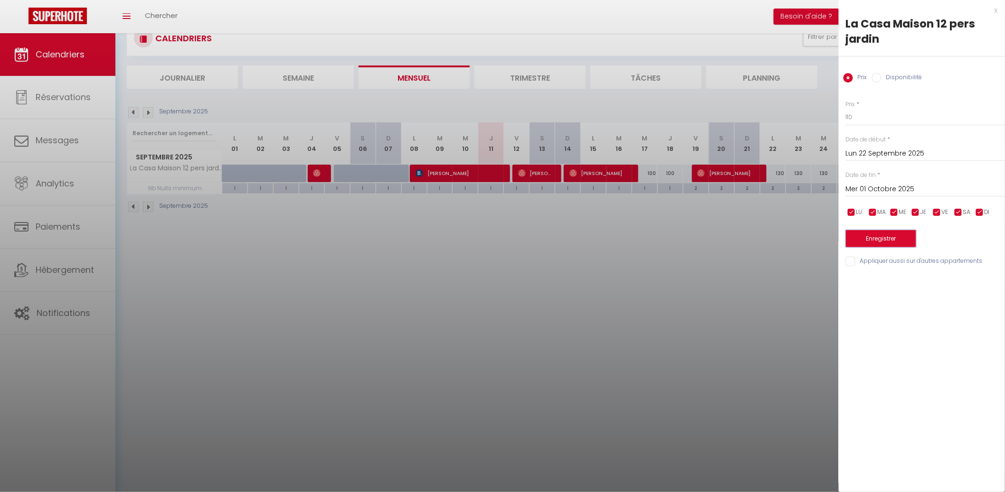
click at [901, 238] on button "Enregistrer" at bounding box center [881, 238] width 70 height 17
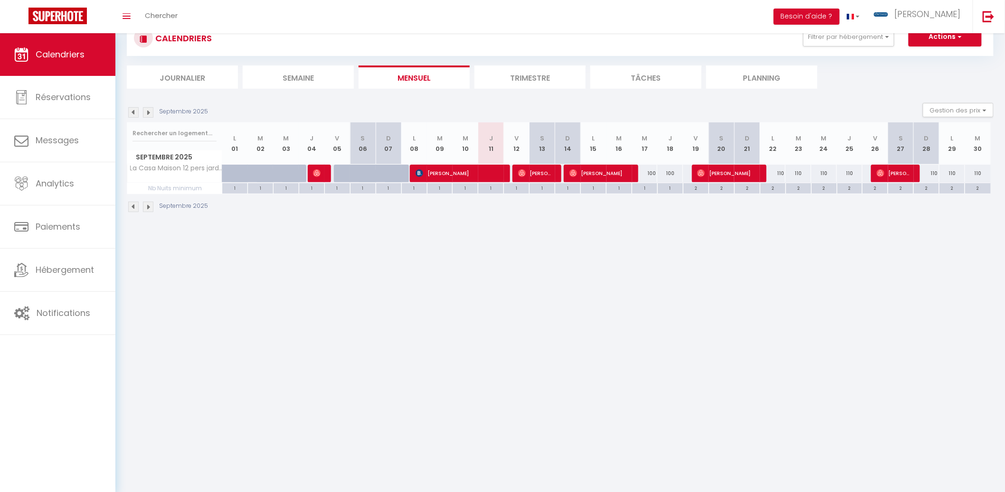
click at [137, 112] on img at bounding box center [133, 112] width 10 height 10
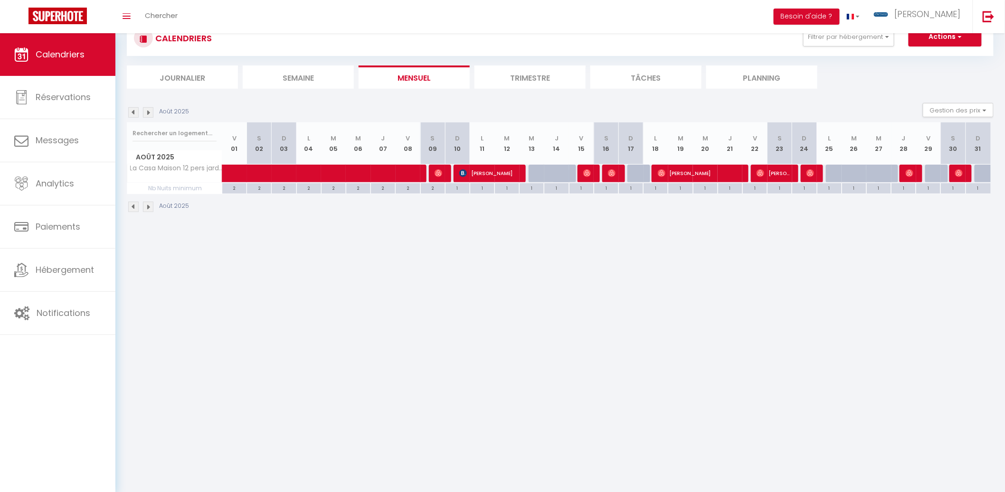
click at [148, 110] on img at bounding box center [148, 112] width 10 height 10
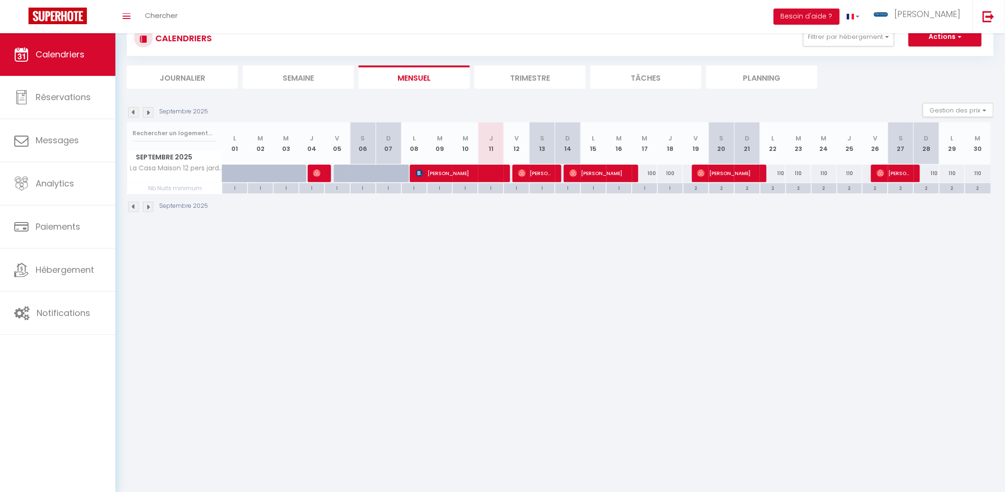
click at [148, 110] on img at bounding box center [148, 112] width 10 height 10
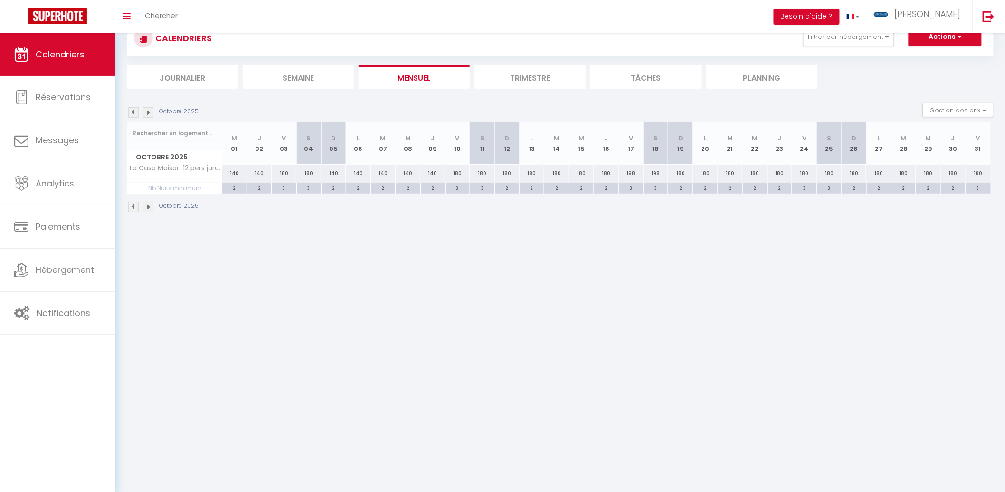
click at [235, 173] on div "140" at bounding box center [234, 174] width 25 height 18
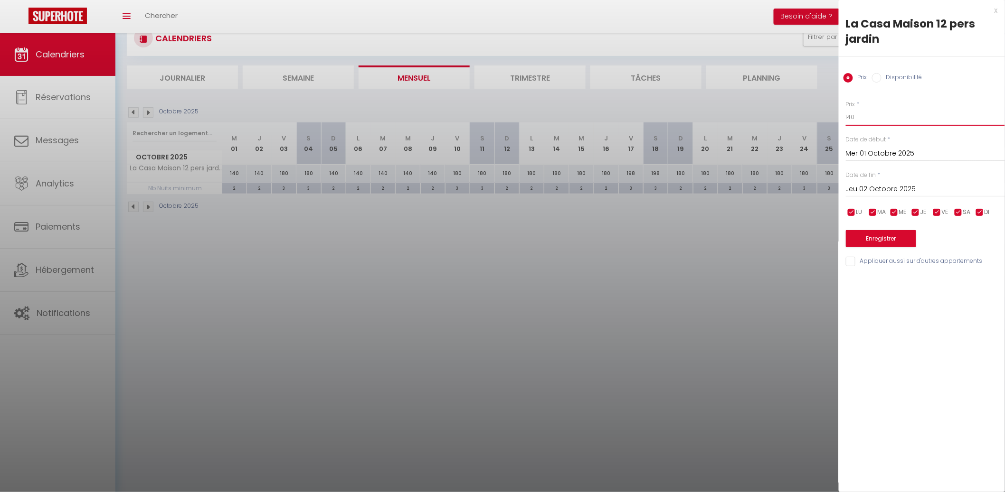
click at [876, 120] on input "140" at bounding box center [925, 117] width 159 height 17
click at [899, 191] on input "Jeu 02 Octobre 2025" at bounding box center [925, 189] width 159 height 12
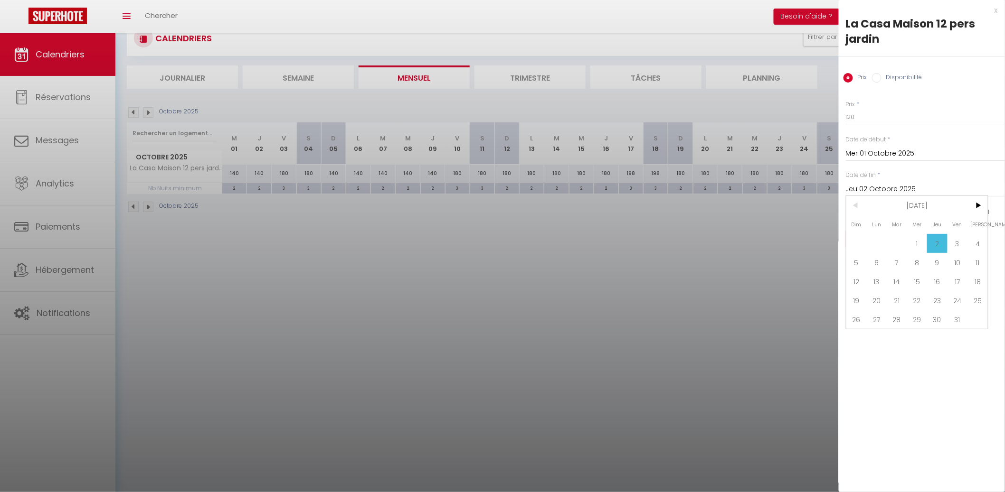
drag, startPoint x: 862, startPoint y: 295, endPoint x: 891, endPoint y: 258, distance: 46.7
click at [862, 293] on span "19" at bounding box center [856, 300] width 20 height 19
click at [942, 212] on span "VE" at bounding box center [945, 212] width 7 height 9
click at [953, 209] on div "LU MA ME JE VE SA DI" at bounding box center [925, 213] width 171 height 12
click at [964, 209] on span "SA" at bounding box center [967, 212] width 8 height 9
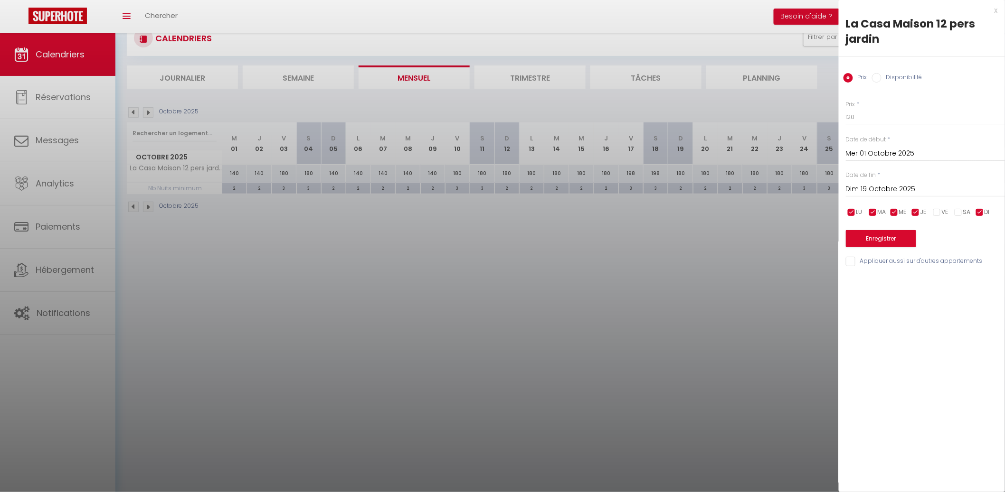
click at [981, 211] on input "checkbox" at bounding box center [979, 212] width 9 height 9
click at [909, 236] on button "Enregistrer" at bounding box center [881, 238] width 70 height 17
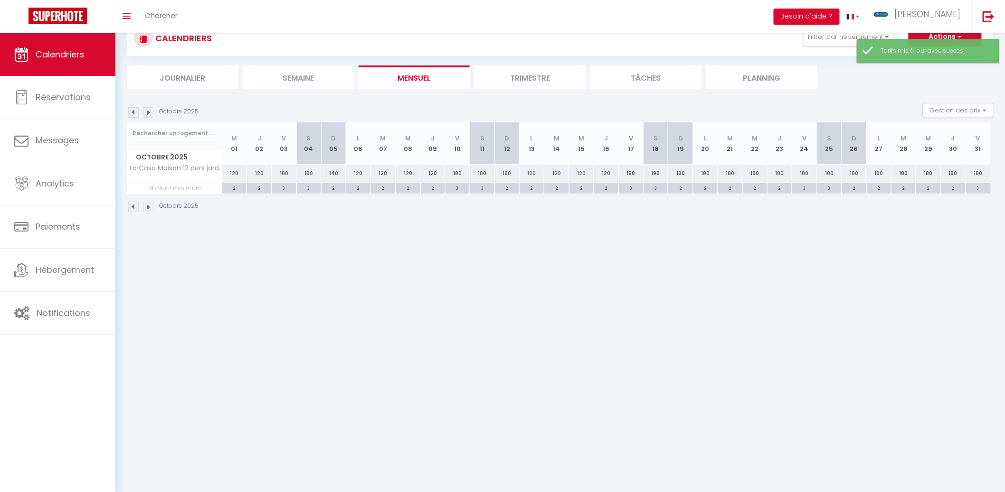
click at [282, 172] on div "180" at bounding box center [284, 174] width 25 height 18
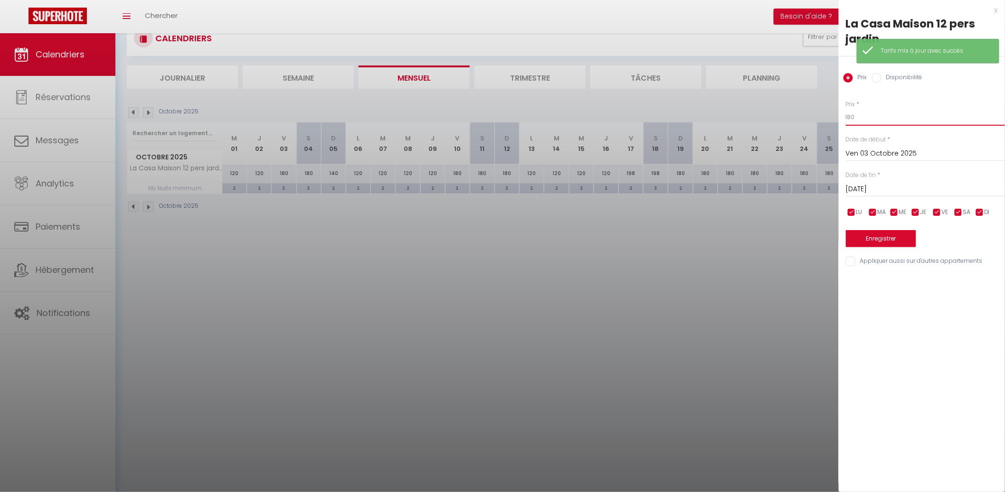
click at [874, 119] on input "180" at bounding box center [925, 117] width 159 height 17
click at [875, 185] on input "[DATE]" at bounding box center [925, 189] width 159 height 12
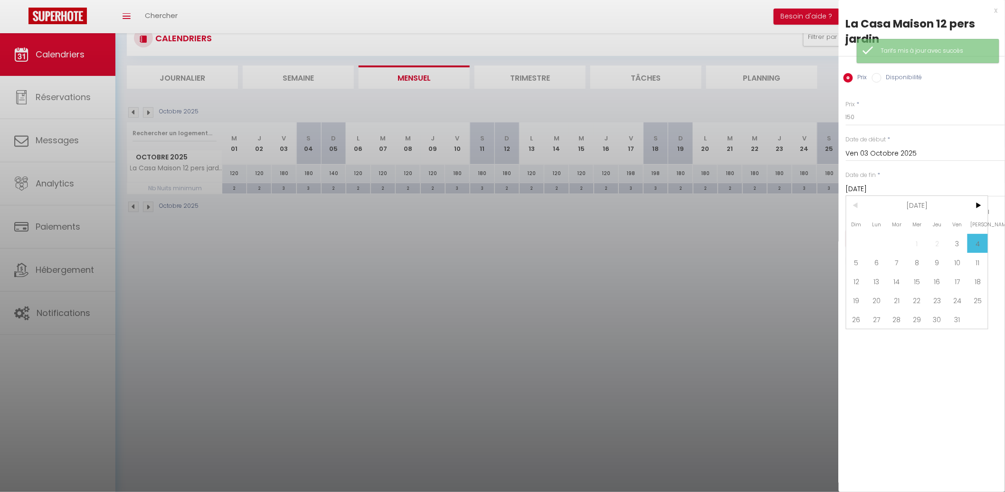
click at [860, 262] on span "5" at bounding box center [856, 262] width 20 height 19
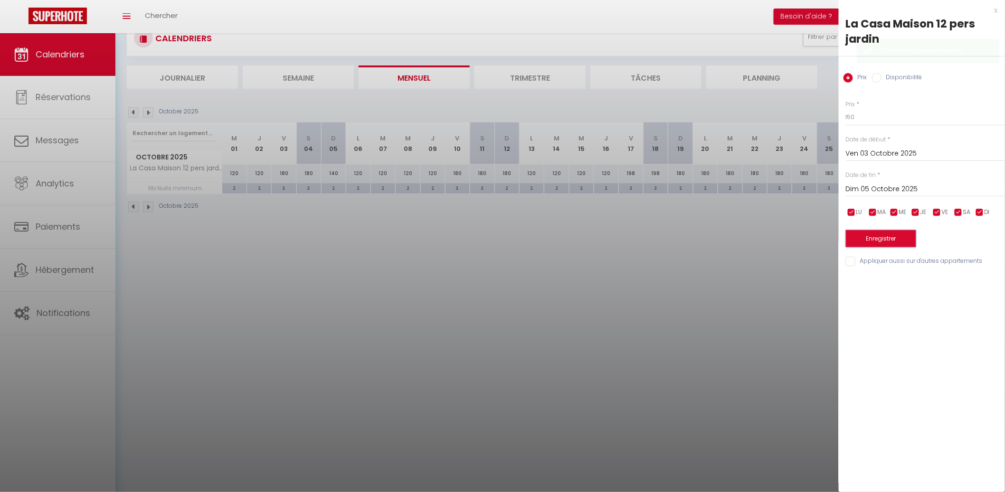
click at [871, 234] on button "Enregistrer" at bounding box center [881, 238] width 70 height 17
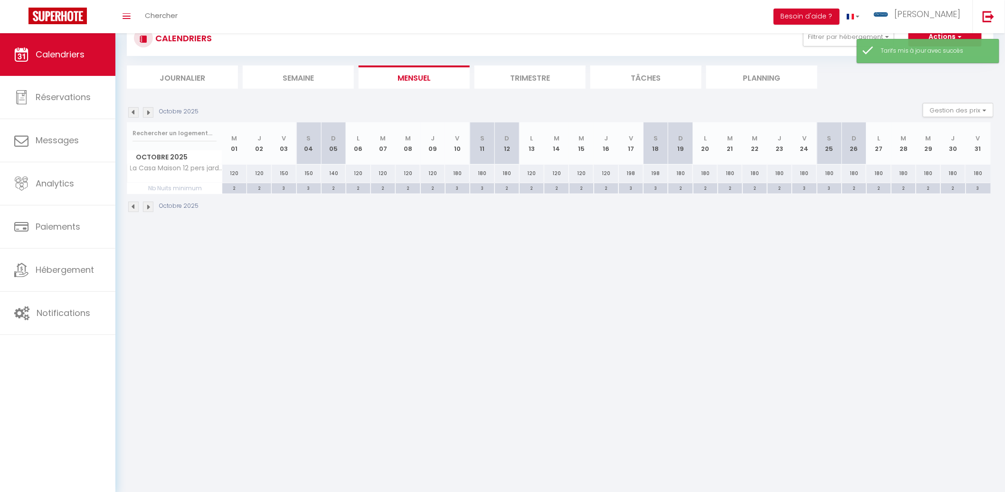
click at [452, 173] on div "180" at bounding box center [457, 174] width 25 height 18
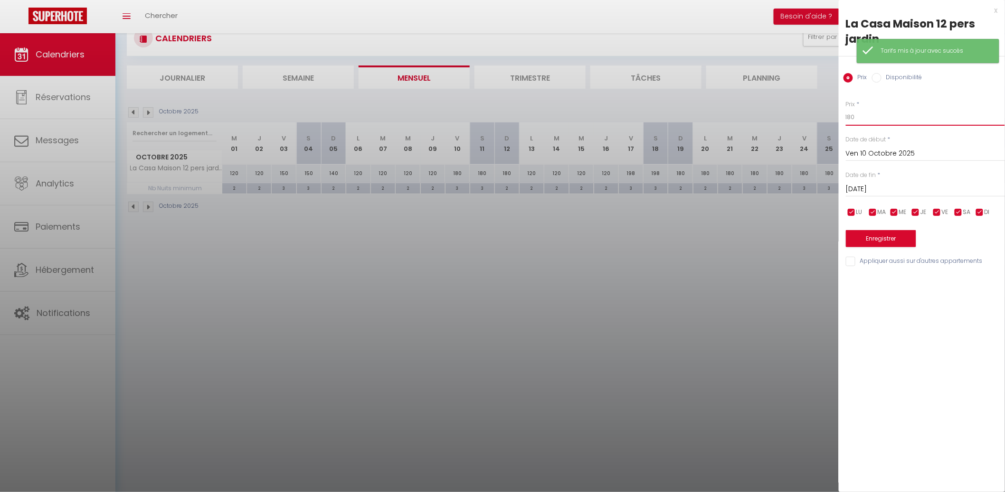
click at [871, 114] on input "180" at bounding box center [925, 117] width 159 height 17
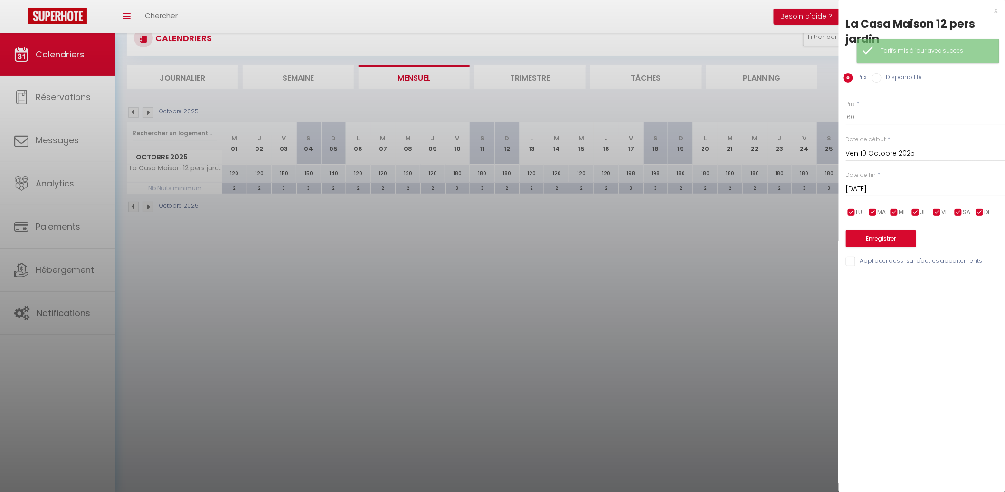
click at [936, 190] on input "[DATE]" at bounding box center [925, 189] width 159 height 12
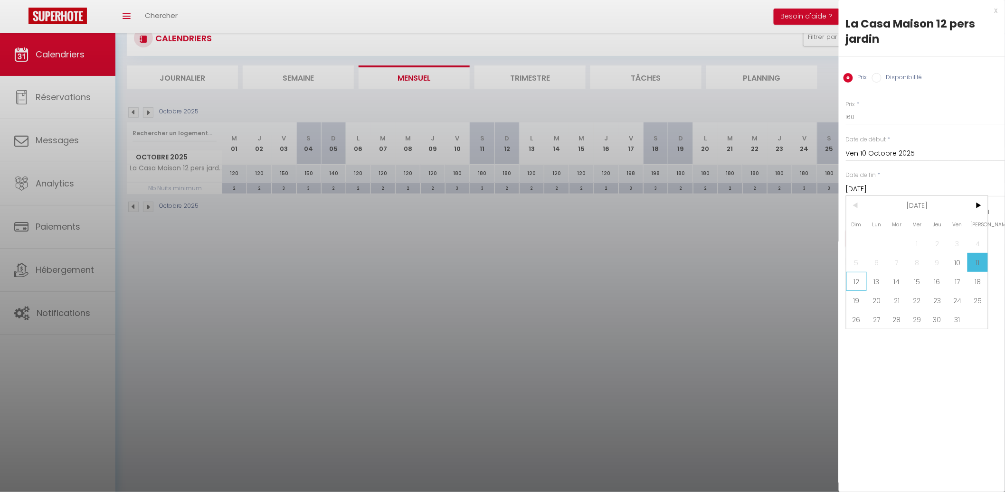
click at [863, 277] on span "12" at bounding box center [856, 281] width 20 height 19
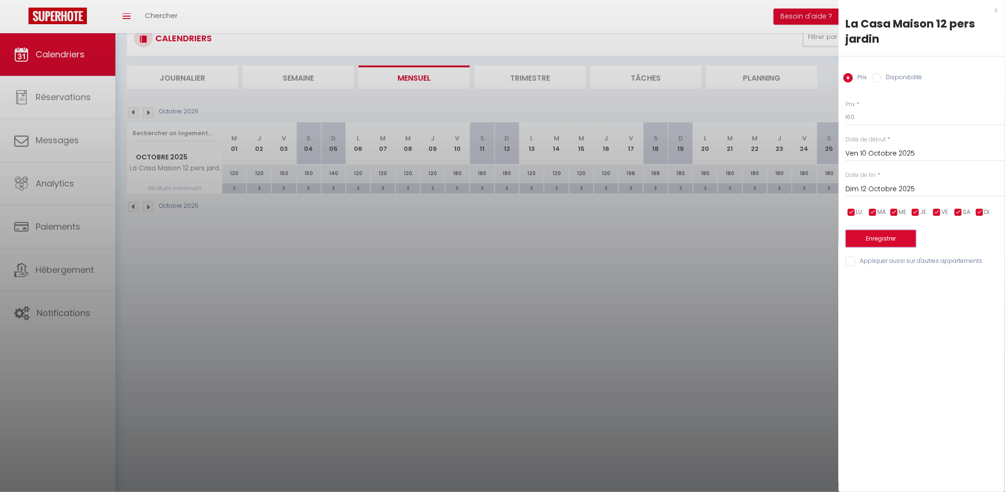
click at [876, 237] on button "Enregistrer" at bounding box center [881, 238] width 70 height 17
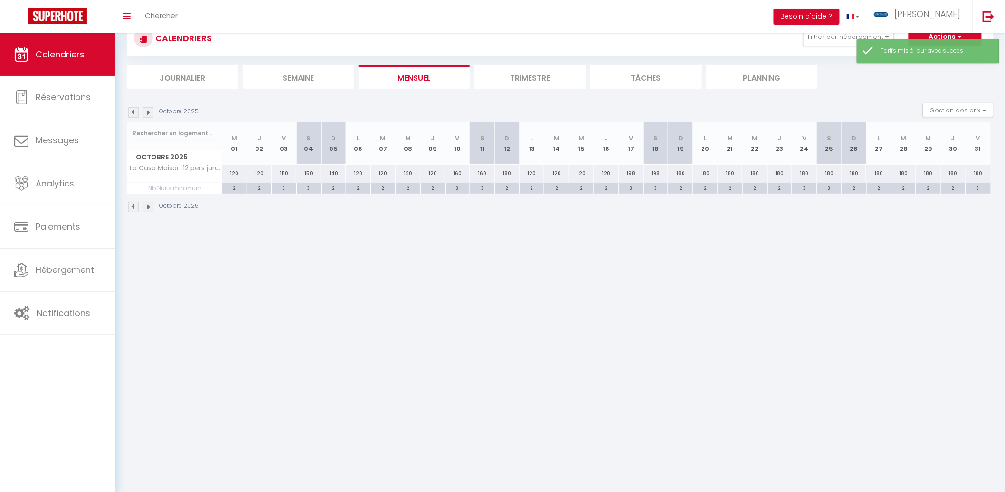
drag, startPoint x: 510, startPoint y: 172, endPoint x: 517, endPoint y: 166, distance: 9.7
click at [509, 171] on div "180" at bounding box center [507, 174] width 25 height 18
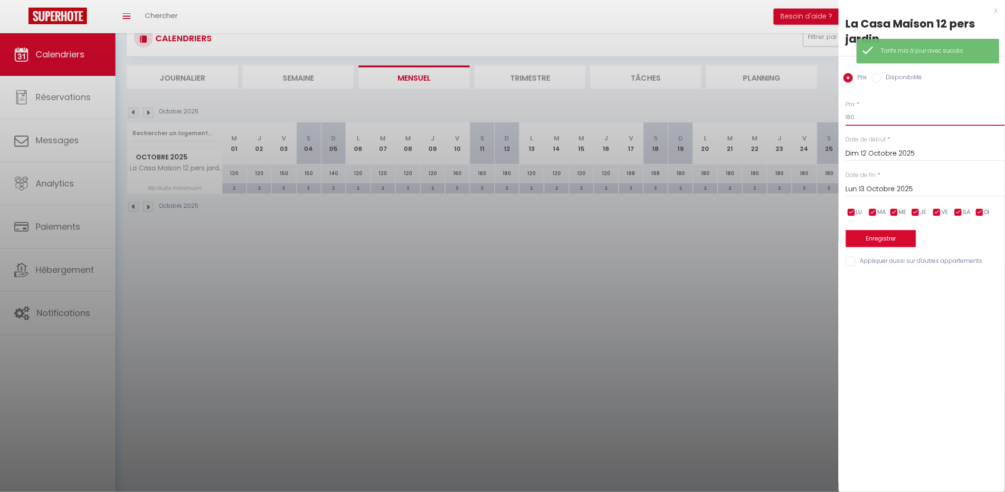
click at [867, 124] on input "180" at bounding box center [925, 117] width 159 height 17
click at [898, 232] on button "Enregistrer" at bounding box center [881, 238] width 70 height 17
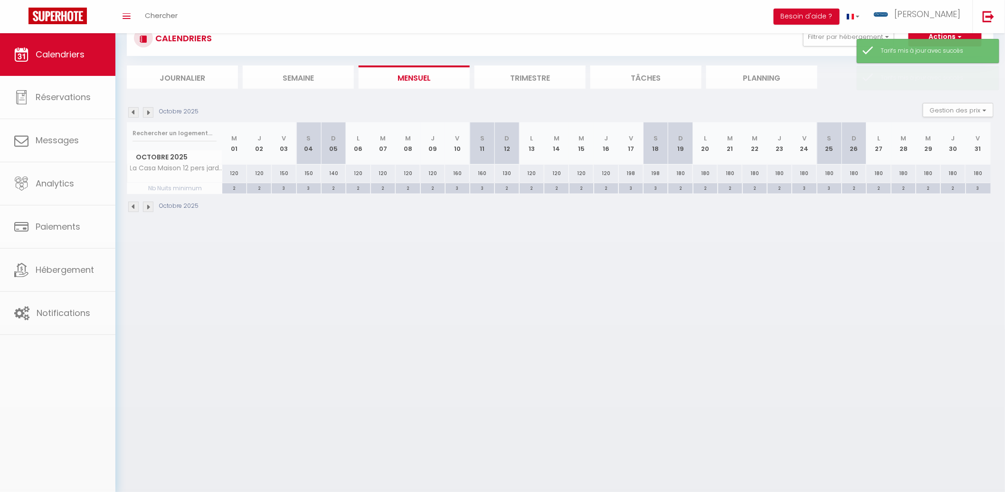
click at [336, 174] on div "140" at bounding box center [333, 174] width 25 height 18
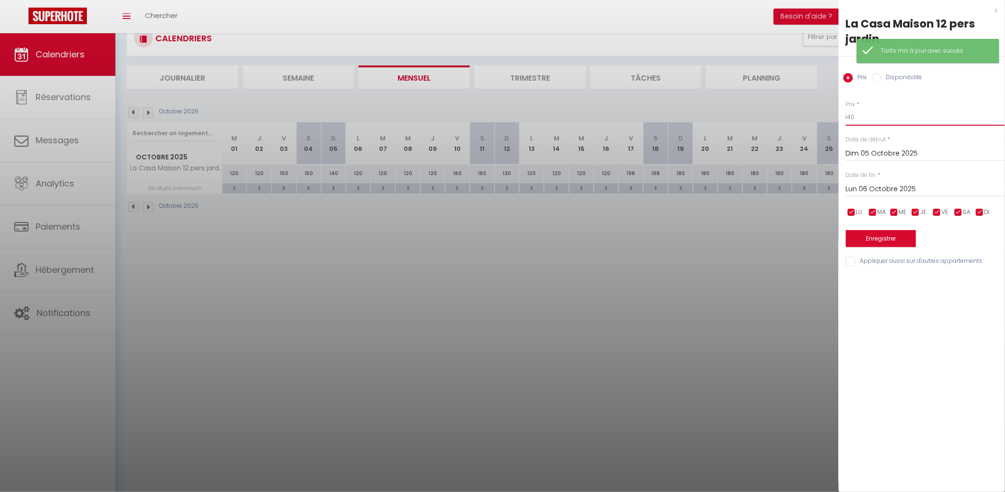
click at [869, 111] on input "140" at bounding box center [925, 117] width 159 height 17
click at [870, 112] on input "140" at bounding box center [925, 117] width 159 height 17
click at [872, 118] on input "1140" at bounding box center [925, 117] width 159 height 17
drag, startPoint x: 873, startPoint y: 120, endPoint x: 812, endPoint y: 118, distance: 60.8
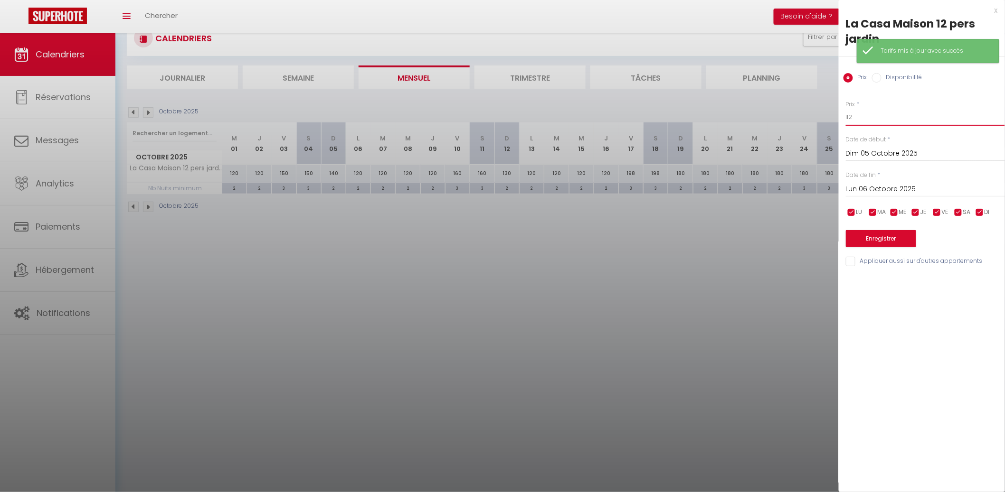
click at [800, 121] on body "🟢 Des questions ou besoin d'assistance pour la migration AirBnB? Connectez-vous…" at bounding box center [502, 246] width 1005 height 492
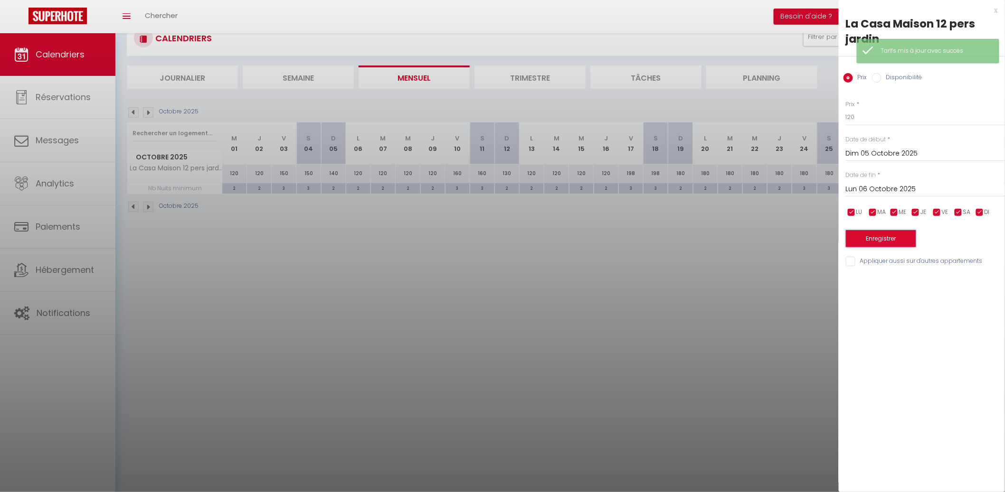
click at [898, 236] on button "Enregistrer" at bounding box center [881, 238] width 70 height 17
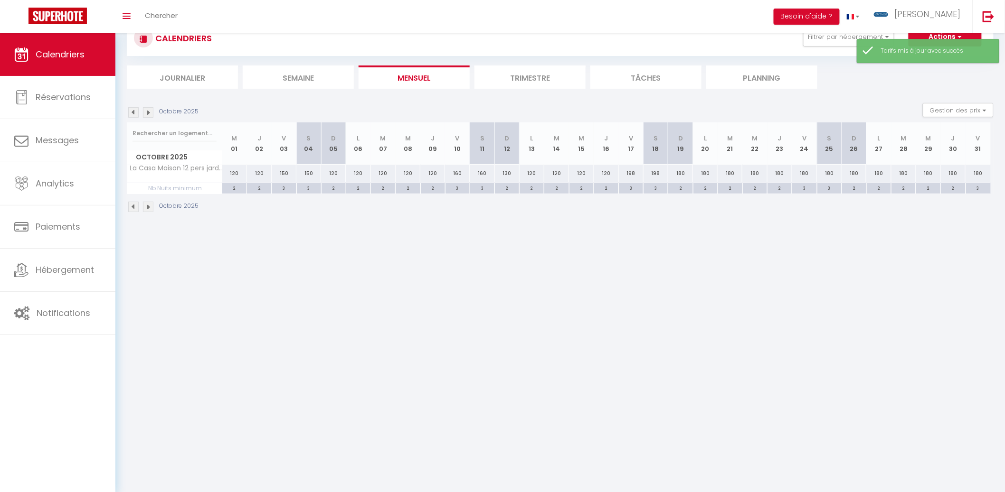
click at [686, 172] on div "180" at bounding box center [680, 174] width 25 height 18
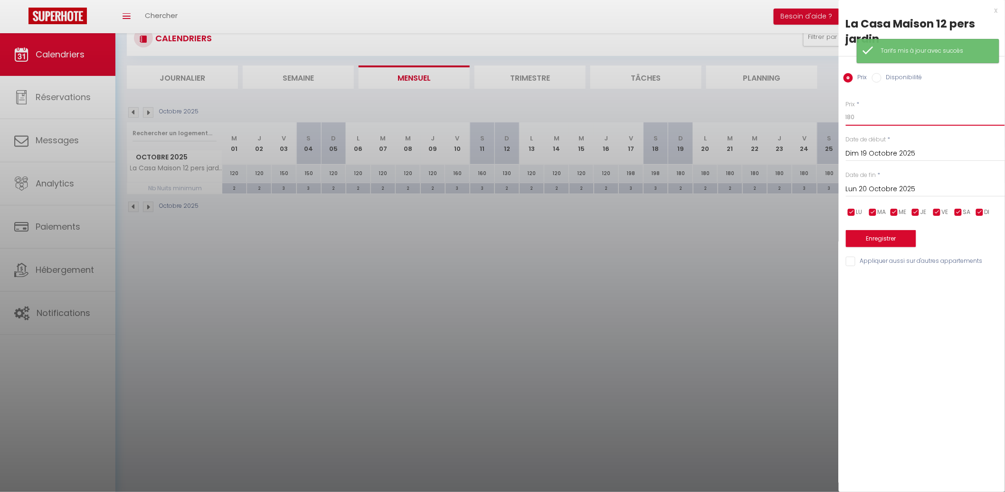
click at [875, 119] on input "180" at bounding box center [925, 117] width 159 height 17
click at [958, 194] on div "[DATE] < [DATE] > Dim Lun Mar Mer Jeu Ven Sam 1 2 3 4 5 6 7 8 9 10 11 12 13 14 …" at bounding box center [925, 188] width 159 height 17
click at [961, 191] on input "Lun 20 Octobre 2025" at bounding box center [925, 189] width 159 height 12
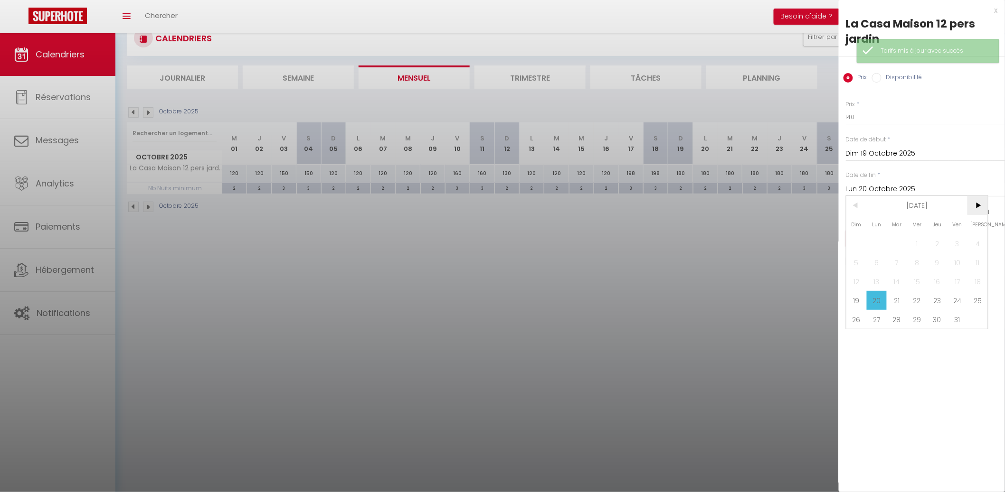
click at [976, 204] on span ">" at bounding box center [977, 205] width 20 height 19
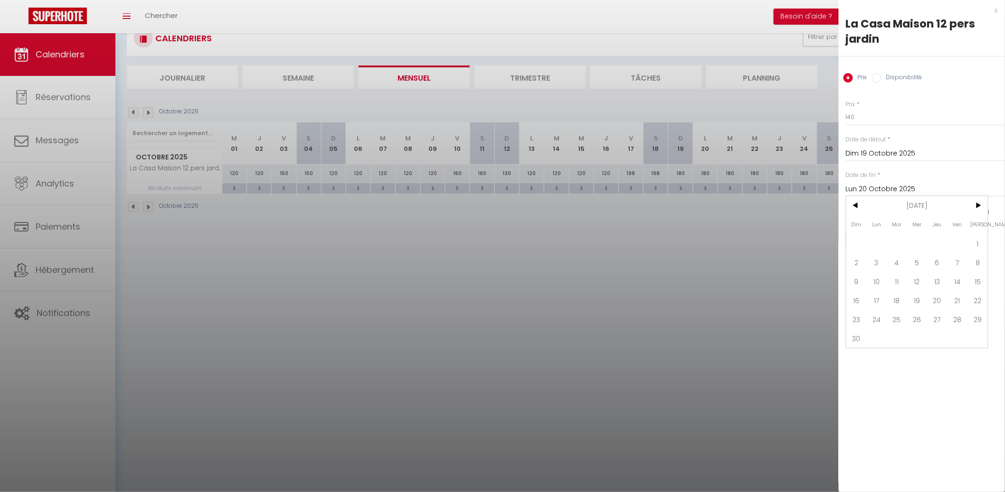
click at [873, 255] on span "3" at bounding box center [877, 262] width 20 height 19
drag, startPoint x: 946, startPoint y: 211, endPoint x: 956, endPoint y: 212, distance: 10.0
click at [947, 211] on span "VE" at bounding box center [945, 212] width 7 height 9
click at [958, 212] on input "checkbox" at bounding box center [958, 212] width 9 height 9
click at [892, 242] on button "Enregistrer" at bounding box center [881, 238] width 70 height 17
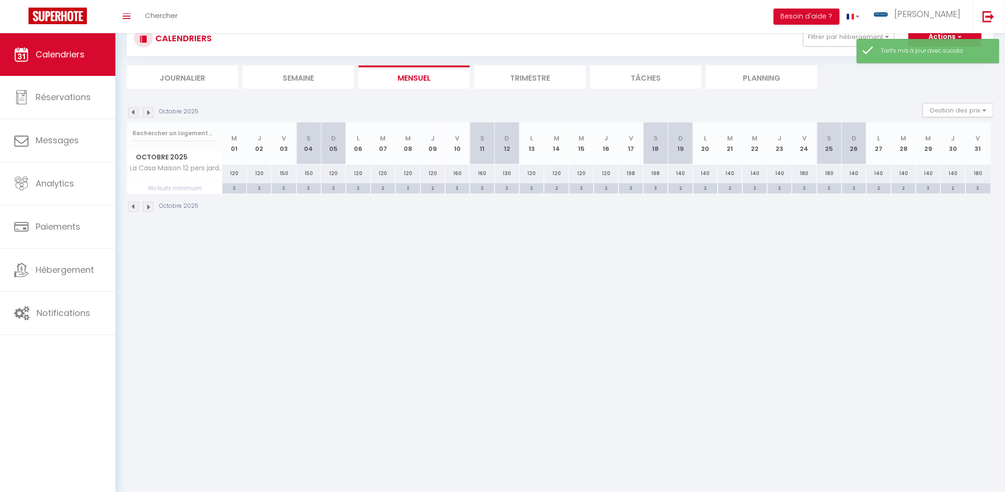
click at [145, 110] on img at bounding box center [148, 112] width 10 height 10
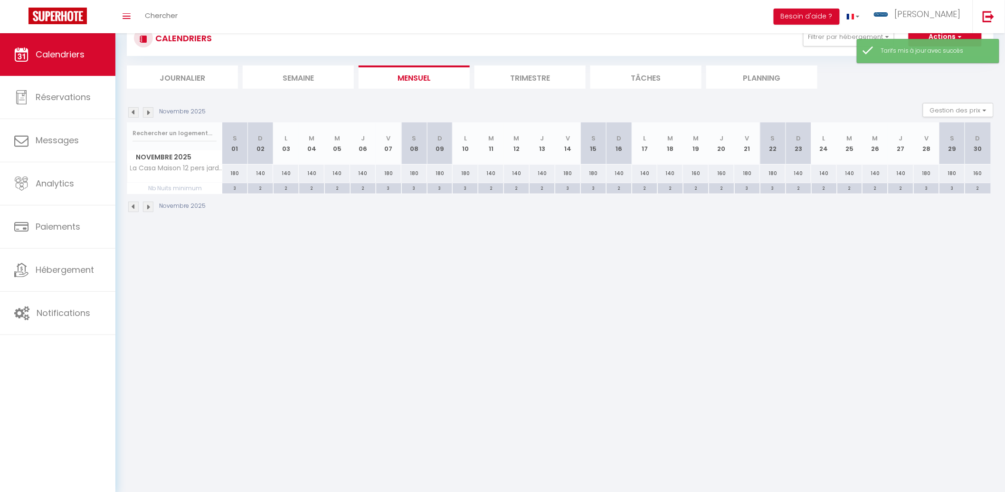
click at [145, 110] on img at bounding box center [148, 112] width 10 height 10
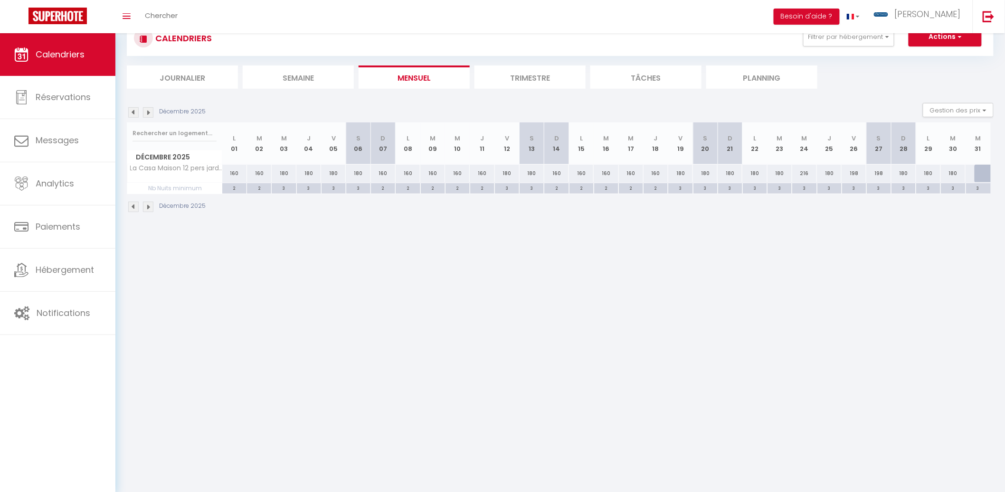
click at [805, 174] on div "216" at bounding box center [804, 174] width 25 height 18
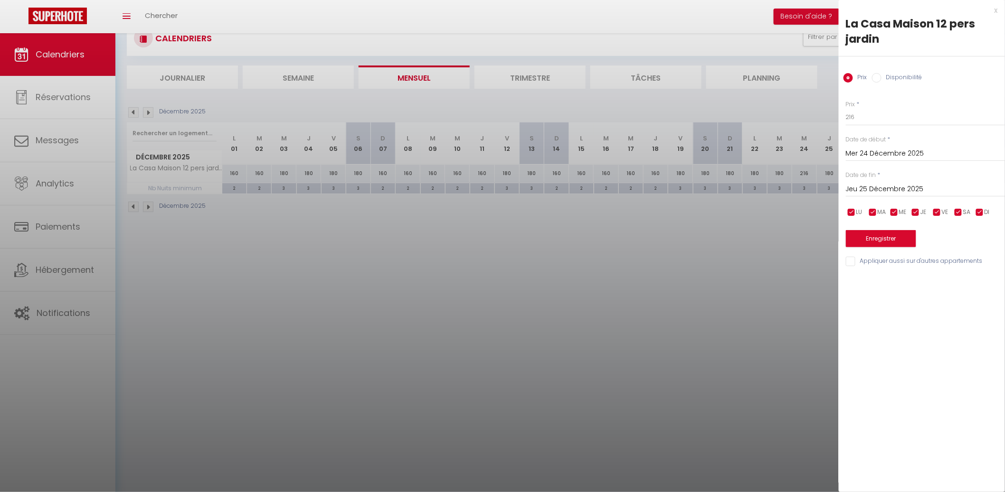
click at [863, 128] on div "Prix * 216 Statut * Disponible Indisponible Date de début * [DATE] < [DATE] > D…" at bounding box center [922, 178] width 166 height 180
click at [866, 124] on input "216" at bounding box center [925, 117] width 159 height 17
click at [891, 236] on button "Enregistrer" at bounding box center [881, 238] width 70 height 17
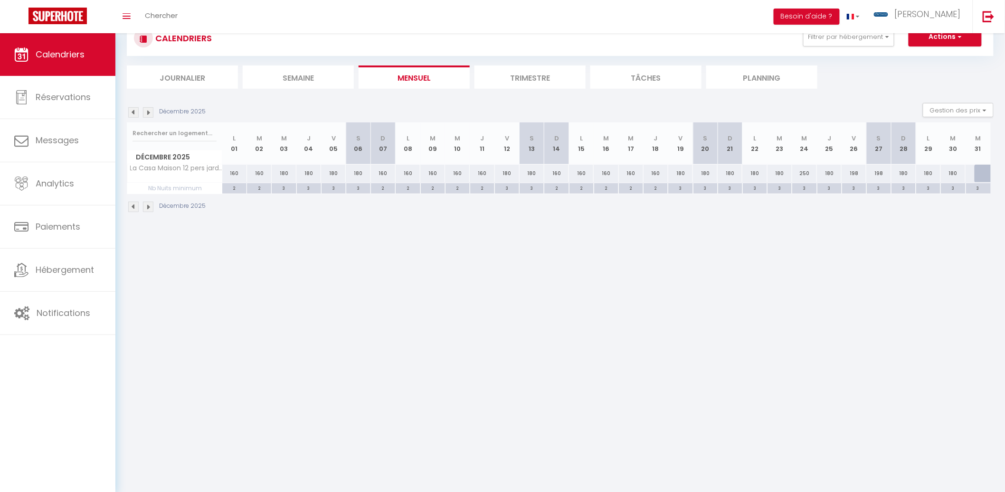
click at [423, 77] on li "Mensuel" at bounding box center [414, 77] width 111 height 23
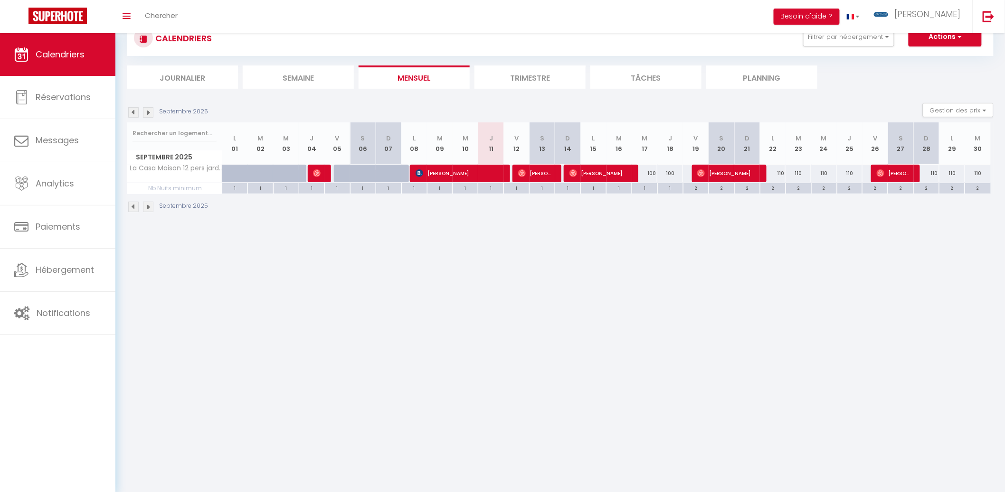
click at [150, 112] on img at bounding box center [148, 112] width 10 height 10
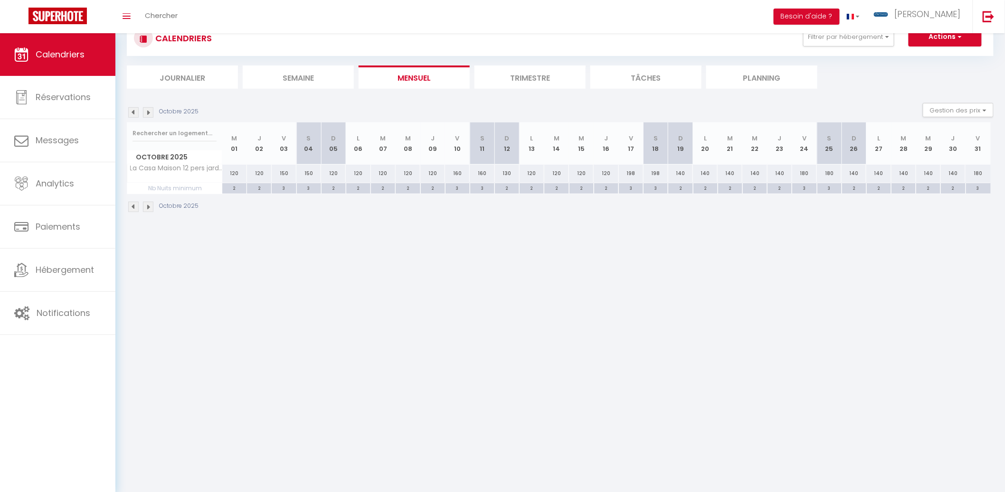
click at [226, 170] on div "120" at bounding box center [234, 174] width 25 height 18
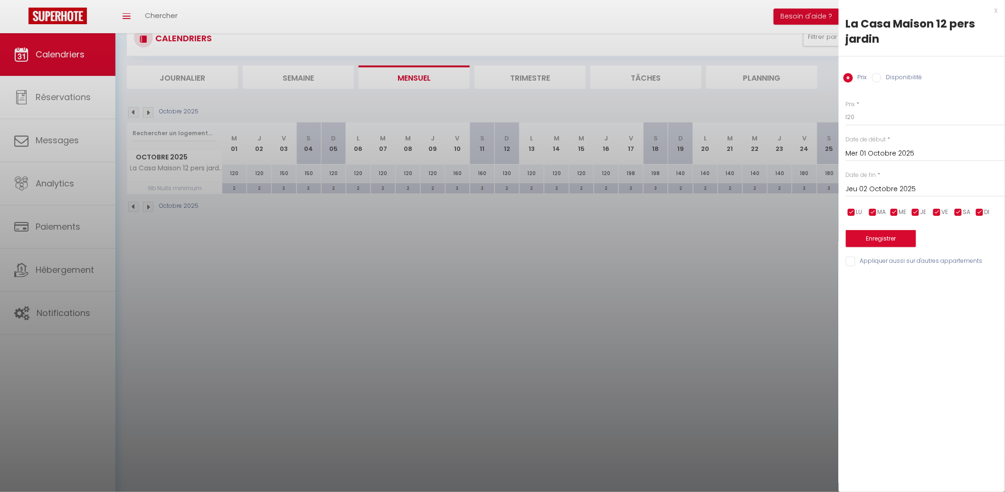
drag, startPoint x: 446, startPoint y: 236, endPoint x: 453, endPoint y: 233, distance: 7.4
click at [447, 236] on div at bounding box center [502, 246] width 1005 height 492
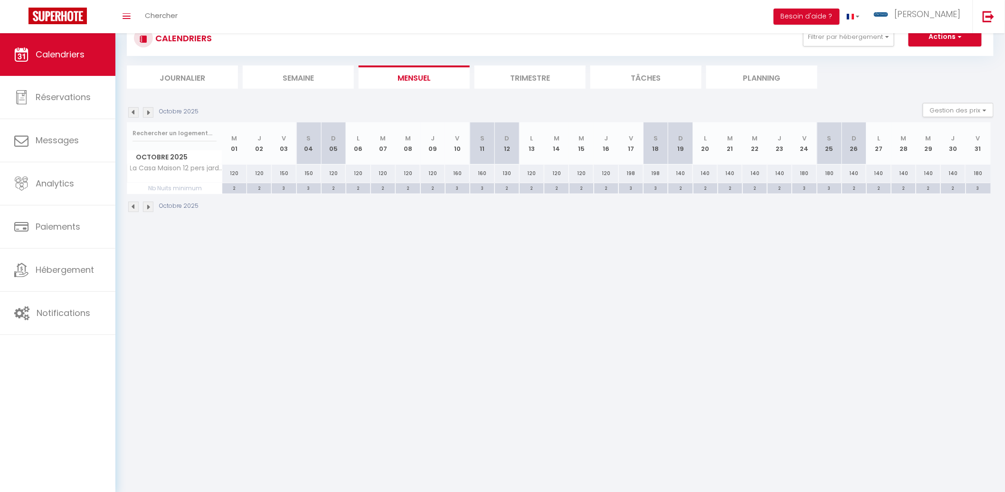
click at [154, 115] on div "Octobre 2025" at bounding box center [164, 112] width 75 height 10
click at [147, 111] on img at bounding box center [148, 112] width 10 height 10
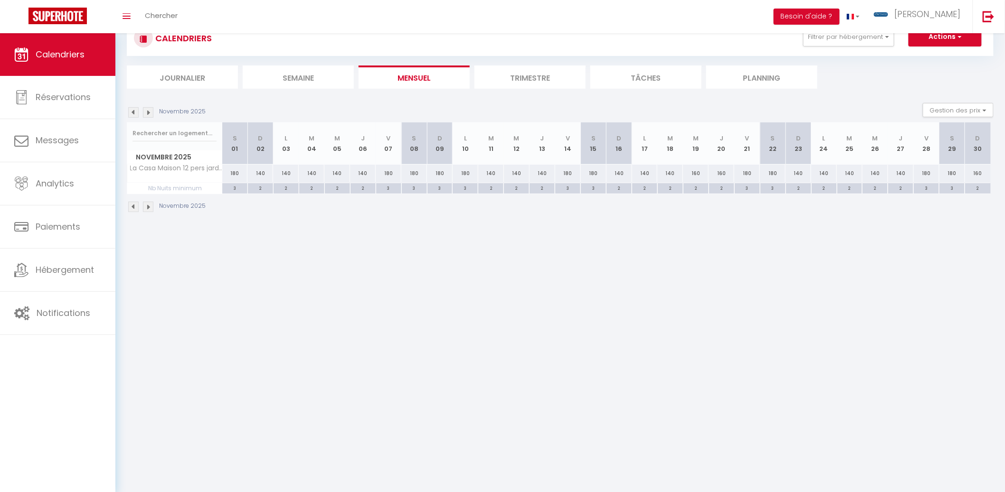
click at [147, 111] on img at bounding box center [148, 112] width 10 height 10
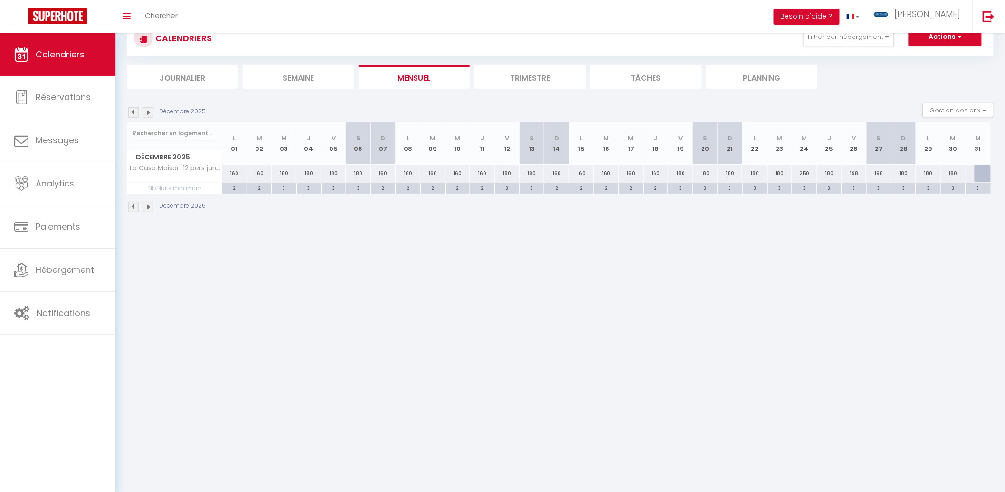
click at [144, 112] on img at bounding box center [148, 112] width 10 height 10
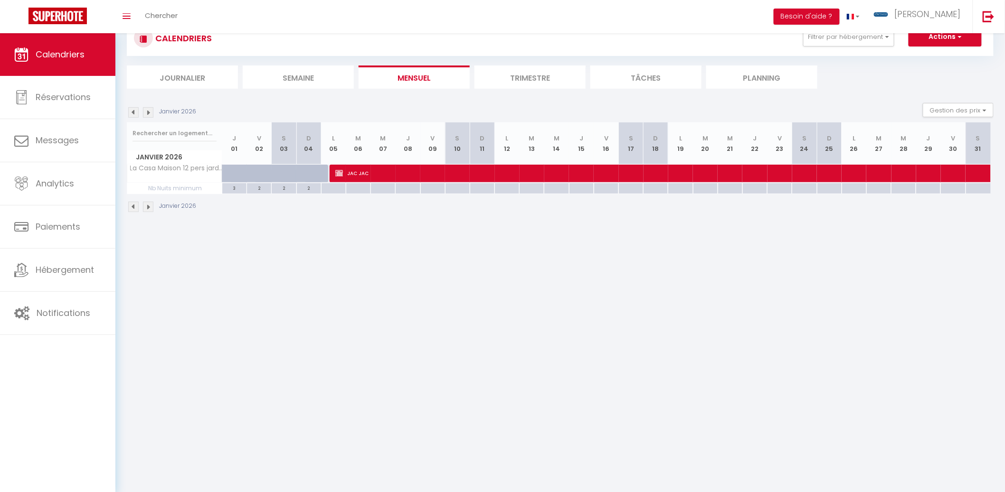
click at [435, 73] on li "Mensuel" at bounding box center [414, 77] width 111 height 23
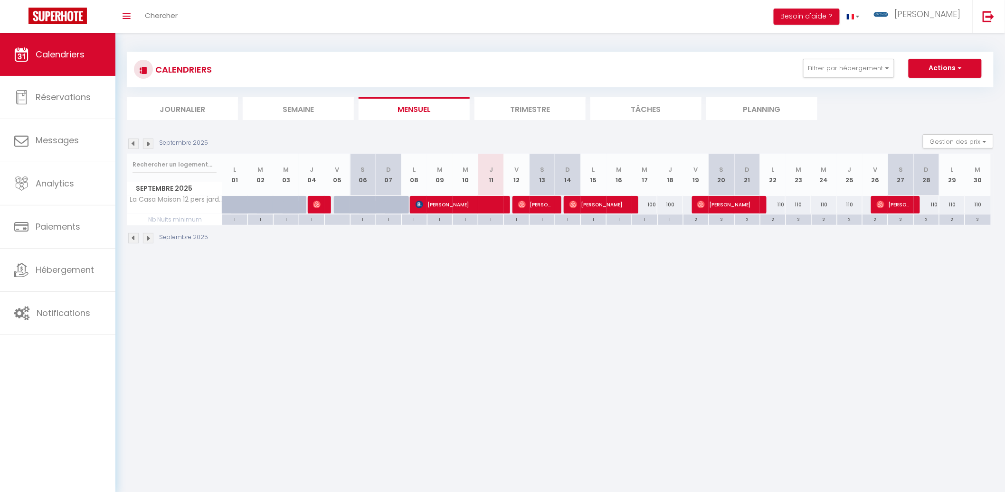
scroll to position [0, 0]
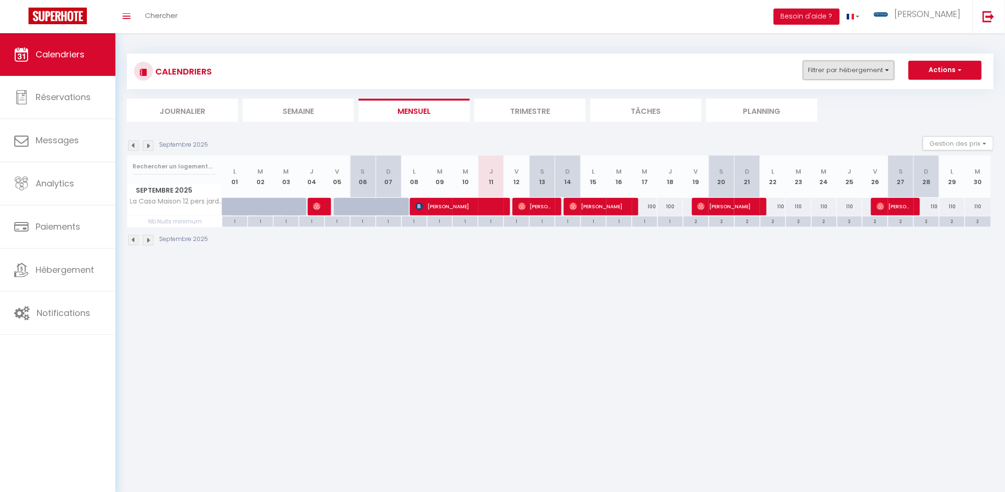
drag, startPoint x: 863, startPoint y: 66, endPoint x: 859, endPoint y: 73, distance: 8.3
click at [863, 67] on button "Filtrer par hébergement" at bounding box center [848, 70] width 91 height 19
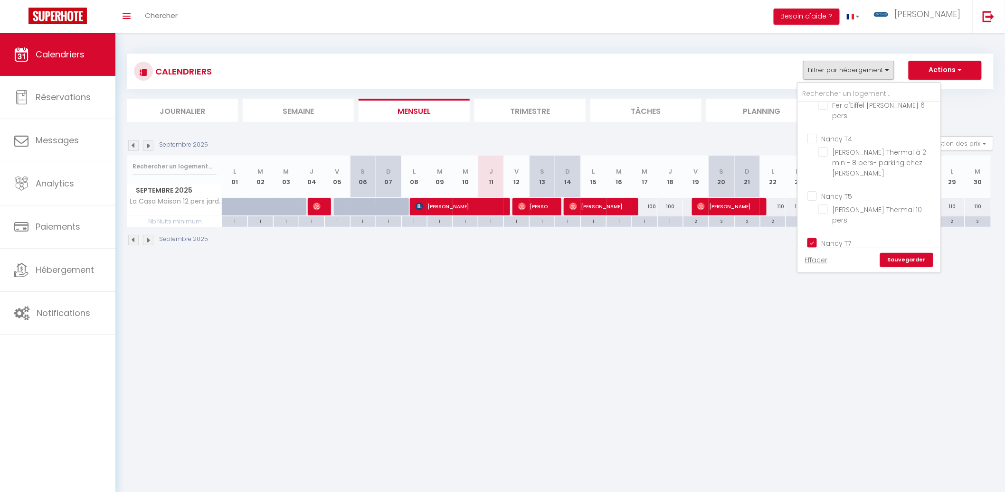
click at [814, 238] on input "Nancy T7" at bounding box center [878, 242] width 142 height 9
click at [818, 179] on input "Nancy [MEDICAL_DATA]" at bounding box center [878, 175] width 142 height 9
click at [907, 262] on link "Sauvegarder" at bounding box center [906, 260] width 53 height 14
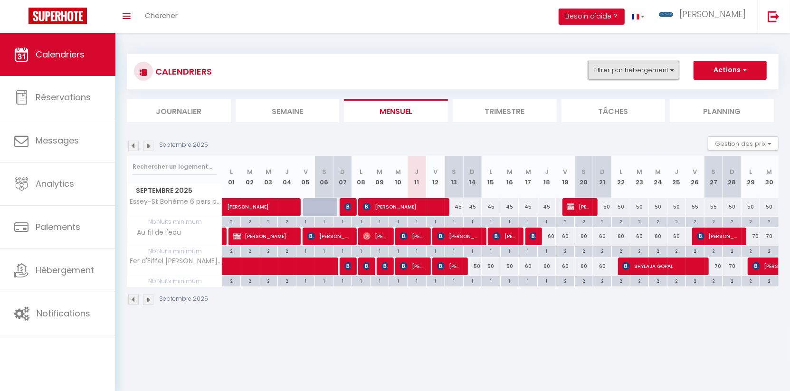
click at [632, 76] on button "Filtrer par hébergement" at bounding box center [633, 70] width 91 height 19
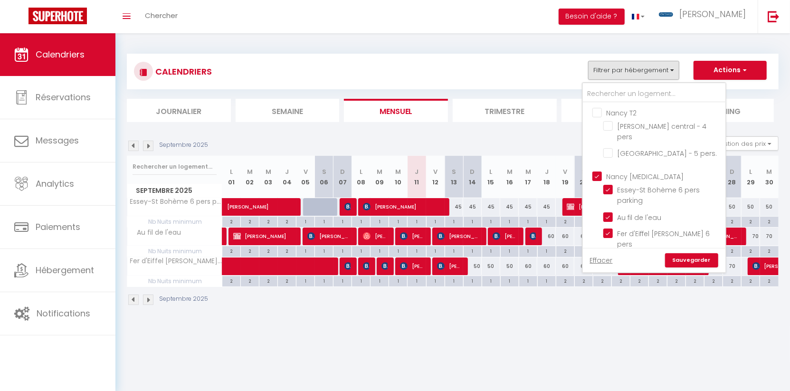
drag, startPoint x: 657, startPoint y: 304, endPoint x: 671, endPoint y: 308, distance: 14.7
click at [657, 304] on div "Septembre 2025" at bounding box center [453, 301] width 652 height 28
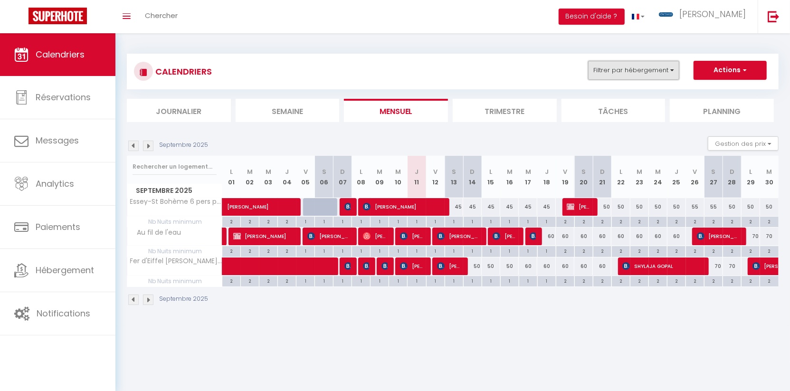
click at [590, 67] on button "Filtrer par hébergement" at bounding box center [633, 70] width 91 height 19
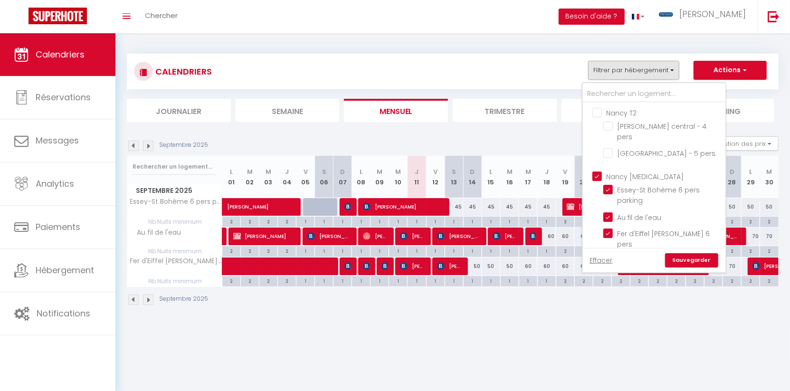
click at [602, 180] on label "Nancy [MEDICAL_DATA]" at bounding box center [643, 176] width 82 height 10
click at [596, 180] on input "Nancy [MEDICAL_DATA]" at bounding box center [663, 175] width 142 height 9
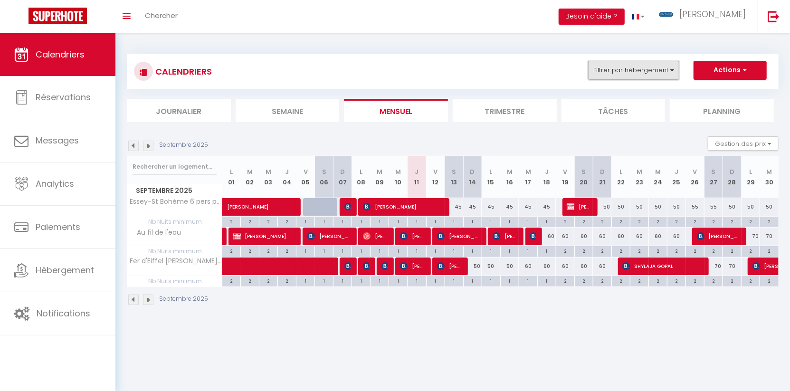
click at [633, 66] on button "Filtrer par hébergement" at bounding box center [633, 70] width 91 height 19
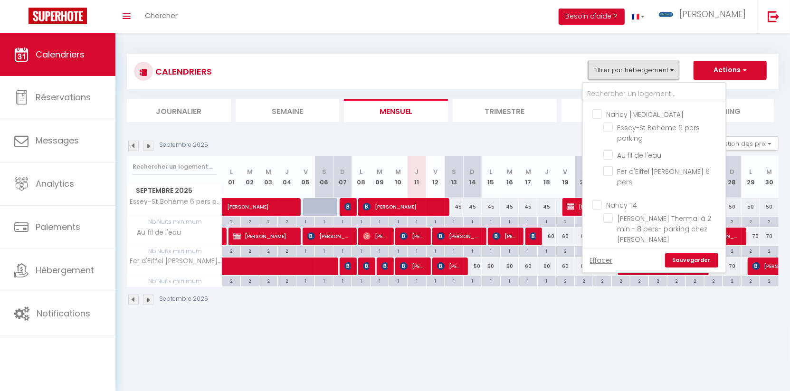
scroll to position [70, 0]
click at [601, 197] on input "Nancy T4" at bounding box center [663, 196] width 142 height 9
click at [682, 260] on link "Sauvegarder" at bounding box center [691, 260] width 53 height 14
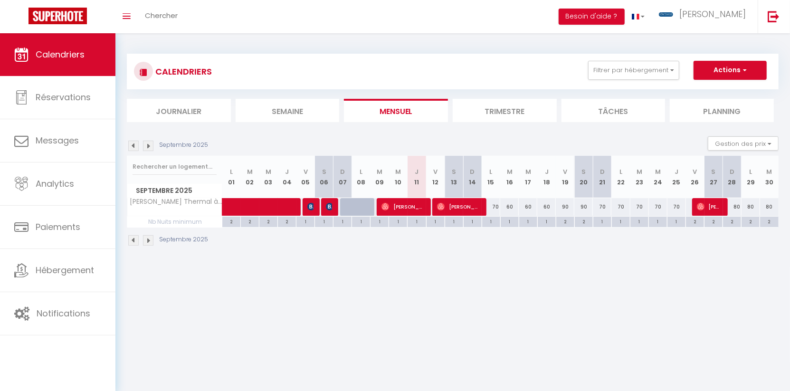
click at [496, 204] on div "70" at bounding box center [491, 207] width 19 height 18
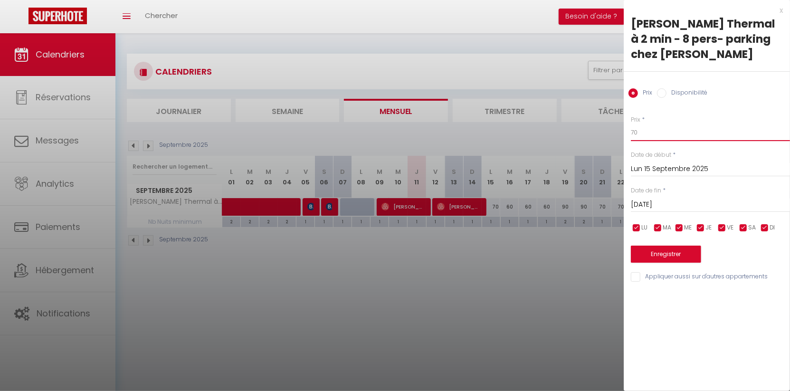
click at [645, 124] on input "70" at bounding box center [710, 132] width 159 height 17
click at [663, 246] on button "Enregistrer" at bounding box center [666, 254] width 70 height 17
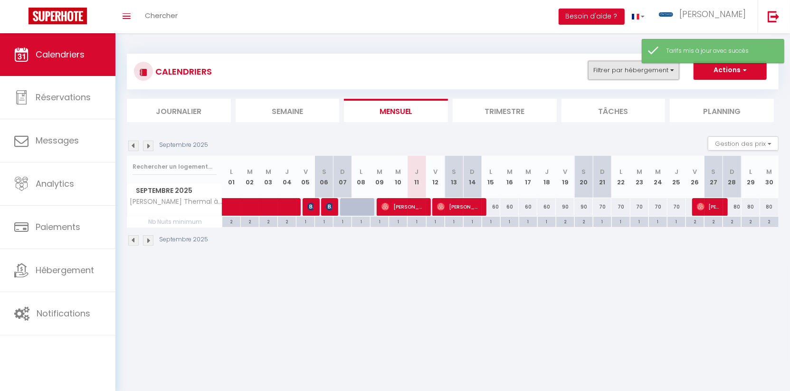
click at [661, 71] on button "Filtrer par hébergement" at bounding box center [633, 70] width 91 height 19
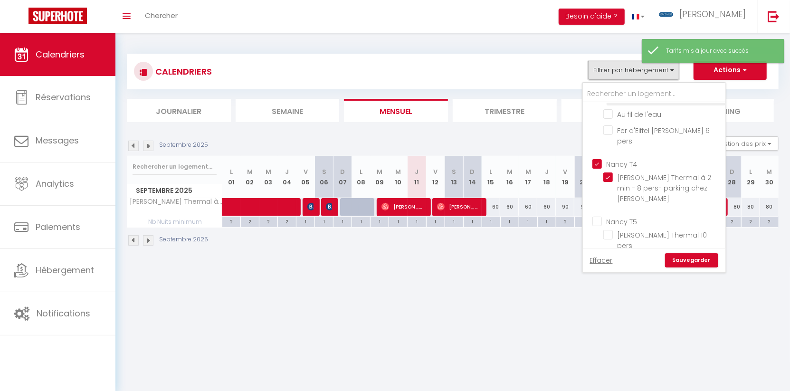
scroll to position [127, 0]
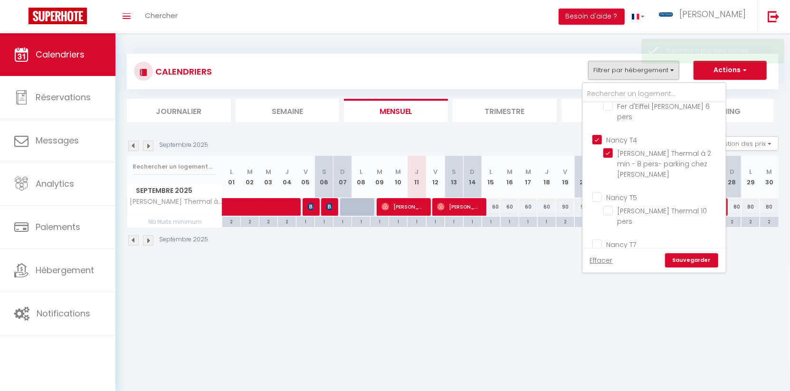
click at [603, 134] on input "Nancy T4" at bounding box center [663, 138] width 142 height 9
click at [599, 192] on input "Nancy T5" at bounding box center [663, 196] width 142 height 9
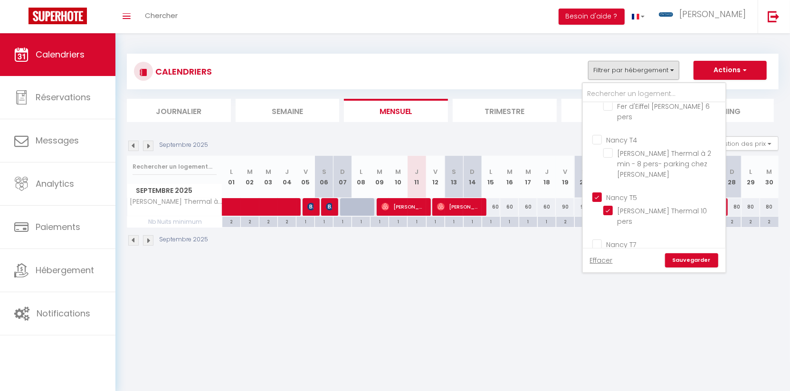
click at [691, 262] on link "Sauvegarder" at bounding box center [691, 260] width 53 height 14
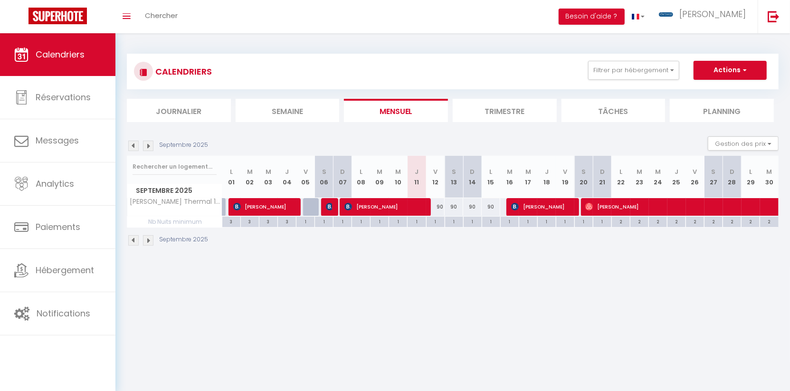
click at [146, 146] on img at bounding box center [148, 146] width 10 height 10
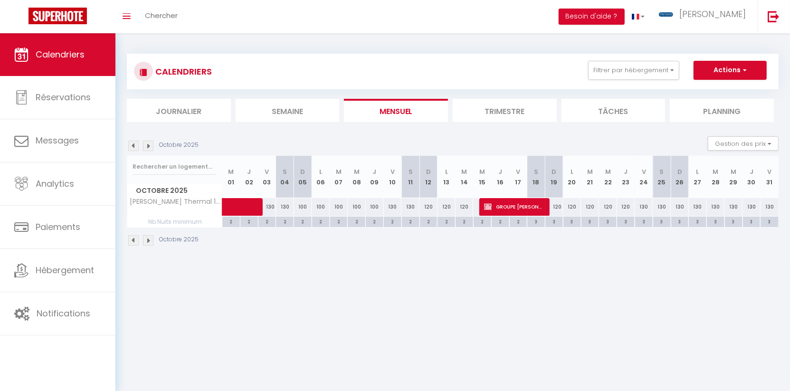
click at [387, 119] on li "Mensuel" at bounding box center [396, 110] width 104 height 23
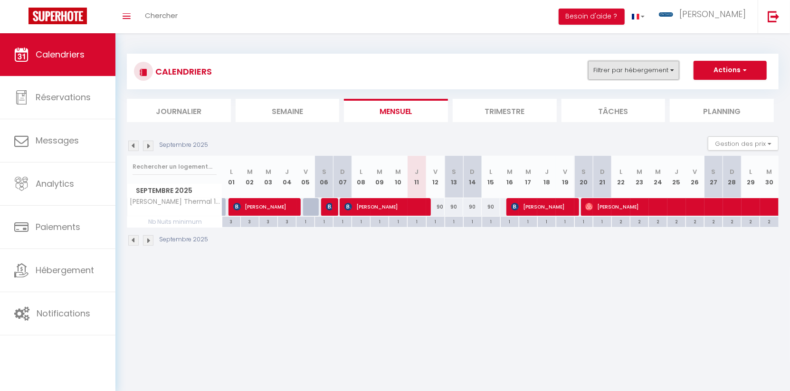
click at [637, 77] on button "Filtrer par hébergement" at bounding box center [633, 70] width 91 height 19
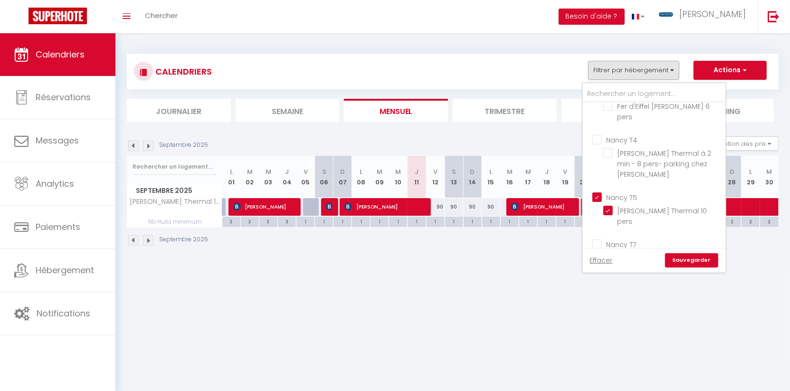
click at [600, 192] on input "Nancy T5" at bounding box center [663, 196] width 142 height 9
click at [597, 239] on input "Nancy T7" at bounding box center [663, 243] width 142 height 9
click at [700, 257] on link "Sauvegarder" at bounding box center [691, 260] width 53 height 14
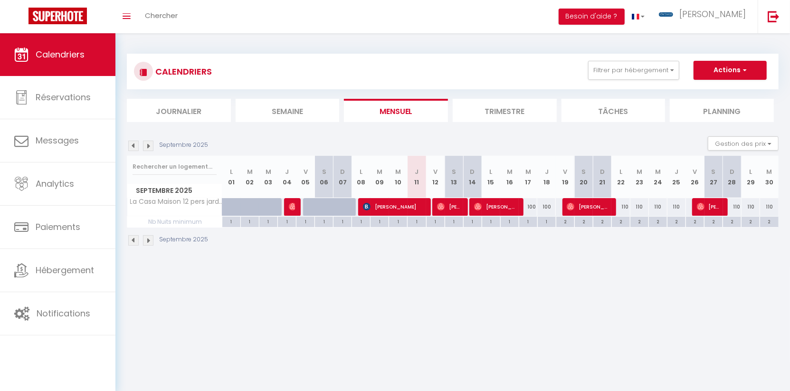
click at [145, 141] on img at bounding box center [148, 146] width 10 height 10
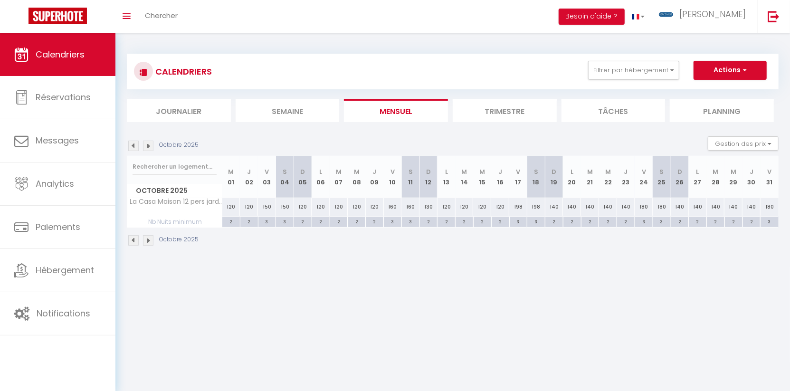
click at [135, 145] on img at bounding box center [133, 146] width 10 height 10
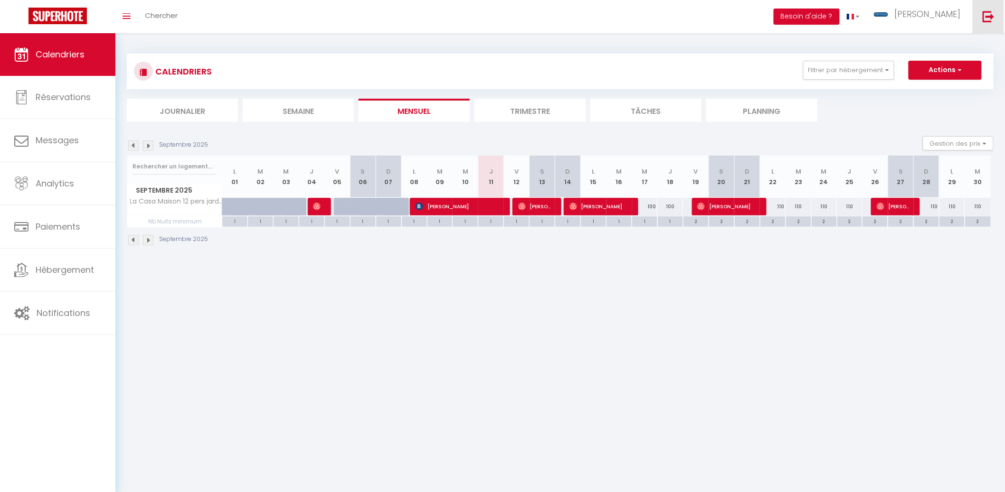
click at [982, 23] on link at bounding box center [988, 16] width 31 height 33
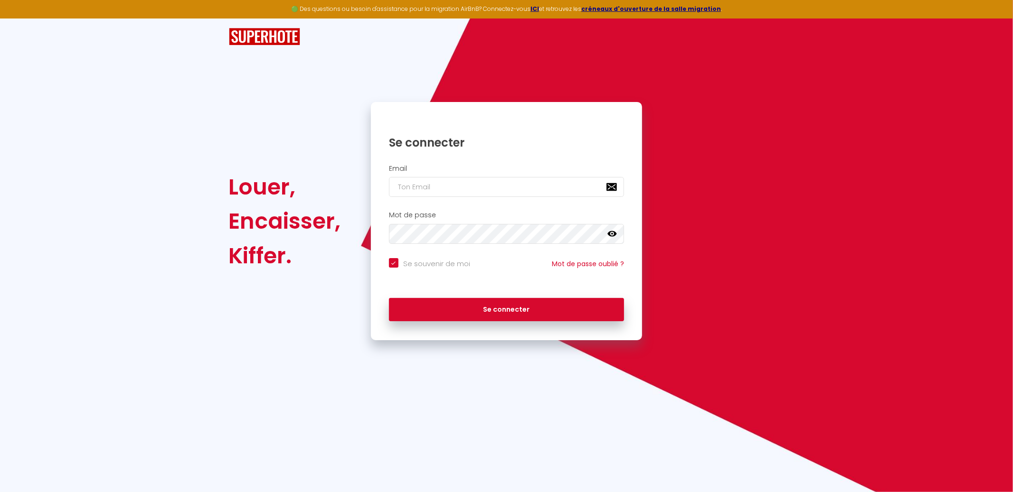
click at [520, 176] on div "Email" at bounding box center [506, 181] width 259 height 33
click at [520, 182] on input "email" at bounding box center [507, 187] width 236 height 20
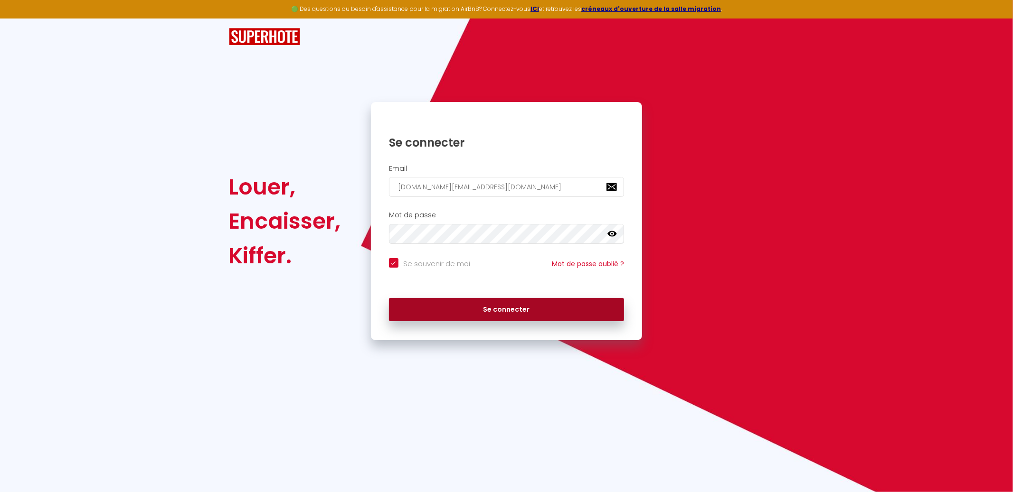
click at [512, 315] on button "Se connecter" at bounding box center [507, 310] width 236 height 24
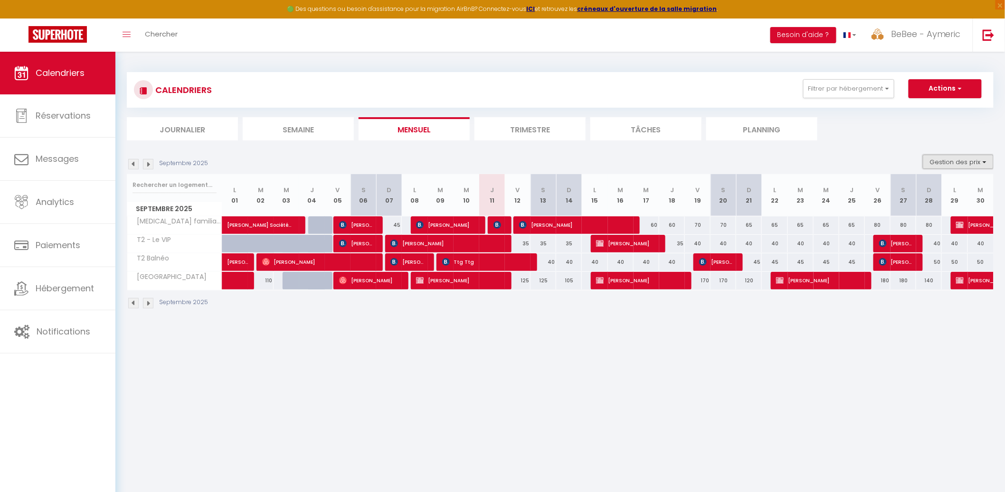
click at [946, 164] on button "Gestion des prix" at bounding box center [958, 162] width 71 height 14
click at [935, 190] on input "Nb Nuits minimum" at bounding box center [949, 191] width 85 height 9
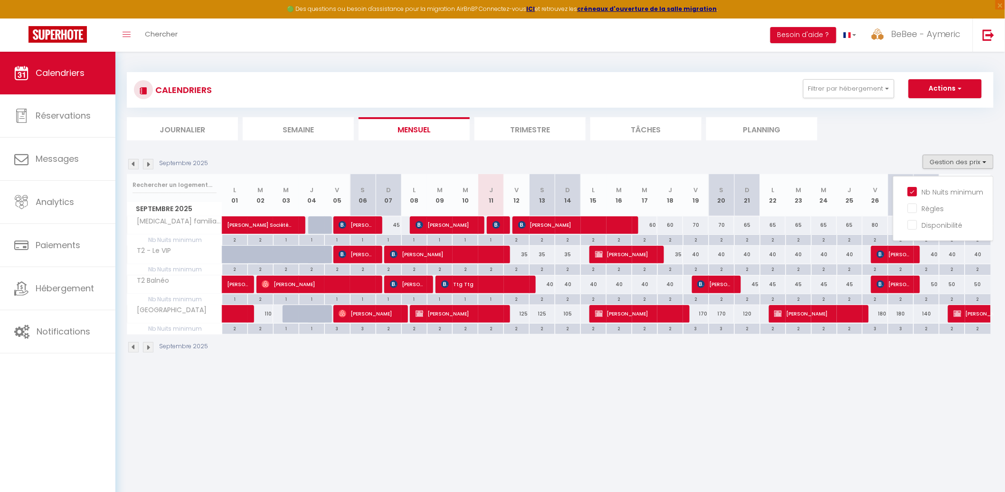
drag, startPoint x: 915, startPoint y: 132, endPoint x: 898, endPoint y: 118, distance: 21.9
click at [911, 127] on ul "Journalier [GEOGRAPHIC_DATA] Mensuel Trimestre Tâches Planning" at bounding box center [560, 128] width 867 height 23
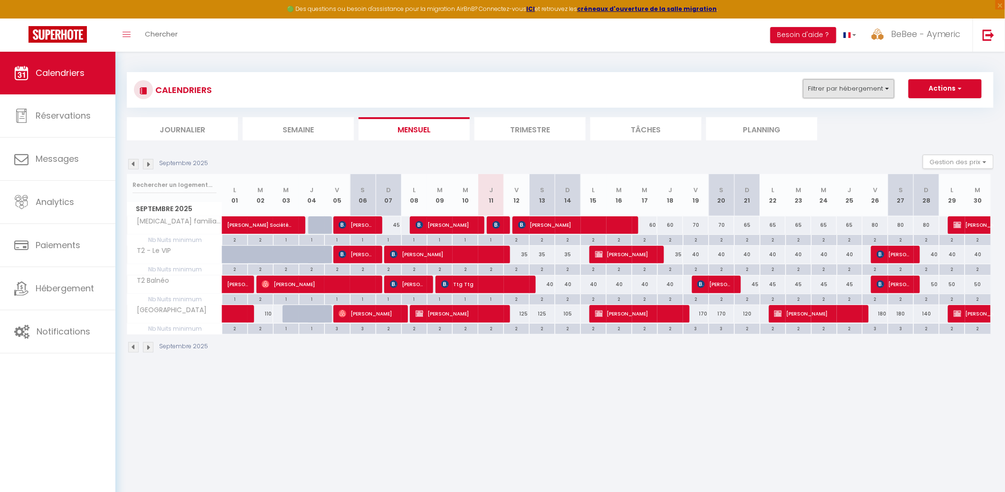
click at [856, 95] on button "Filtrer par hébergement" at bounding box center [848, 88] width 91 height 19
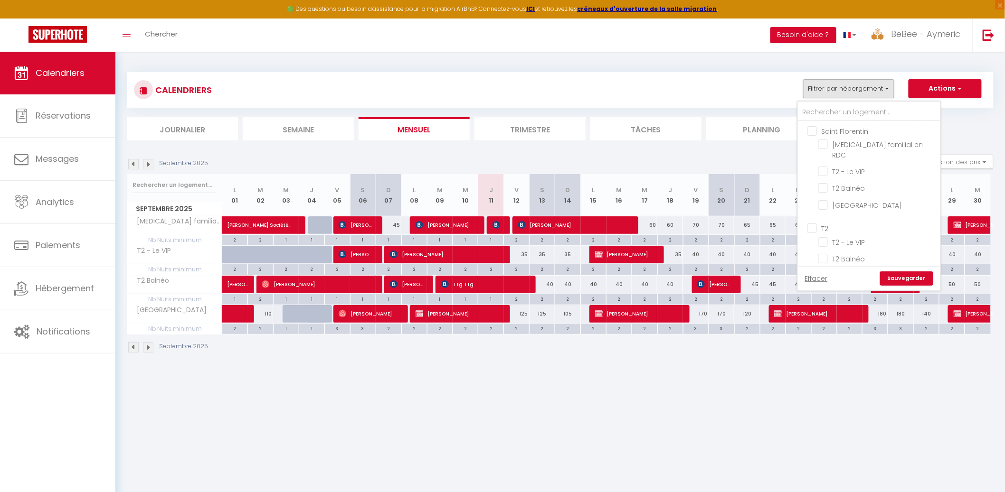
click at [842, 129] on input "Saint Florentin" at bounding box center [878, 130] width 142 height 9
click at [847, 126] on input "Saint Florentin" at bounding box center [878, 130] width 142 height 9
click at [837, 223] on input "T2" at bounding box center [878, 227] width 142 height 9
click at [910, 282] on link "Sauvegarder" at bounding box center [906, 279] width 53 height 14
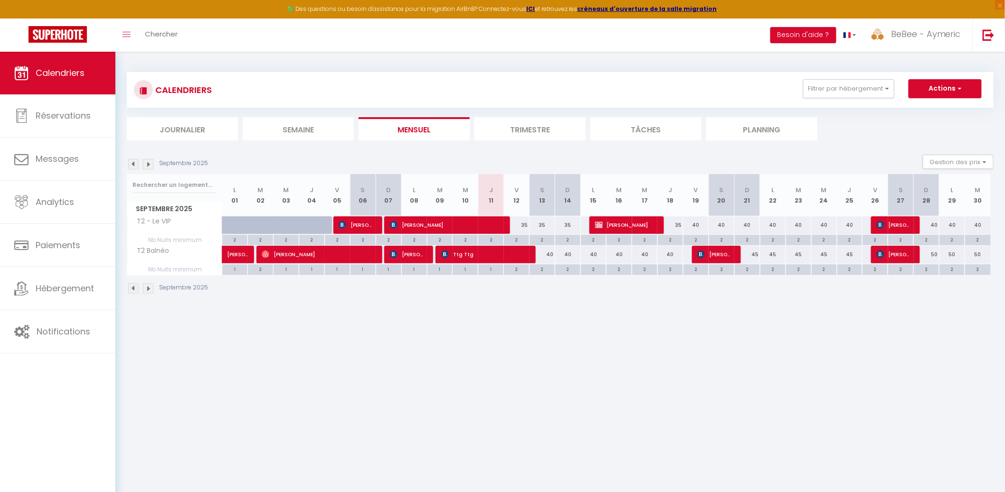
click at [525, 218] on div "35" at bounding box center [517, 226] width 26 height 18
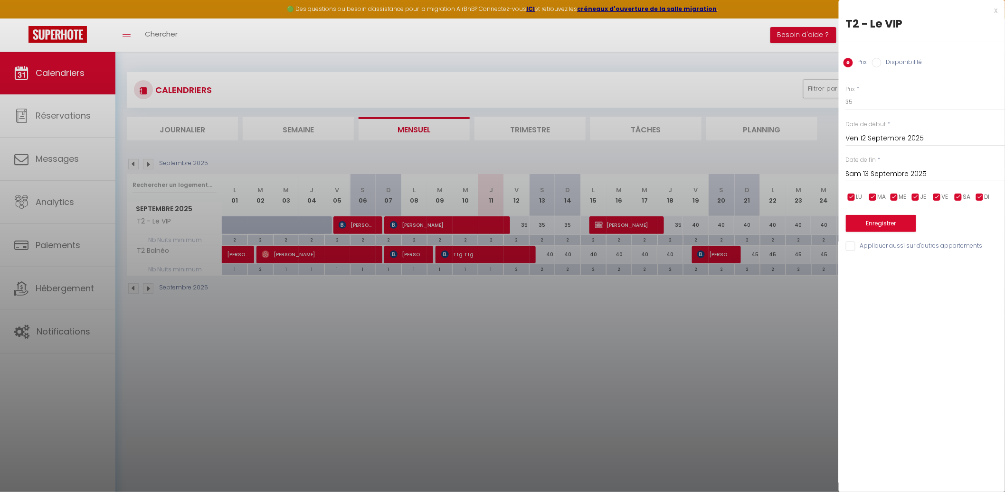
drag, startPoint x: 880, startPoint y: 174, endPoint x: 891, endPoint y: 172, distance: 11.0
click at [881, 173] on input "Sam 13 Septembre 2025" at bounding box center [925, 174] width 159 height 12
click at [972, 187] on span ">" at bounding box center [977, 190] width 20 height 19
click at [912, 227] on span "1" at bounding box center [917, 228] width 20 height 19
click at [890, 230] on button "Enregistrer" at bounding box center [881, 223] width 70 height 17
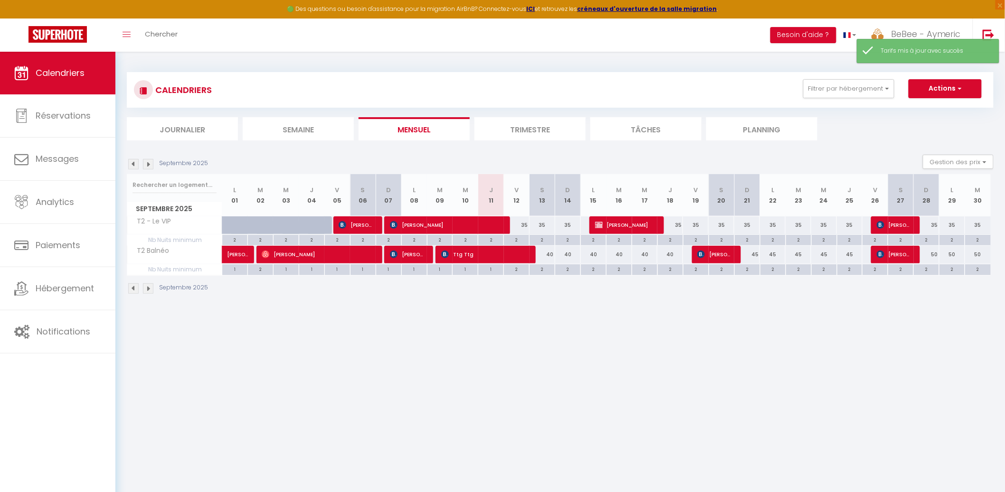
click at [521, 224] on div "35" at bounding box center [517, 226] width 26 height 18
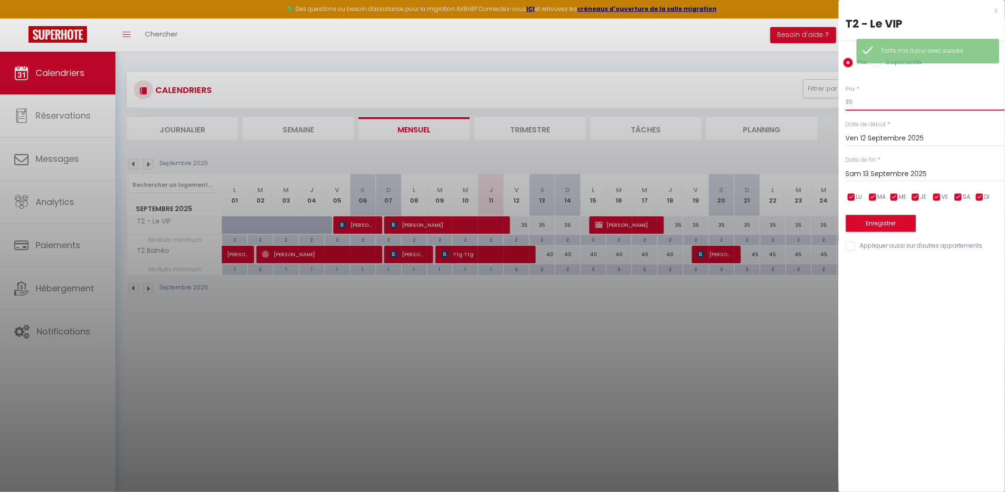
click at [896, 104] on input "35" at bounding box center [925, 102] width 159 height 17
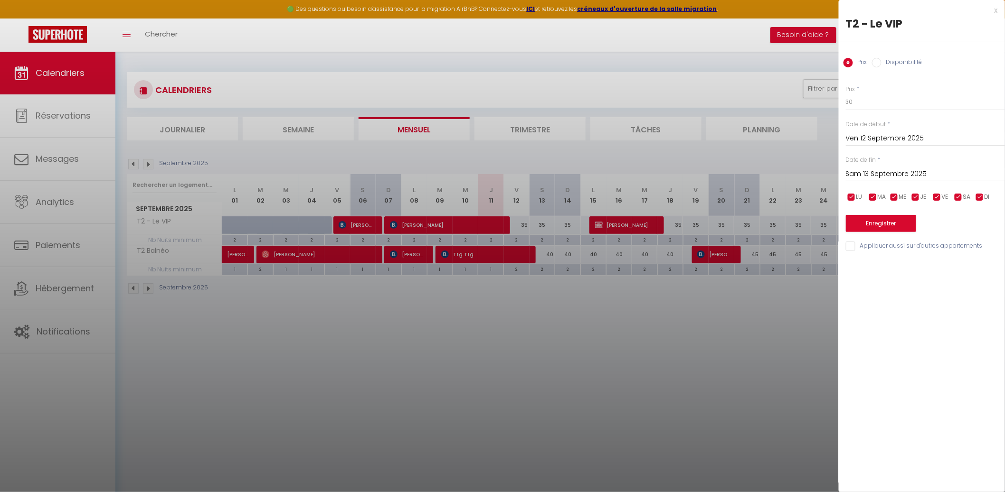
click at [925, 176] on input "Sam 13 Septembre 2025" at bounding box center [925, 174] width 159 height 12
drag, startPoint x: 902, startPoint y: 265, endPoint x: 897, endPoint y: 260, distance: 7.1
click at [901, 265] on span "16" at bounding box center [897, 266] width 20 height 19
click at [885, 223] on button "Enregistrer" at bounding box center [881, 223] width 70 height 17
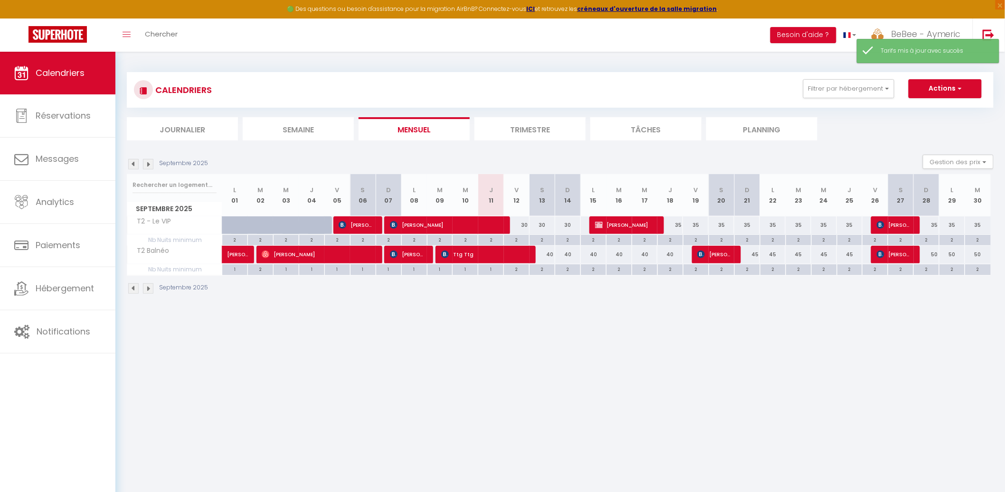
drag, startPoint x: 674, startPoint y: 226, endPoint x: 718, endPoint y: 201, distance: 50.6
click at [675, 225] on div "35" at bounding box center [670, 226] width 26 height 18
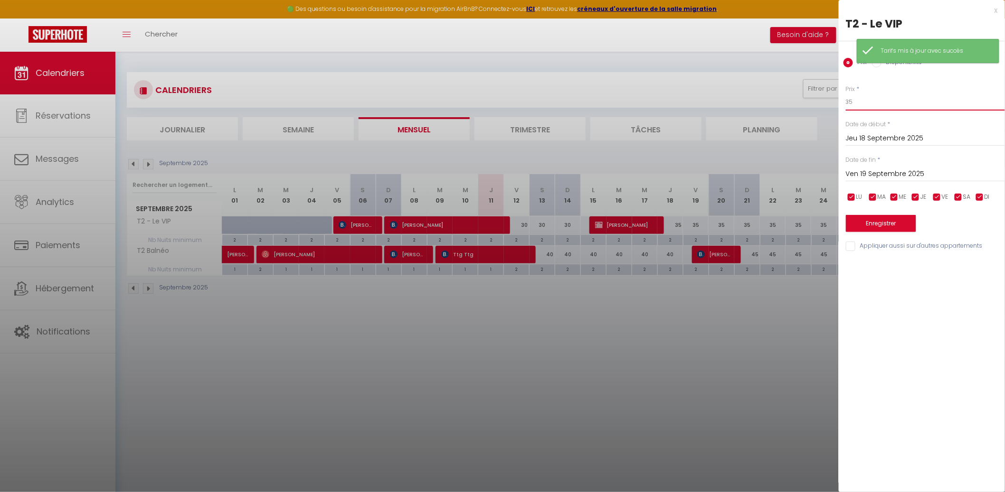
click at [862, 109] on input "35" at bounding box center [925, 102] width 159 height 17
click at [873, 223] on button "Enregistrer" at bounding box center [881, 223] width 70 height 17
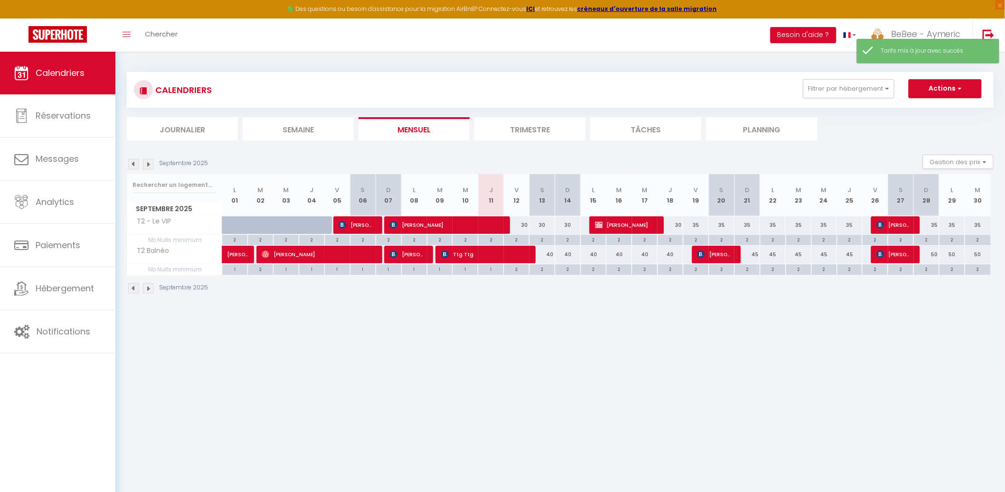
click at [751, 224] on div "35" at bounding box center [747, 226] width 26 height 18
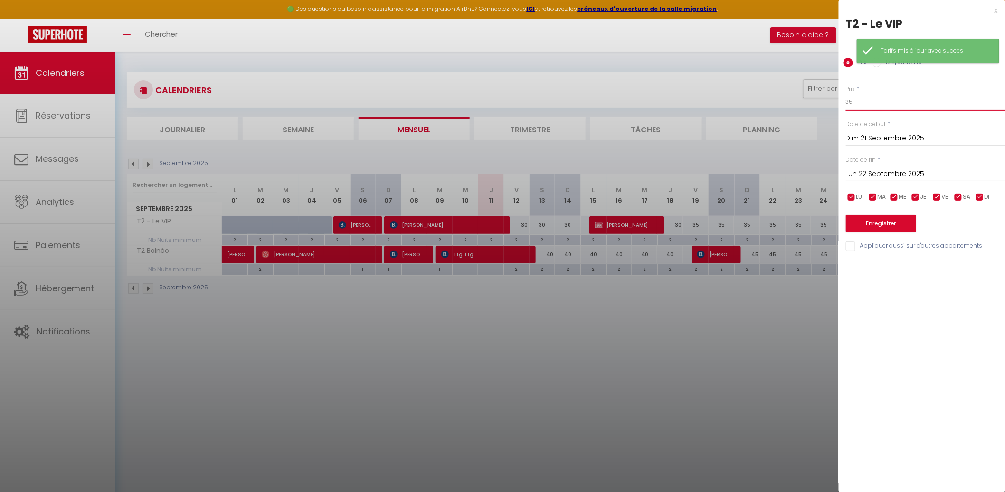
click at [887, 104] on input "35" at bounding box center [925, 102] width 159 height 17
click at [713, 246] on div at bounding box center [502, 246] width 1005 height 492
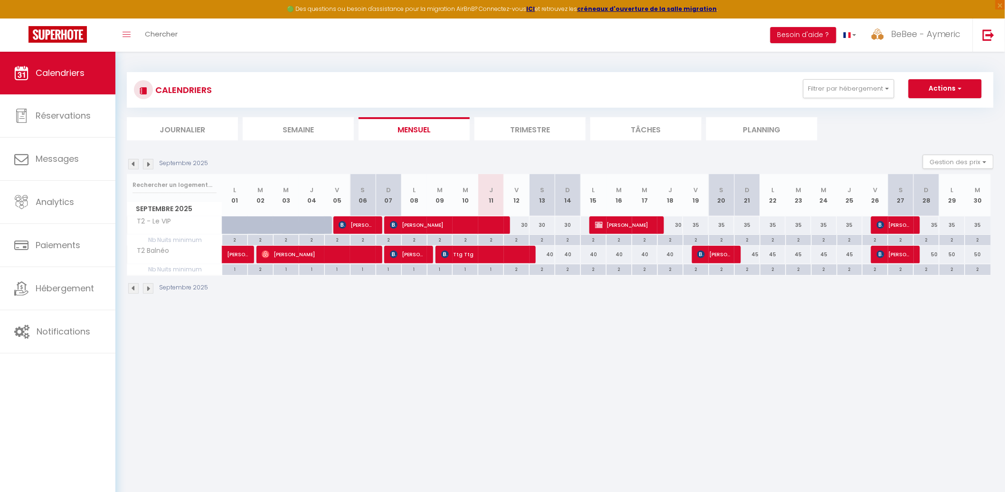
click at [679, 226] on div "30" at bounding box center [670, 226] width 26 height 18
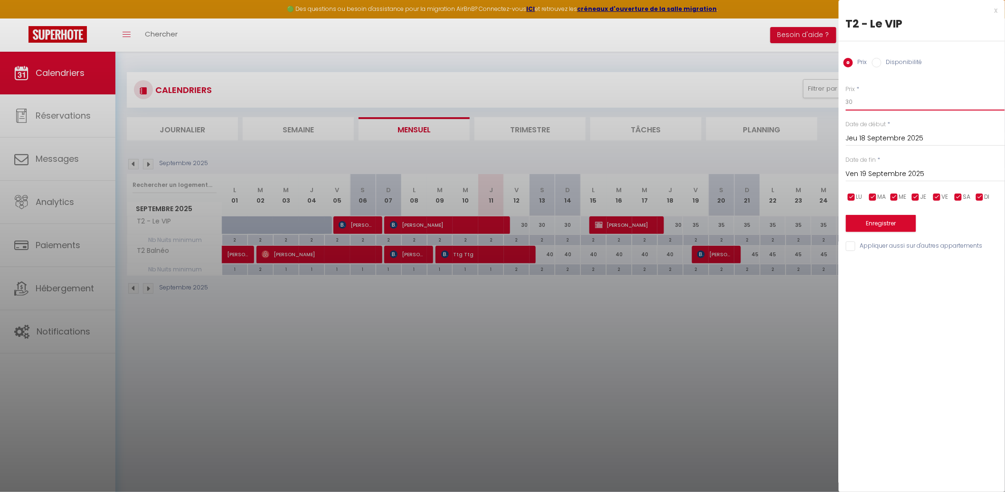
click at [883, 109] on input "30" at bounding box center [925, 102] width 159 height 17
click at [883, 108] on input "30" at bounding box center [925, 102] width 159 height 17
drag, startPoint x: 869, startPoint y: 170, endPoint x: 875, endPoint y: 180, distance: 10.4
click at [869, 170] on input "Ven 19 Septembre 2025" at bounding box center [925, 174] width 159 height 12
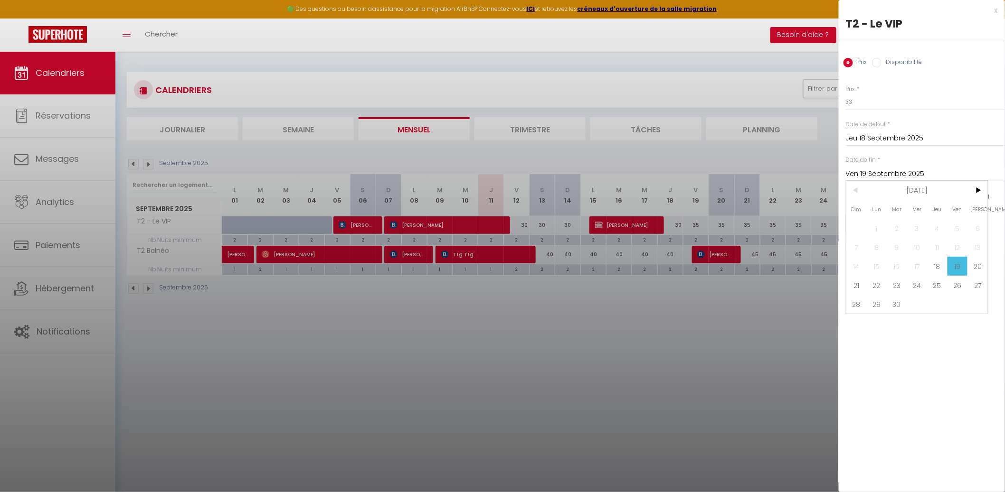
drag, startPoint x: 975, startPoint y: 185, endPoint x: 956, endPoint y: 209, distance: 30.8
click at [975, 185] on span ">" at bounding box center [977, 190] width 20 height 19
click at [926, 227] on div "Dim Lun Mar Mer Jeu Ven Sam 1 2 3 4 5 6 7 8 9 10 11 12 13 14 15 16 17 18 19 20 …" at bounding box center [917, 247] width 142 height 133
click at [905, 227] on span at bounding box center [897, 228] width 20 height 19
click at [914, 226] on span "1" at bounding box center [917, 228] width 20 height 19
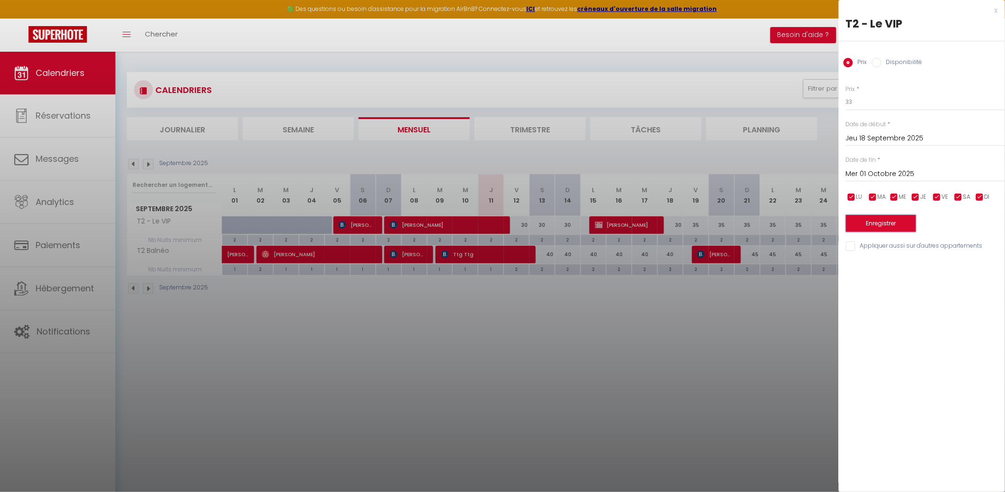
click at [871, 228] on button "Enregistrer" at bounding box center [881, 223] width 70 height 17
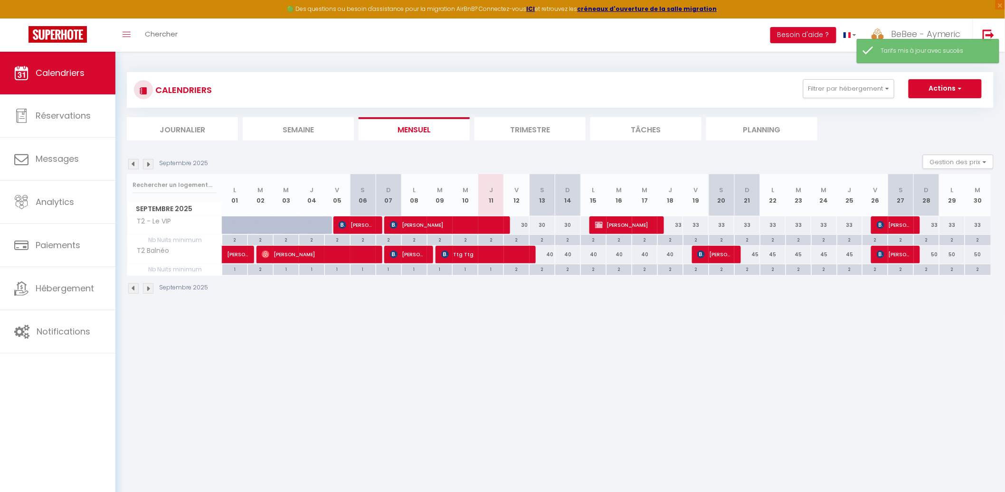
click at [543, 257] on div "40" at bounding box center [542, 255] width 26 height 18
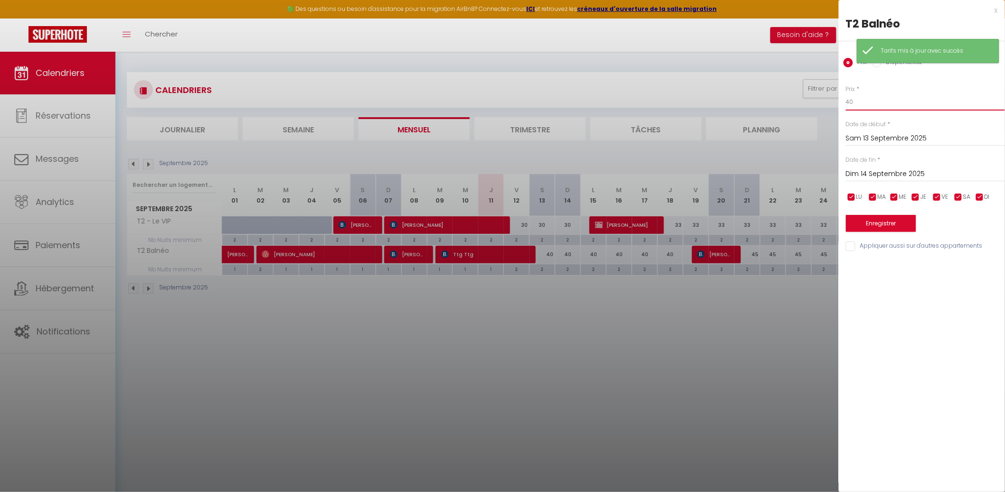
click at [877, 109] on input "40" at bounding box center [925, 102] width 159 height 17
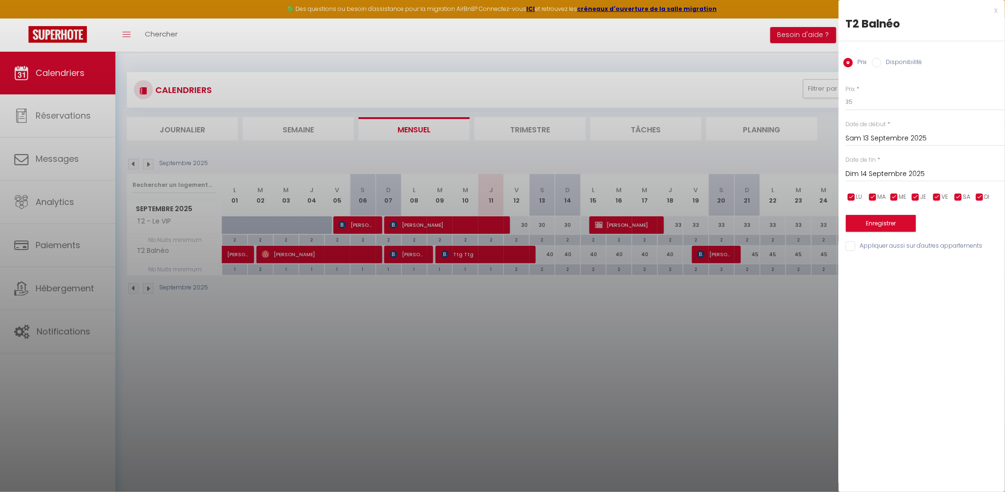
drag, startPoint x: 928, startPoint y: 175, endPoint x: 939, endPoint y: 175, distance: 10.4
click at [929, 175] on input "Dim 14 Septembre 2025" at bounding box center [925, 174] width 159 height 12
click at [982, 189] on span ">" at bounding box center [977, 190] width 20 height 19
drag, startPoint x: 922, startPoint y: 227, endPoint x: 917, endPoint y: 227, distance: 5.7
click at [920, 227] on span "1" at bounding box center [917, 228] width 20 height 19
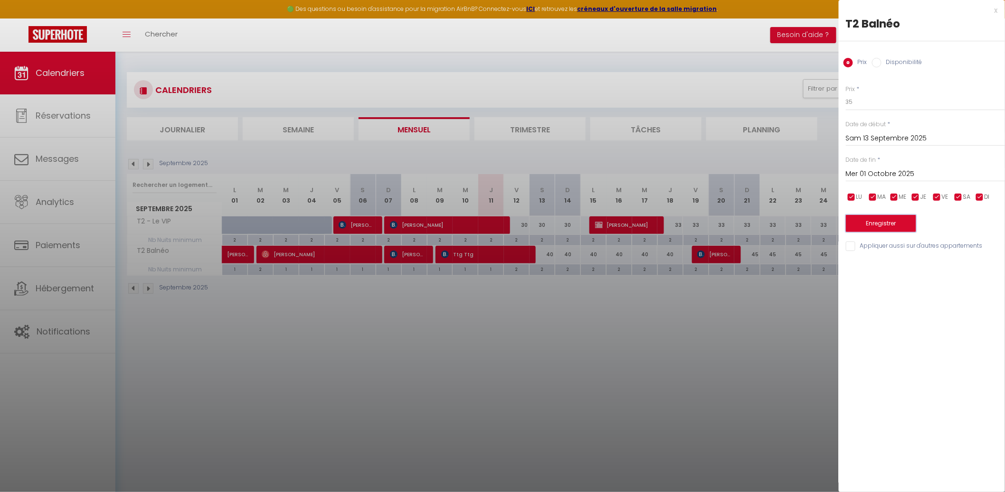
click at [888, 227] on button "Enregistrer" at bounding box center [881, 223] width 70 height 17
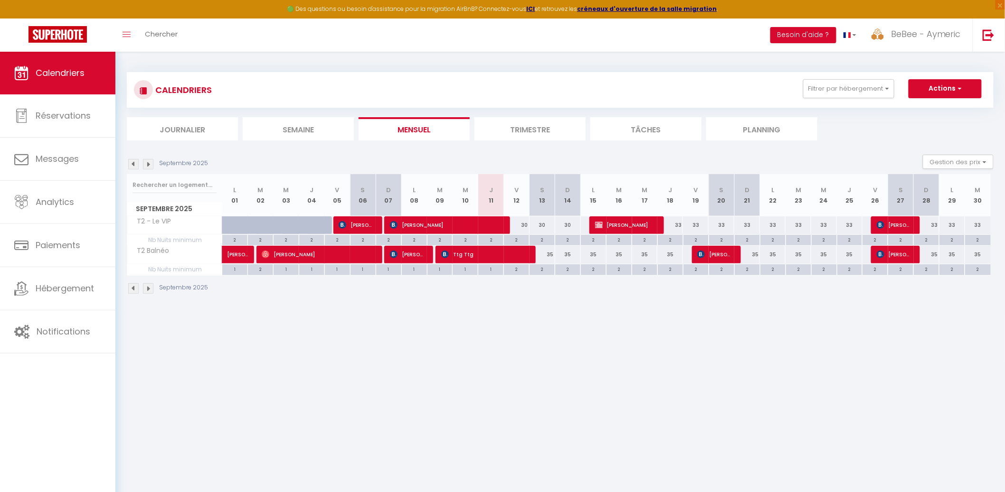
click at [523, 239] on div "2" at bounding box center [516, 239] width 25 height 9
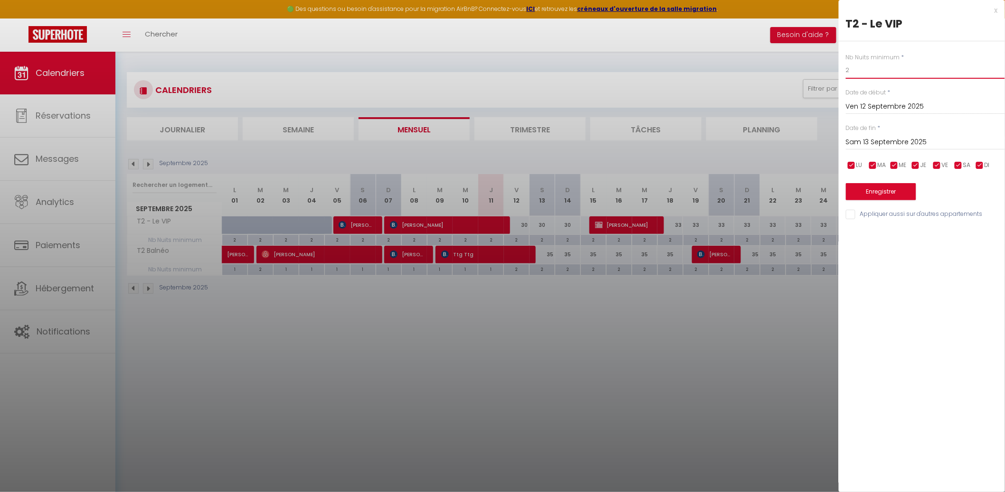
click at [862, 74] on input "2" at bounding box center [925, 70] width 159 height 17
click at [891, 151] on div "Nb Nuits minimum * 1 Date de début * [DATE] < [DATE] > Dim Lun Mar Mer Jeu Ven …" at bounding box center [922, 131] width 166 height 180
click at [920, 142] on input "Sam 13 Septembre 2025" at bounding box center [925, 142] width 159 height 12
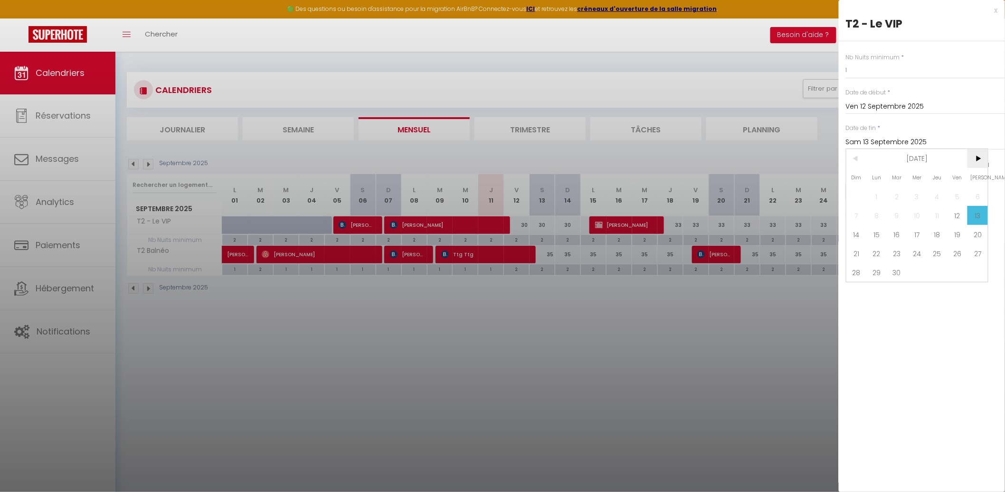
click at [981, 155] on span ">" at bounding box center [977, 158] width 20 height 19
click at [920, 196] on span "1" at bounding box center [917, 196] width 20 height 19
click at [930, 207] on div "Nb Nuits minimum * 1 Date de début * [DATE] < [DATE] > Dim Lun Mar Mer Jeu Ven …" at bounding box center [922, 131] width 166 height 180
click at [930, 210] on input "Appliquer aussi sur d'autres appartements" at bounding box center [925, 214] width 159 height 9
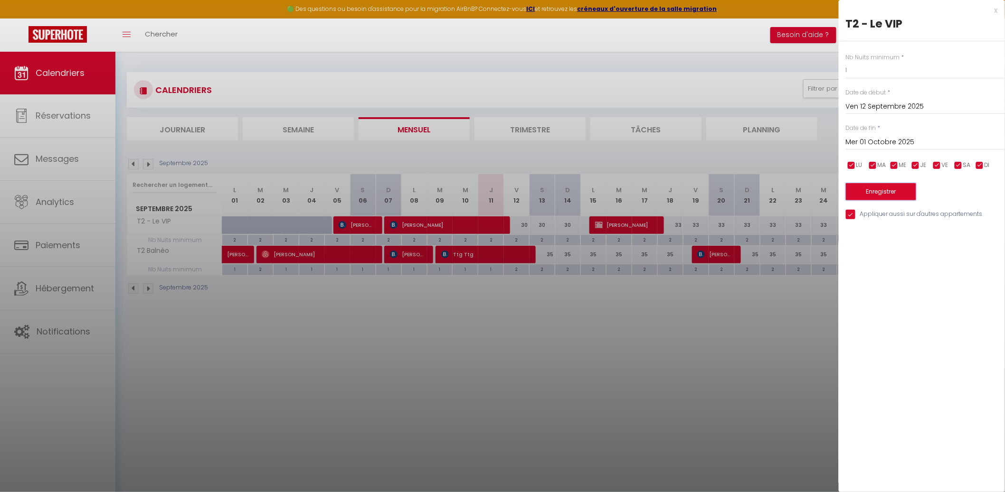
click at [873, 183] on button "Enregistrer" at bounding box center [881, 191] width 70 height 17
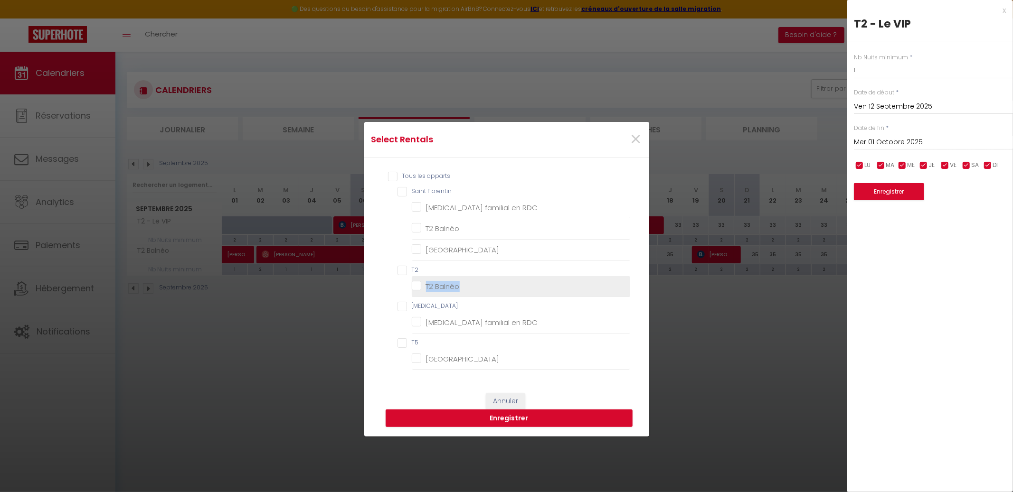
drag, startPoint x: 438, startPoint y: 300, endPoint x: 424, endPoint y: 282, distance: 23.1
click at [424, 282] on ul "Saint Florentin [MEDICAL_DATA] familial en RDC T2 Balnéo Maison de Ville T2 T2 …" at bounding box center [506, 278] width 247 height 183
click at [424, 279] on li "T2 Balnéo" at bounding box center [521, 286] width 218 height 21
click at [430, 288] on Balnéo "T2 Balnéo" at bounding box center [521, 286] width 218 height 9
click at [469, 418] on button "Enregistrer" at bounding box center [509, 419] width 247 height 18
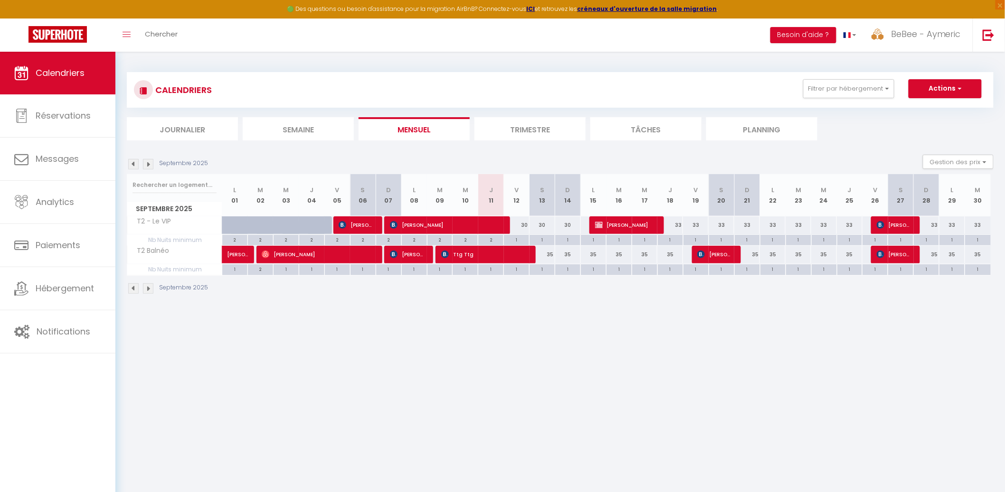
click at [145, 164] on img at bounding box center [148, 164] width 10 height 10
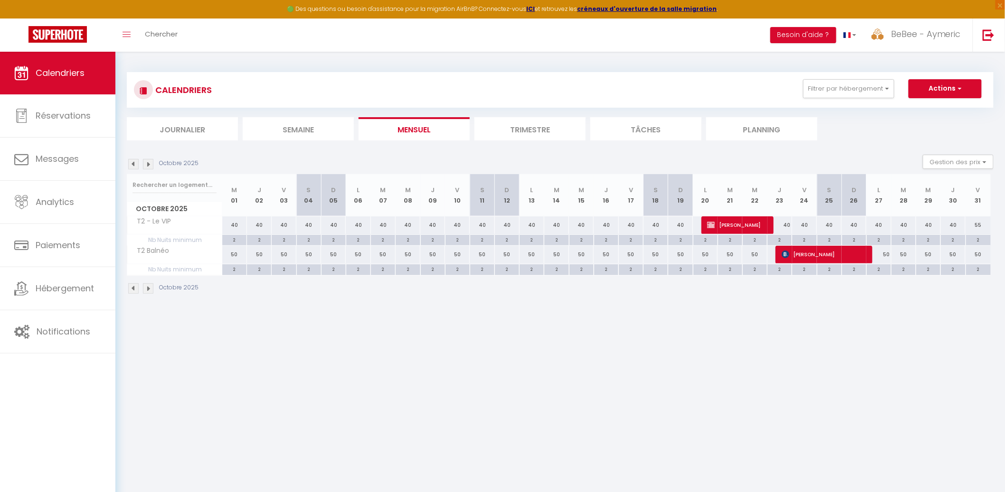
click at [243, 221] on div "40" at bounding box center [234, 226] width 25 height 18
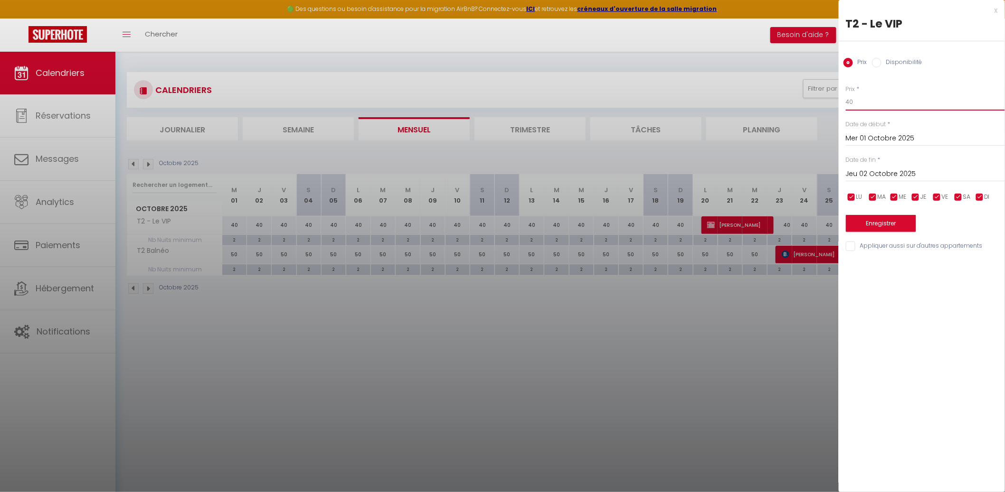
click at [860, 100] on input "40" at bounding box center [925, 102] width 159 height 17
click at [885, 168] on input "Jeu 02 Octobre 2025" at bounding box center [925, 174] width 159 height 12
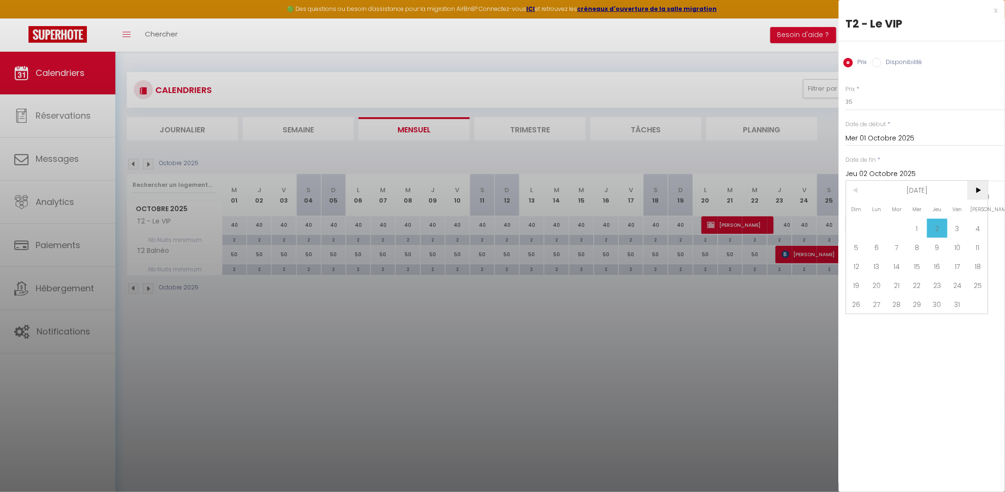
click at [987, 189] on span ">" at bounding box center [977, 190] width 20 height 19
click at [870, 191] on span "[DATE]" at bounding box center [917, 190] width 101 height 19
drag, startPoint x: 907, startPoint y: 265, endPoint x: 914, endPoint y: 258, distance: 9.1
click at [908, 265] on span "Novembre" at bounding box center [916, 266] width 47 height 19
click at [859, 191] on span "<" at bounding box center [856, 190] width 20 height 19
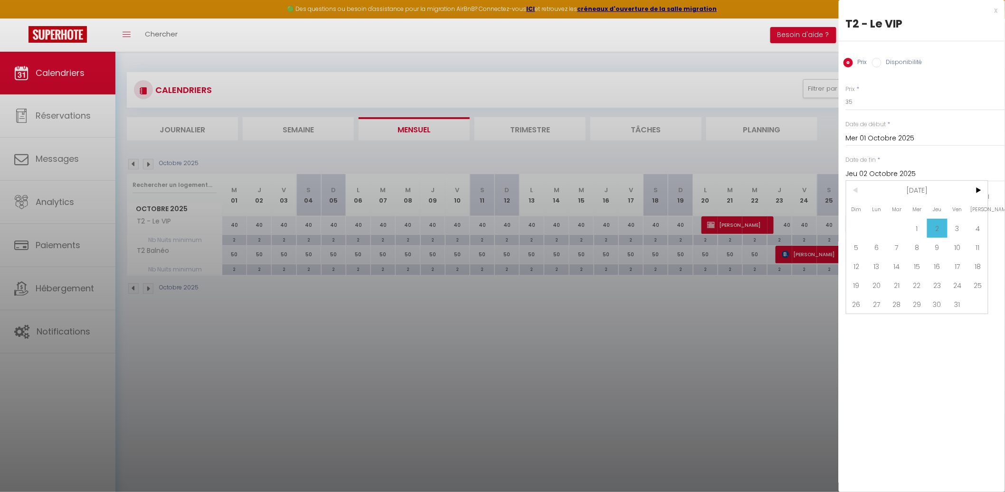
drag, startPoint x: 863, startPoint y: 285, endPoint x: 863, endPoint y: 280, distance: 5.7
click at [863, 285] on span "19" at bounding box center [856, 285] width 20 height 19
click at [891, 221] on button "Enregistrer" at bounding box center [881, 223] width 70 height 17
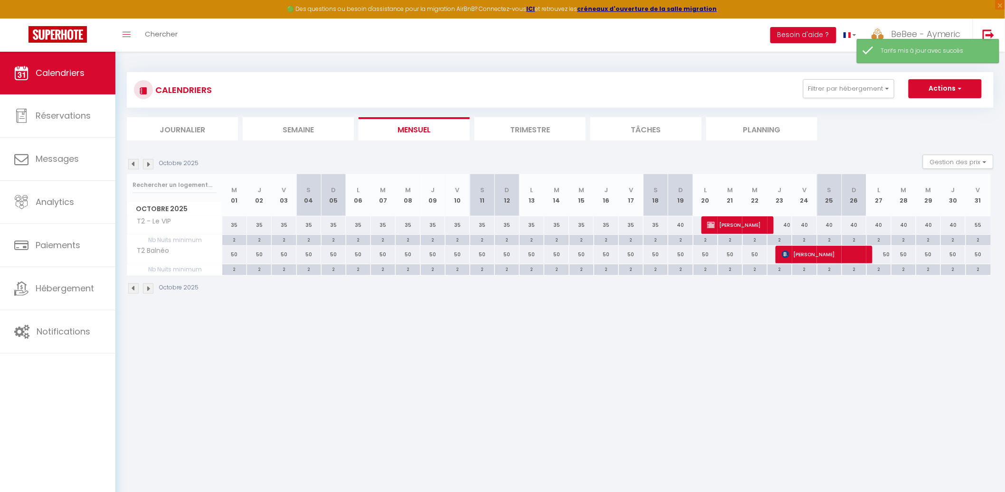
click at [235, 255] on div "50" at bounding box center [234, 255] width 25 height 18
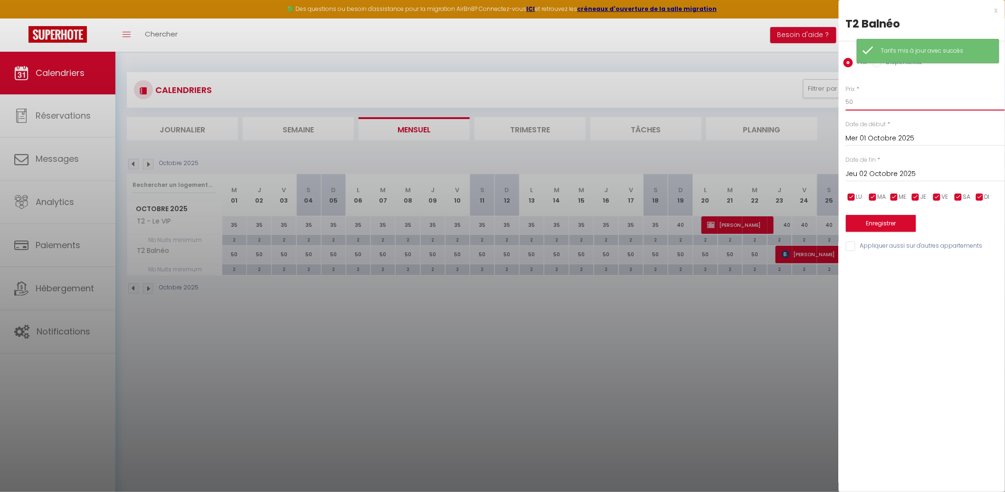
click at [857, 101] on input "50" at bounding box center [925, 102] width 159 height 17
click at [882, 175] on input "Jeu 02 Octobre 2025" at bounding box center [925, 174] width 159 height 12
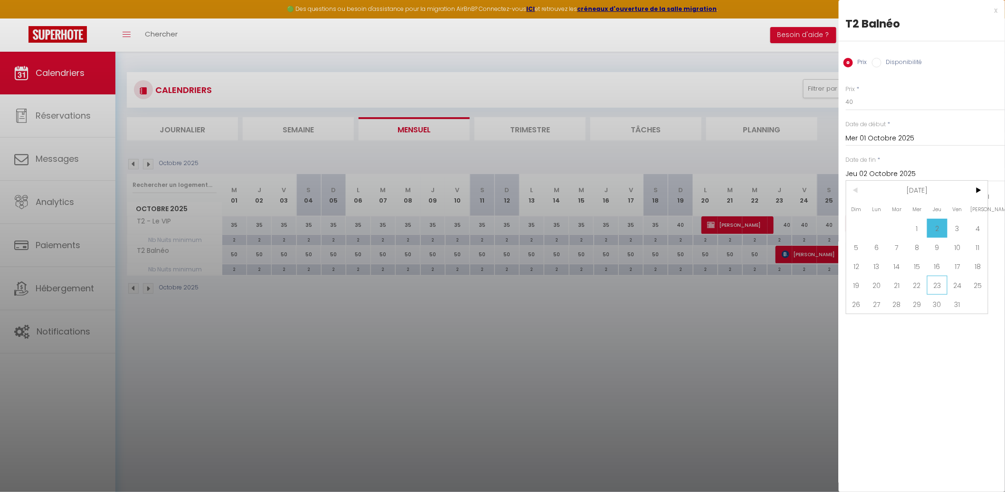
click at [931, 283] on span "23" at bounding box center [937, 285] width 20 height 19
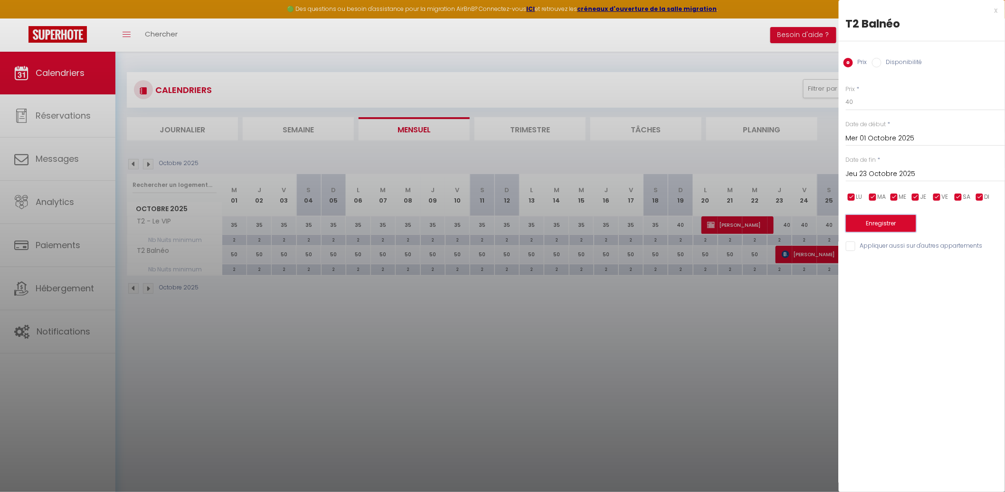
click at [903, 223] on button "Enregistrer" at bounding box center [881, 223] width 70 height 17
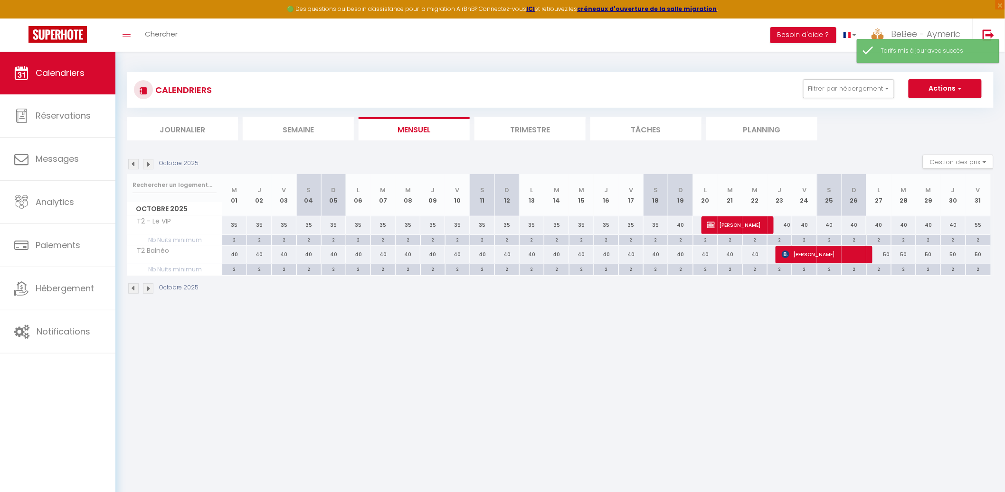
click at [636, 254] on div "40" at bounding box center [631, 255] width 25 height 18
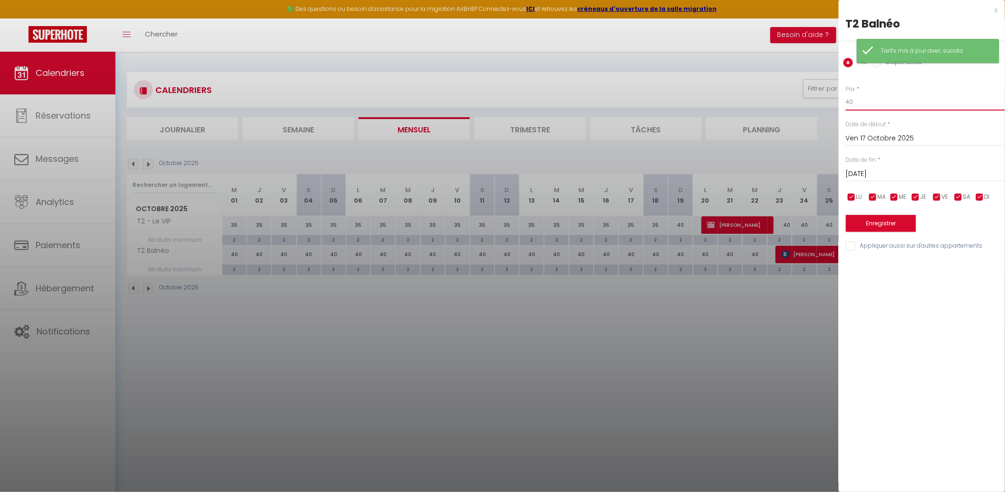
click at [867, 105] on input "40" at bounding box center [925, 102] width 159 height 17
drag, startPoint x: 460, startPoint y: 459, endPoint x: 456, endPoint y: 448, distance: 11.6
click at [459, 459] on div at bounding box center [502, 246] width 1005 height 492
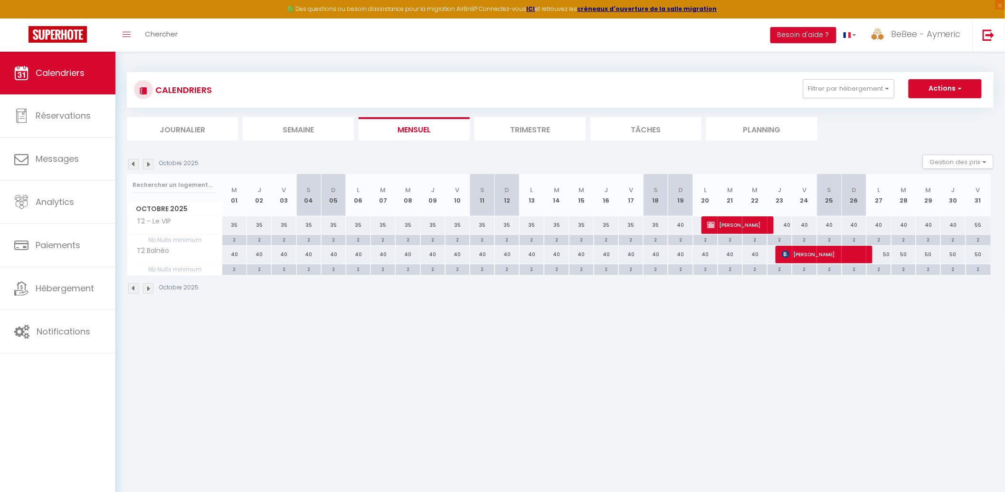
click at [386, 120] on li "Mensuel" at bounding box center [414, 128] width 111 height 23
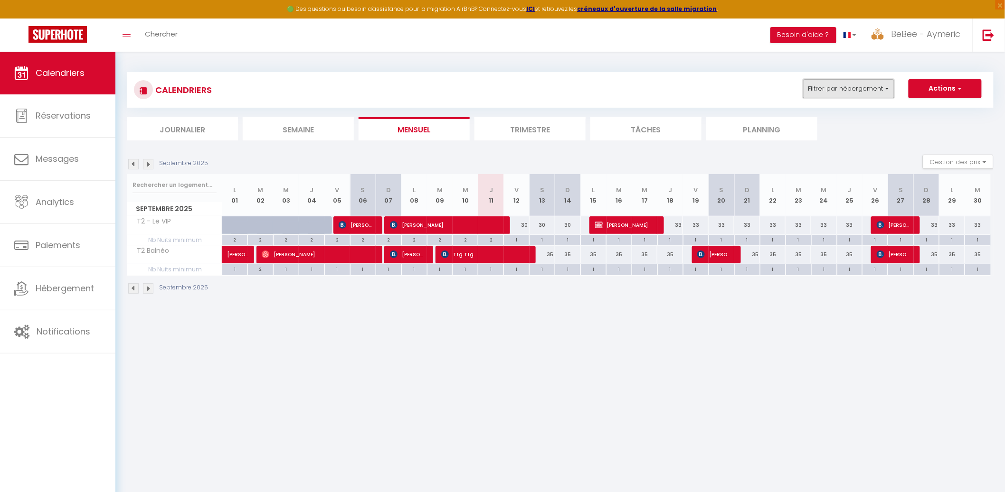
click at [828, 84] on button "Filtrer par hébergement" at bounding box center [848, 88] width 91 height 19
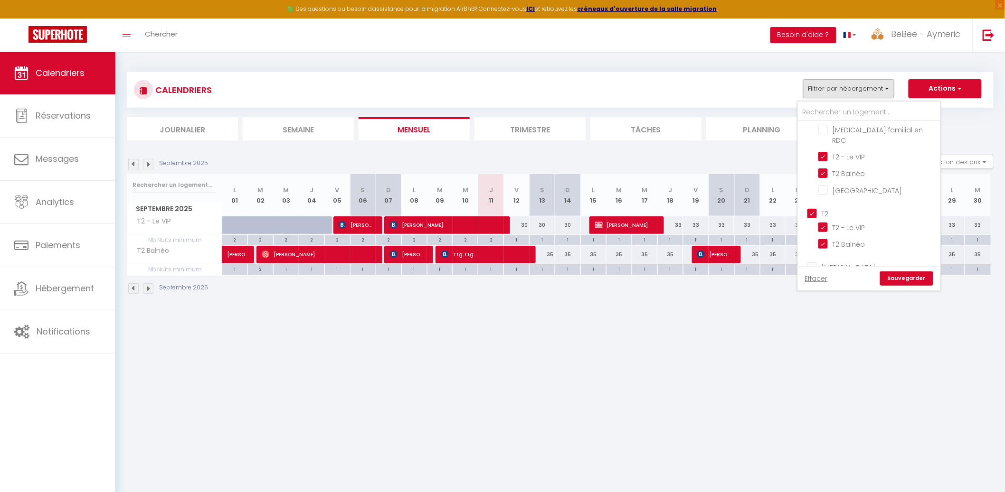
click at [816, 208] on input "T2" at bounding box center [878, 212] width 142 height 9
click at [815, 241] on input "[MEDICAL_DATA]" at bounding box center [878, 245] width 142 height 9
click at [883, 272] on div "Effacer Sauvegarder" at bounding box center [869, 279] width 128 height 14
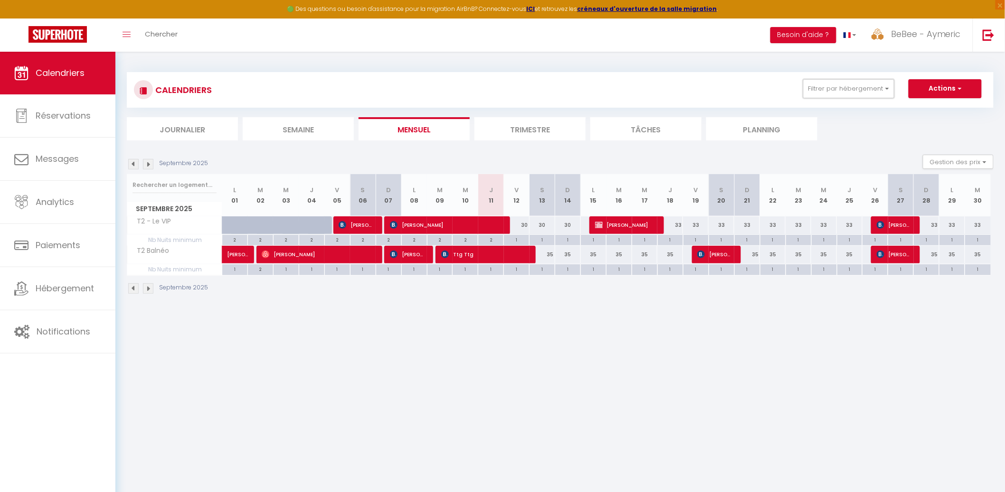
drag, startPoint x: 831, startPoint y: 92, endPoint x: 850, endPoint y: 168, distance: 78.7
click at [831, 92] on button "Filtrer par hébergement" at bounding box center [848, 88] width 91 height 19
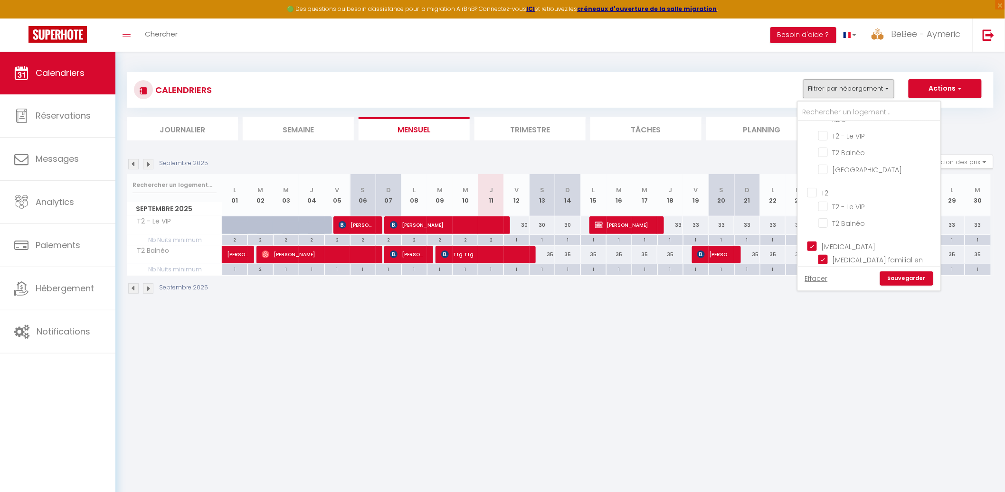
click at [905, 276] on link "Sauvegarder" at bounding box center [906, 279] width 53 height 14
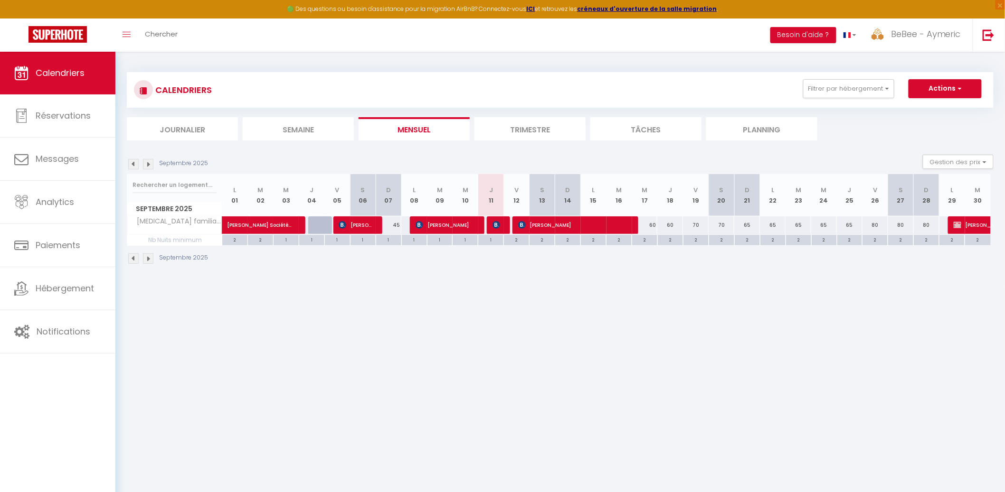
click at [652, 225] on div "60" at bounding box center [645, 226] width 26 height 18
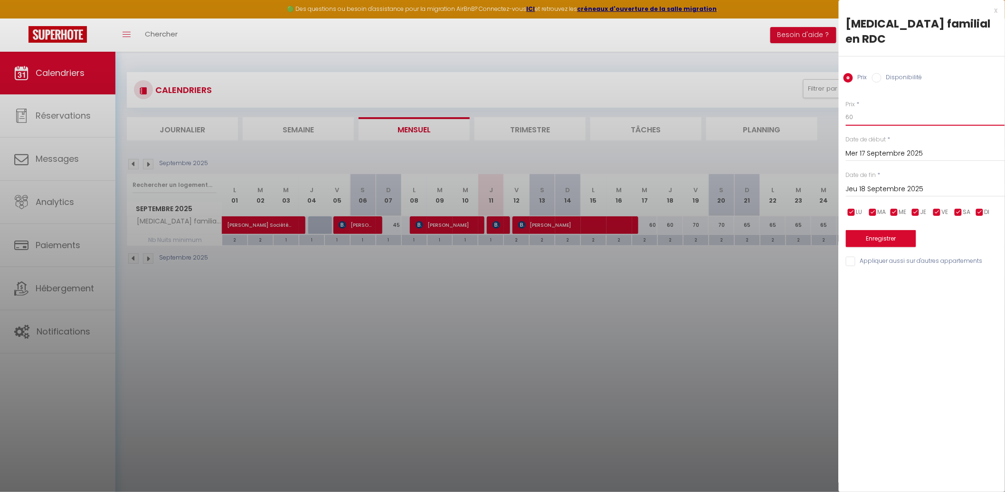
click at [870, 109] on input "60" at bounding box center [925, 117] width 159 height 17
click at [874, 183] on input "Jeu 18 Septembre 2025" at bounding box center [925, 189] width 159 height 12
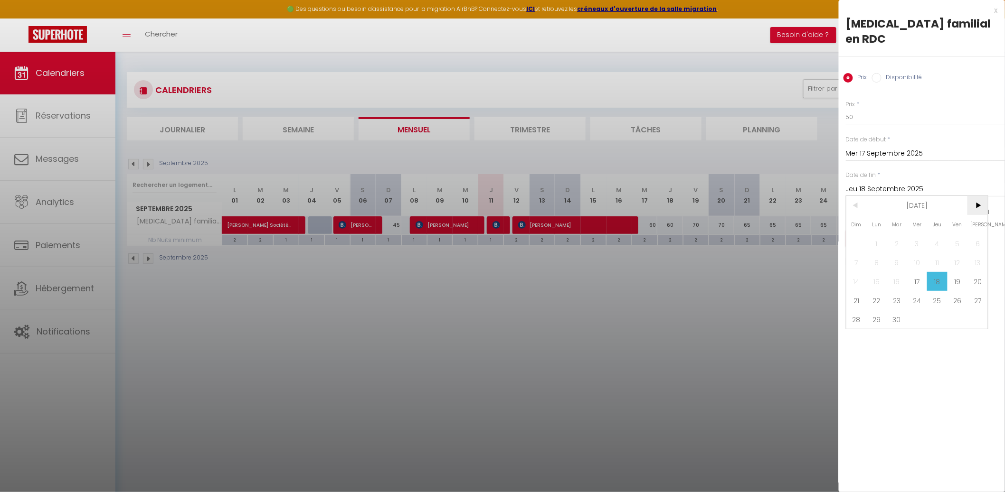
click at [969, 196] on span ">" at bounding box center [977, 205] width 20 height 19
drag, startPoint x: 921, startPoint y: 224, endPoint x: 898, endPoint y: 224, distance: 22.3
click at [919, 234] on span "1" at bounding box center [917, 243] width 20 height 19
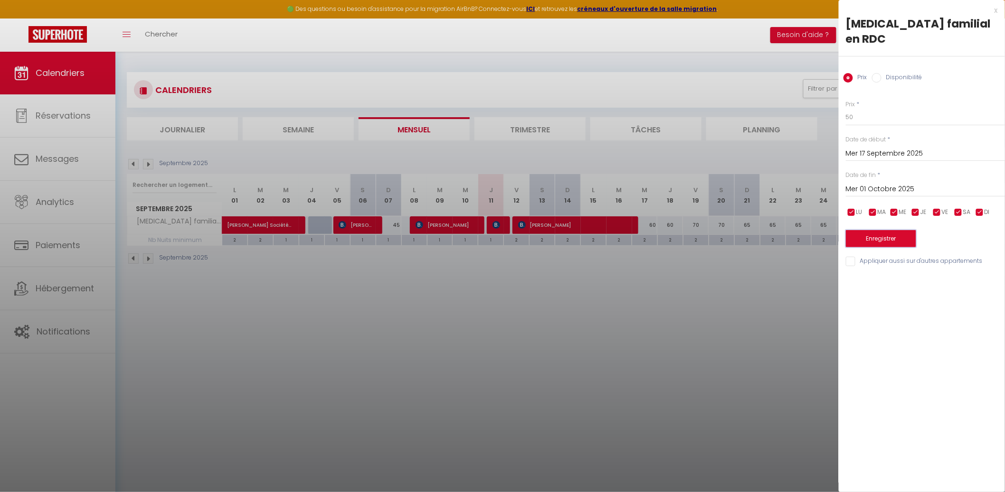
click at [891, 230] on button "Enregistrer" at bounding box center [881, 238] width 70 height 17
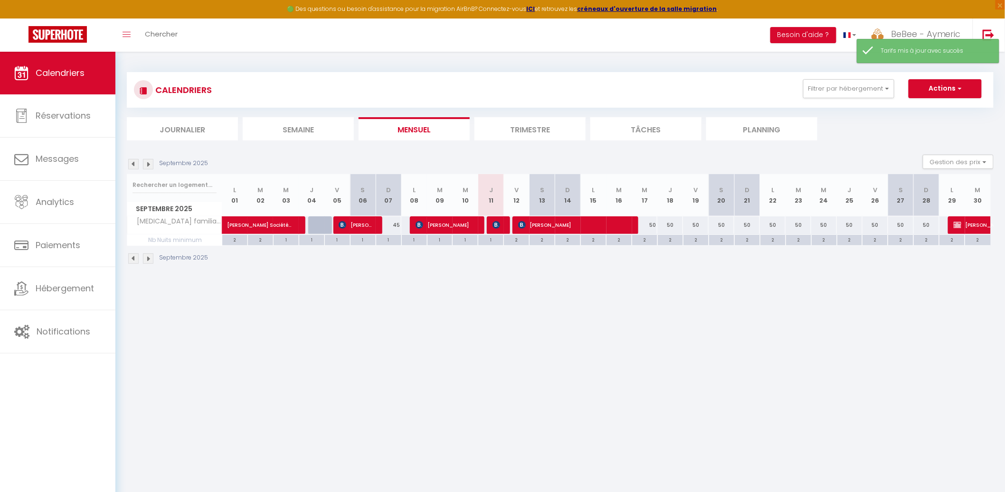
drag, startPoint x: 699, startPoint y: 227, endPoint x: 712, endPoint y: 211, distance: 20.9
click at [699, 227] on div "50" at bounding box center [696, 226] width 26 height 18
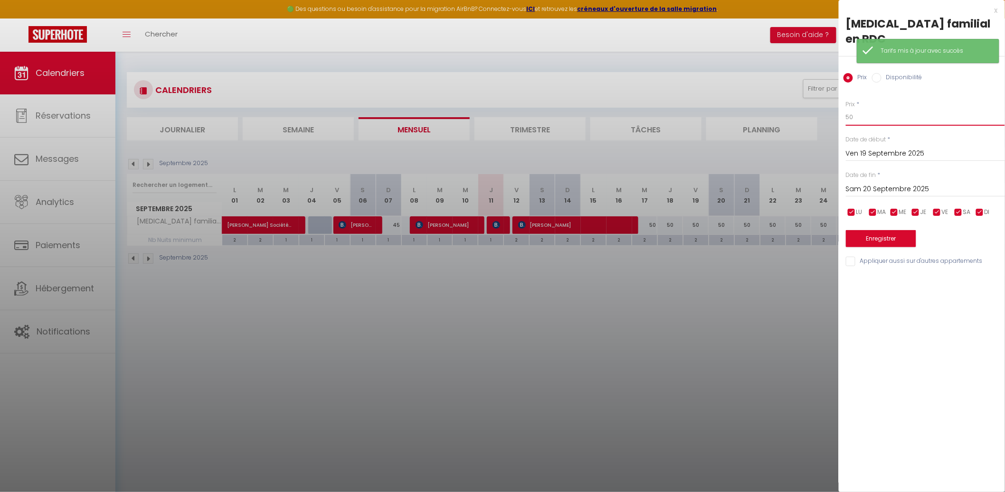
click at [864, 109] on input "50" at bounding box center [925, 117] width 159 height 17
click at [886, 183] on input "Sam 20 Septembre 2025" at bounding box center [925, 189] width 159 height 12
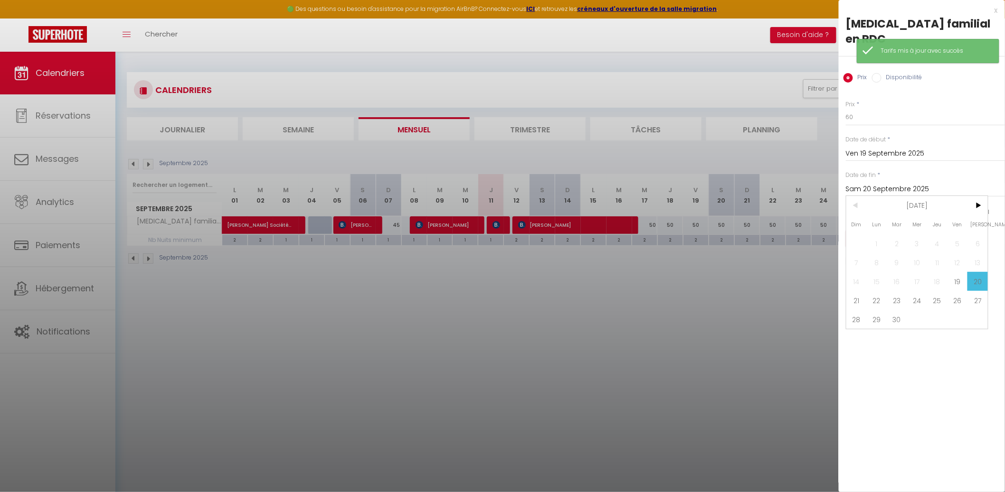
click at [857, 291] on span "21" at bounding box center [856, 300] width 20 height 19
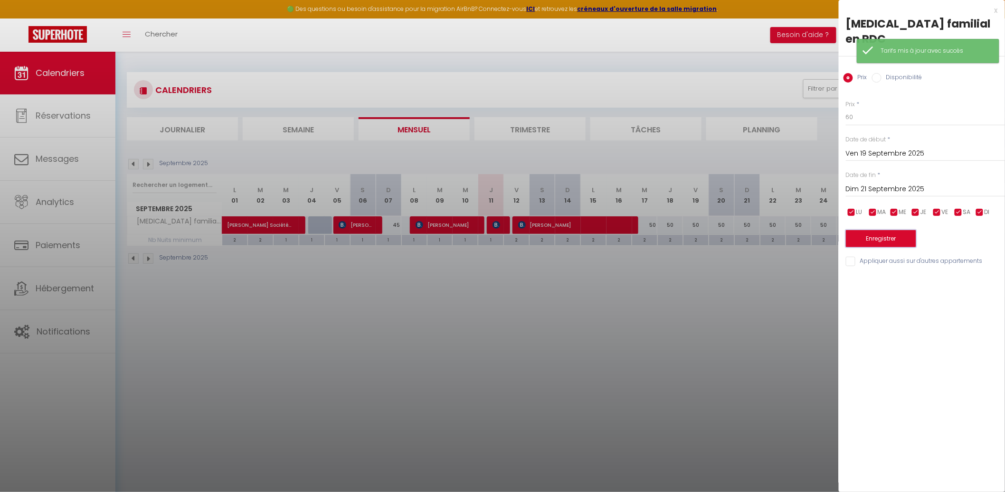
click at [881, 230] on button "Enregistrer" at bounding box center [881, 238] width 70 height 17
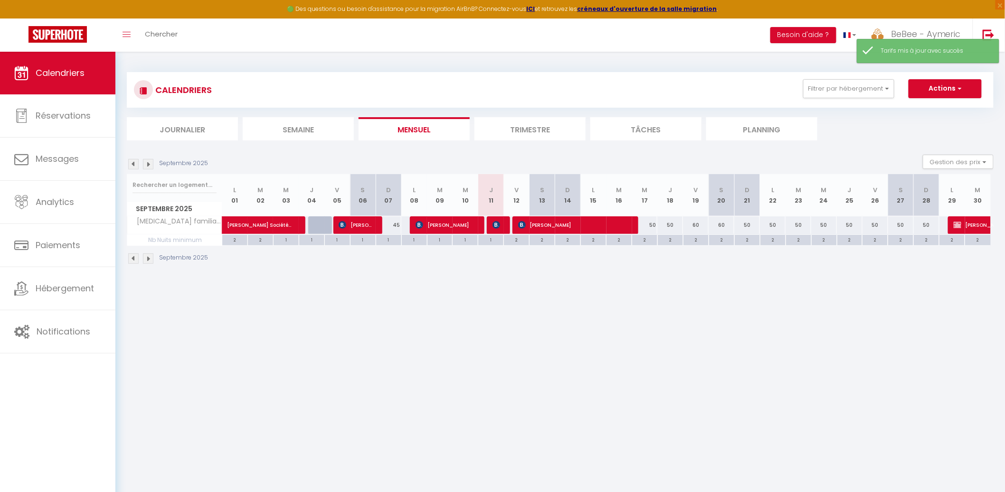
drag, startPoint x: 878, startPoint y: 225, endPoint x: 886, endPoint y: 198, distance: 28.7
click at [878, 225] on div "50" at bounding box center [875, 226] width 26 height 18
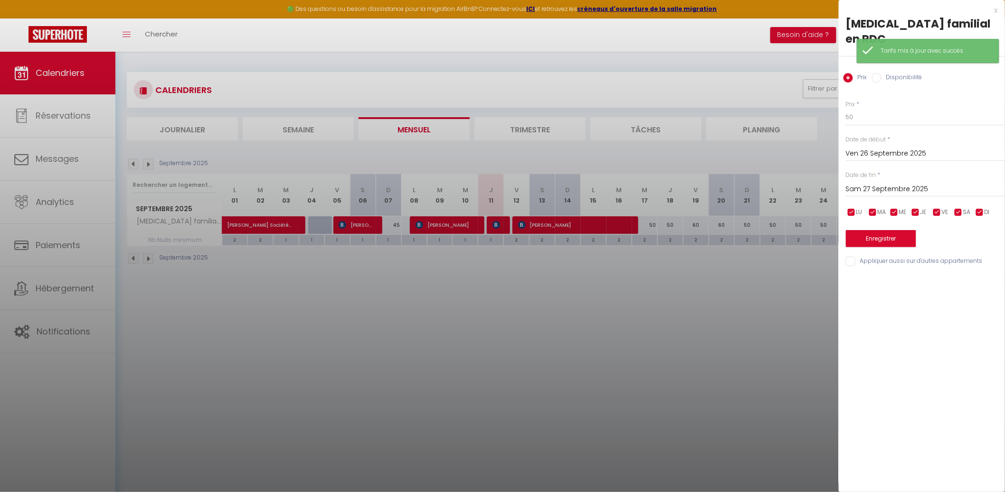
click at [889, 114] on div "Prix * 50 Statut * Disponible Indisponible Date de début * [DATE] < [DATE] > Di…" at bounding box center [922, 178] width 166 height 180
click at [891, 109] on input "50" at bounding box center [925, 117] width 159 height 17
click at [907, 183] on input "Sam 27 Septembre 2025" at bounding box center [925, 189] width 159 height 12
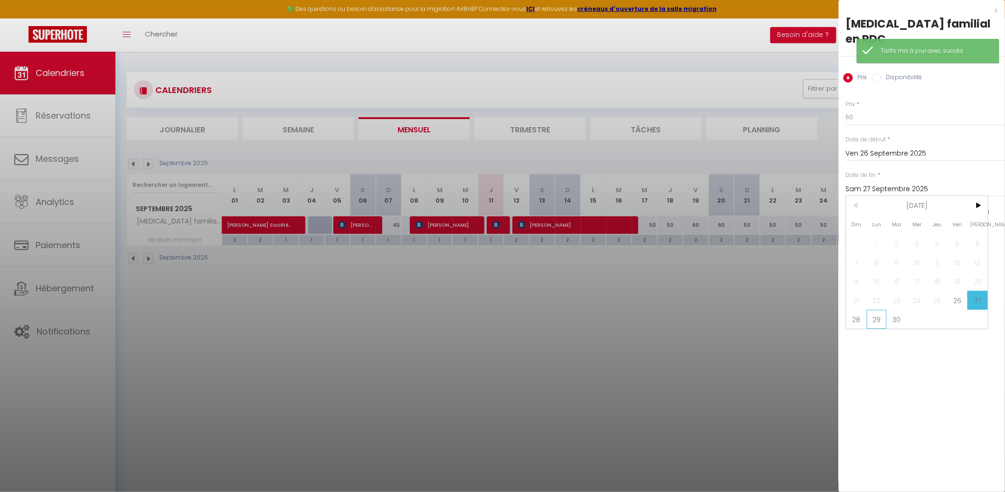
click at [878, 310] on span "29" at bounding box center [877, 319] width 20 height 19
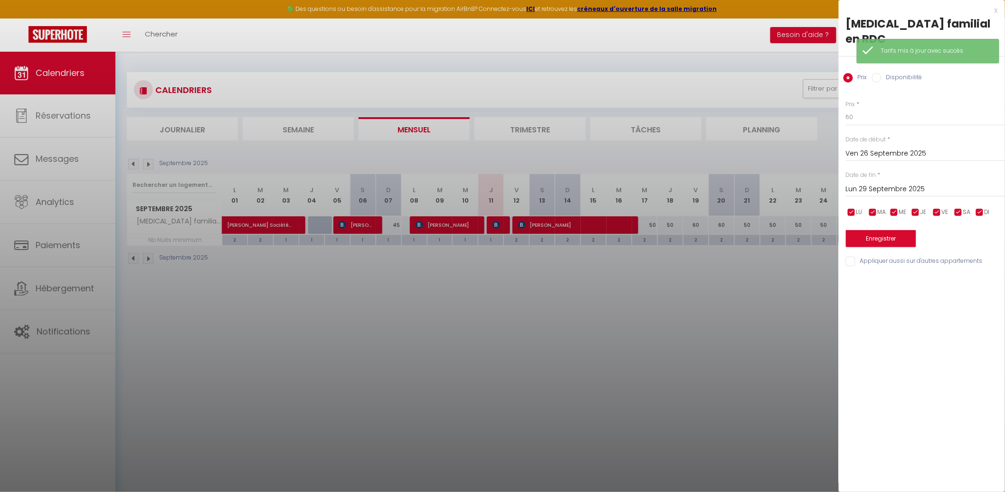
click at [878, 218] on div "Enregistrer" at bounding box center [925, 232] width 159 height 29
click at [878, 230] on button "Enregistrer" at bounding box center [881, 238] width 70 height 17
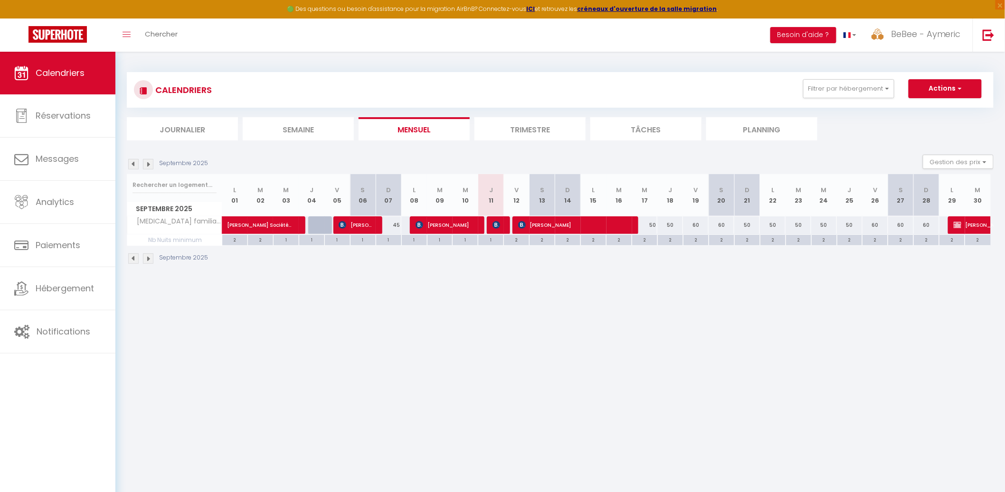
click at [650, 224] on div "50" at bounding box center [645, 226] width 26 height 18
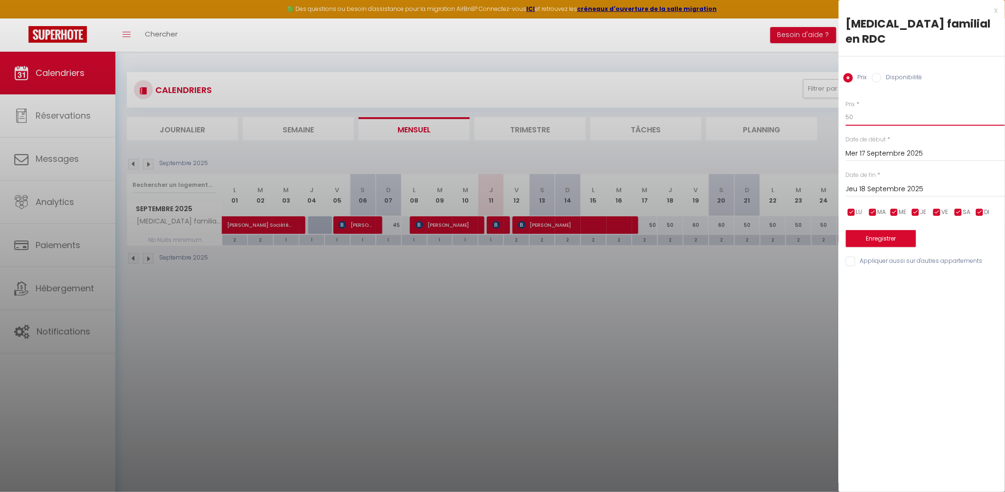
click at [880, 109] on input "50" at bounding box center [925, 117] width 159 height 17
click at [884, 183] on input "Jeu 18 Septembre 2025" at bounding box center [925, 189] width 159 height 12
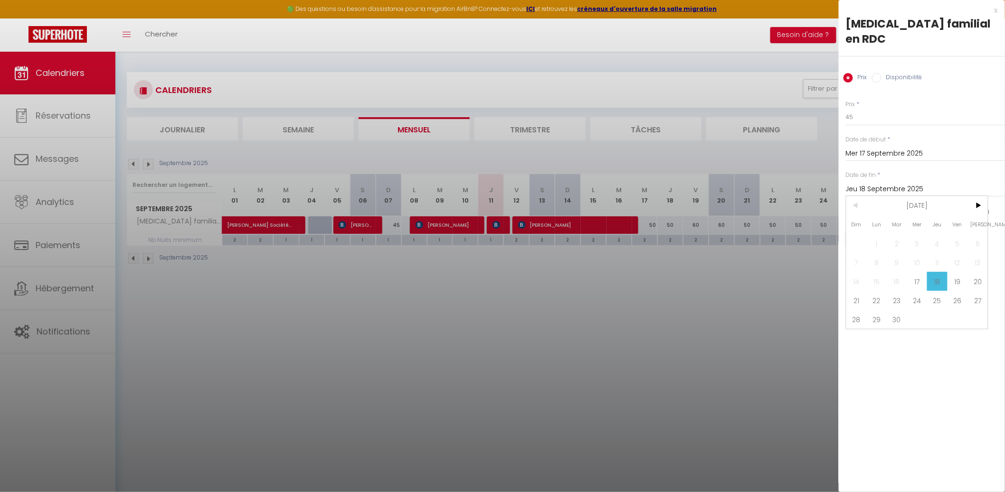
click at [859, 291] on span "21" at bounding box center [856, 300] width 20 height 19
click at [943, 183] on input "Dim 21 Septembre 2025" at bounding box center [925, 189] width 159 height 12
drag, startPoint x: 861, startPoint y: 300, endPoint x: 898, endPoint y: 255, distance: 58.4
click at [861, 310] on span "28" at bounding box center [856, 319] width 20 height 19
drag, startPoint x: 936, startPoint y: 200, endPoint x: 945, endPoint y: 196, distance: 10.4
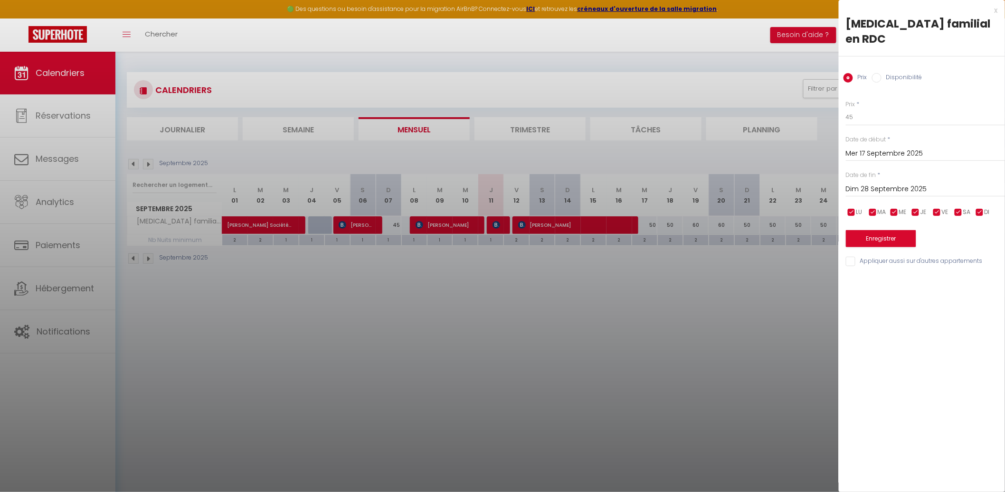
click at [937, 208] on input "checkbox" at bounding box center [936, 212] width 9 height 9
click at [955, 208] on input "checkbox" at bounding box center [958, 212] width 9 height 9
click at [893, 230] on button "Enregistrer" at bounding box center [881, 238] width 70 height 17
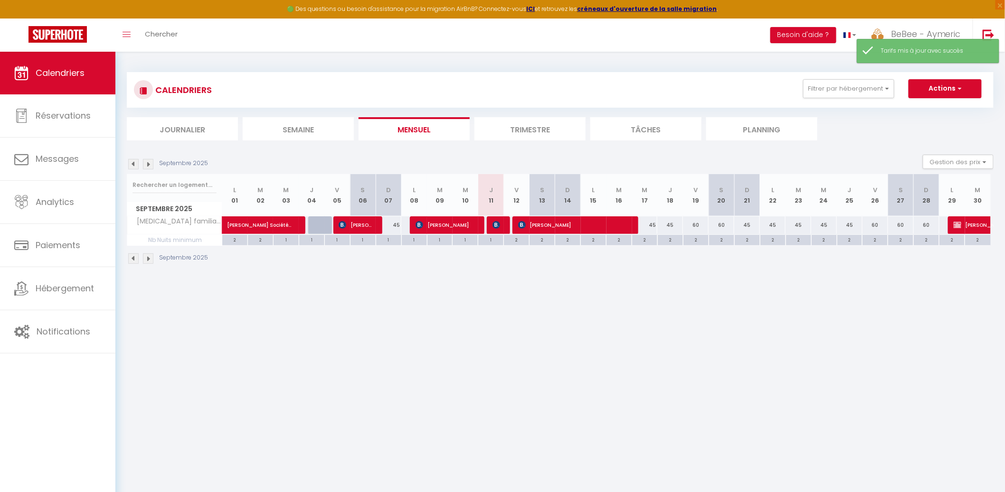
drag, startPoint x: 695, startPoint y: 227, endPoint x: 715, endPoint y: 213, distance: 24.5
click at [695, 227] on div "60" at bounding box center [696, 226] width 26 height 18
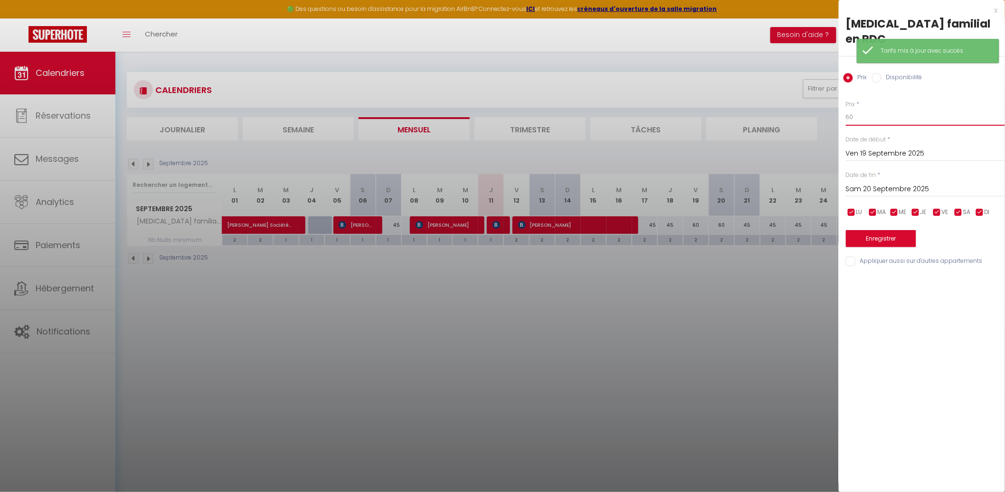
click at [893, 110] on input "60" at bounding box center [925, 117] width 159 height 17
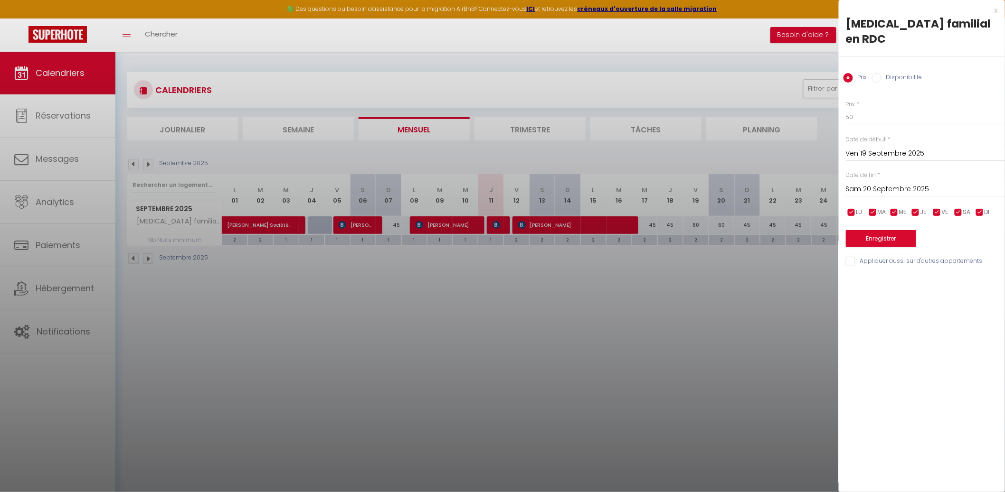
click at [879, 183] on input "Sam 20 Septembre 2025" at bounding box center [925, 189] width 159 height 12
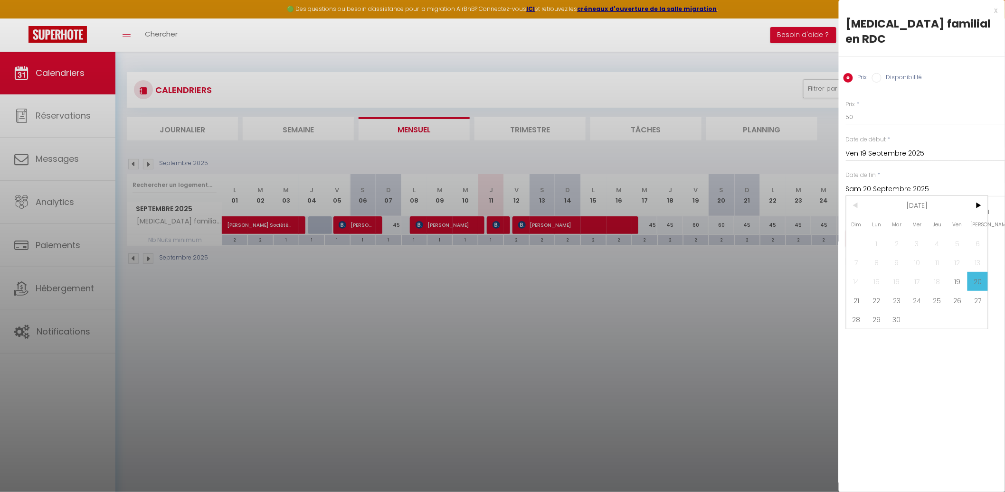
click at [862, 291] on span "21" at bounding box center [856, 300] width 20 height 19
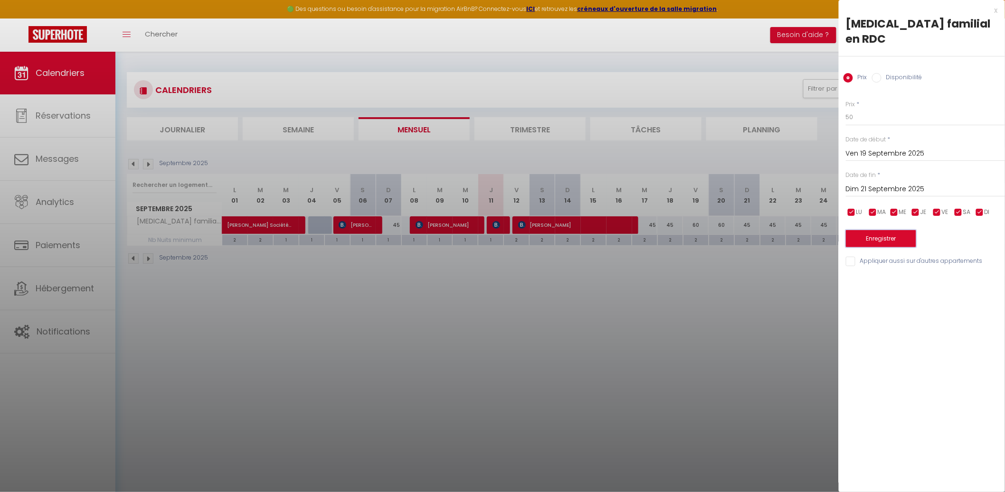
click at [870, 230] on button "Enregistrer" at bounding box center [881, 238] width 70 height 17
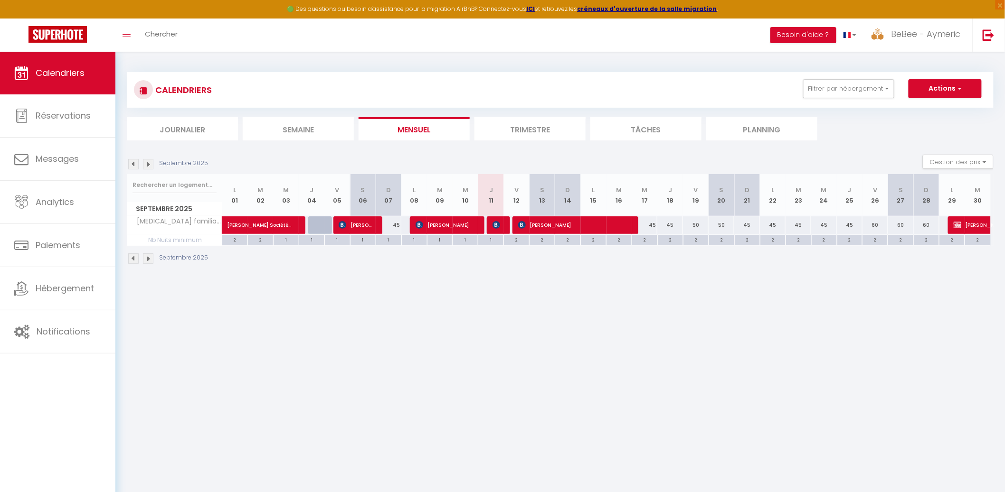
click at [148, 159] on img at bounding box center [148, 164] width 10 height 10
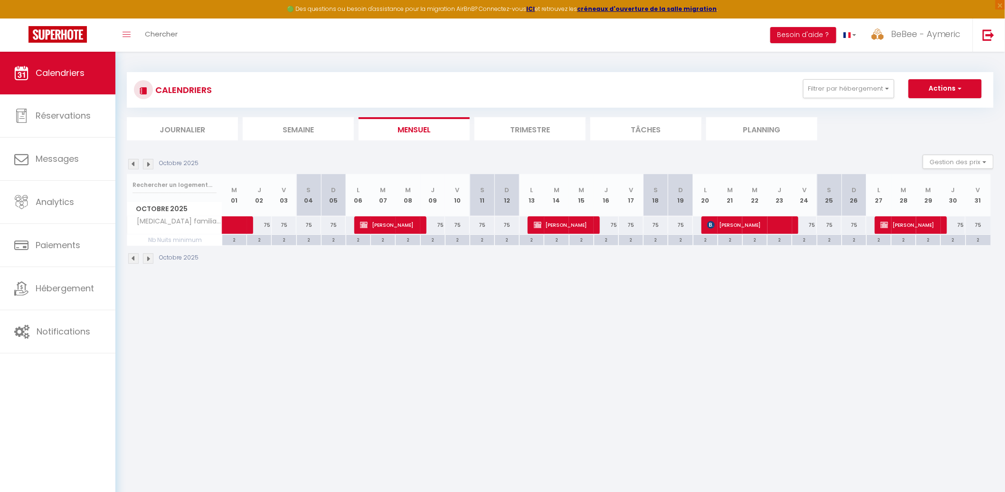
click at [260, 223] on div "75" at bounding box center [259, 226] width 25 height 18
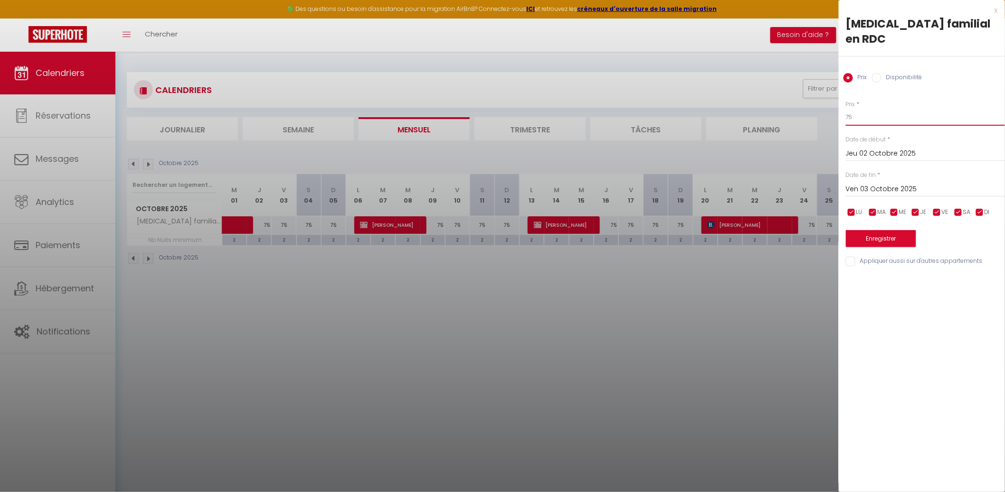
click at [855, 109] on input "75" at bounding box center [925, 117] width 159 height 17
click at [891, 183] on input "Ven 03 Octobre 2025" at bounding box center [925, 189] width 159 height 12
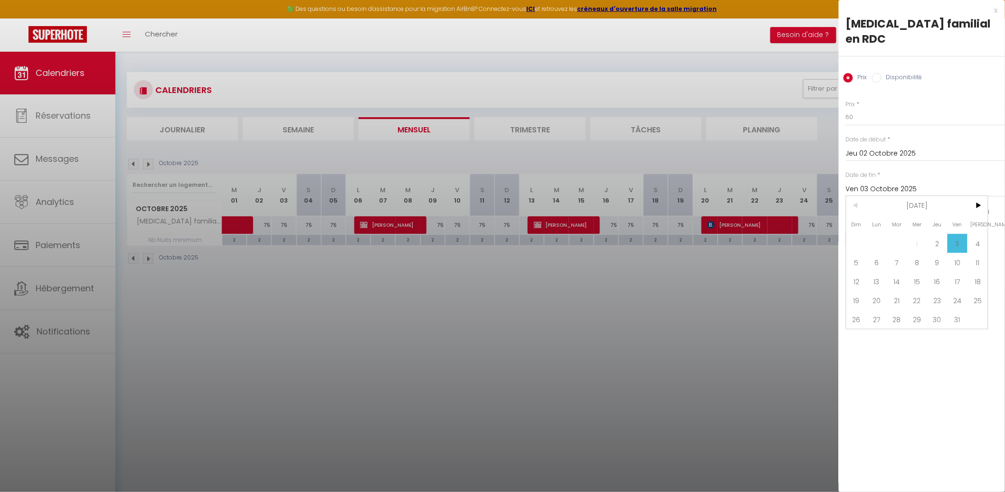
click at [865, 272] on span "12" at bounding box center [856, 281] width 20 height 19
click at [876, 230] on button "Enregistrer" at bounding box center [881, 238] width 70 height 17
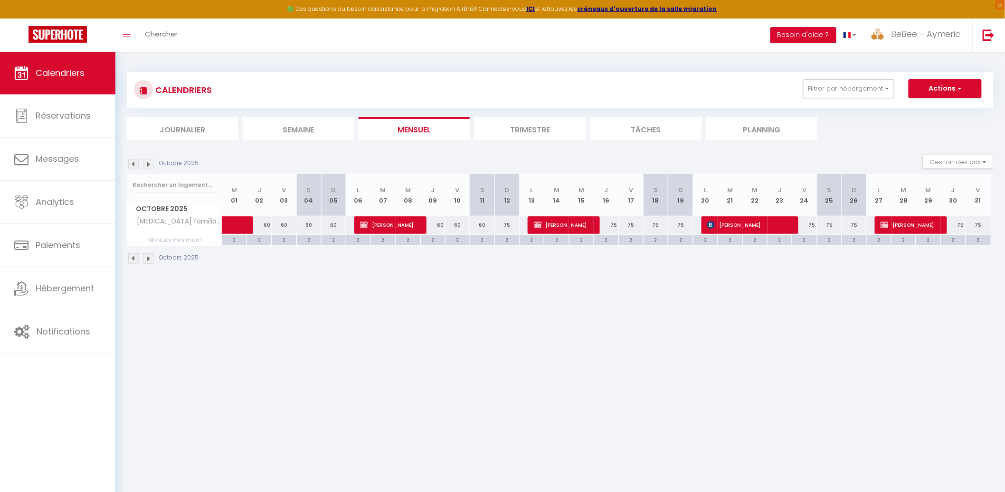
click at [510, 227] on div "75" at bounding box center [507, 226] width 25 height 18
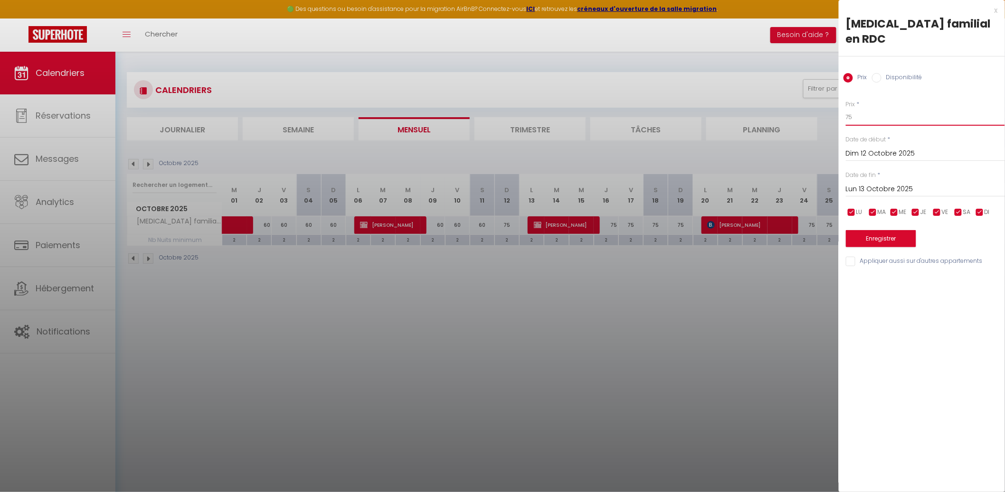
click at [867, 109] on input "75" at bounding box center [925, 117] width 159 height 17
click at [904, 230] on button "Enregistrer" at bounding box center [881, 238] width 70 height 17
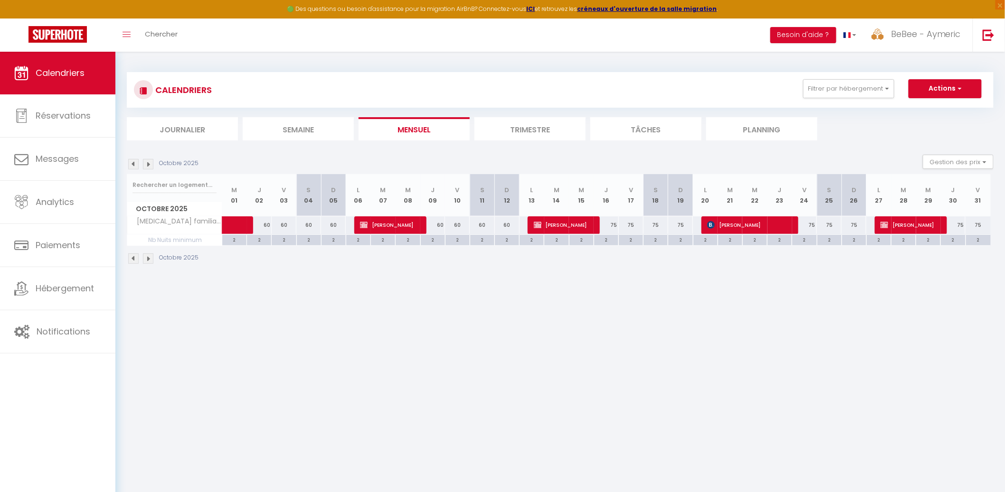
click at [404, 129] on li "Mensuel" at bounding box center [414, 128] width 111 height 23
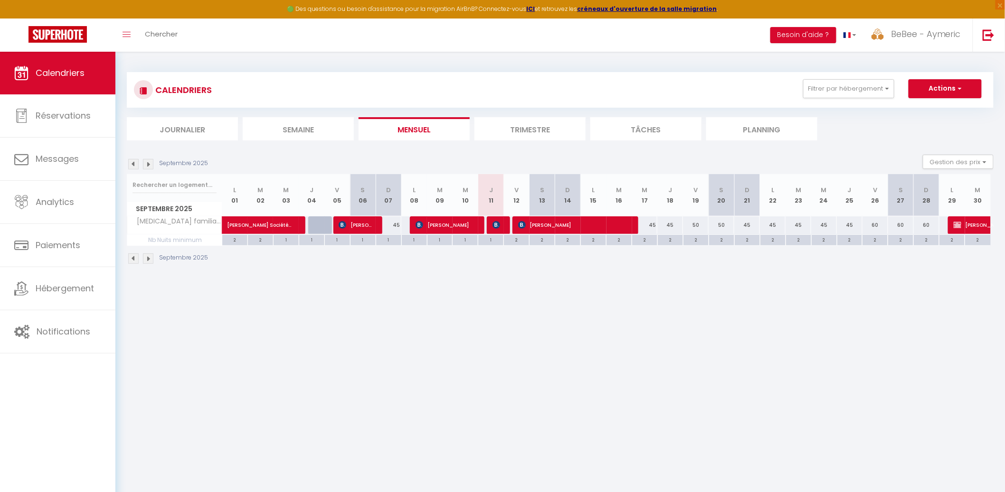
drag, startPoint x: 404, startPoint y: 129, endPoint x: 387, endPoint y: 129, distance: 17.6
click at [402, 129] on li "Mensuel" at bounding box center [414, 128] width 111 height 23
click at [492, 119] on li "Trimestre" at bounding box center [529, 128] width 111 height 23
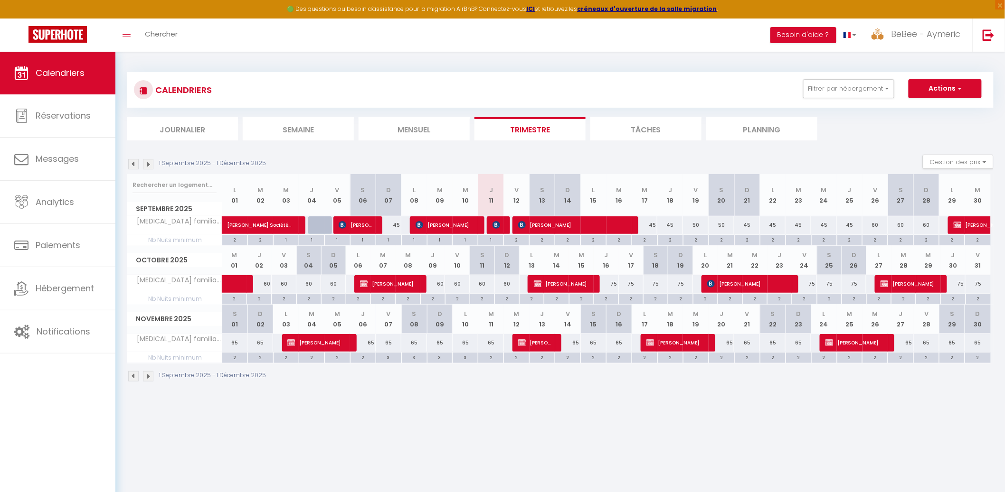
click at [439, 119] on li "Mensuel" at bounding box center [414, 128] width 111 height 23
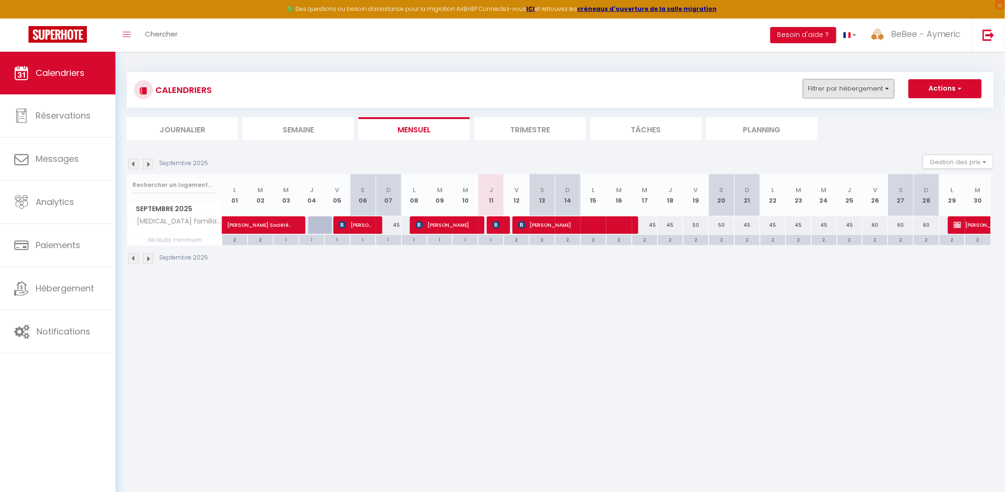
drag, startPoint x: 872, startPoint y: 87, endPoint x: 868, endPoint y: 91, distance: 6.0
click at [871, 87] on button "Filtrer par hébergement" at bounding box center [848, 88] width 91 height 19
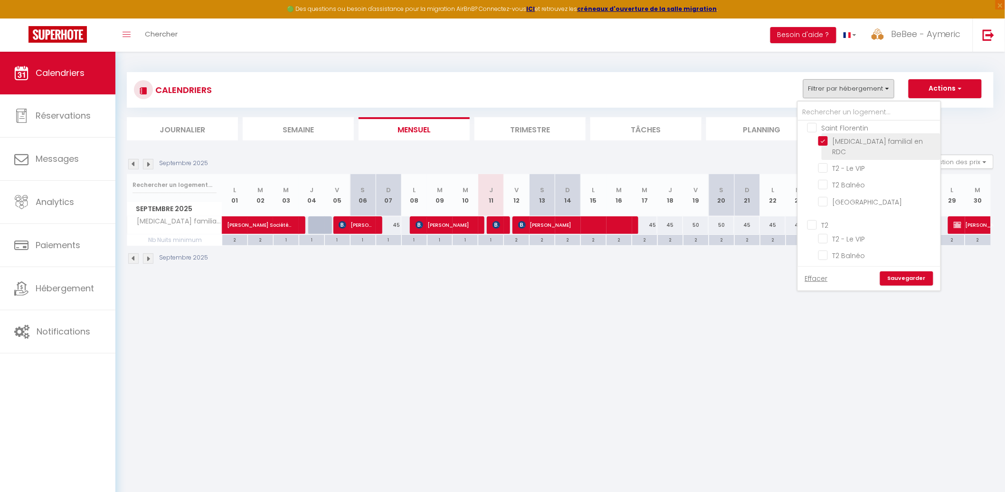
click at [828, 138] on input "[MEDICAL_DATA] familial en RDC" at bounding box center [877, 140] width 119 height 9
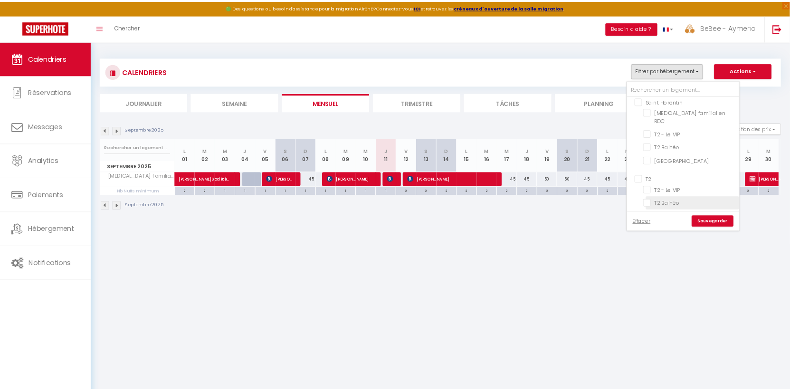
scroll to position [67, 0]
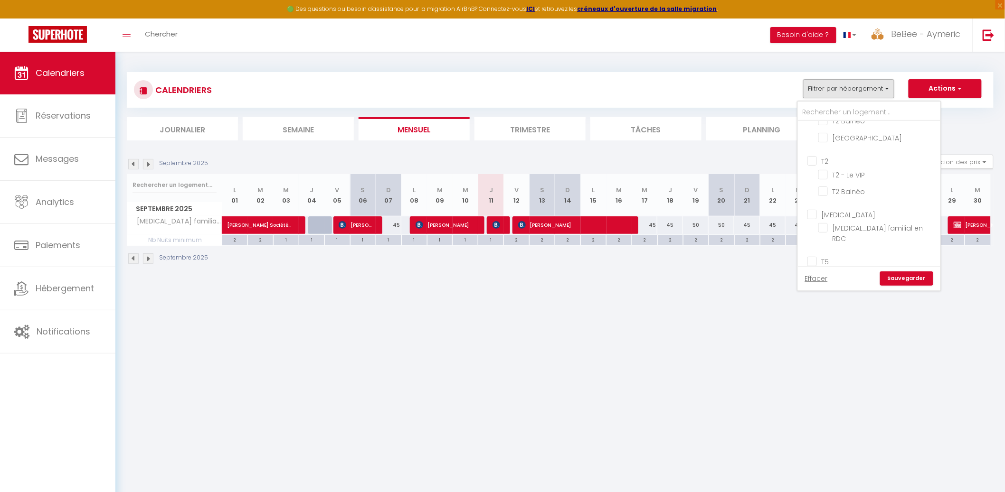
click at [826, 270] on input "[GEOGRAPHIC_DATA]" at bounding box center [877, 274] width 119 height 9
click at [902, 276] on link "Sauvegarder" at bounding box center [906, 279] width 53 height 14
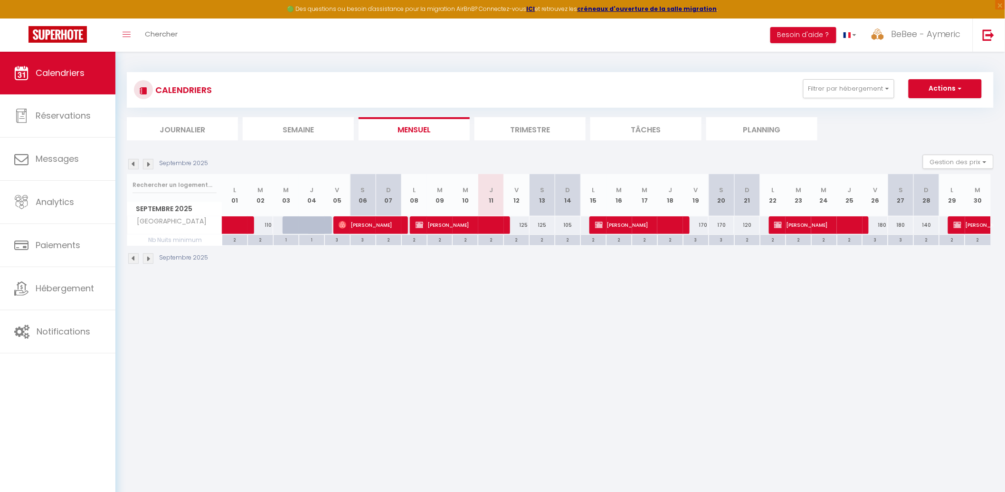
click at [526, 227] on div "125" at bounding box center [517, 226] width 26 height 18
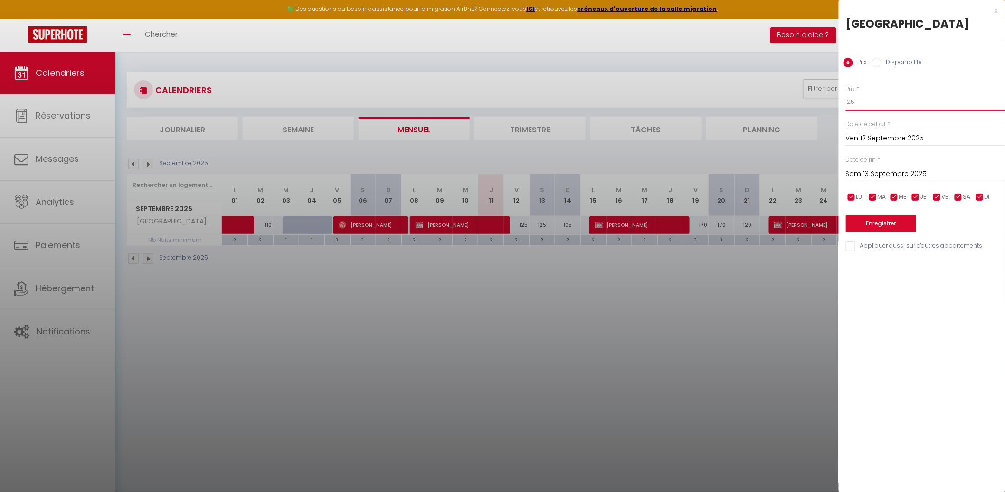
click at [868, 98] on input "125" at bounding box center [925, 102] width 159 height 17
click at [891, 169] on input "Sam 13 Septembre 2025" at bounding box center [925, 174] width 159 height 12
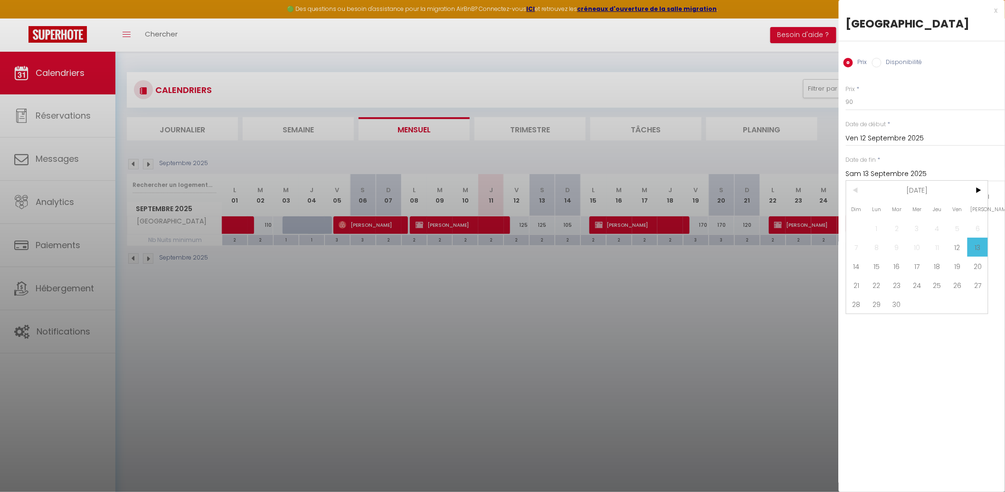
drag, startPoint x: 877, startPoint y: 263, endPoint x: 879, endPoint y: 243, distance: 20.5
click at [877, 261] on span "15" at bounding box center [877, 266] width 20 height 19
click at [885, 222] on button "Enregistrer" at bounding box center [881, 223] width 70 height 17
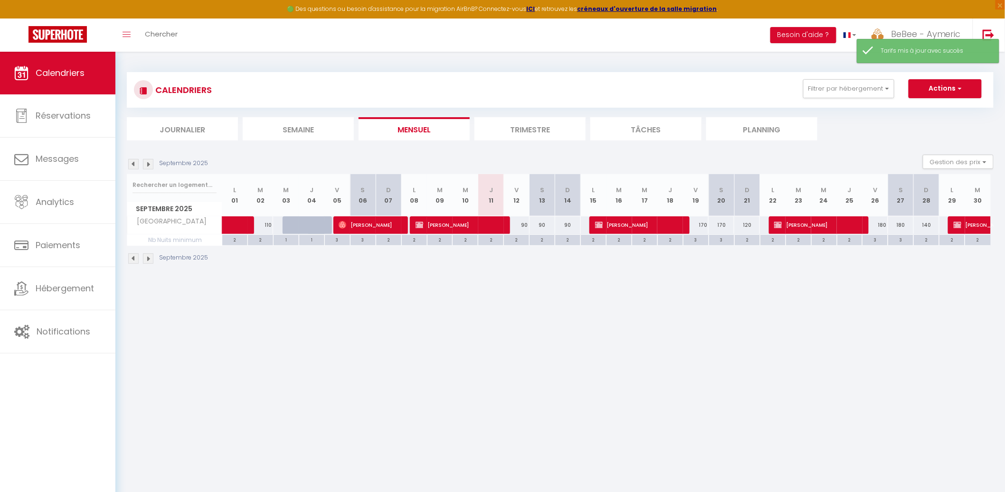
click at [704, 224] on div "170" at bounding box center [696, 226] width 26 height 18
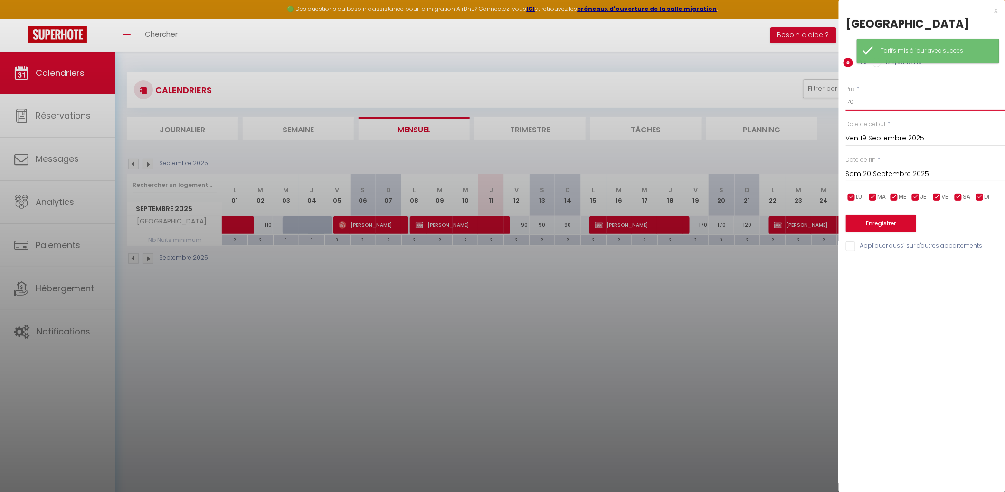
click at [884, 108] on input "170" at bounding box center [925, 102] width 159 height 17
click at [886, 107] on input "170" at bounding box center [925, 102] width 159 height 17
click at [909, 182] on div "[DATE] < [DATE] > Dim Lun Mar Mer Jeu Ven Sam 1 2 3 4 5 6 7 8 9 10 11 12 13 14 …" at bounding box center [925, 173] width 159 height 17
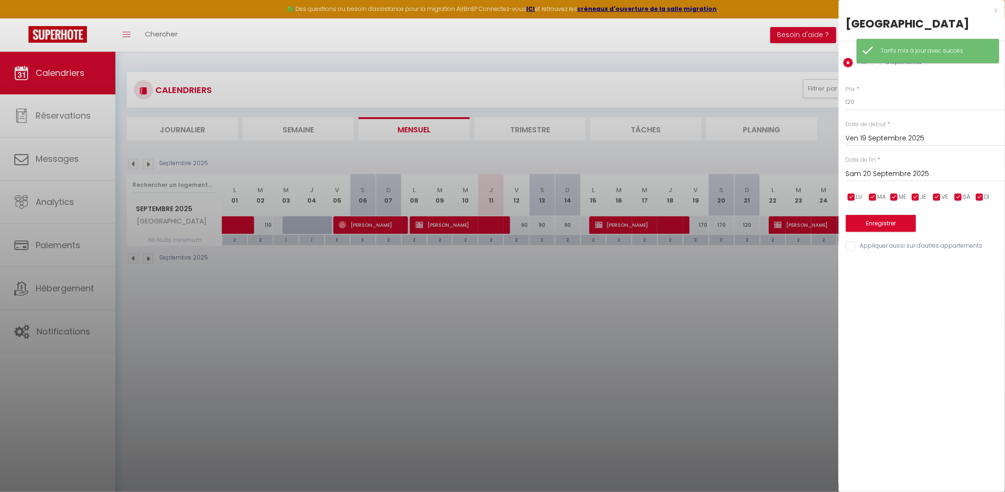
click at [911, 178] on input "Sam 20 Septembre 2025" at bounding box center [925, 174] width 159 height 12
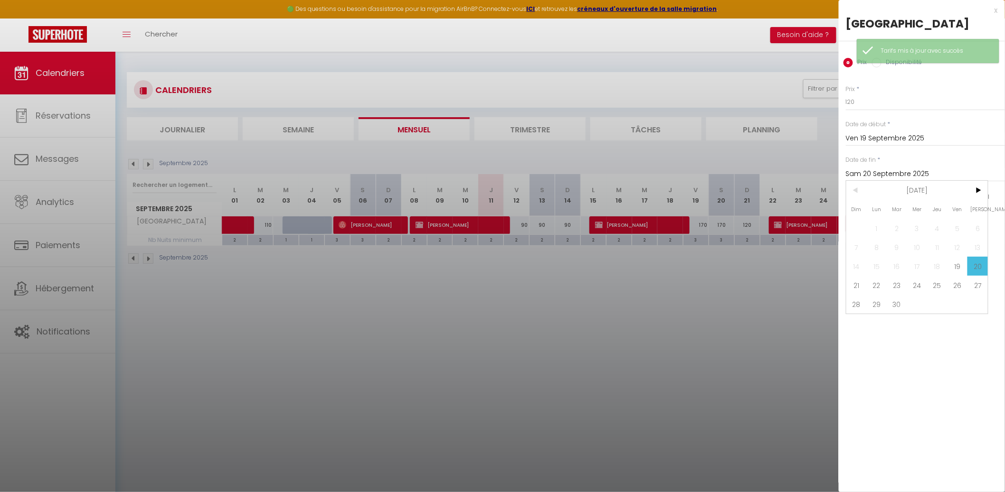
drag, startPoint x: 852, startPoint y: 286, endPoint x: 863, endPoint y: 259, distance: 29.0
click at [853, 284] on span "21" at bounding box center [856, 285] width 20 height 19
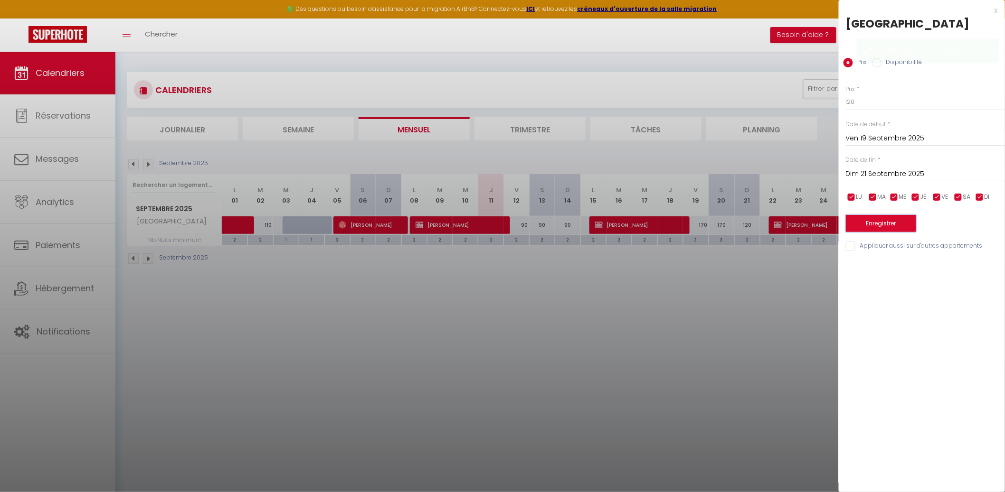
click at [883, 224] on button "Enregistrer" at bounding box center [881, 223] width 70 height 17
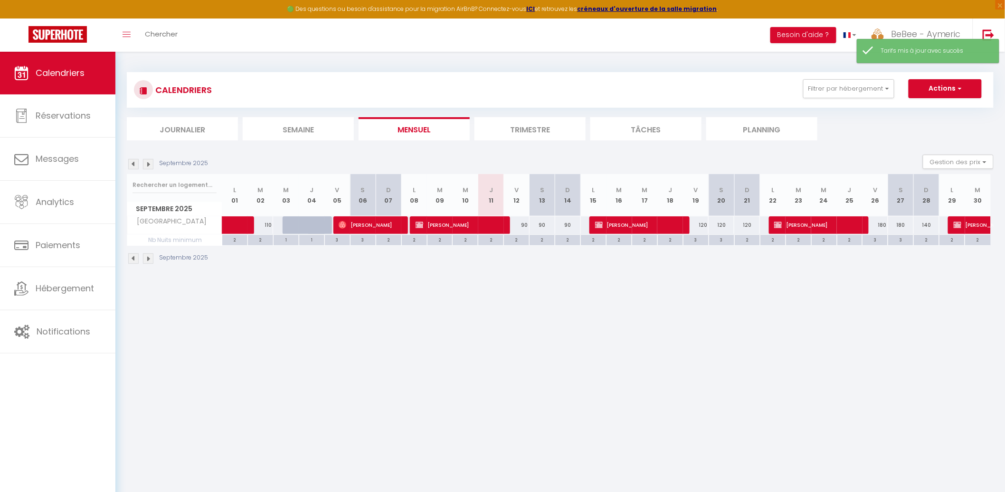
click at [884, 224] on div "180" at bounding box center [875, 226] width 26 height 18
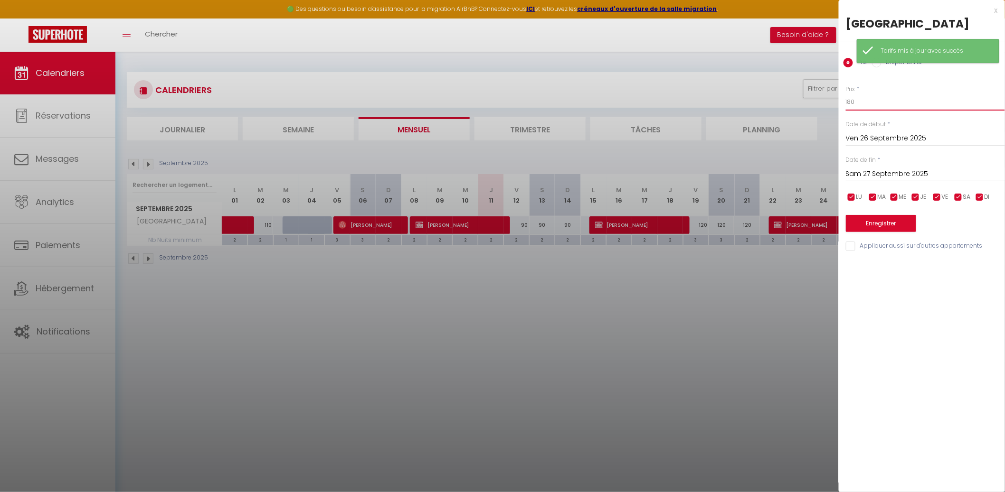
click at [873, 103] on input "180" at bounding box center [925, 102] width 159 height 17
click at [908, 171] on input "Sam 27 Septembre 2025" at bounding box center [925, 174] width 159 height 12
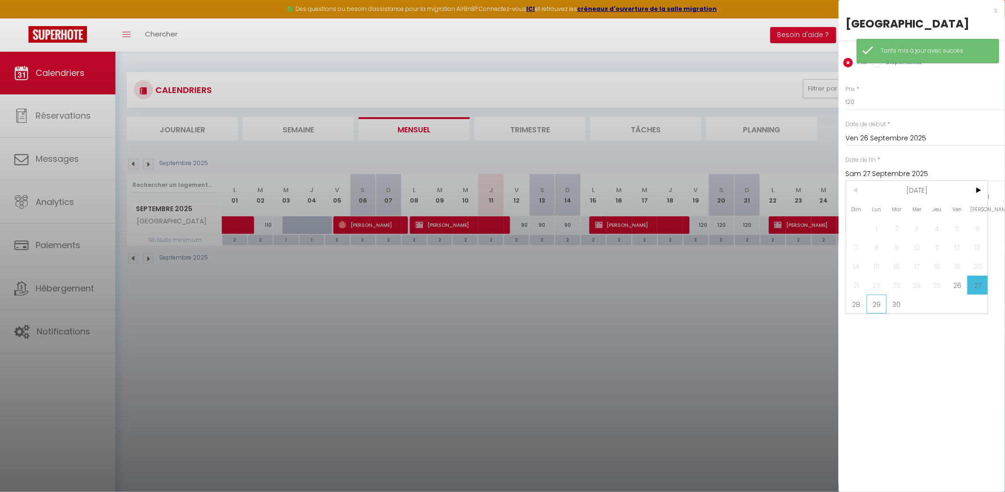
click at [880, 294] on div "Dim Lun Mar Mer Jeu Ven Sam 1 2 3 4 5 6 7 8 9 10 11 12 13 14 15 16 17 18 19 20 …" at bounding box center [917, 247] width 142 height 133
drag, startPoint x: 893, startPoint y: 301, endPoint x: 886, endPoint y: 277, distance: 24.7
click at [893, 300] on span "30" at bounding box center [897, 304] width 20 height 19
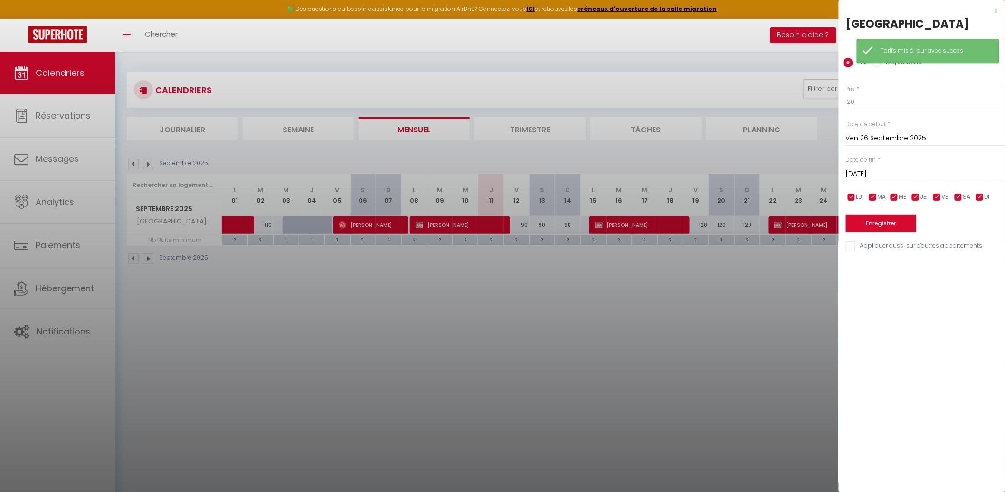
click at [873, 220] on button "Enregistrer" at bounding box center [881, 223] width 70 height 17
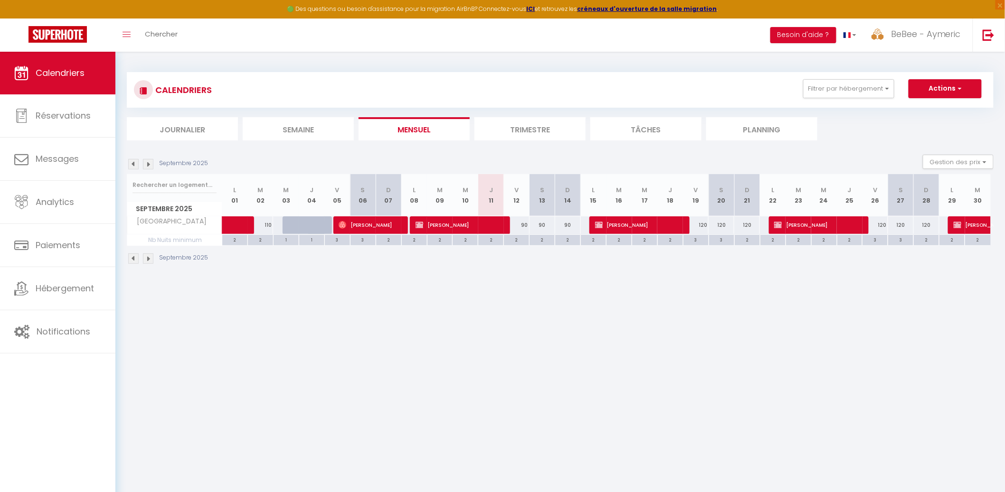
click at [528, 236] on div "2" at bounding box center [516, 239] width 25 height 9
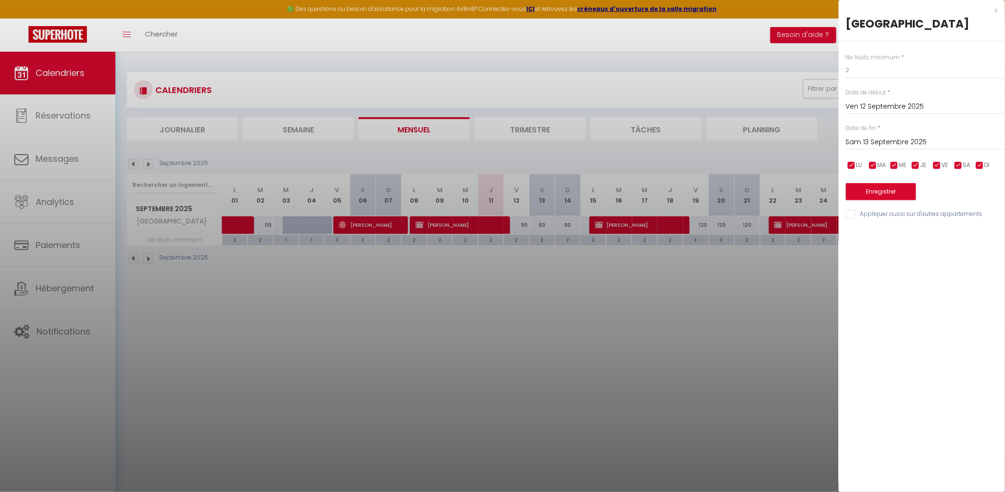
click at [960, 140] on input "Sam 13 Septembre 2025" at bounding box center [925, 142] width 159 height 12
drag, startPoint x: 977, startPoint y: 153, endPoint x: 975, endPoint y: 158, distance: 5.3
click at [977, 154] on span ">" at bounding box center [977, 158] width 20 height 19
click at [916, 195] on span "1" at bounding box center [917, 196] width 20 height 19
click at [893, 197] on button "Enregistrer" at bounding box center [881, 191] width 70 height 17
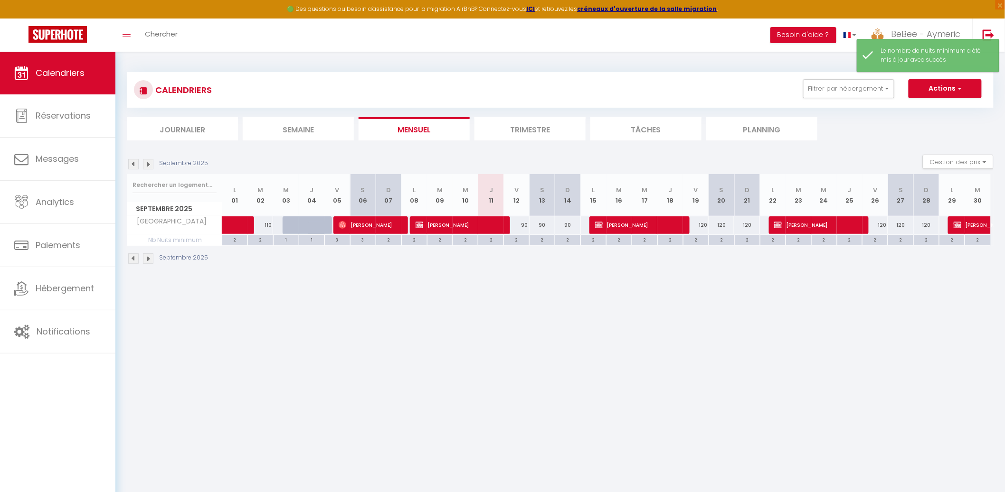
drag, startPoint x: 702, startPoint y: 226, endPoint x: 725, endPoint y: 202, distance: 32.6
click at [702, 226] on div "120" at bounding box center [696, 226] width 26 height 18
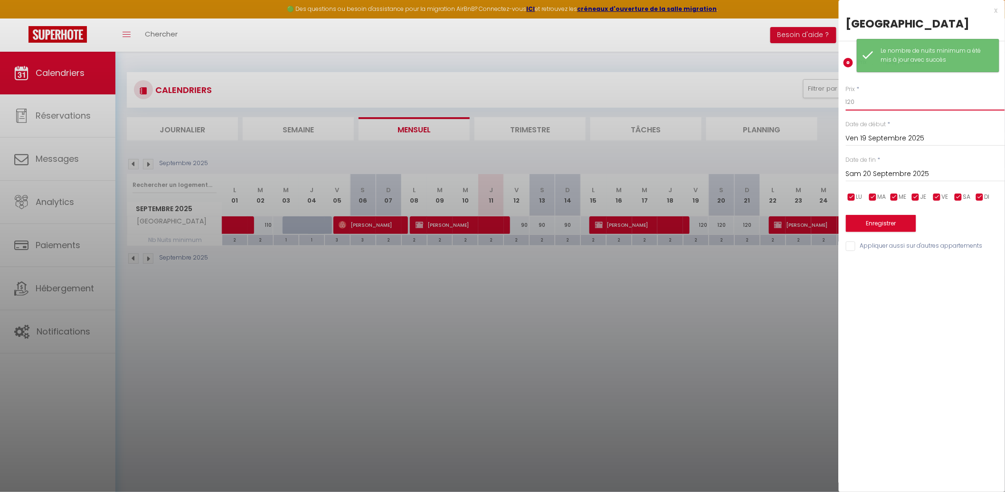
click at [879, 106] on input "120" at bounding box center [925, 102] width 159 height 17
click at [794, 227] on div at bounding box center [502, 246] width 1005 height 492
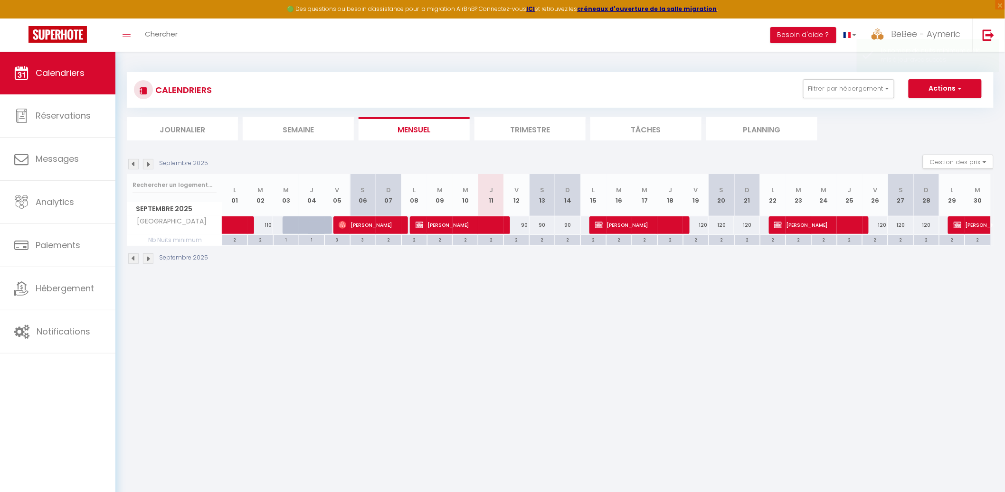
drag, startPoint x: 751, startPoint y: 227, endPoint x: 758, endPoint y: 213, distance: 15.5
click at [751, 227] on div "120" at bounding box center [747, 226] width 26 height 18
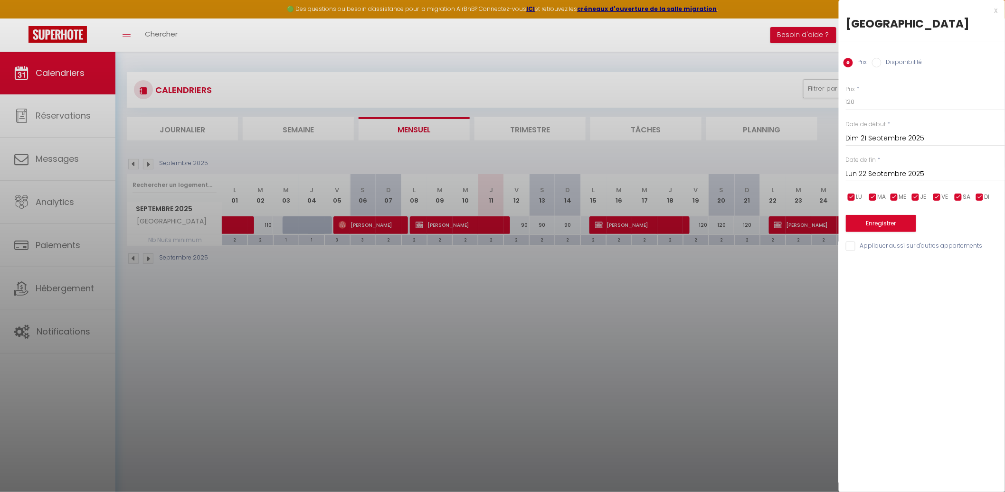
drag, startPoint x: 872, startPoint y: 136, endPoint x: 888, endPoint y: 111, distance: 30.1
click at [877, 130] on div "[DATE] < [DATE] > Dim Lun Mar Mer Jeu Ven Sam 1 2 3 4 5 6 7 8 9 10 11 12 13 14 …" at bounding box center [925, 137] width 159 height 17
click at [890, 107] on input "120" at bounding box center [925, 102] width 159 height 17
click at [912, 229] on button "Enregistrer" at bounding box center [881, 223] width 70 height 17
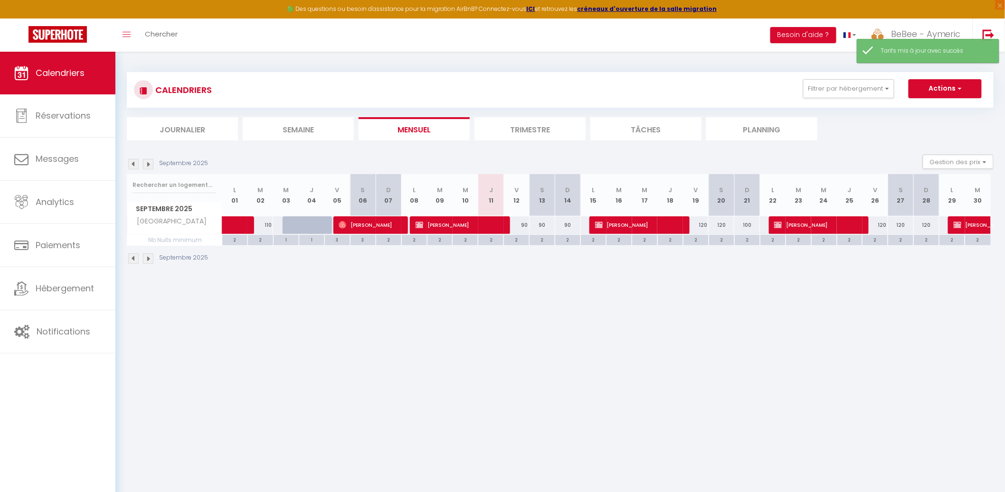
click at [932, 225] on div "120" at bounding box center [927, 226] width 26 height 18
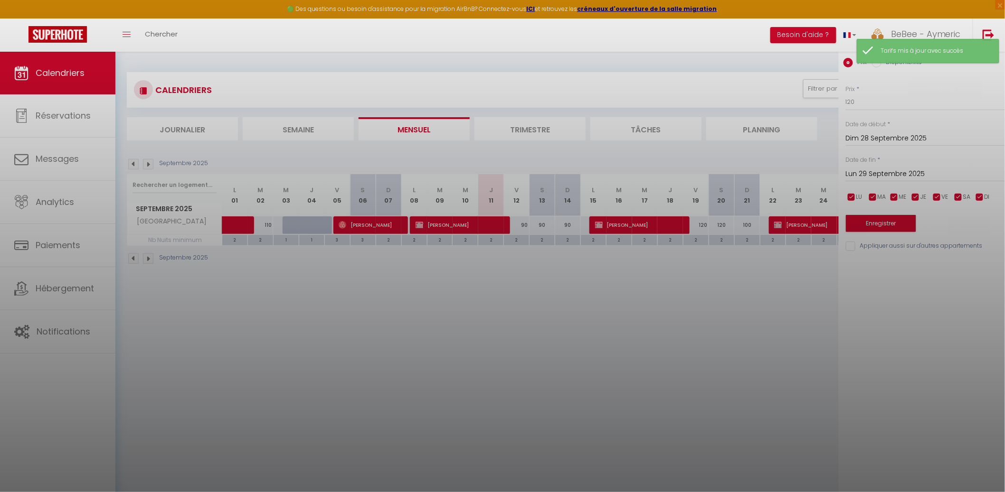
drag, startPoint x: 504, startPoint y: 324, endPoint x: 466, endPoint y: 304, distance: 42.9
click at [503, 323] on div at bounding box center [502, 246] width 1005 height 492
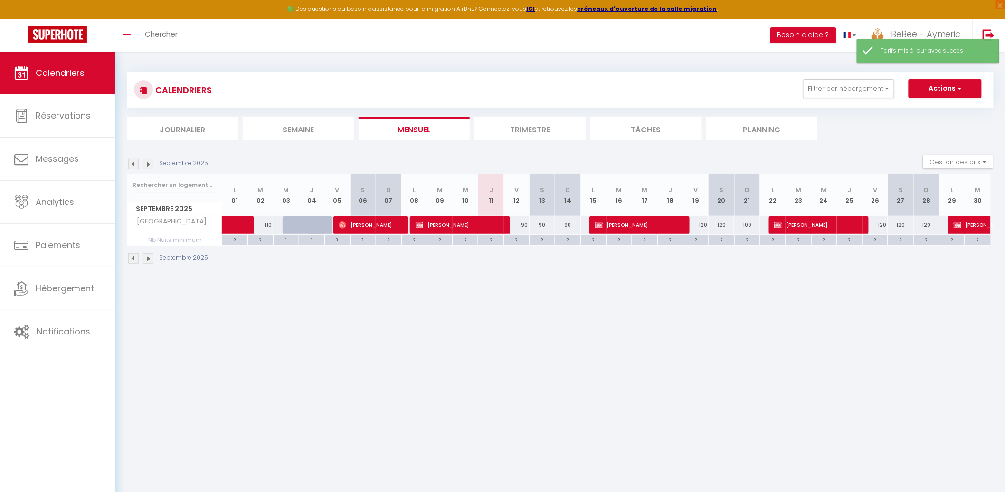
click at [154, 166] on div "Septembre 2025" at bounding box center [169, 164] width 84 height 10
click at [151, 166] on img at bounding box center [148, 164] width 10 height 10
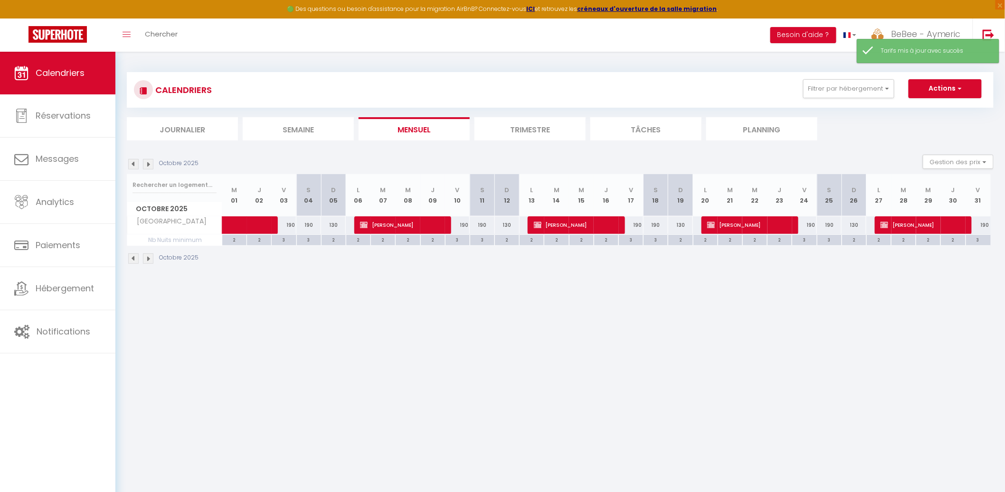
drag, startPoint x: 286, startPoint y: 225, endPoint x: 292, endPoint y: 223, distance: 6.0
click at [287, 225] on div "190" at bounding box center [284, 226] width 25 height 18
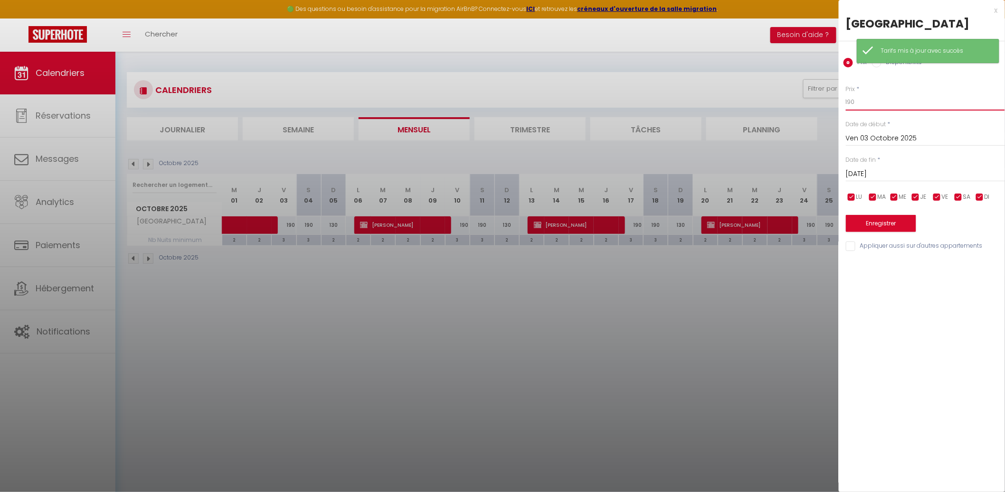
click at [876, 99] on input "190" at bounding box center [925, 102] width 159 height 17
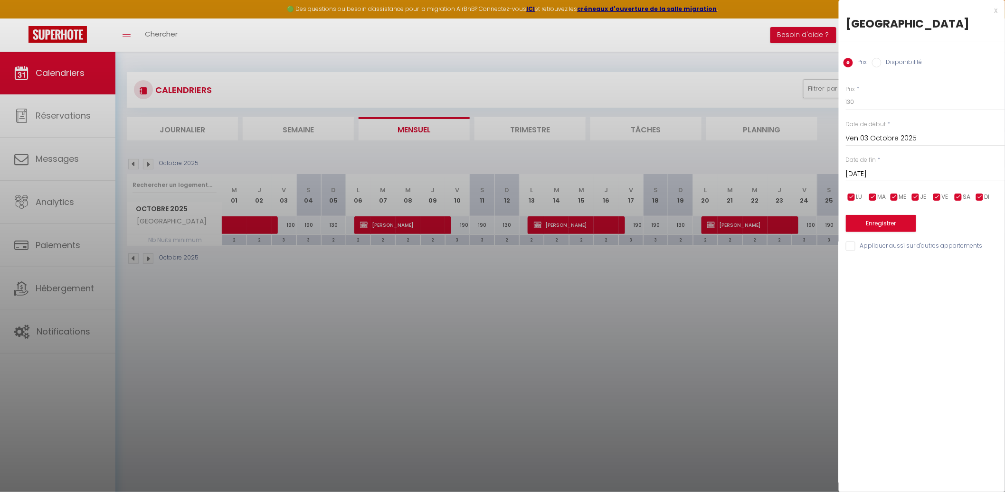
click at [923, 173] on input "[DATE]" at bounding box center [925, 174] width 159 height 12
click at [934, 262] on span "16" at bounding box center [937, 266] width 20 height 19
click at [891, 227] on button "Enregistrer" at bounding box center [881, 223] width 70 height 17
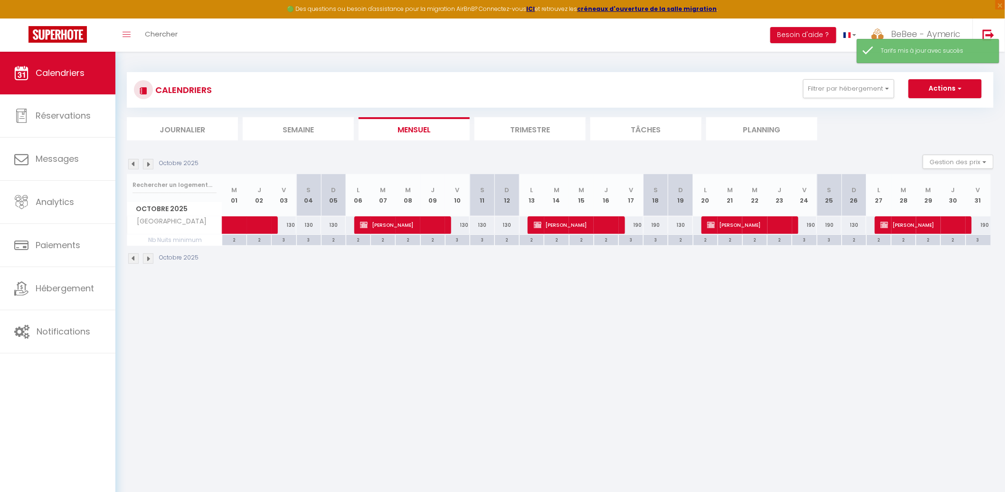
click at [284, 242] on div "3" at bounding box center [284, 239] width 24 height 9
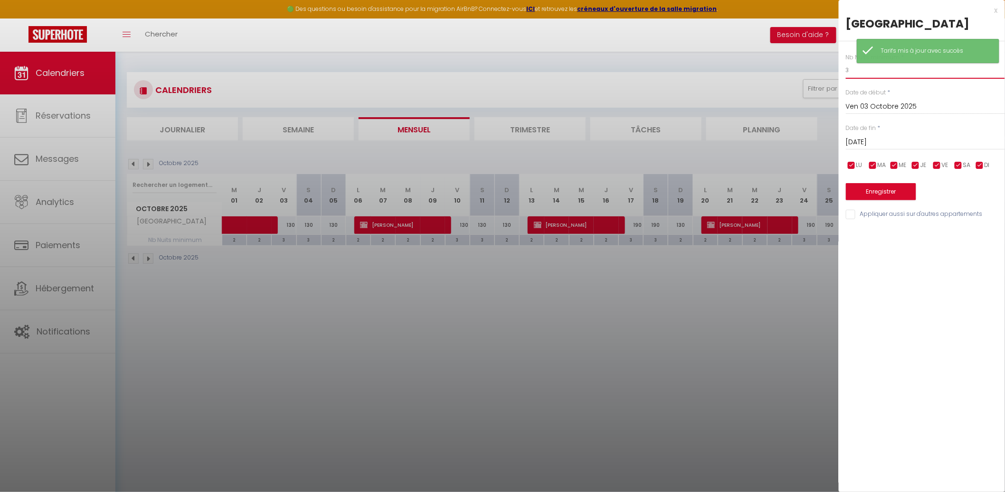
click at [862, 76] on input "3" at bounding box center [925, 70] width 159 height 17
click at [872, 140] on input "[DATE]" at bounding box center [925, 142] width 159 height 12
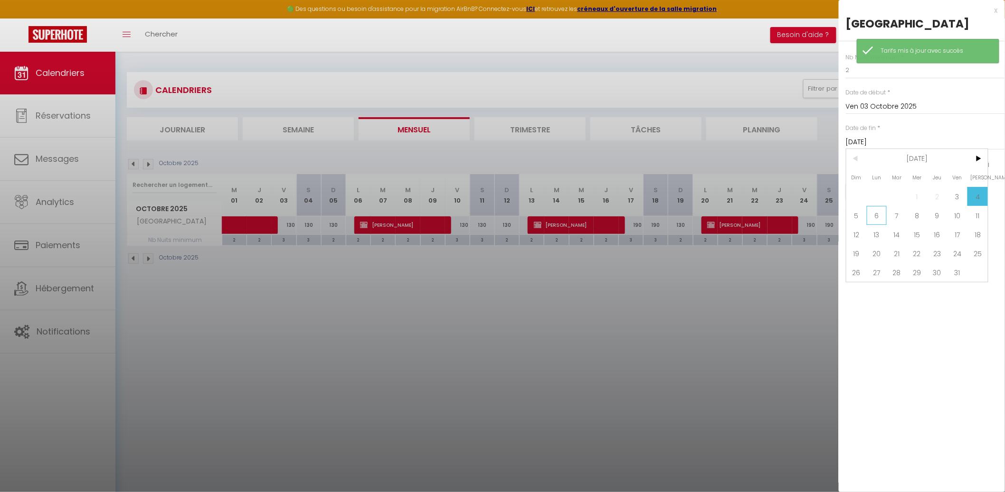
click at [876, 212] on span "6" at bounding box center [877, 215] width 20 height 19
click at [873, 189] on button "Enregistrer" at bounding box center [881, 191] width 70 height 17
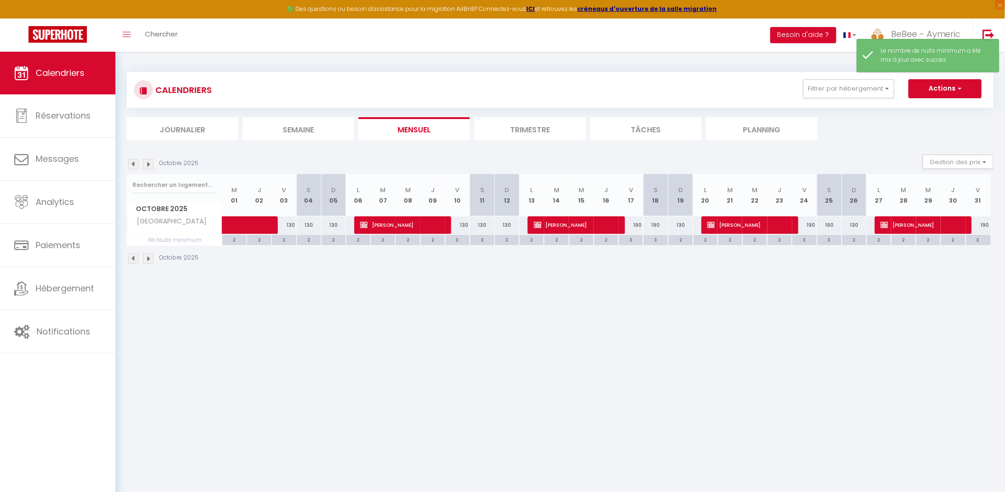
drag, startPoint x: 502, startPoint y: 239, endPoint x: 522, endPoint y: 231, distance: 21.5
click at [503, 238] on div "2" at bounding box center [507, 239] width 24 height 9
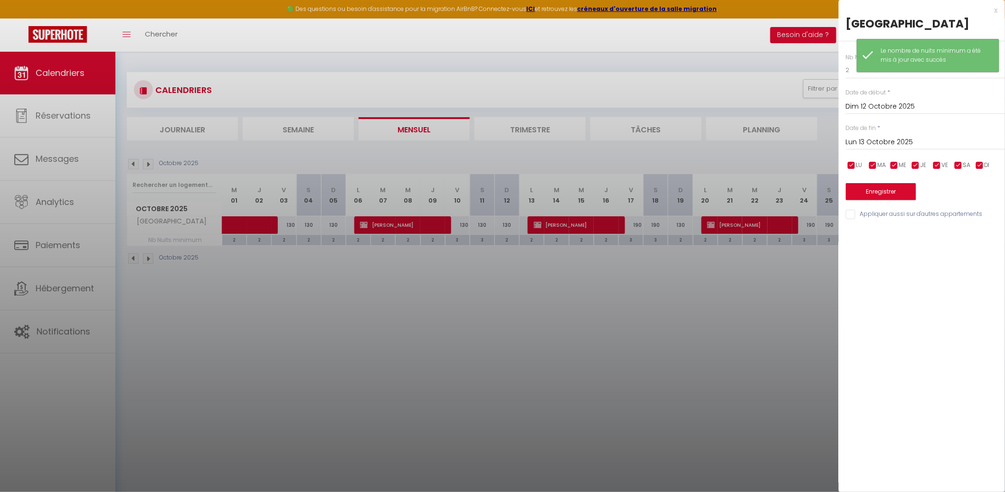
click at [521, 248] on div at bounding box center [502, 246] width 1005 height 492
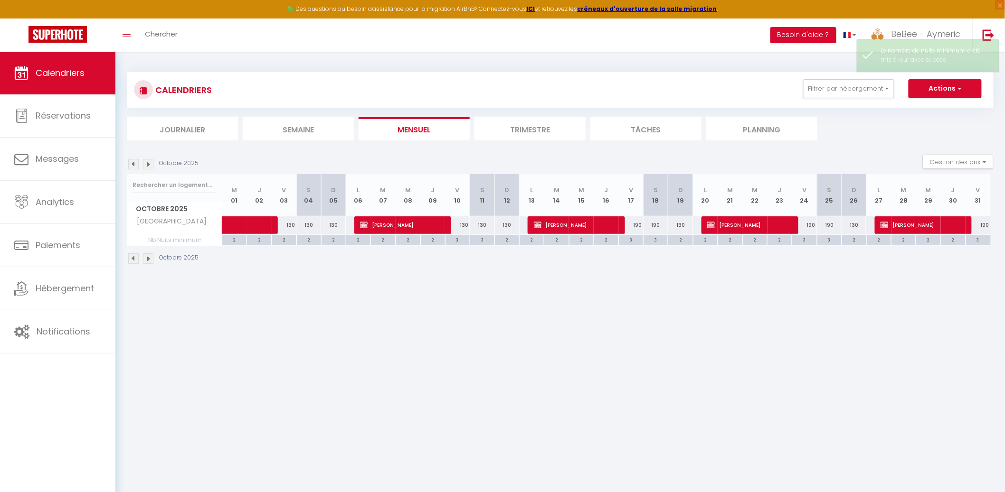
drag, startPoint x: 635, startPoint y: 223, endPoint x: 651, endPoint y: 217, distance: 16.7
click at [635, 223] on div "190" at bounding box center [631, 226] width 25 height 18
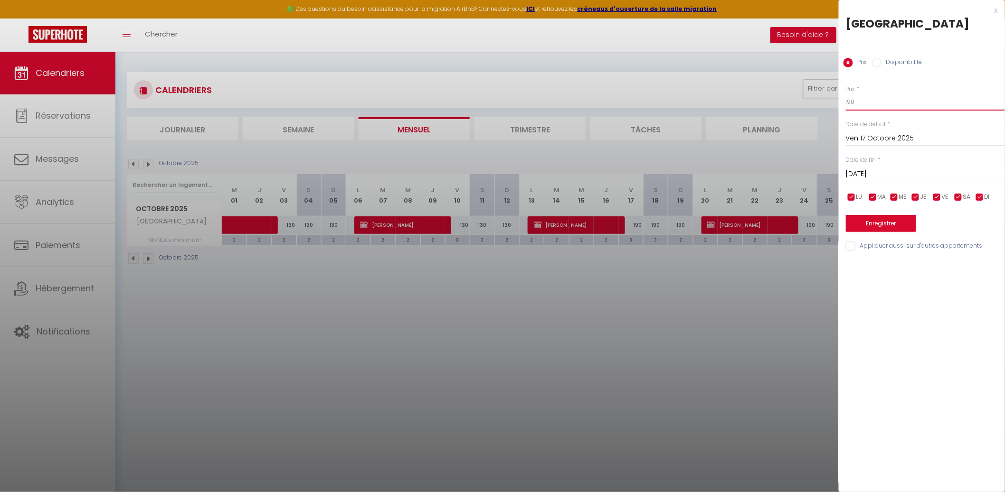
click at [891, 107] on input "190" at bounding box center [925, 102] width 159 height 17
click at [971, 166] on div "[DATE] < [DATE] > Dim Lun Mar Mer Jeu Ven Sam 1 2 3 4 5 6 7 8 9 10 11 12 13 14 …" at bounding box center [925, 173] width 159 height 17
click at [973, 184] on div "Prix * 150 Statut * Disponible Indisponible Date de début * [DATE] < [DATE] > D…" at bounding box center [922, 163] width 166 height 180
click at [975, 180] on div "[DATE] < [DATE] > Dim Lun Mar Mer Jeu Ven Sam 1 2 3 4 5 6 7 8 9 10 11 12 13 14 …" at bounding box center [925, 173] width 159 height 17
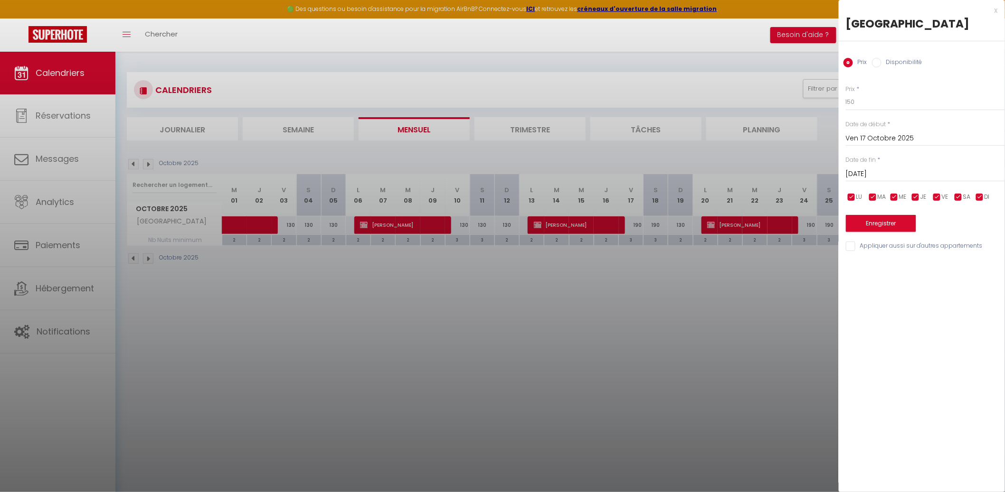
click at [981, 173] on input "[DATE]" at bounding box center [925, 174] width 159 height 12
click at [983, 188] on span ">" at bounding box center [977, 190] width 20 height 19
drag, startPoint x: 974, startPoint y: 224, endPoint x: 945, endPoint y: 223, distance: 29.4
click at [974, 223] on span "1" at bounding box center [977, 228] width 20 height 19
click at [901, 221] on button "Enregistrer" at bounding box center [881, 223] width 70 height 17
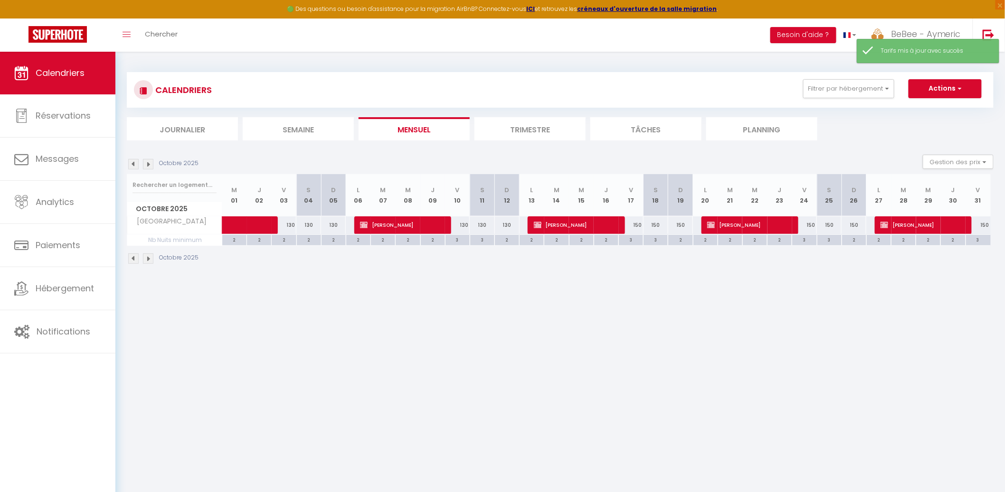
click at [149, 163] on img at bounding box center [148, 164] width 10 height 10
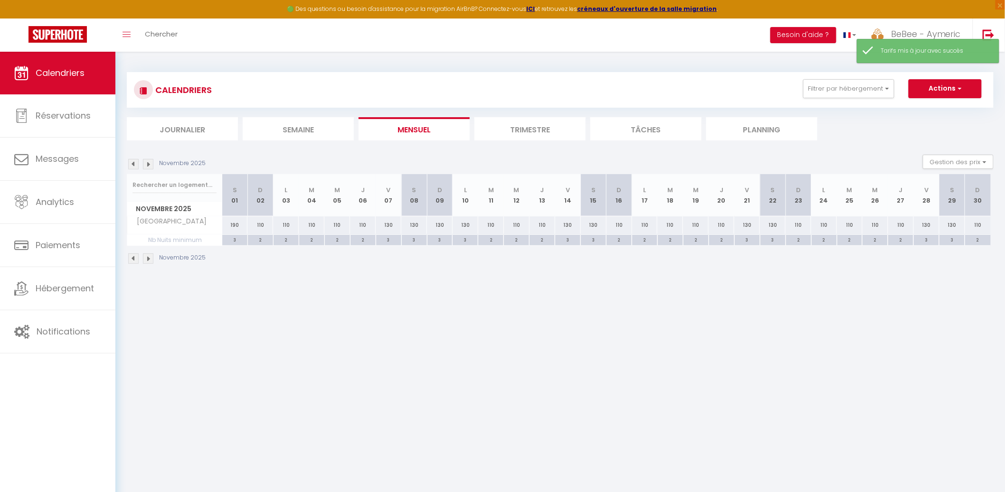
click at [389, 122] on li "Mensuel" at bounding box center [414, 128] width 111 height 23
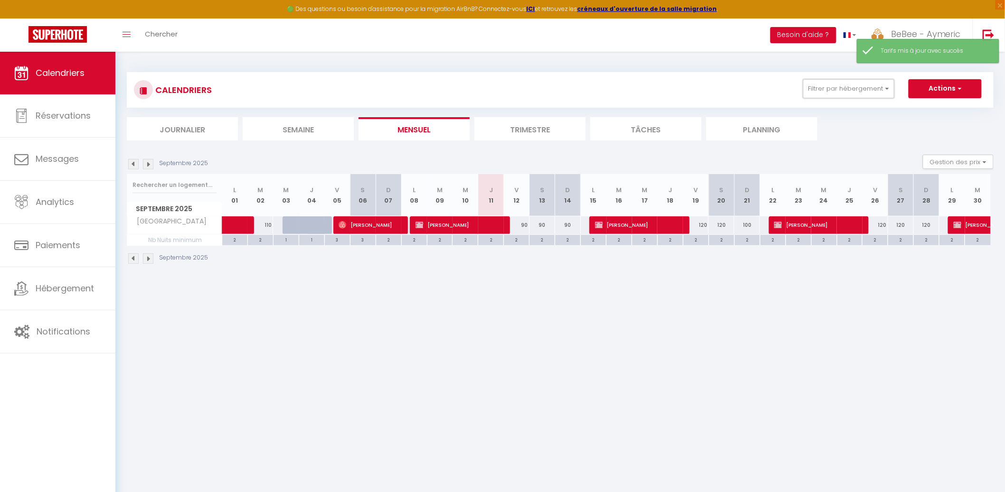
drag, startPoint x: 835, startPoint y: 85, endPoint x: 836, endPoint y: 110, distance: 25.2
click at [835, 85] on button "Filtrer par hébergement" at bounding box center [848, 88] width 91 height 19
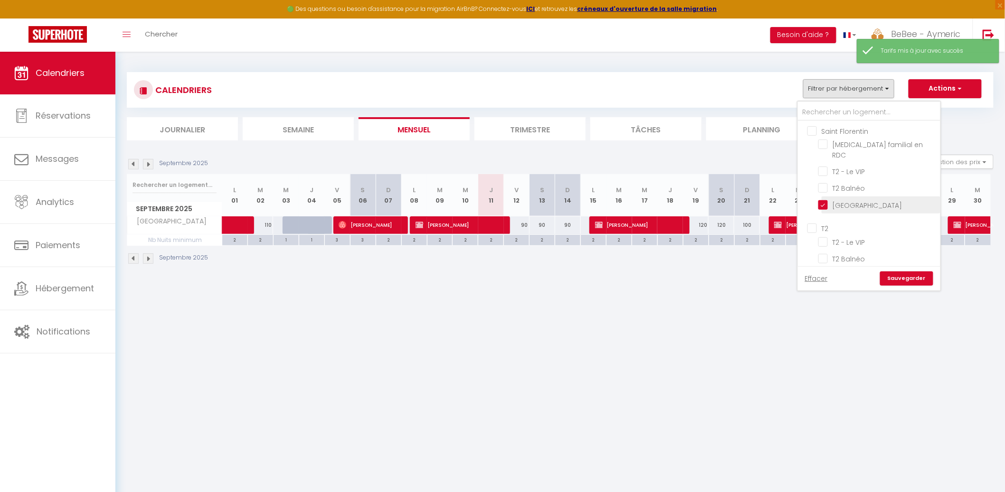
click at [824, 199] on input "[GEOGRAPHIC_DATA]" at bounding box center [877, 203] width 119 height 9
click at [815, 223] on input "T2" at bounding box center [878, 227] width 142 height 9
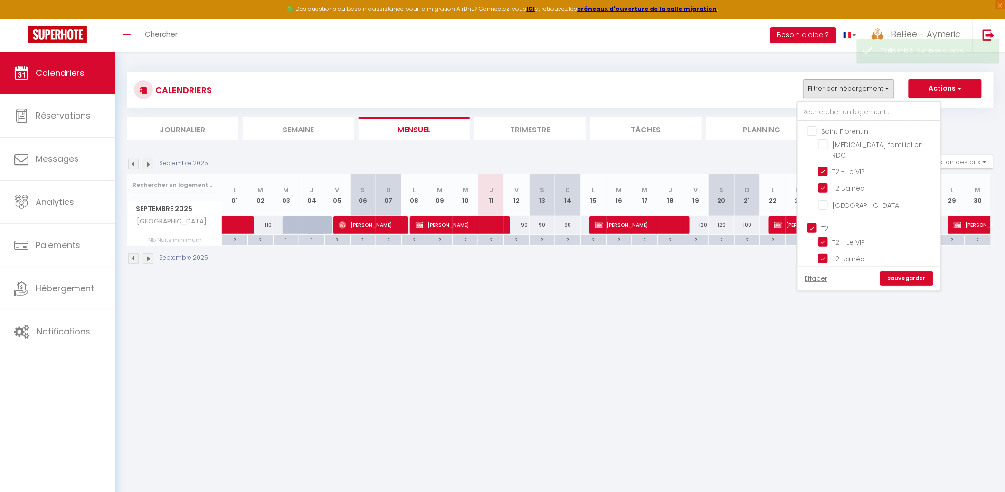
click at [916, 281] on link "Sauvegarder" at bounding box center [906, 279] width 53 height 14
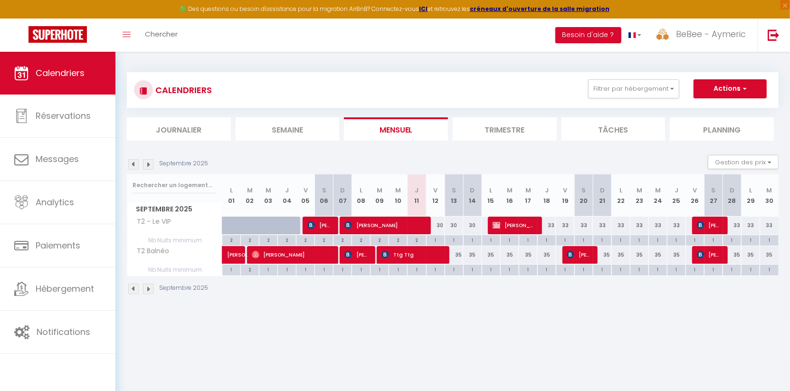
click at [151, 164] on img at bounding box center [148, 164] width 10 height 10
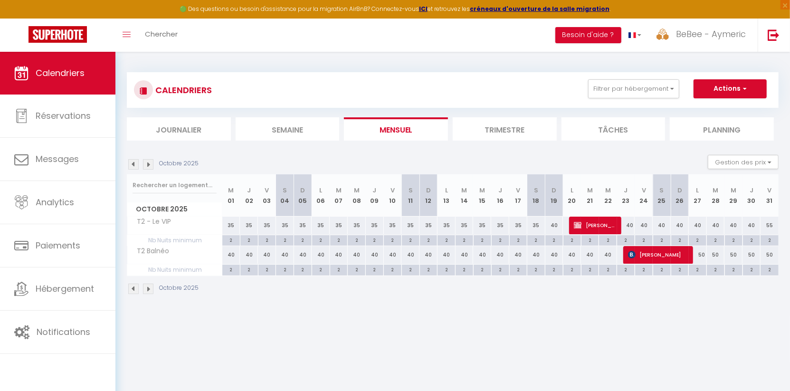
click at [367, 126] on li "Mensuel" at bounding box center [396, 128] width 104 height 23
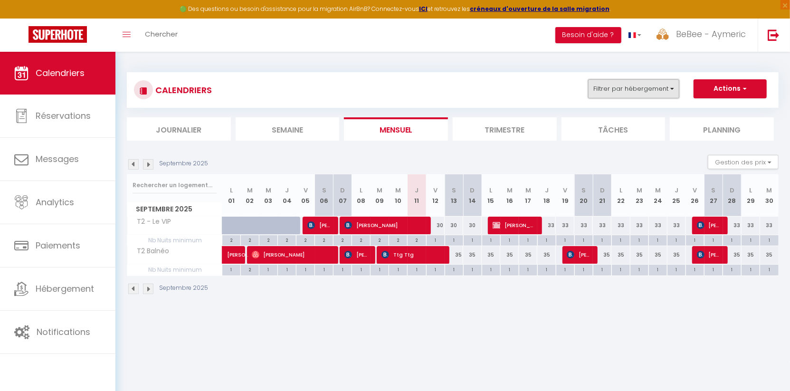
click at [637, 94] on button "Filtrer par hébergement" at bounding box center [633, 88] width 91 height 19
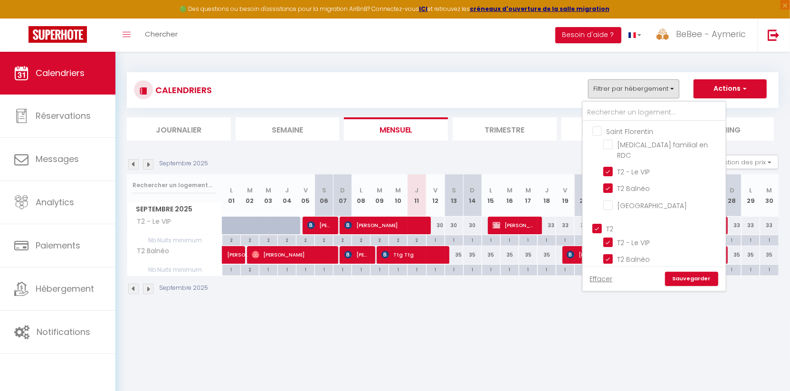
click at [597, 223] on input "T2" at bounding box center [663, 227] width 142 height 9
click at [610, 142] on input "[MEDICAL_DATA] familial en RDC" at bounding box center [662, 144] width 119 height 9
click at [680, 283] on link "Sauvegarder" at bounding box center [691, 279] width 53 height 14
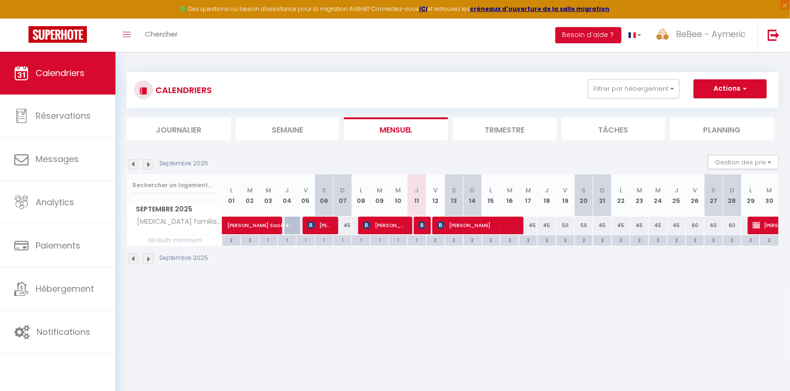
click at [151, 161] on img at bounding box center [148, 164] width 10 height 10
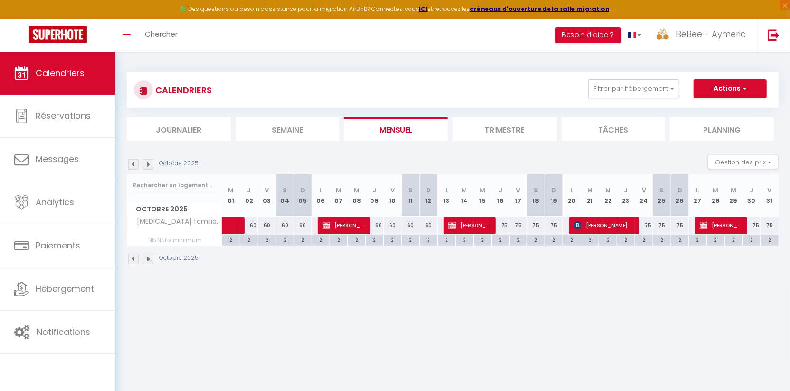
click at [396, 129] on li "Mensuel" at bounding box center [396, 128] width 104 height 23
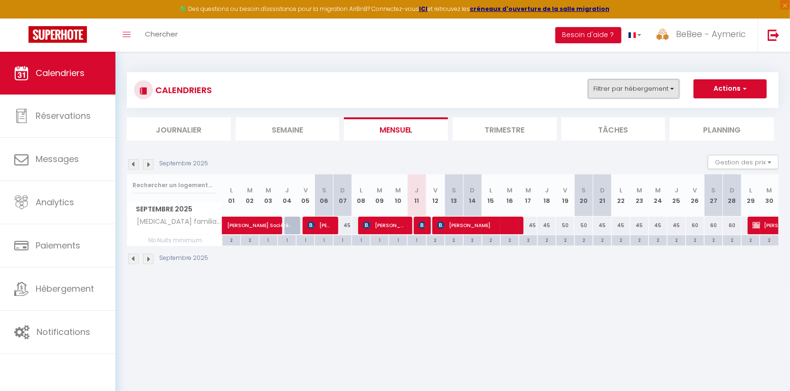
click at [656, 89] on button "Filtrer par hébergement" at bounding box center [633, 88] width 91 height 19
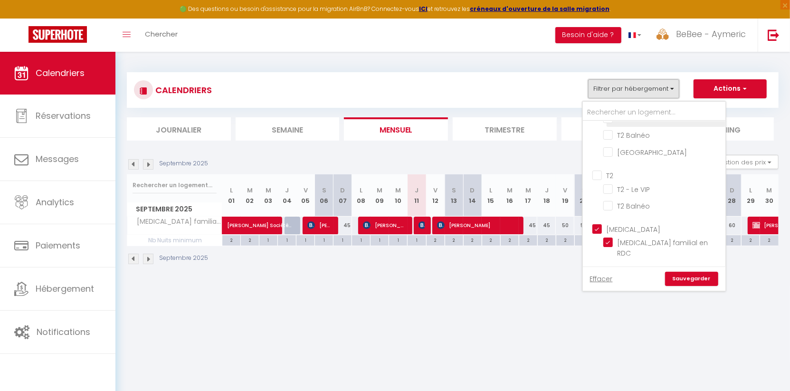
scroll to position [59, 0]
click at [595, 218] on input "[MEDICAL_DATA]" at bounding box center [663, 222] width 142 height 9
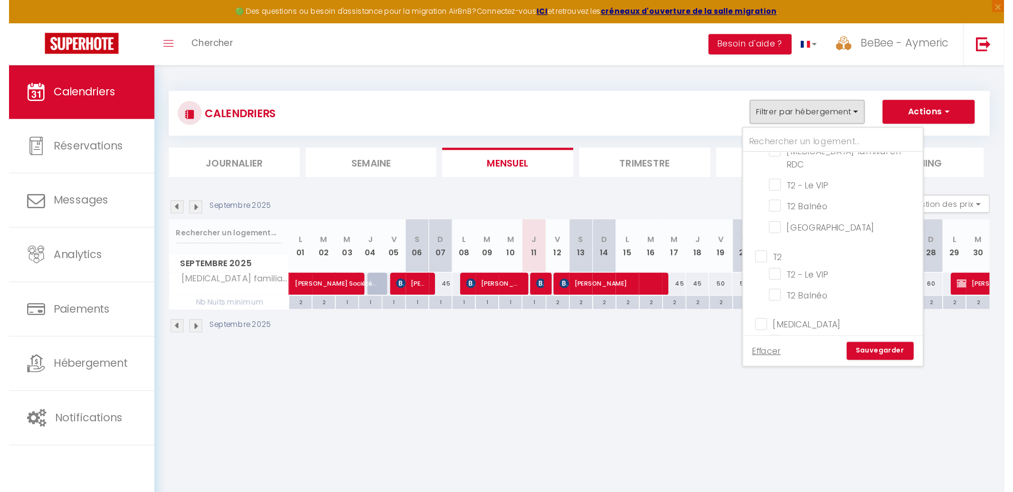
scroll to position [0, 0]
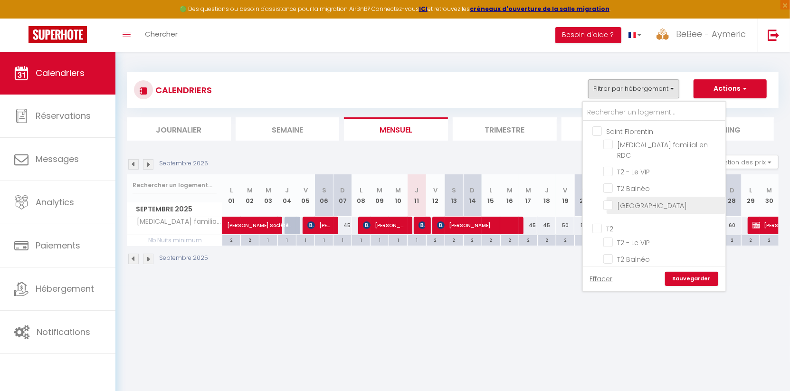
click at [614, 199] on input "[GEOGRAPHIC_DATA]" at bounding box center [662, 203] width 119 height 9
click at [689, 275] on link "Sauvegarder" at bounding box center [691, 279] width 53 height 14
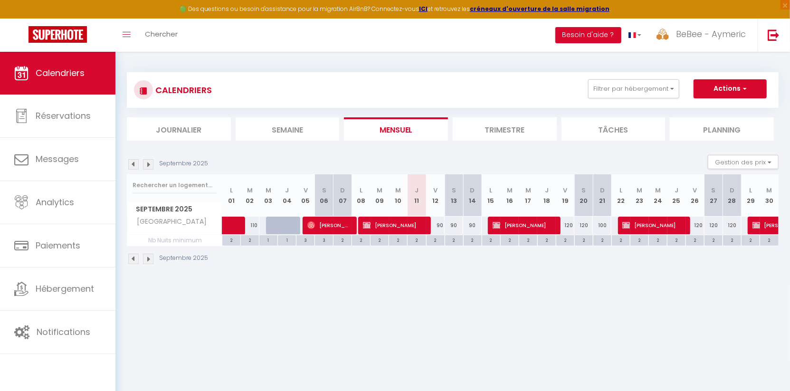
click at [150, 159] on img at bounding box center [148, 164] width 10 height 10
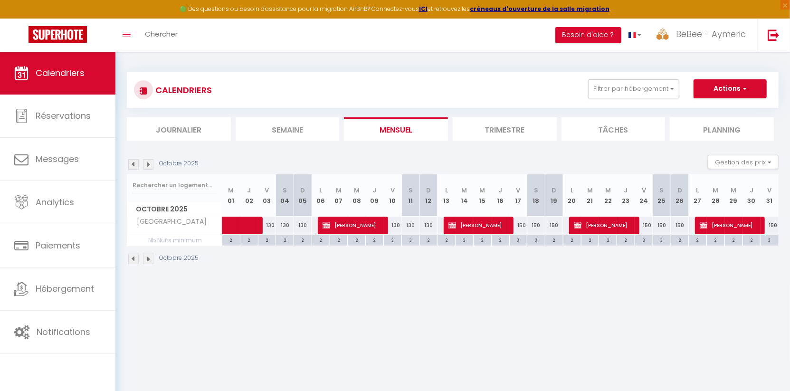
click at [422, 130] on li "Mensuel" at bounding box center [396, 128] width 104 height 23
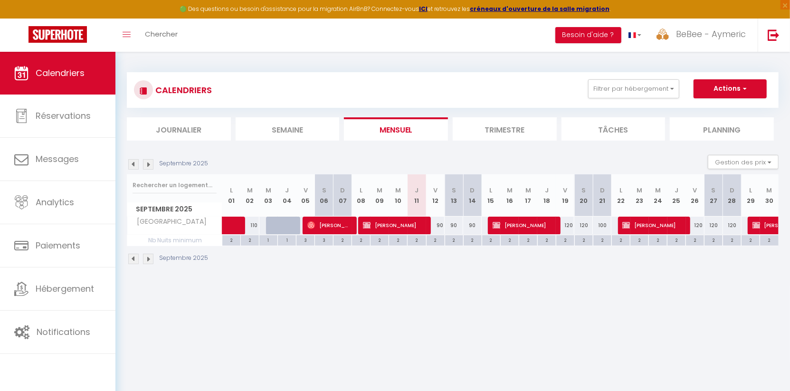
click at [134, 161] on img at bounding box center [133, 164] width 10 height 10
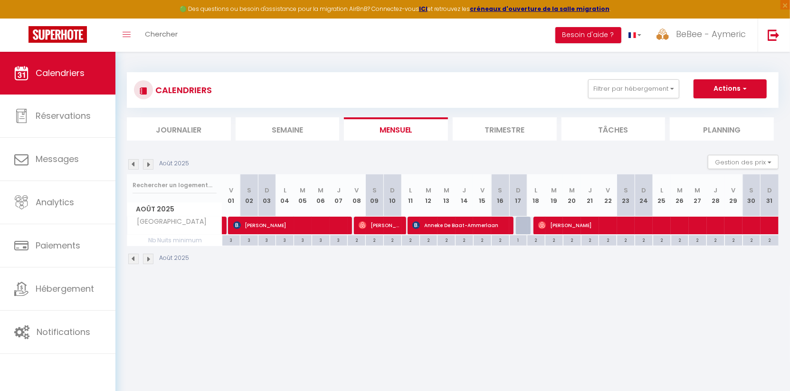
click at [151, 161] on img at bounding box center [148, 164] width 10 height 10
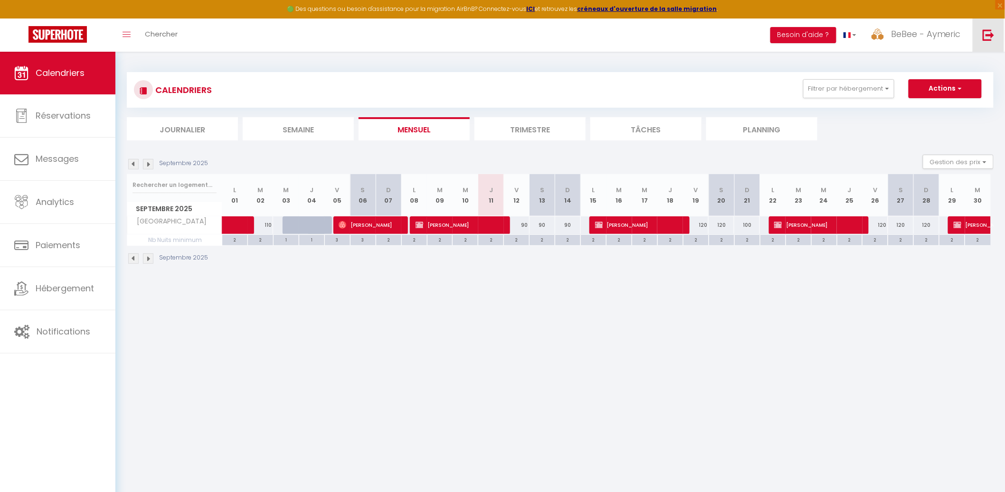
click at [985, 33] on img at bounding box center [989, 35] width 12 height 12
